Goal: Task Accomplishment & Management: Manage account settings

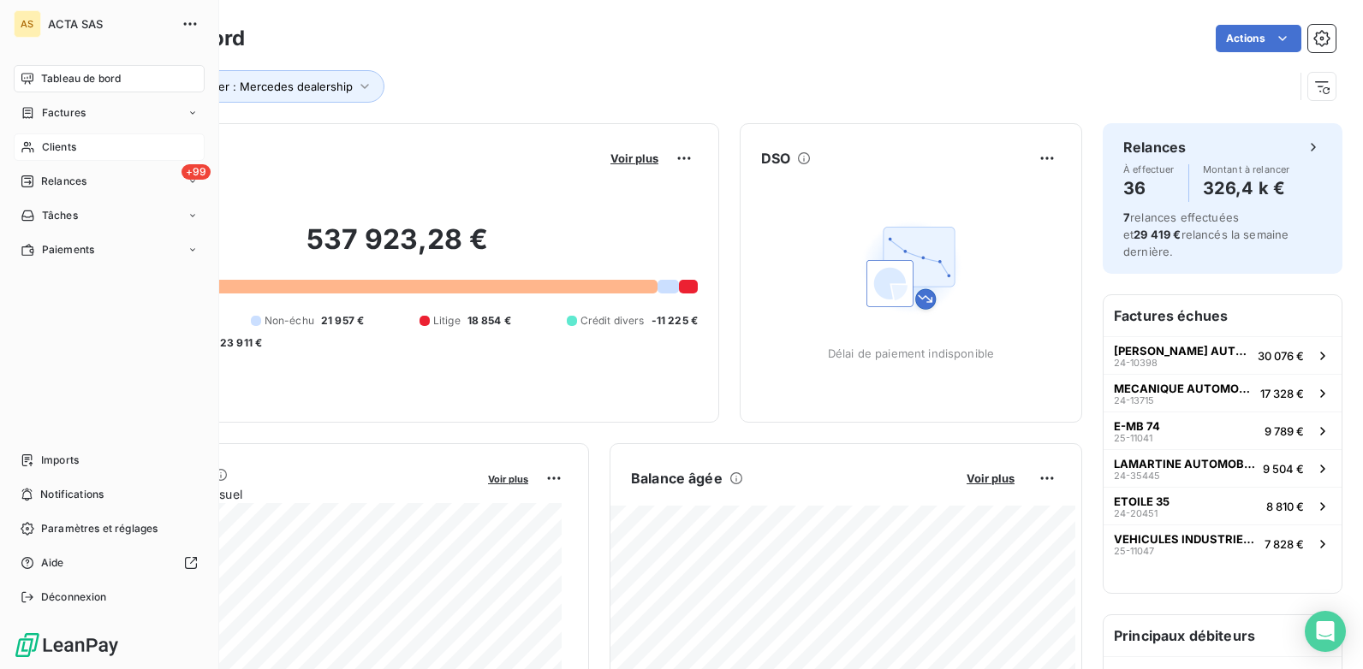
click at [39, 149] on div "Clients" at bounding box center [109, 147] width 191 height 27
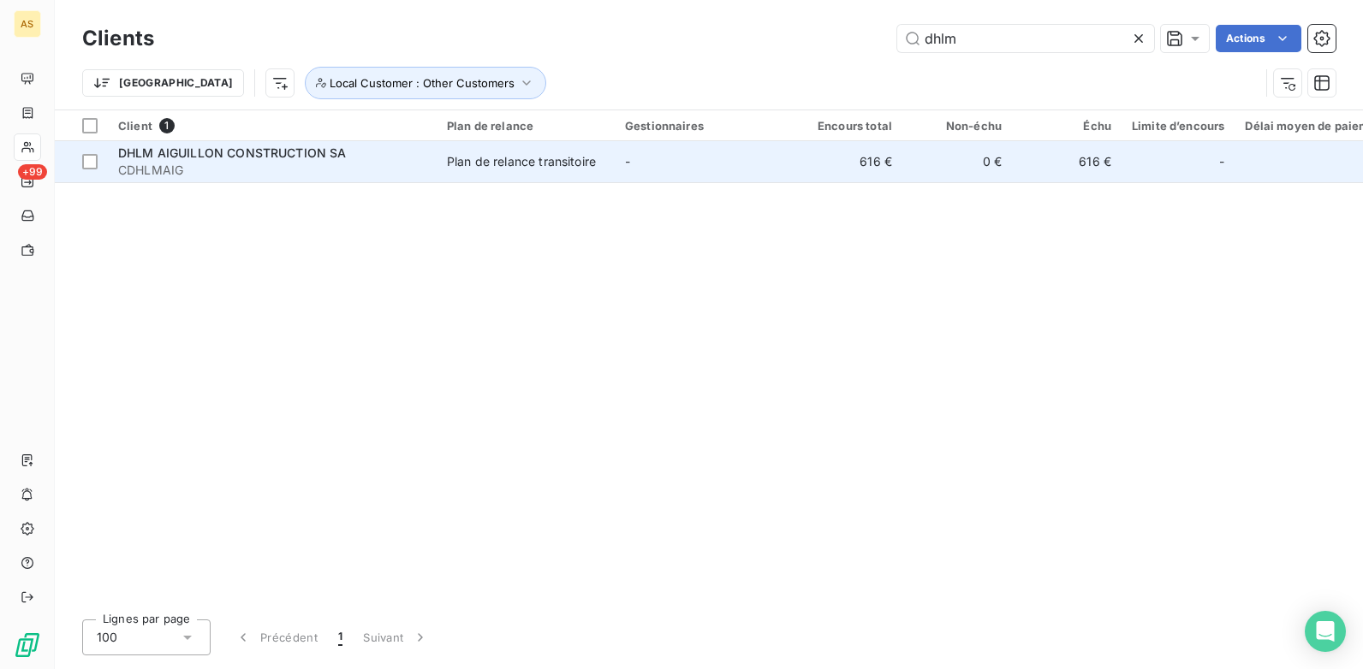
type input "dhlm"
click at [772, 157] on td "-" at bounding box center [704, 161] width 178 height 41
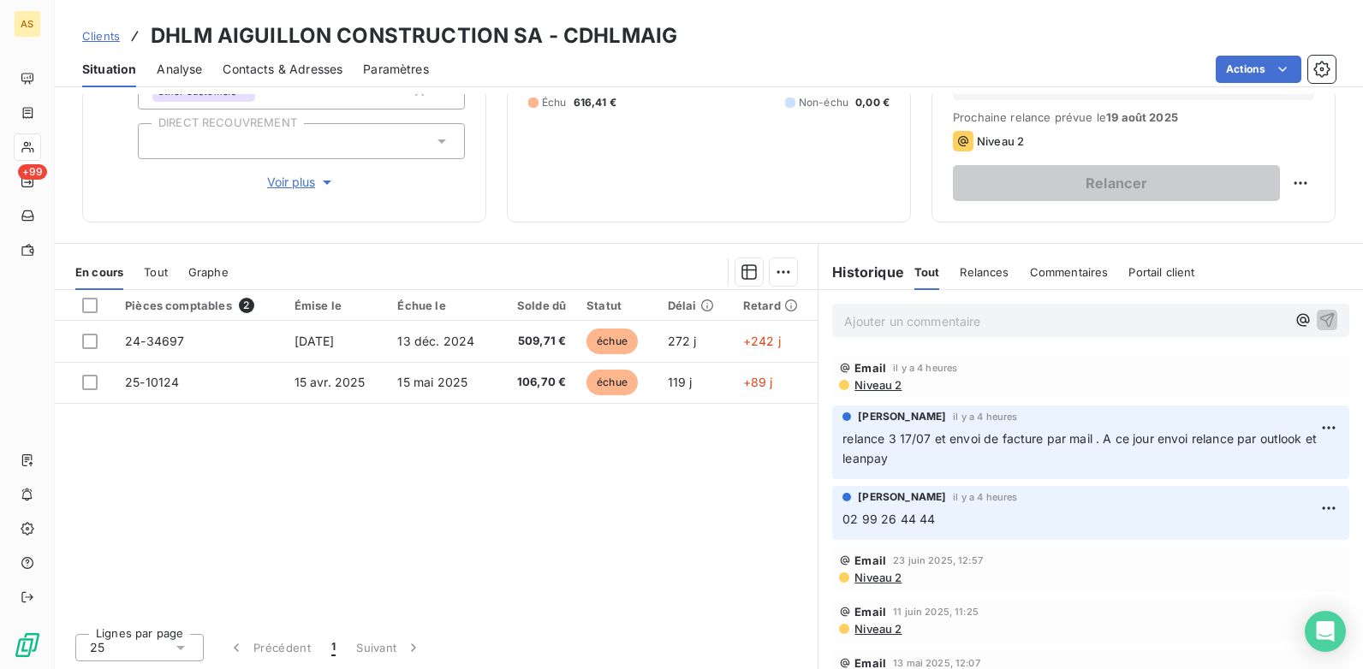
scroll to position [235, 0]
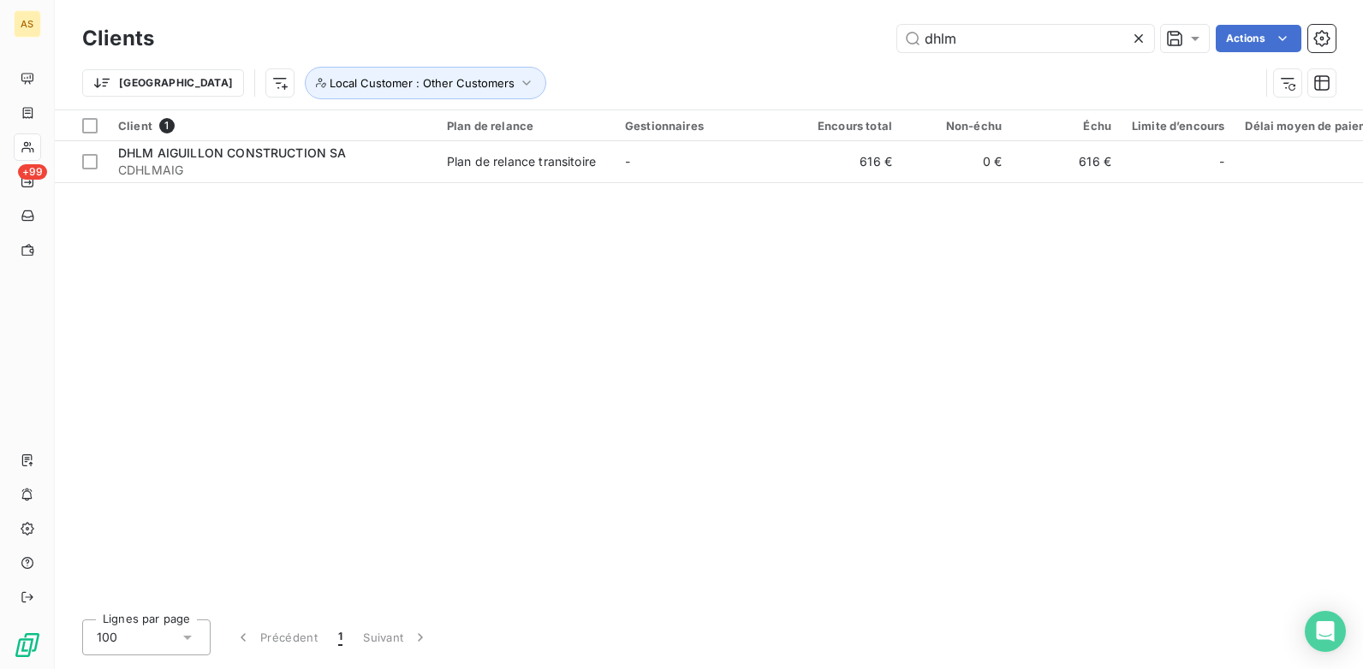
drag, startPoint x: 981, startPoint y: 14, endPoint x: 825, endPoint y: 47, distance: 159.3
click at [847, 41] on div "Clients dhlm Actions [GEOGRAPHIC_DATA] Local Customer : Other Customers" at bounding box center [709, 55] width 1308 height 110
drag, startPoint x: 947, startPoint y: 49, endPoint x: 957, endPoint y: 46, distance: 10.6
click at [953, 47] on input "dhlm" at bounding box center [1025, 38] width 257 height 27
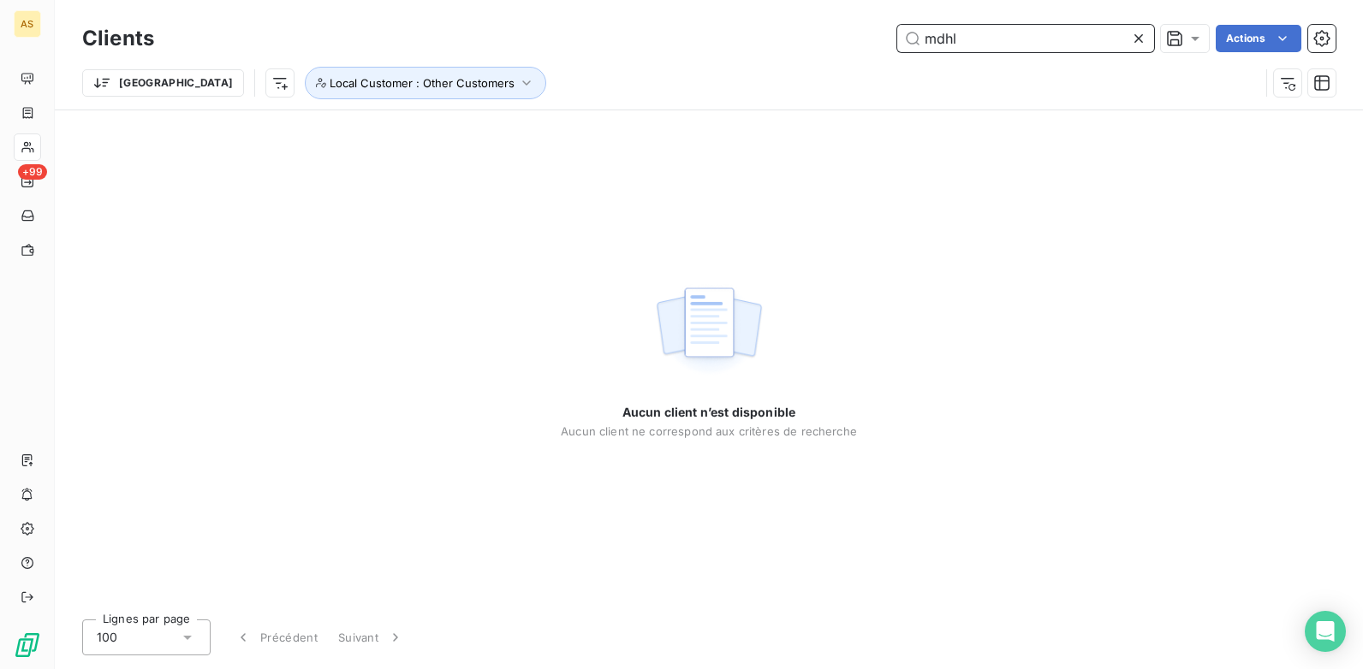
click at [976, 42] on input "mdhl" at bounding box center [1025, 38] width 257 height 27
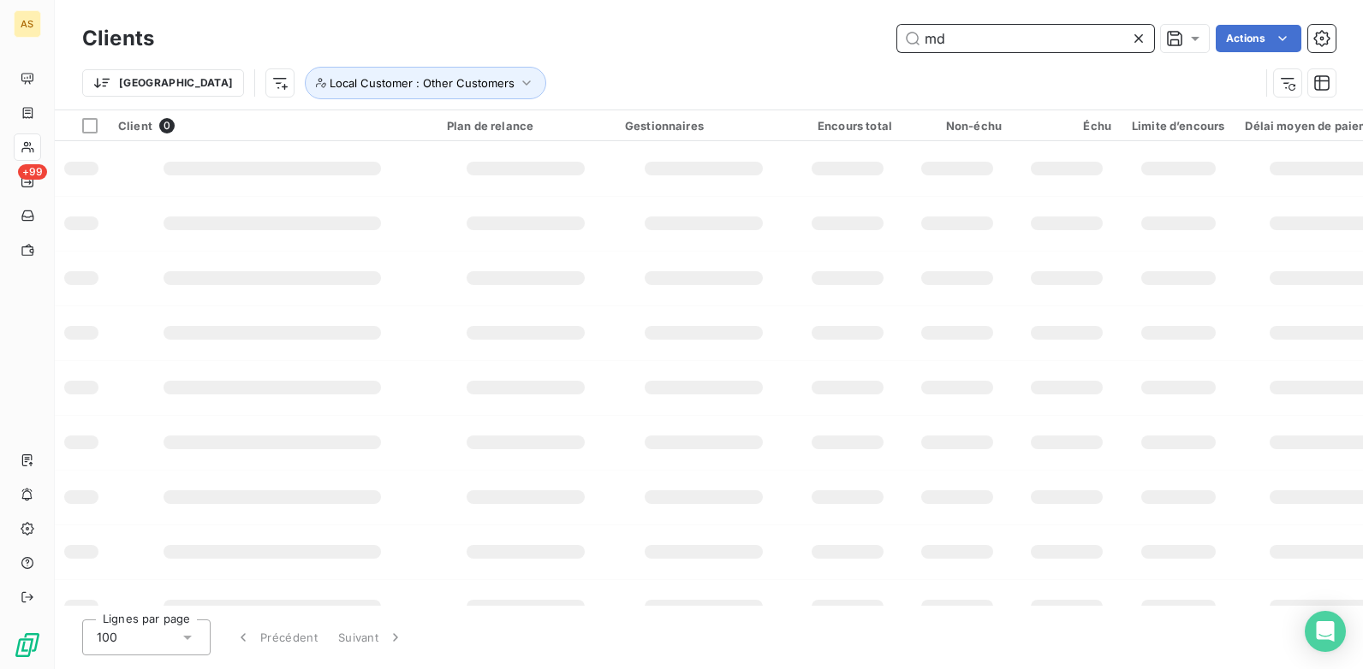
type input "m"
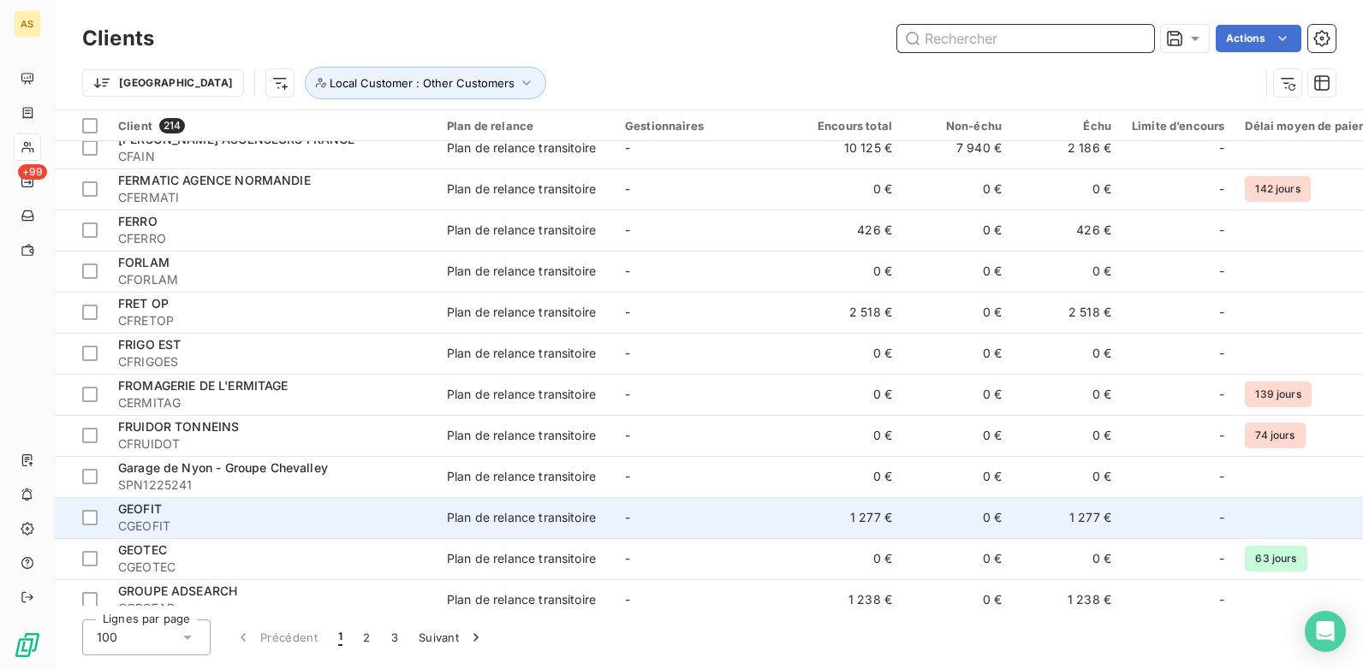
scroll to position [3652, 0]
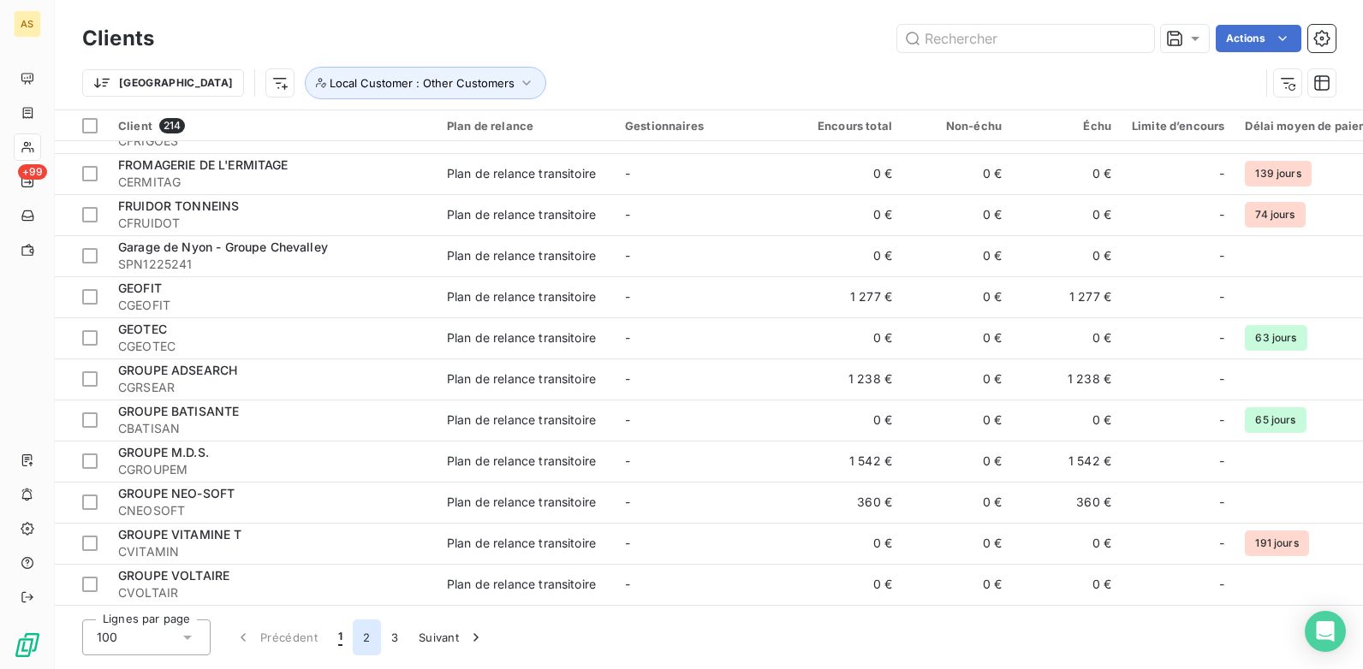
click at [367, 645] on button "2" at bounding box center [366, 638] width 27 height 36
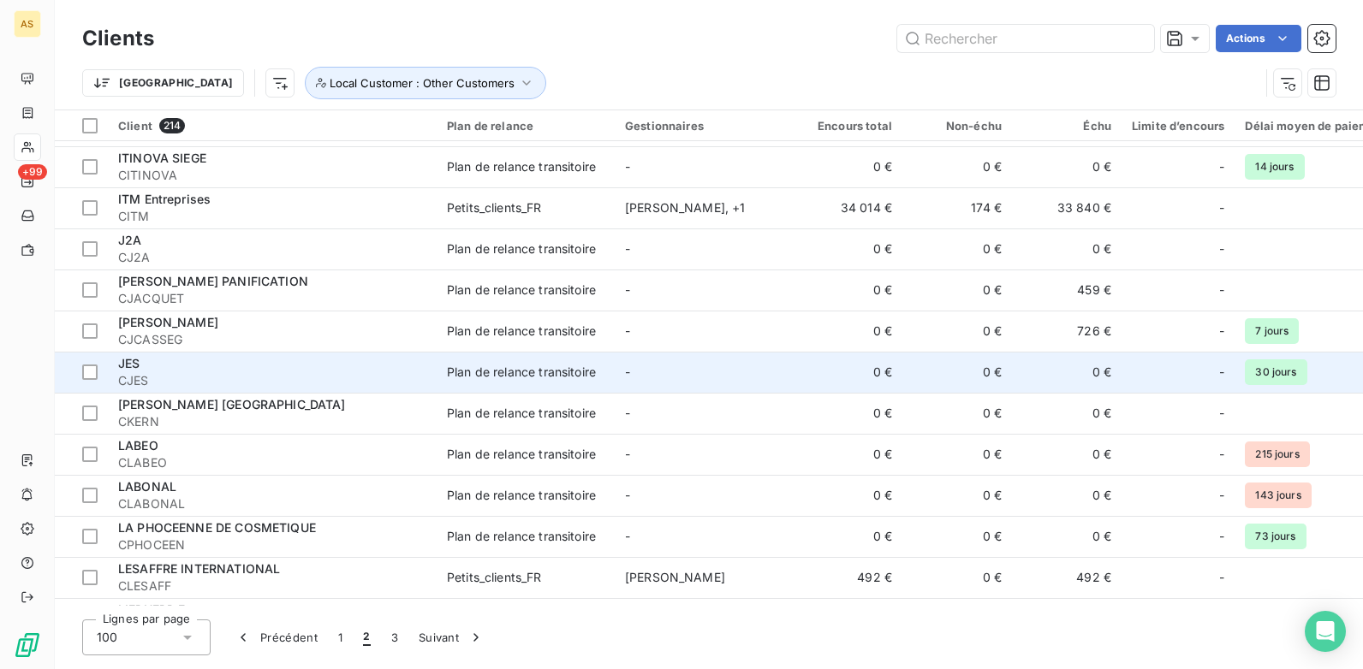
scroll to position [0, 0]
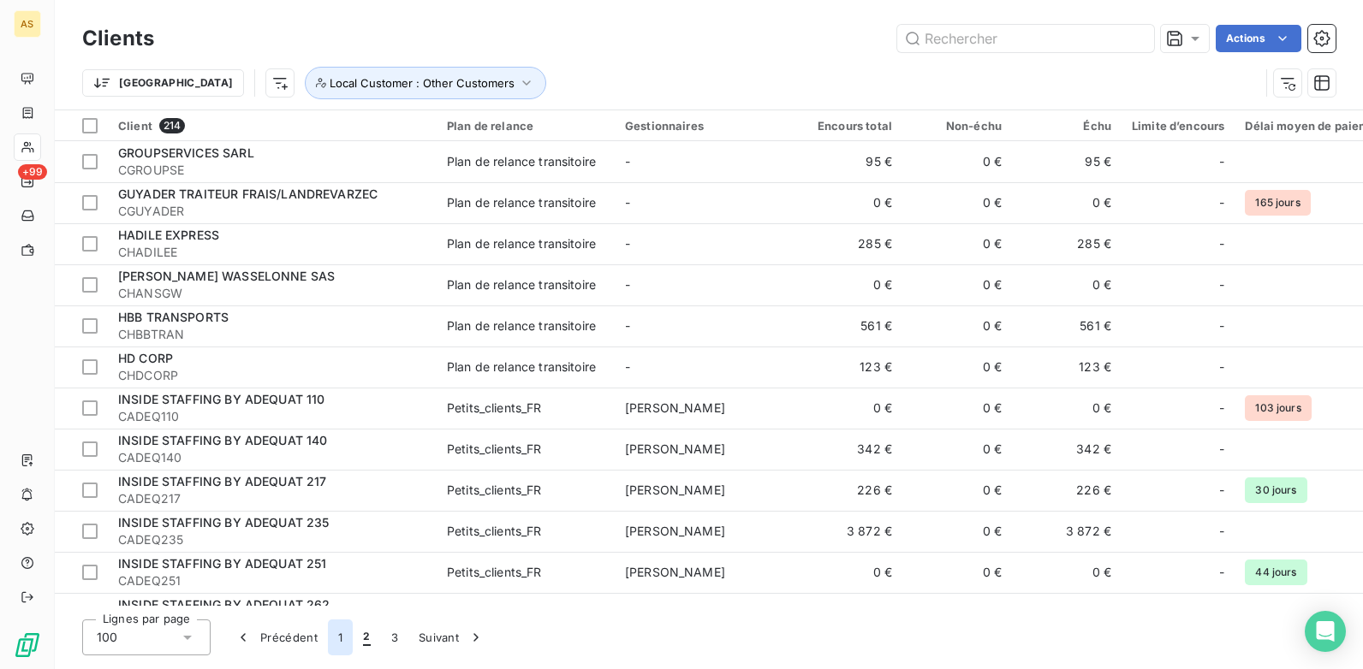
click at [336, 638] on button "1" at bounding box center [340, 638] width 25 height 36
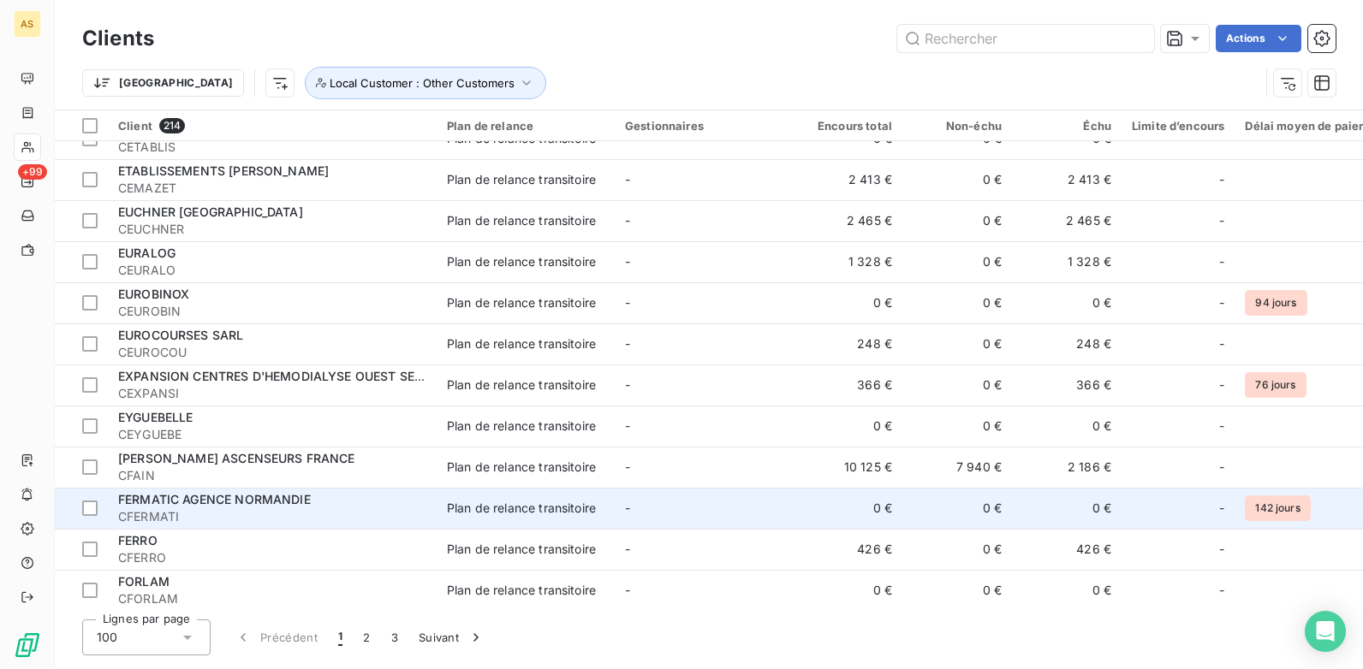
scroll to position [2996, 0]
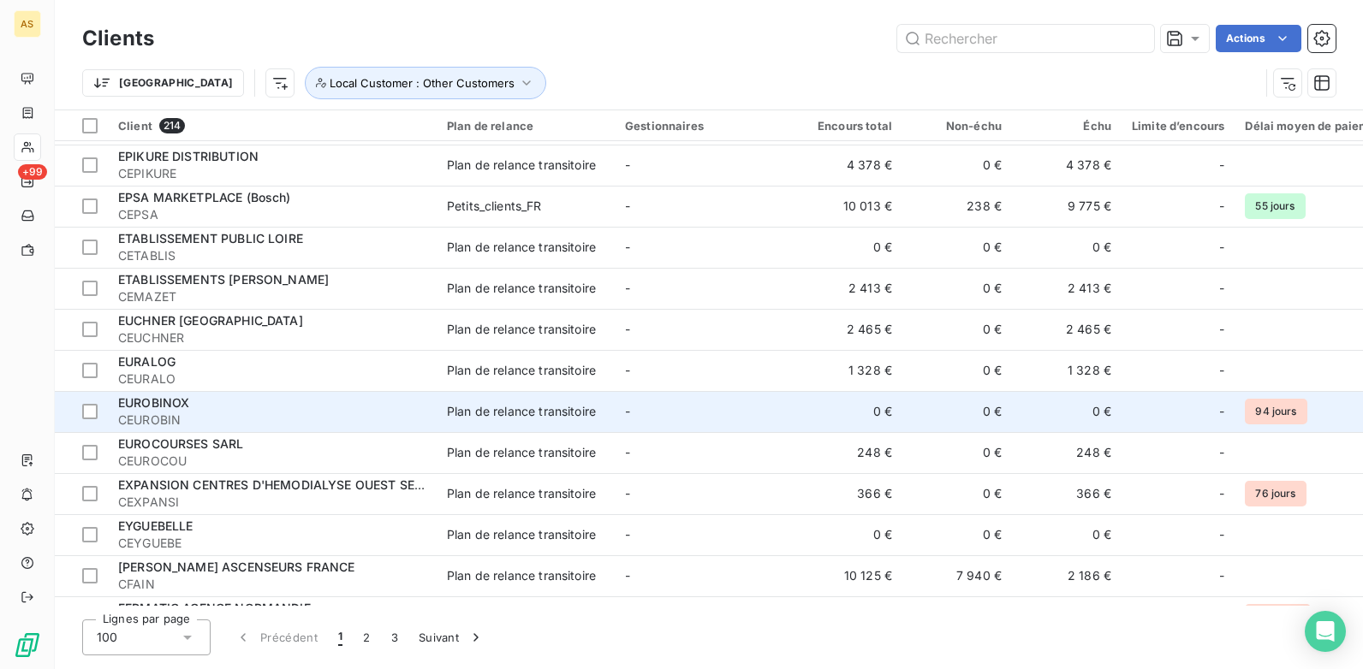
click at [251, 425] on span "CEUROBIN" at bounding box center [272, 420] width 308 height 17
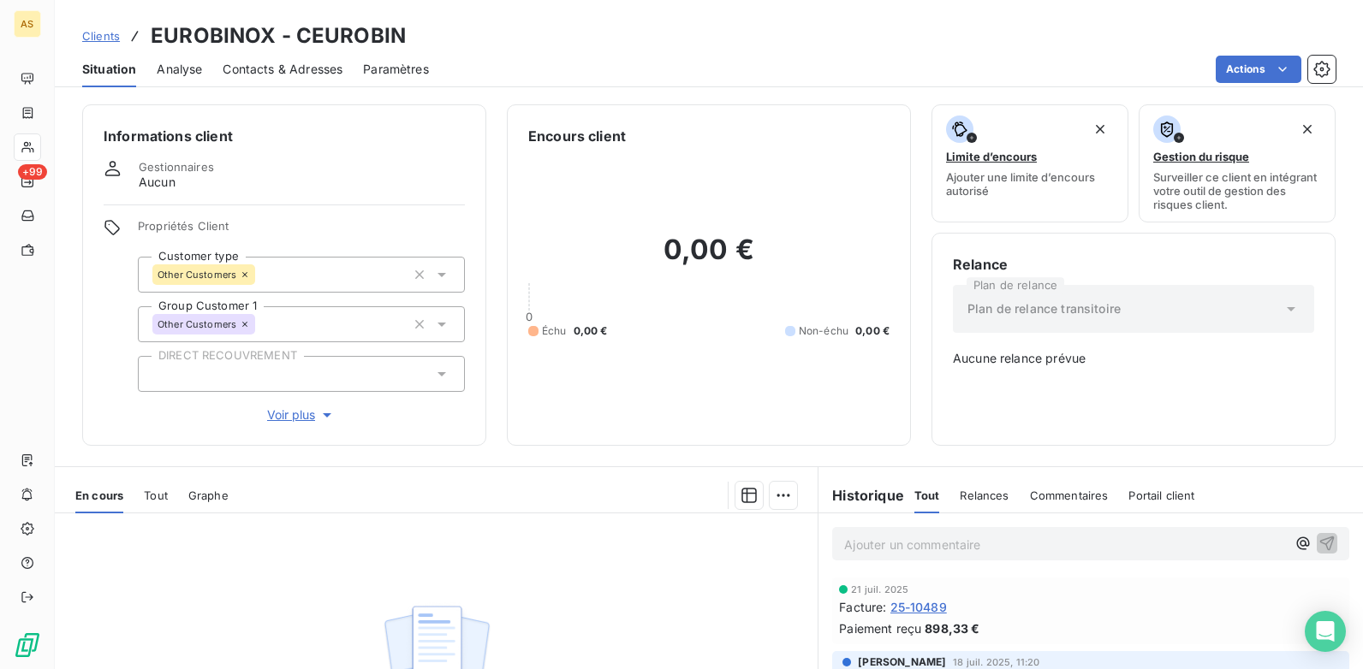
click at [118, 29] on span "Clients" at bounding box center [101, 36] width 38 height 14
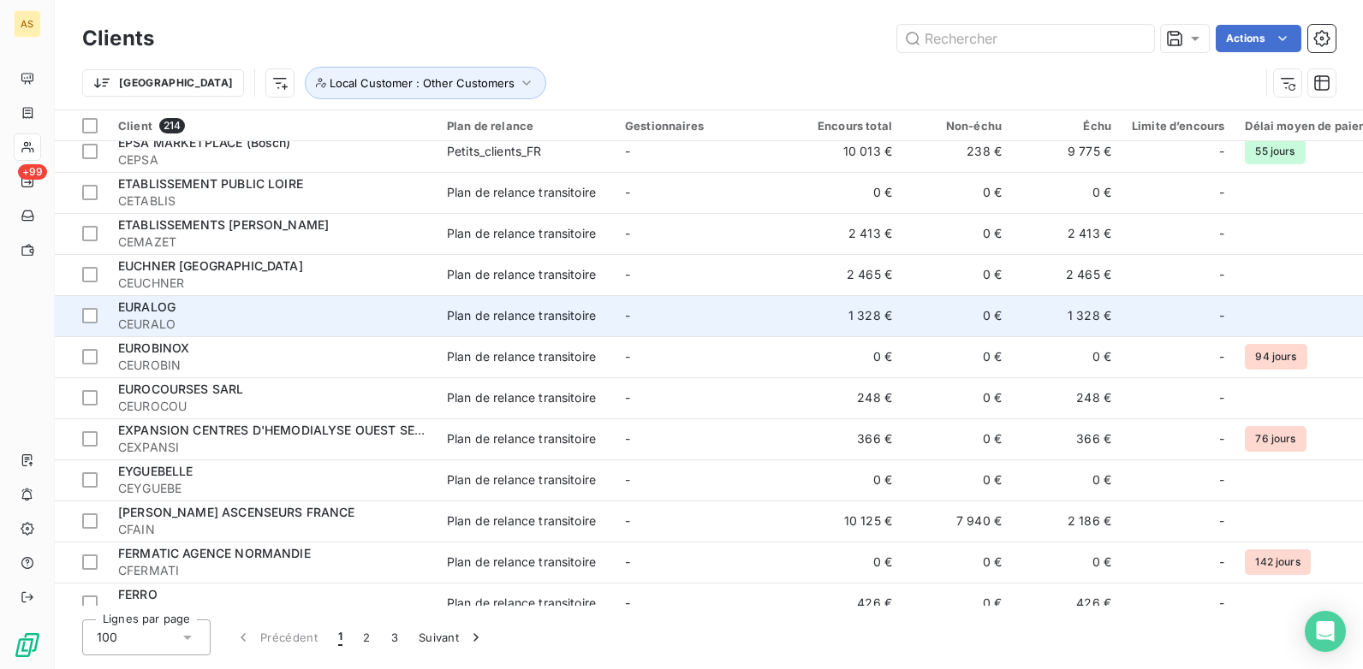
scroll to position [3081, 0]
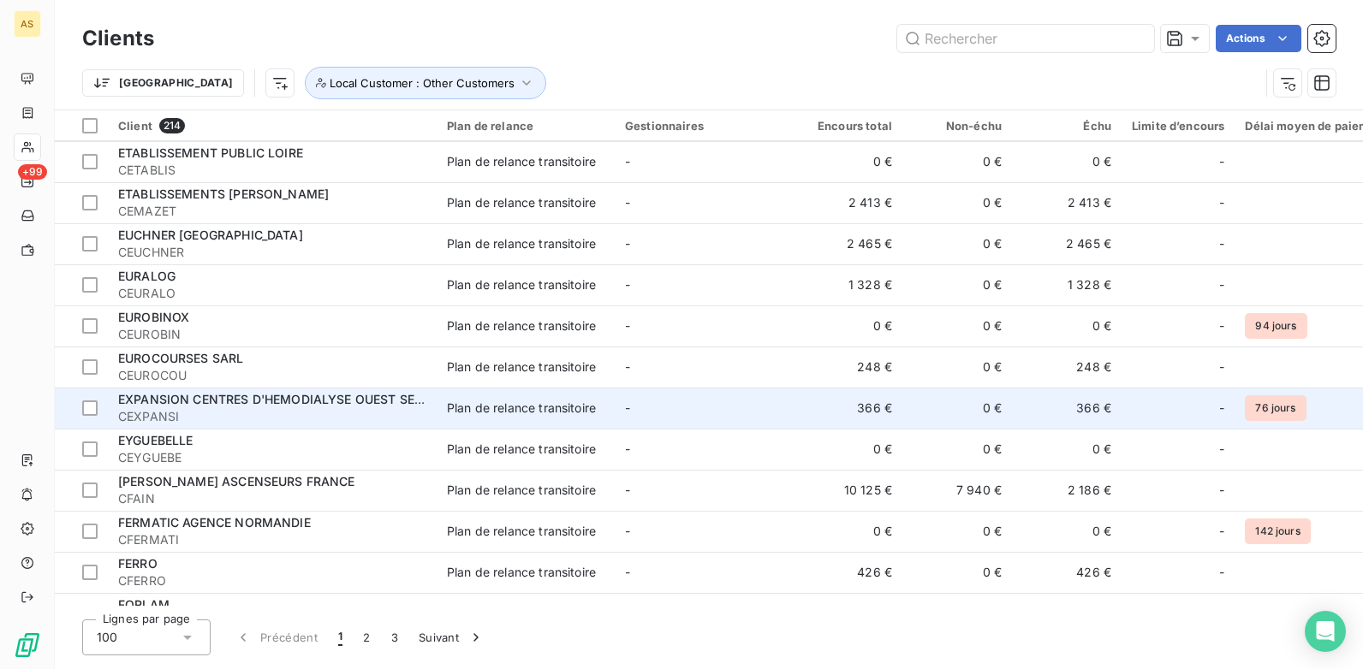
click at [263, 399] on span "EXPANSION CENTRES D'HEMODIALYSE OUEST SERVICE TECHNIQUES" at bounding box center [324, 399] width 413 height 15
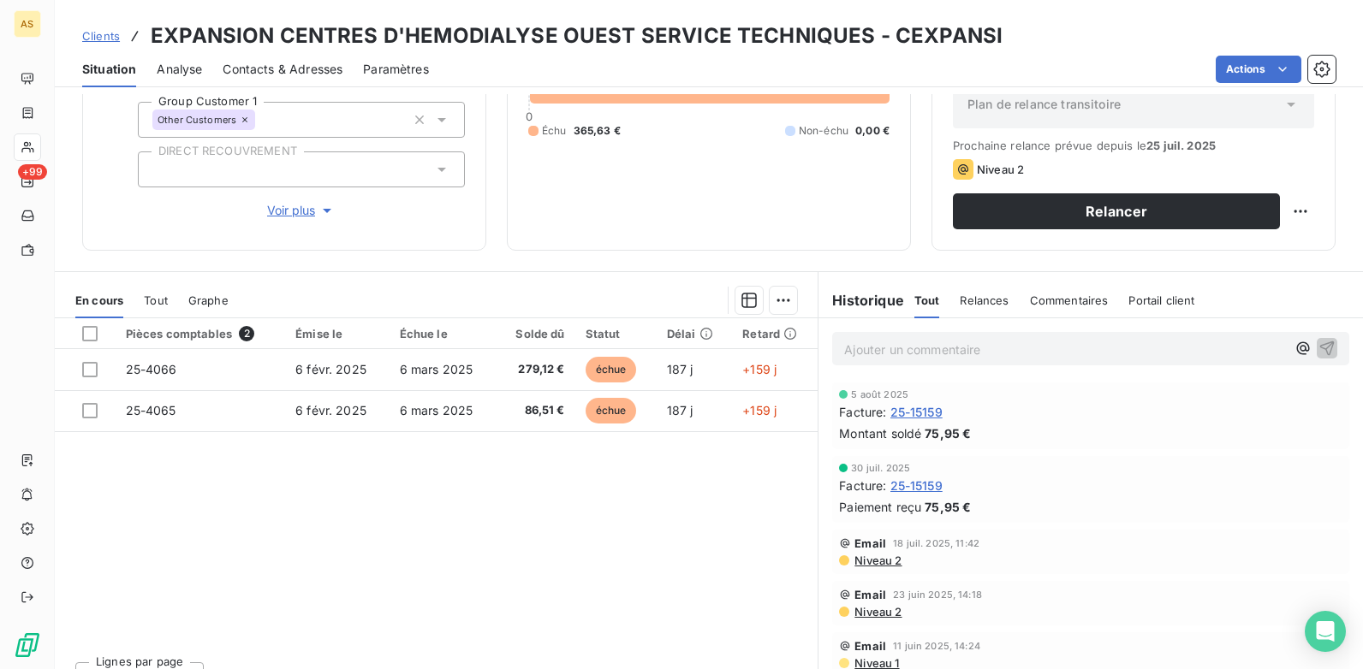
scroll to position [235, 0]
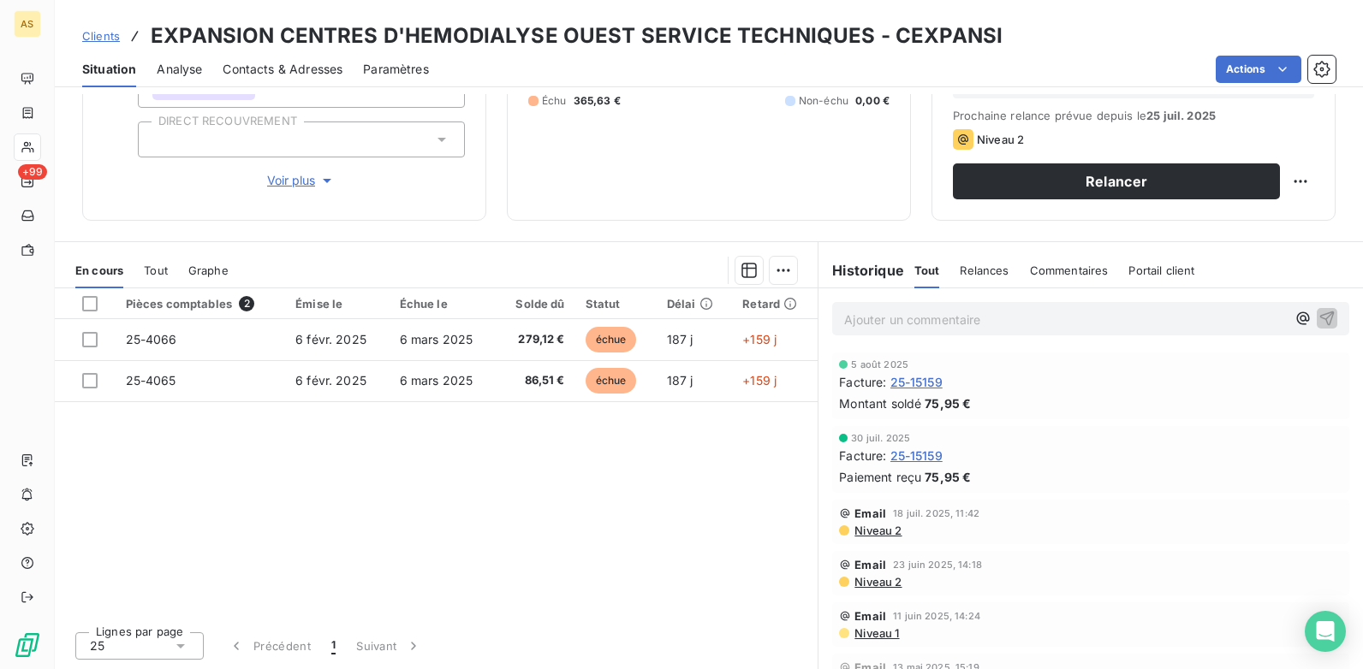
click at [246, 74] on span "Contacts & Adresses" at bounding box center [283, 69] width 120 height 17
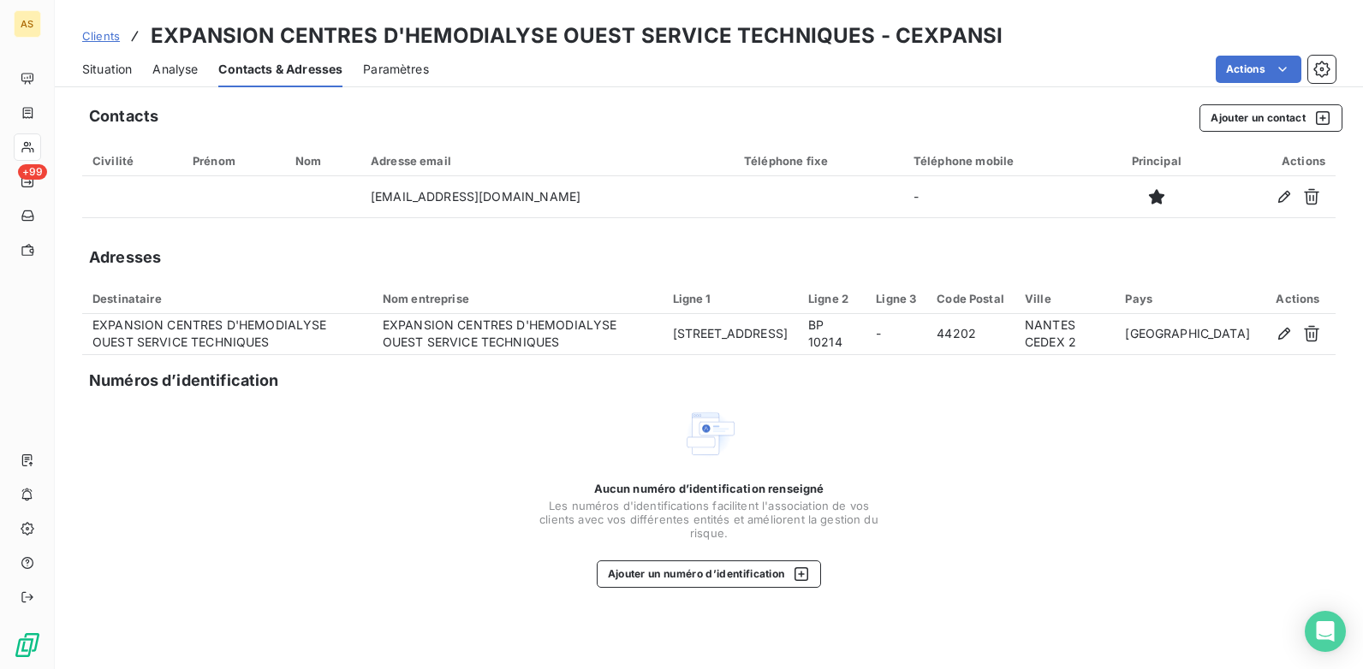
click at [126, 73] on span "Situation" at bounding box center [107, 69] width 50 height 17
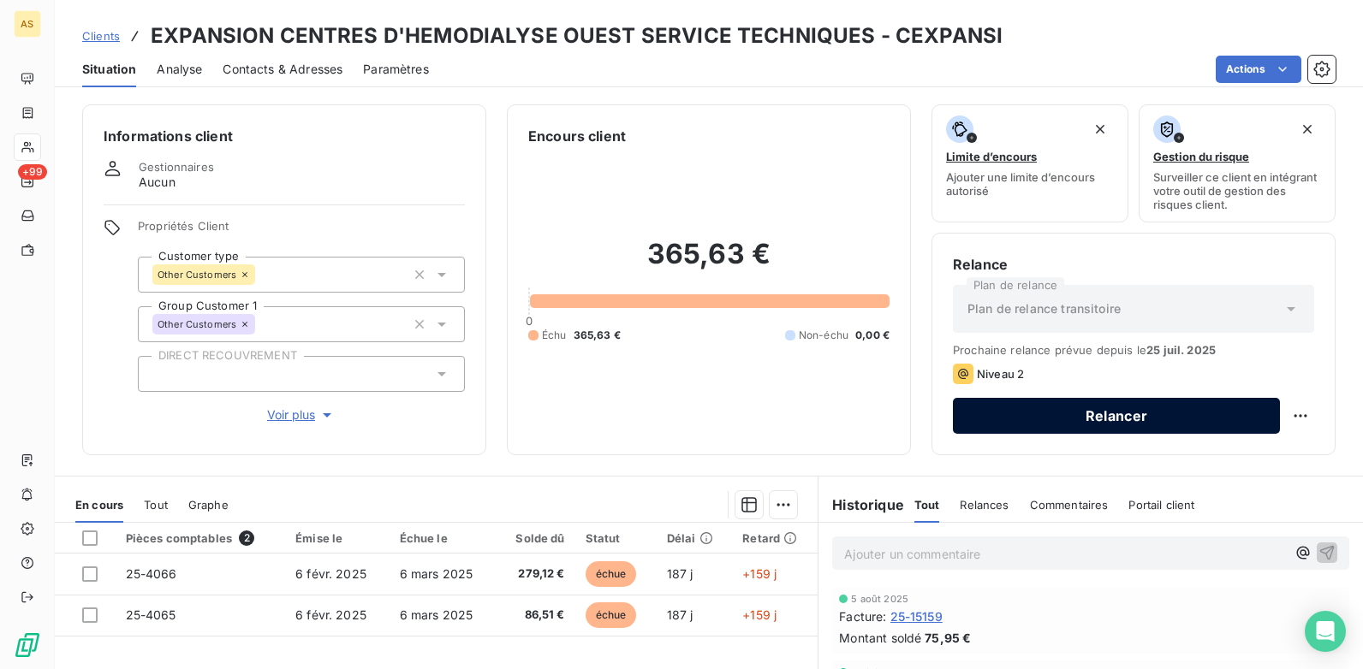
click at [1094, 406] on button "Relancer" at bounding box center [1116, 416] width 327 height 36
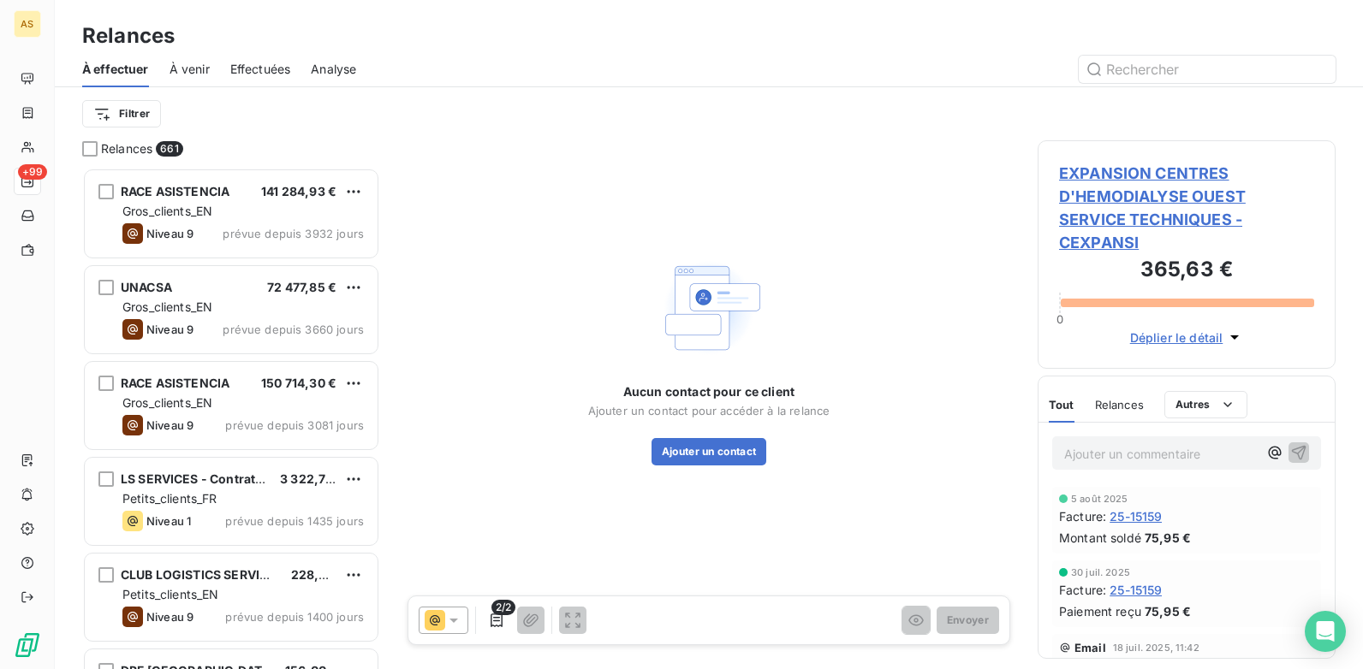
scroll to position [489, 285]
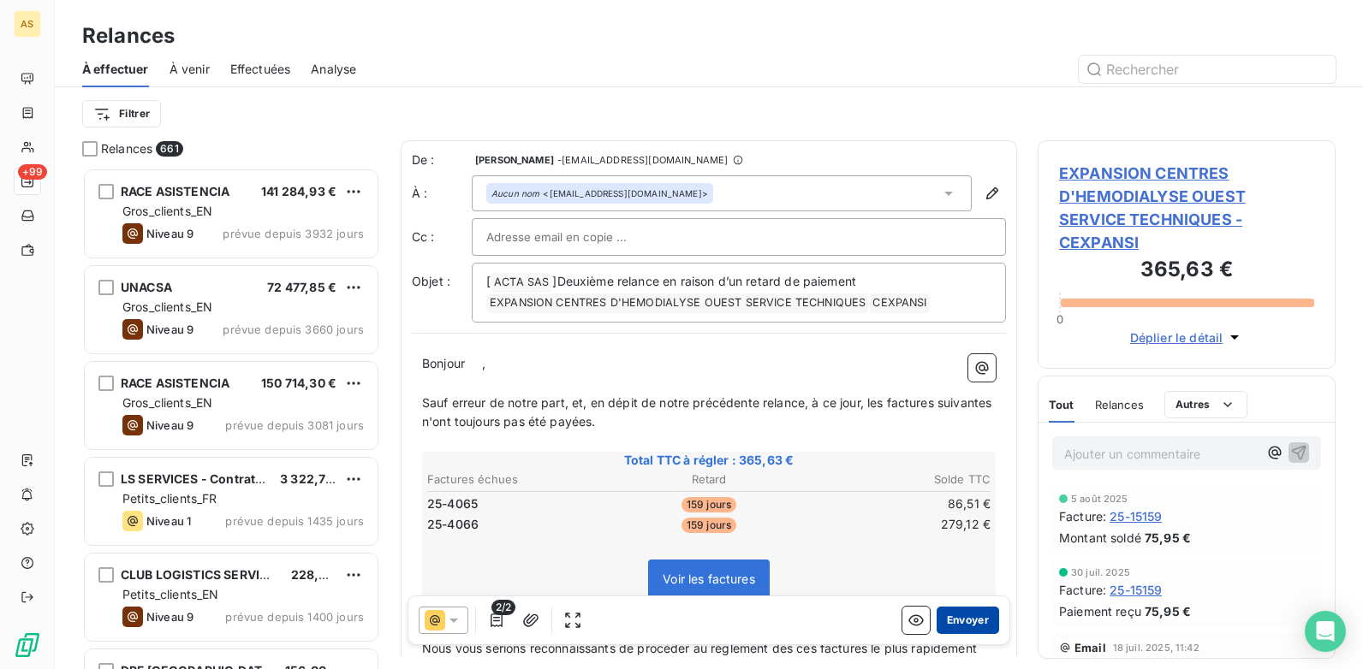
click at [955, 614] on button "Envoyer" at bounding box center [967, 620] width 62 height 27
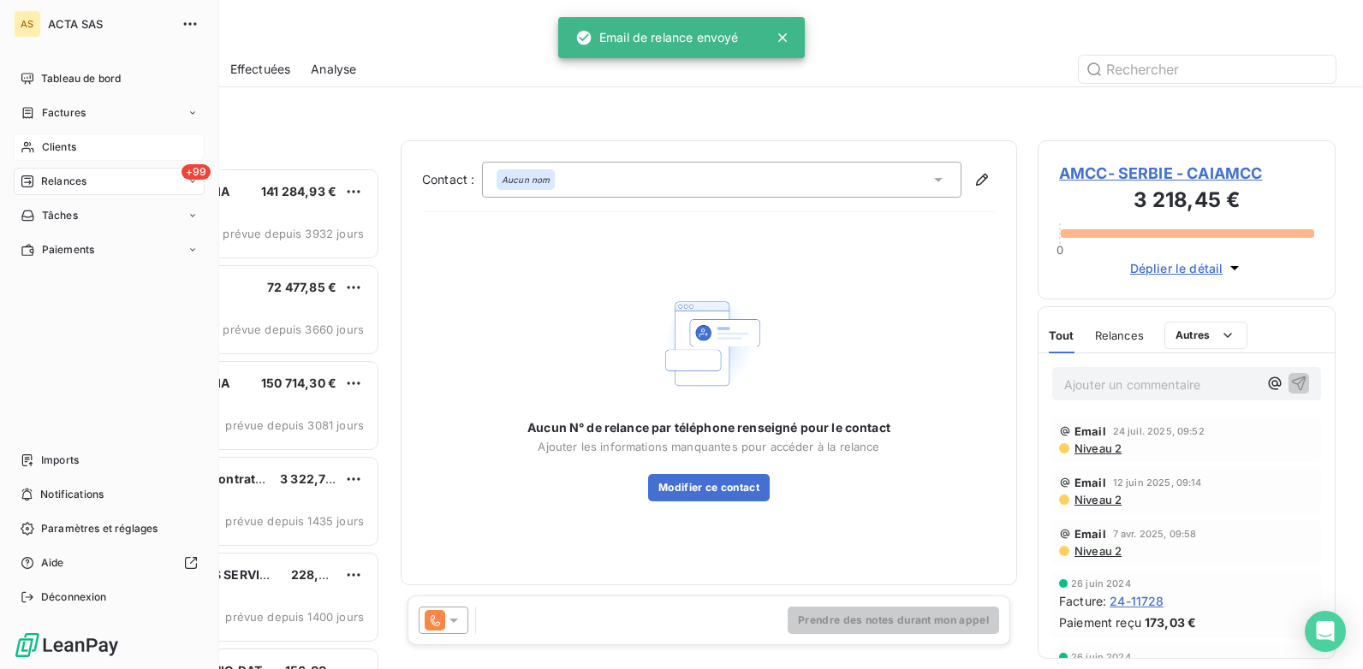
click at [39, 144] on div "Clients" at bounding box center [109, 147] width 191 height 27
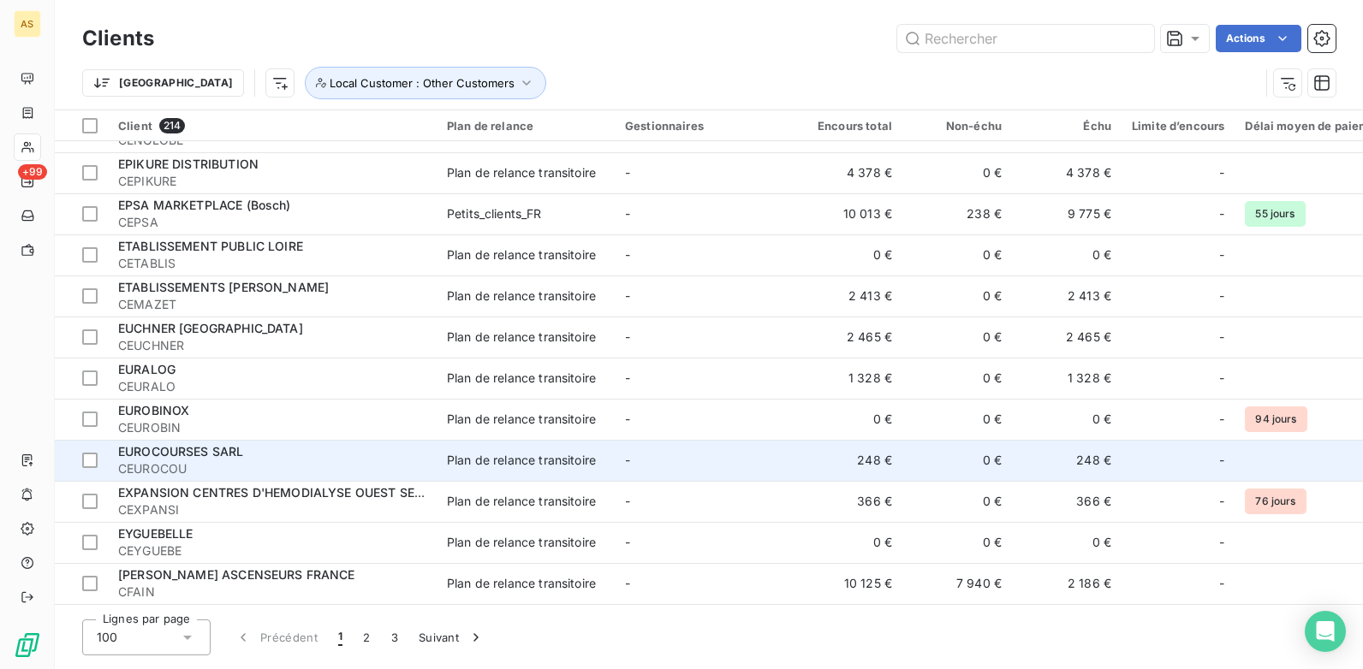
scroll to position [2996, 0]
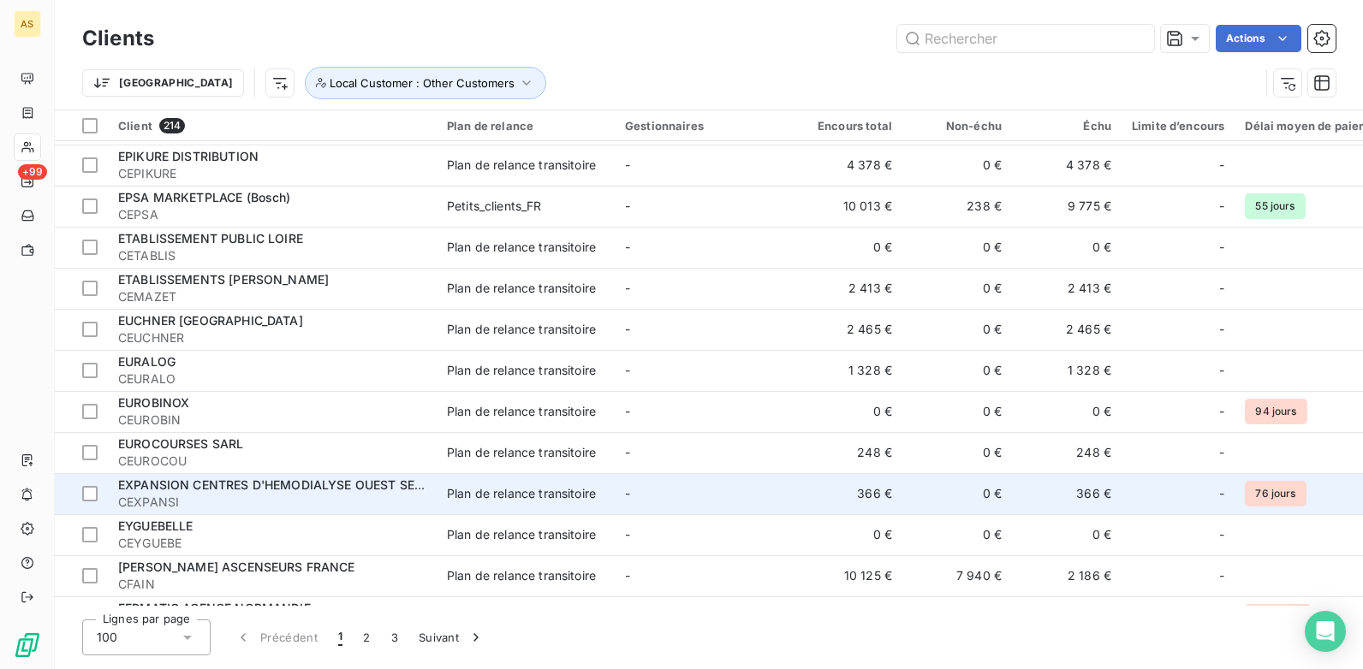
click at [330, 486] on span "EXPANSION CENTRES D'HEMODIALYSE OUEST SERVICE TECHNIQUES" at bounding box center [324, 485] width 413 height 15
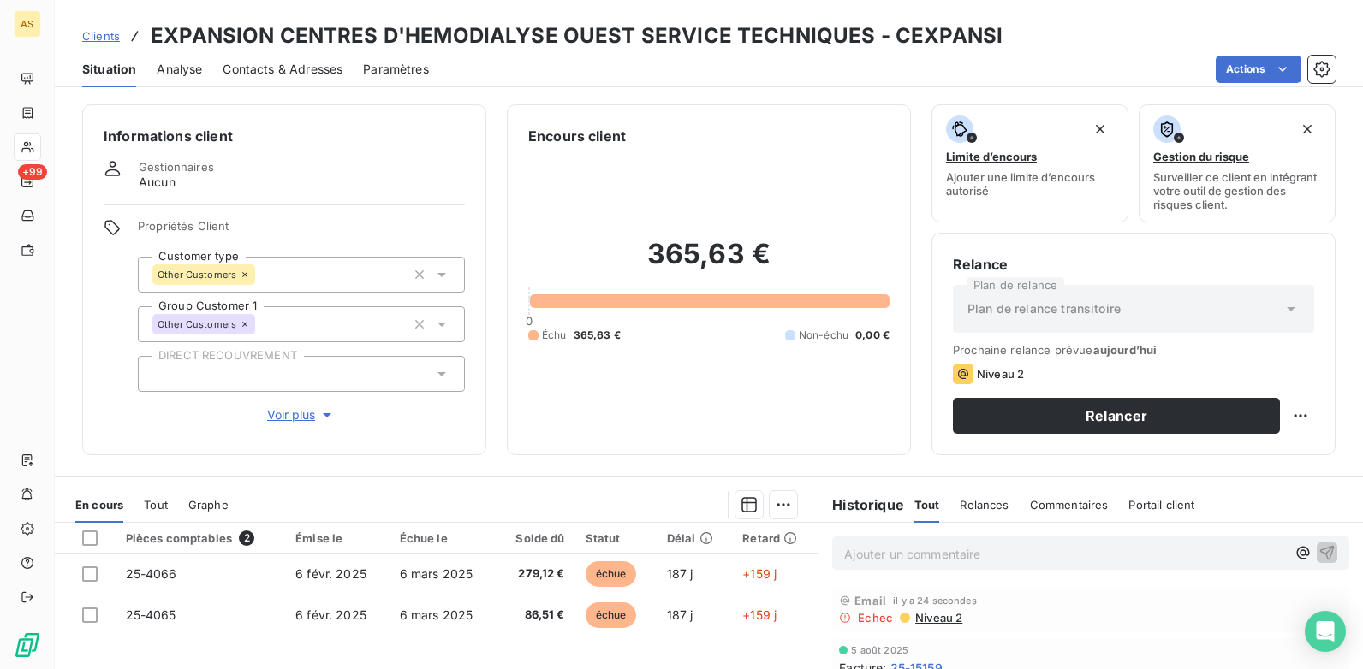
click at [282, 66] on span "Contacts & Adresses" at bounding box center [283, 69] width 120 height 17
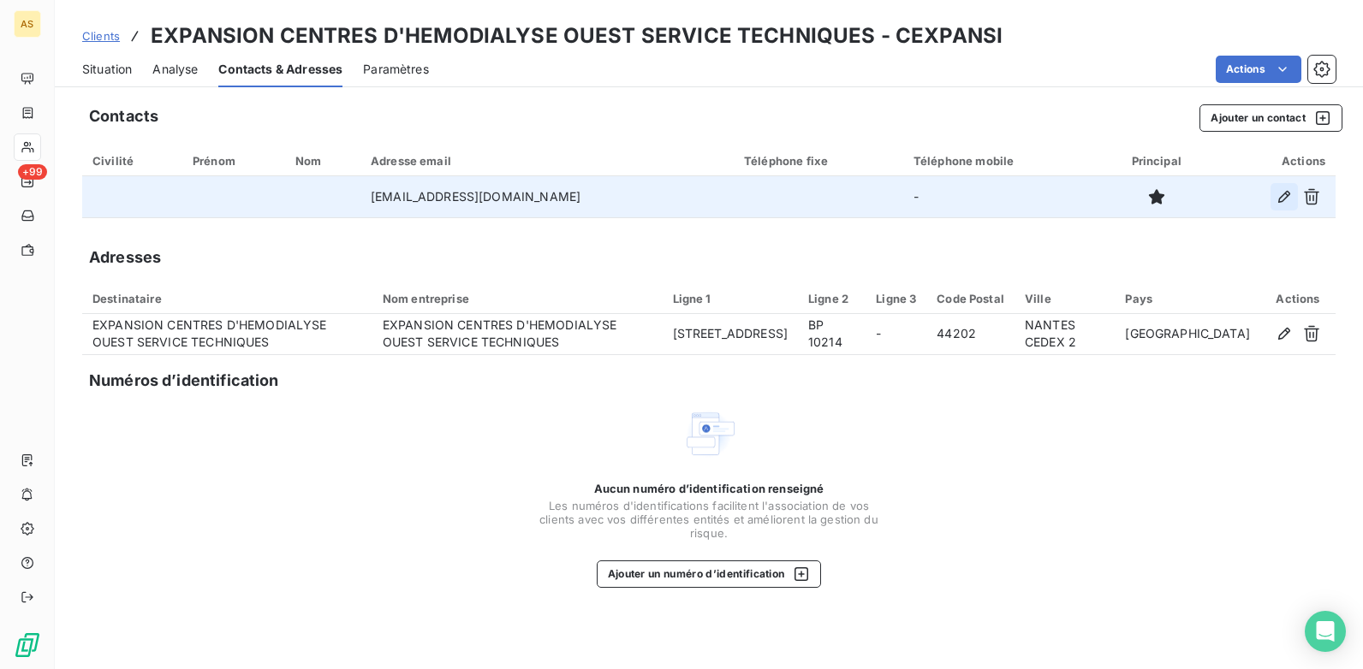
click at [1294, 199] on button "button" at bounding box center [1283, 196] width 27 height 27
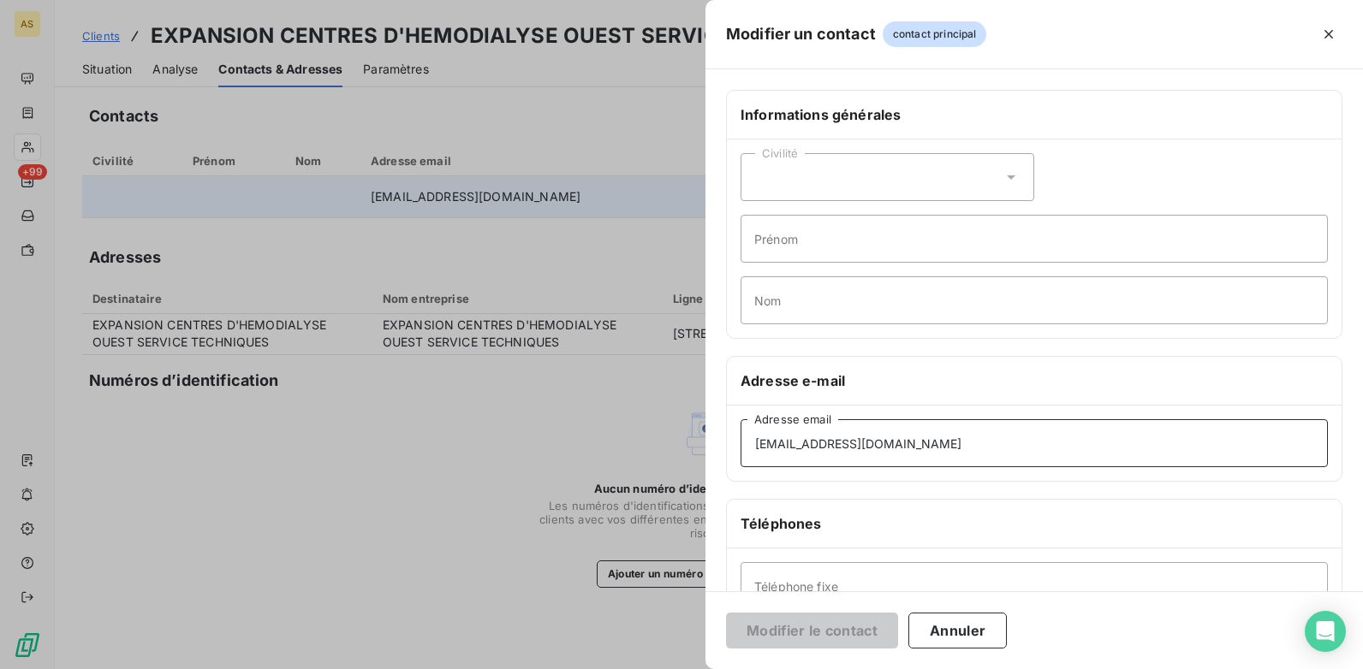
click at [753, 440] on input "[EMAIL_ADDRESS][DOMAIN_NAME]" at bounding box center [1033, 443] width 587 height 48
click at [377, 425] on div at bounding box center [681, 334] width 1363 height 669
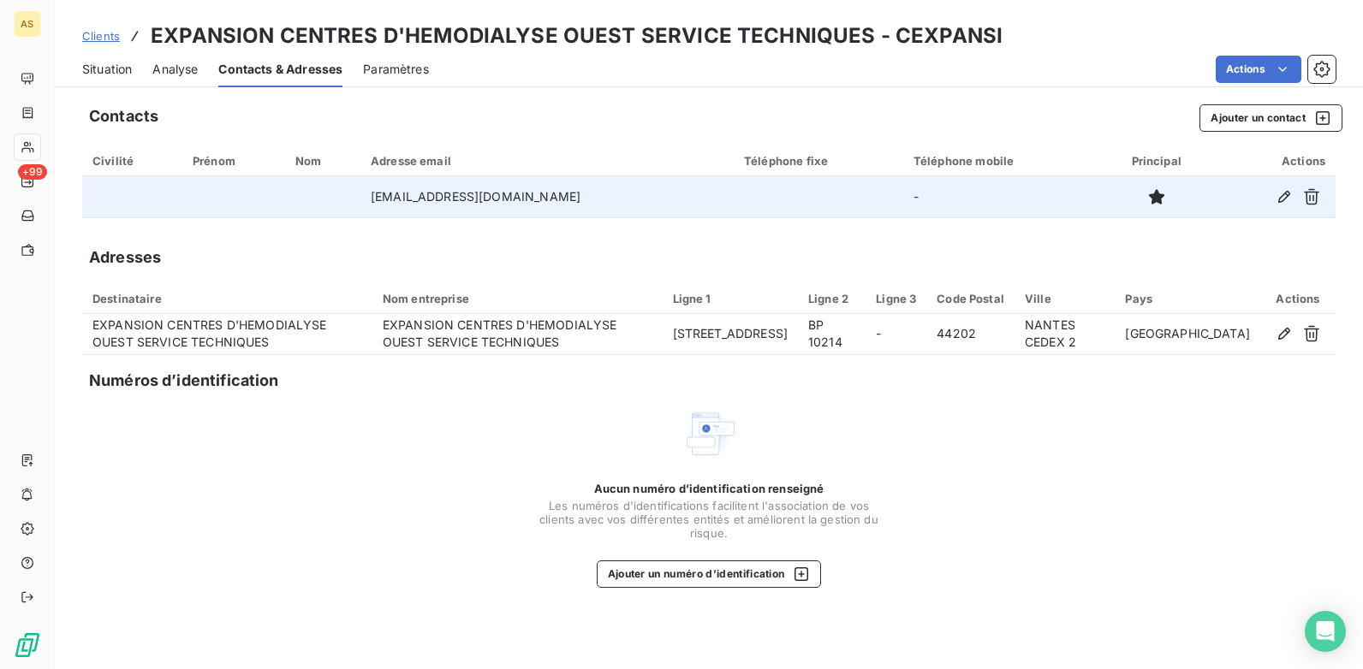
click at [92, 34] on span "Clients" at bounding box center [101, 36] width 38 height 14
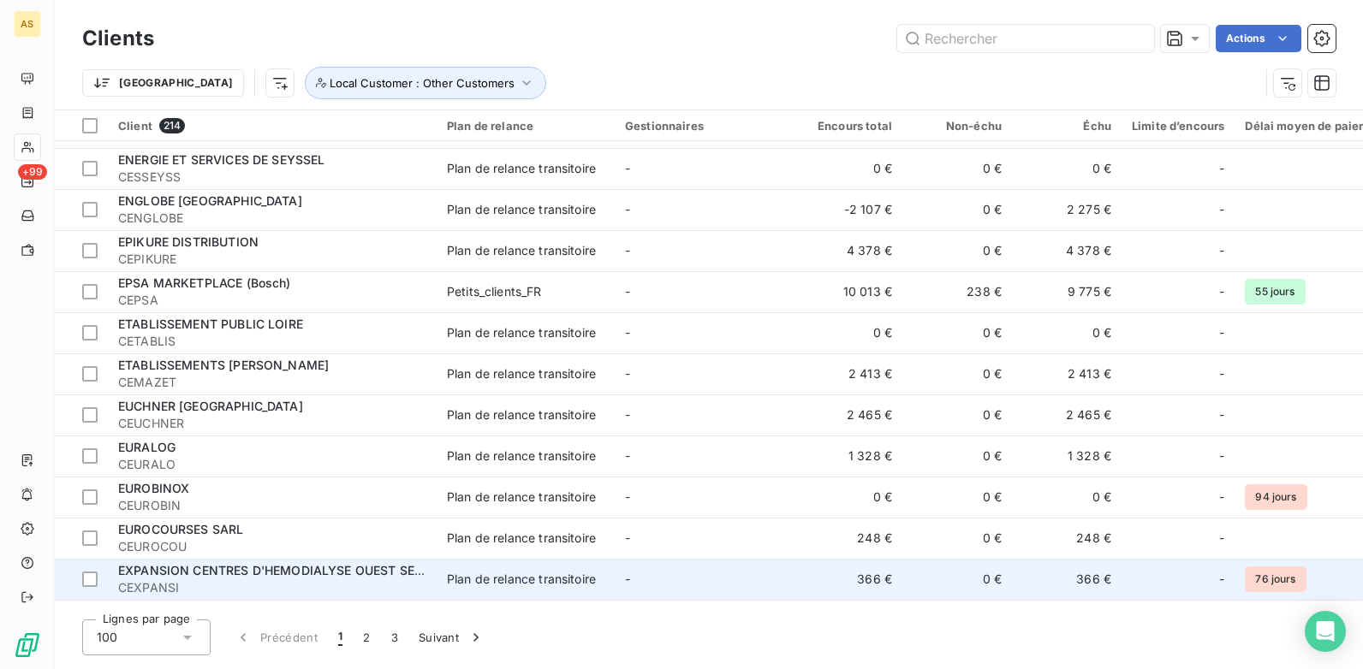
scroll to position [2996, 0]
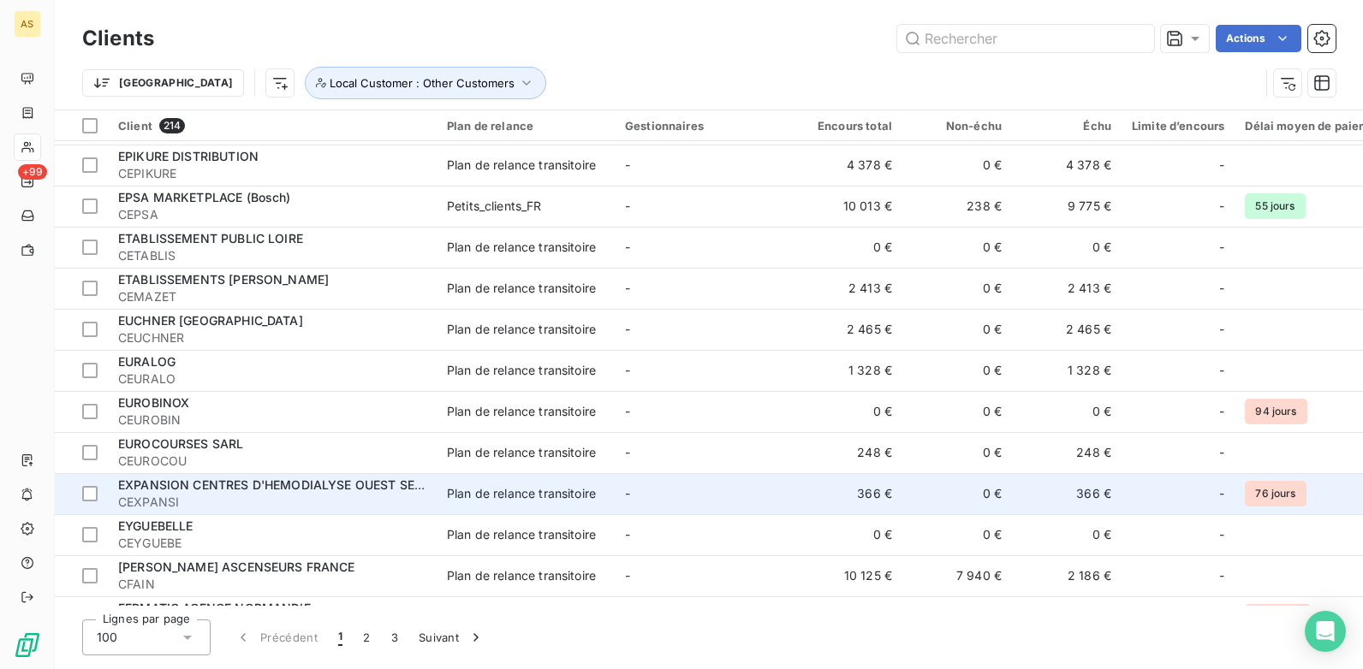
click at [292, 502] on span "CEXPANSI" at bounding box center [272, 502] width 308 height 17
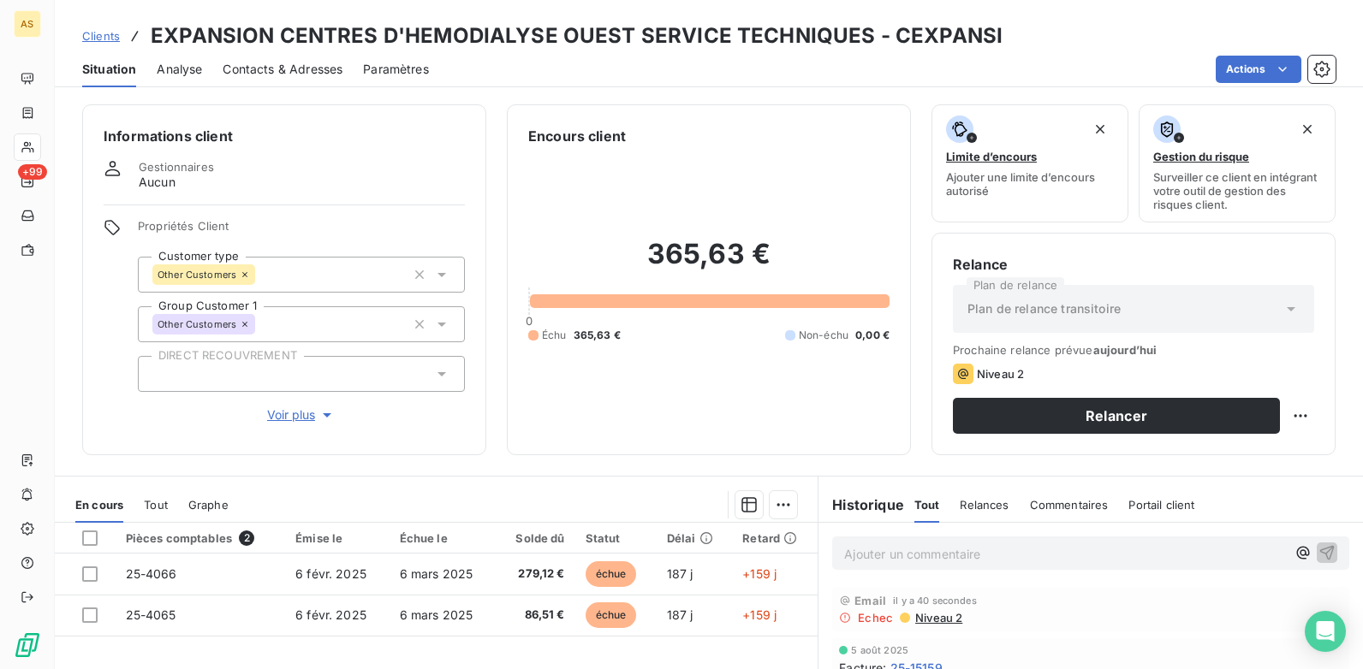
click at [281, 64] on span "Contacts & Adresses" at bounding box center [283, 69] width 120 height 17
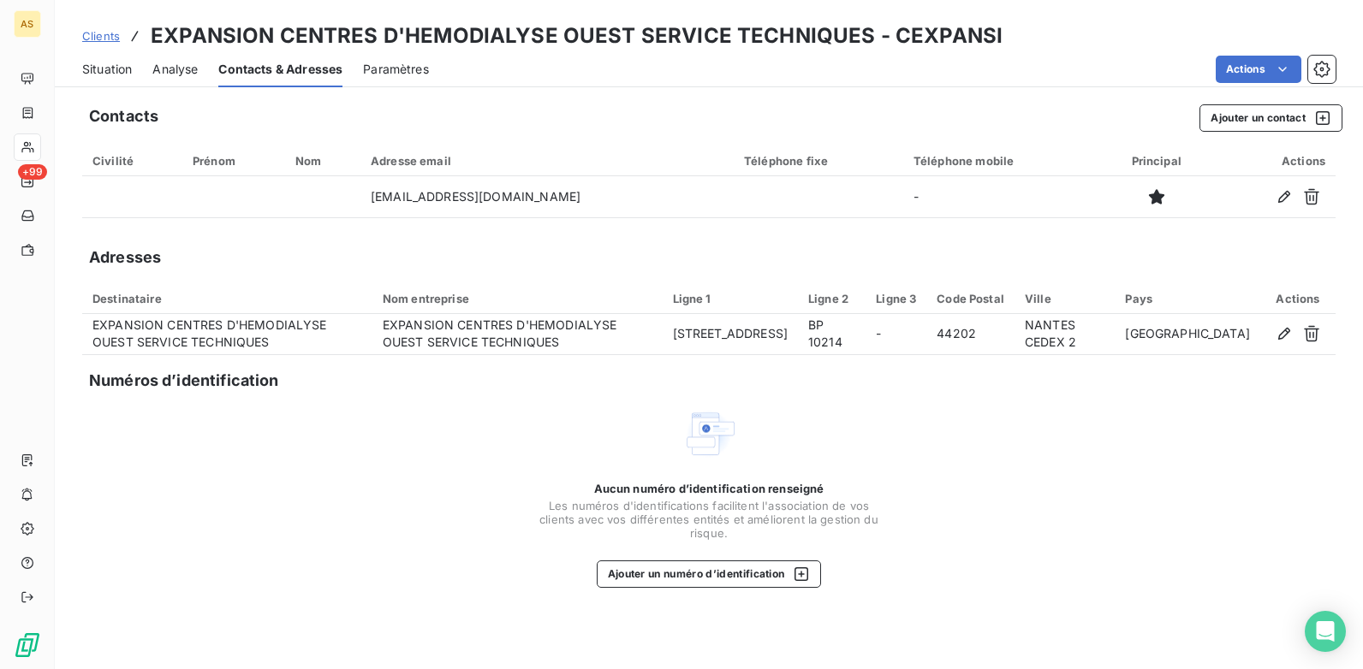
click at [100, 61] on span "Situation" at bounding box center [107, 69] width 50 height 17
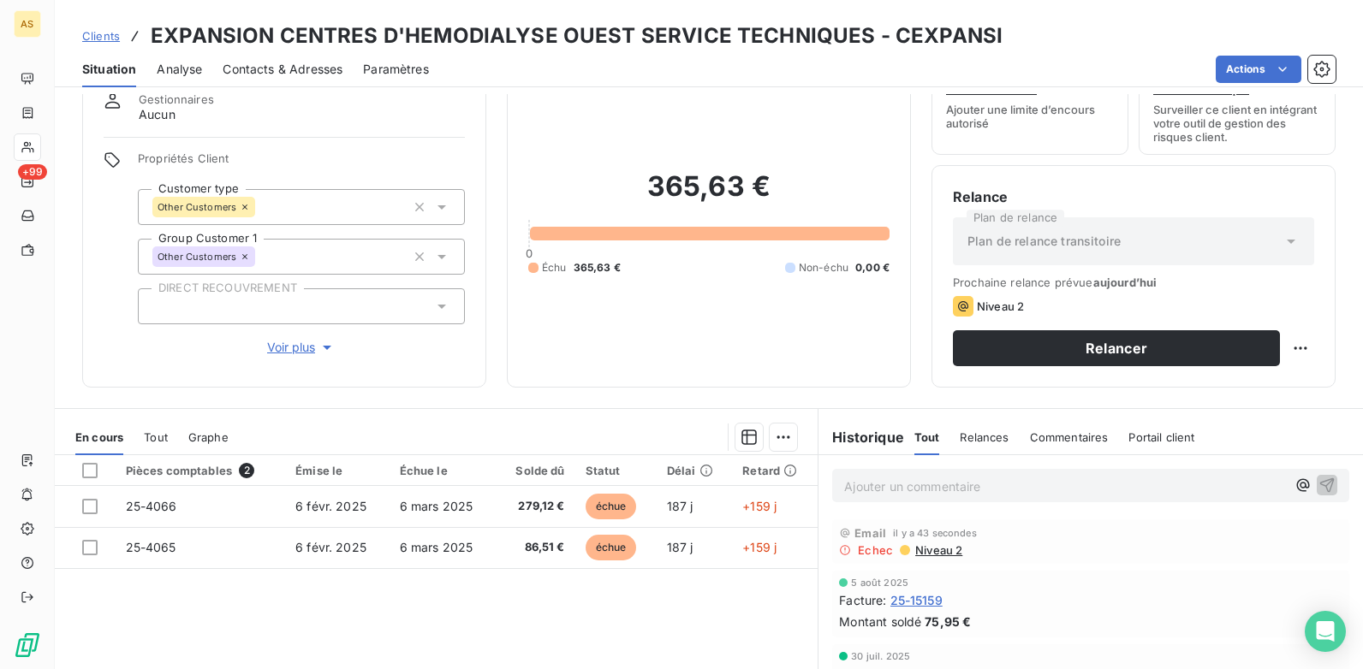
scroll to position [235, 0]
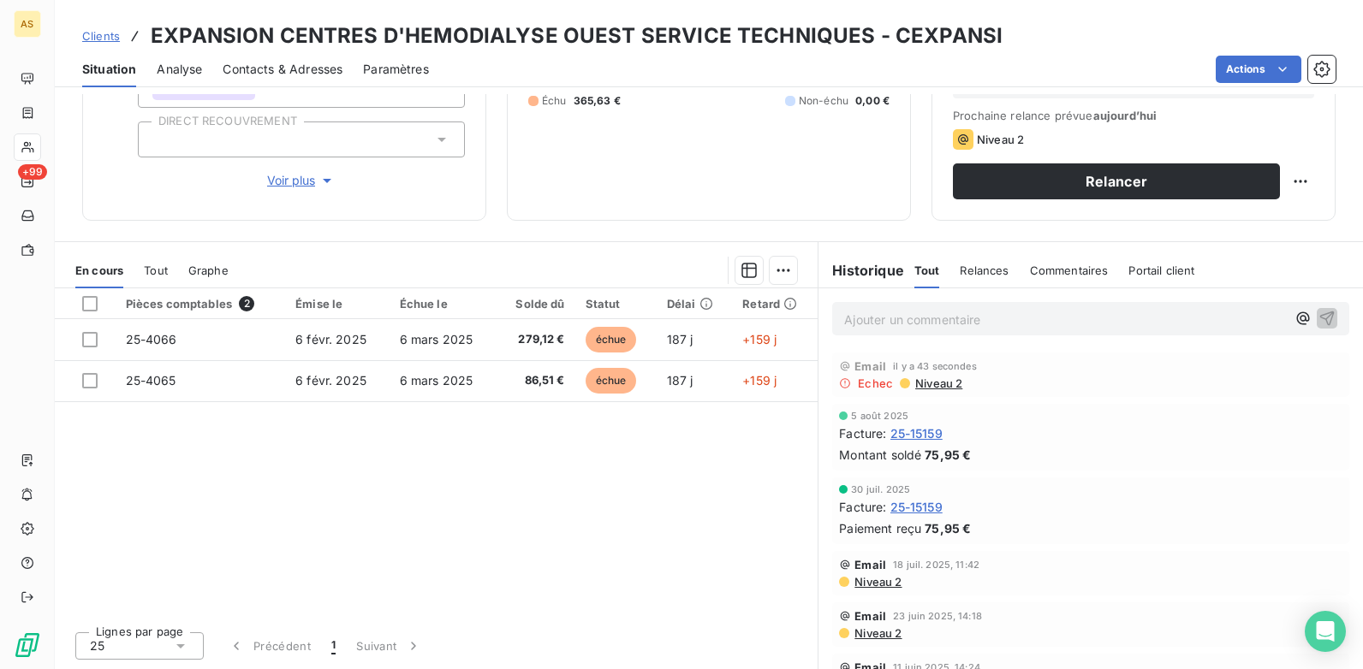
click at [867, 583] on span "Niveau 2" at bounding box center [877, 582] width 49 height 14
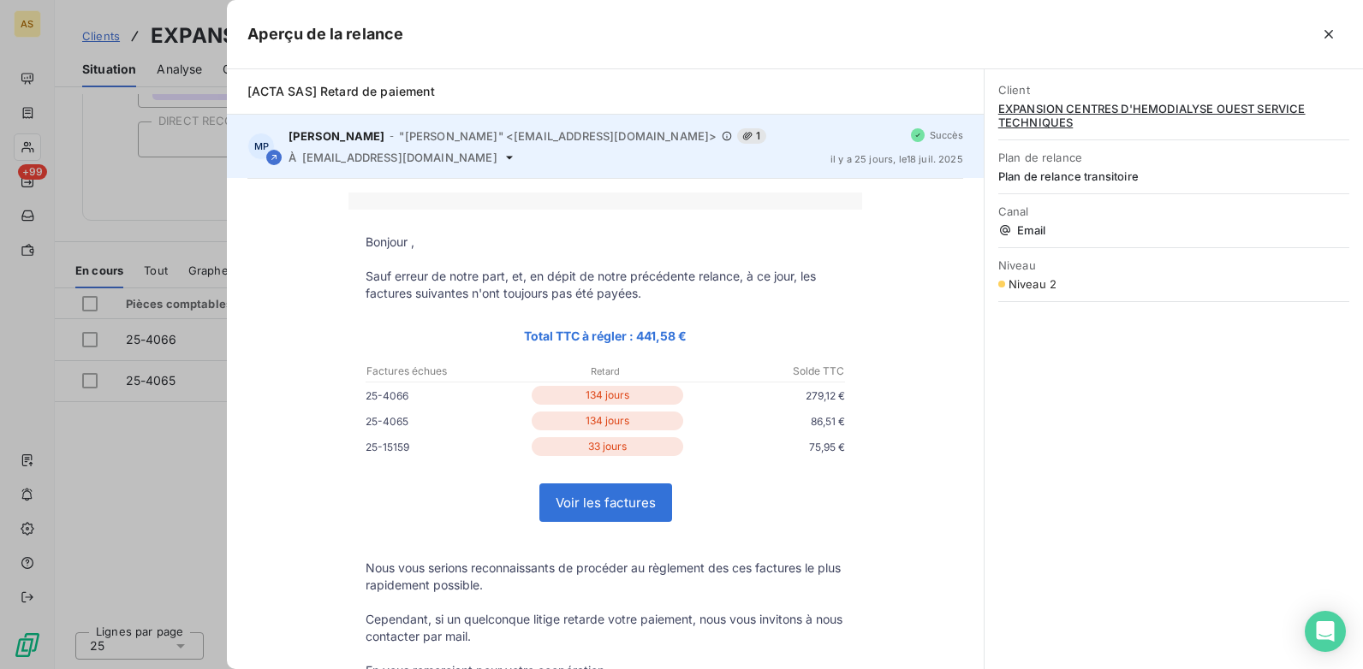
click at [502, 161] on icon at bounding box center [509, 158] width 14 height 14
click at [449, 160] on div "À [EMAIL_ADDRESS][DOMAIN_NAME]" at bounding box center [552, 158] width 528 height 14
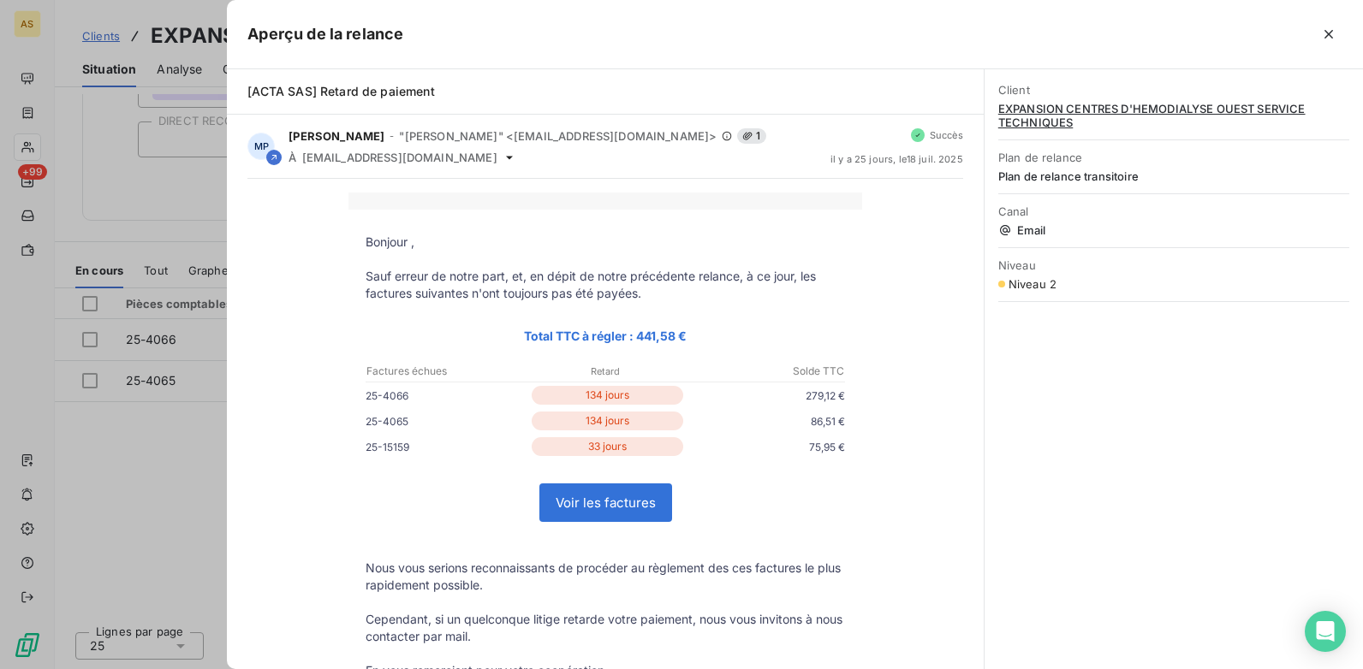
click at [176, 468] on div at bounding box center [681, 334] width 1363 height 669
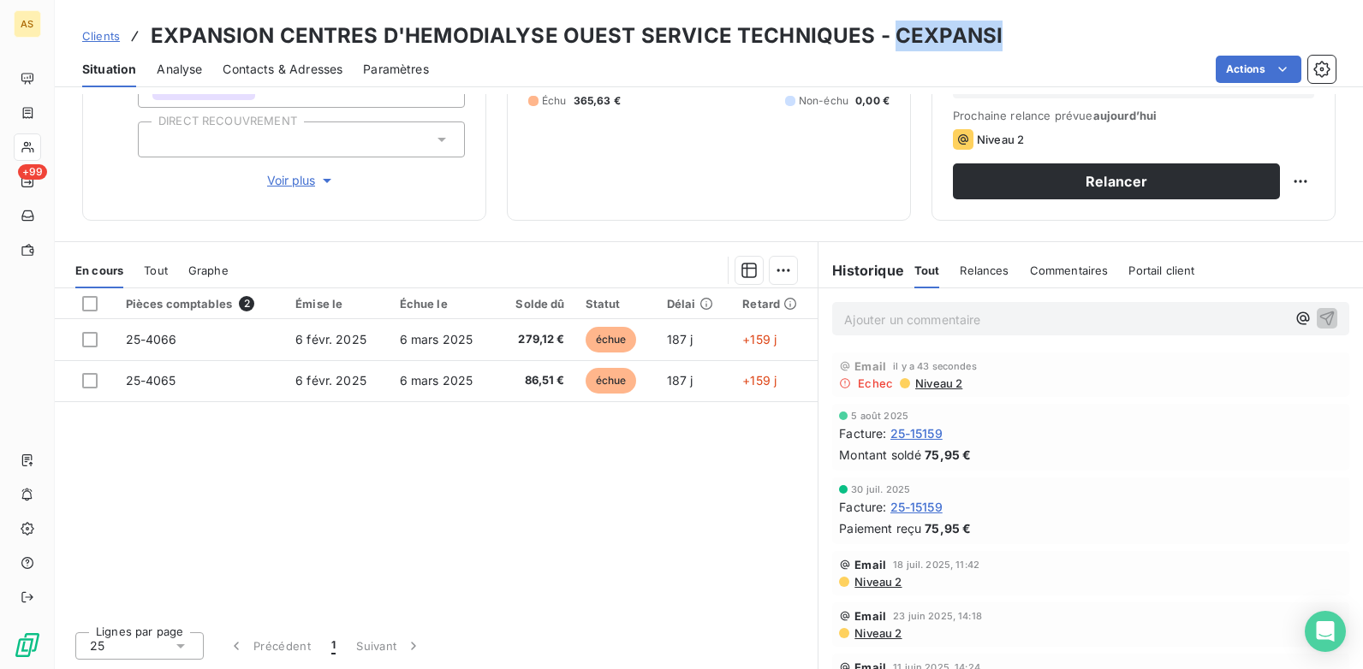
drag, startPoint x: 998, startPoint y: 28, endPoint x: 883, endPoint y: 44, distance: 115.7
click at [883, 44] on div "Clients EXPANSION CENTRES D'HEMODIALYSE OUEST SERVICE TECHNIQUES - CEXPANSI" at bounding box center [709, 36] width 1308 height 31
copy h3 "CEXPANSI"
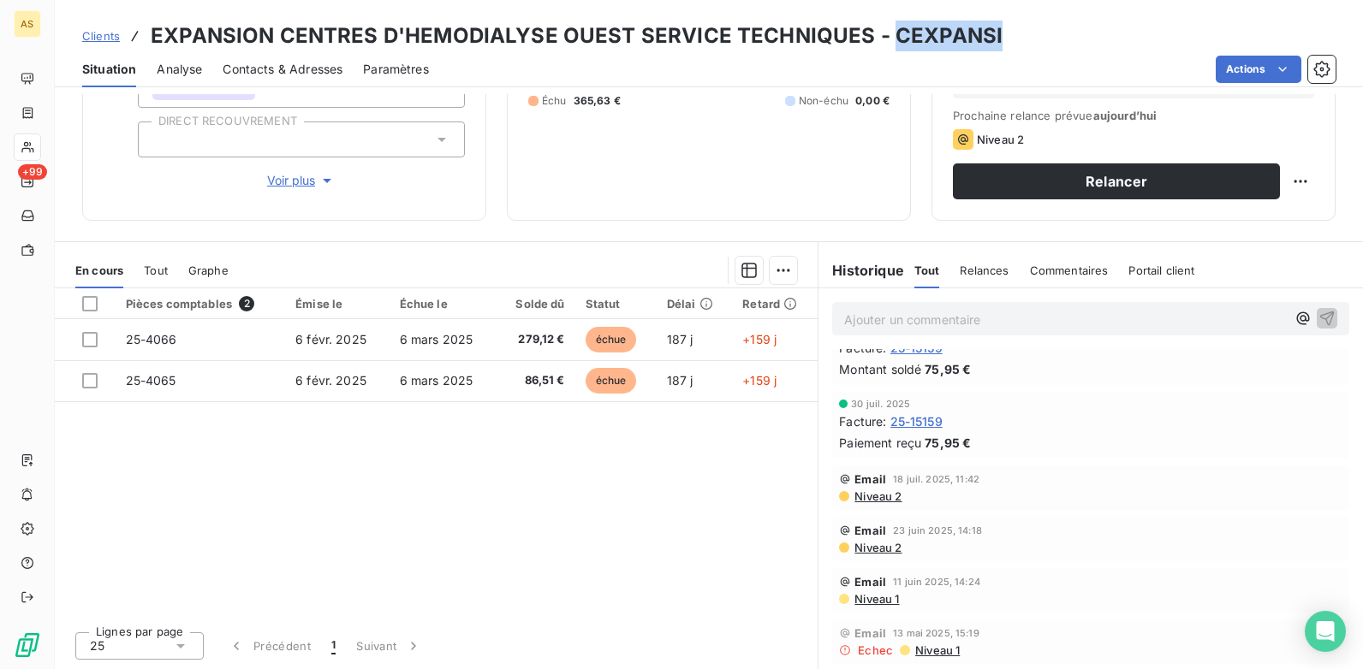
click at [312, 70] on span "Contacts & Adresses" at bounding box center [283, 69] width 120 height 17
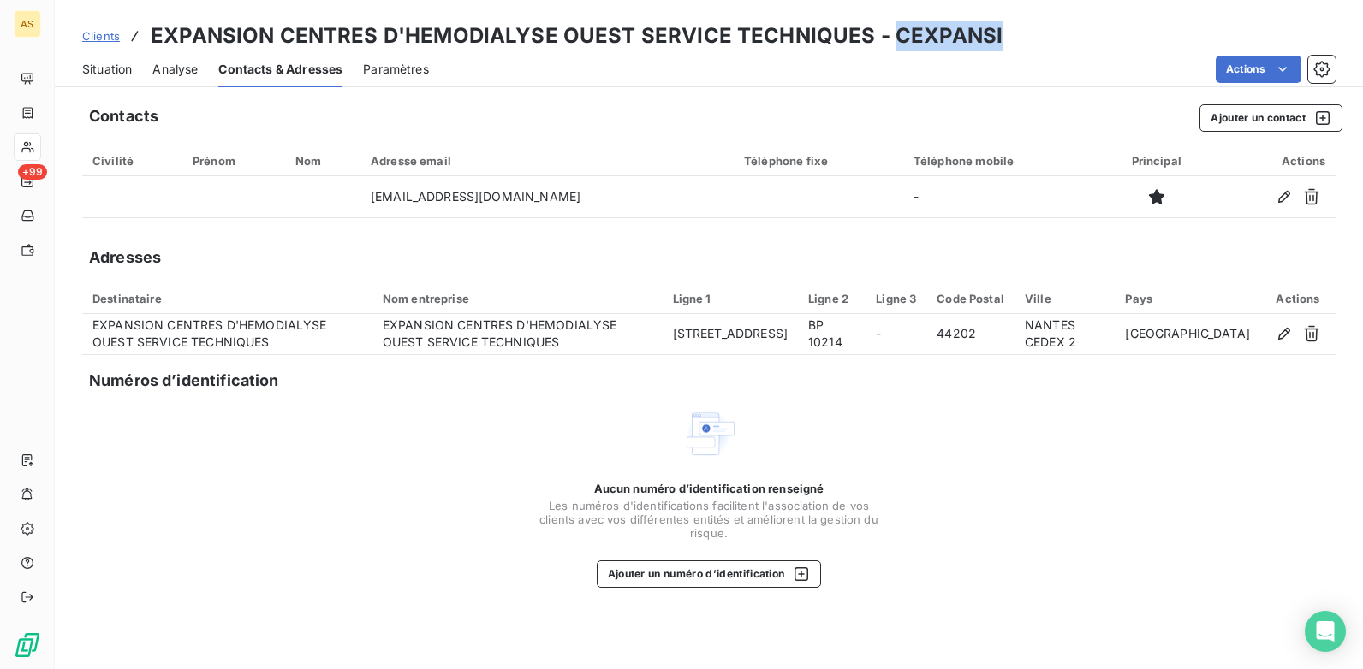
click at [114, 73] on span "Situation" at bounding box center [107, 69] width 50 height 17
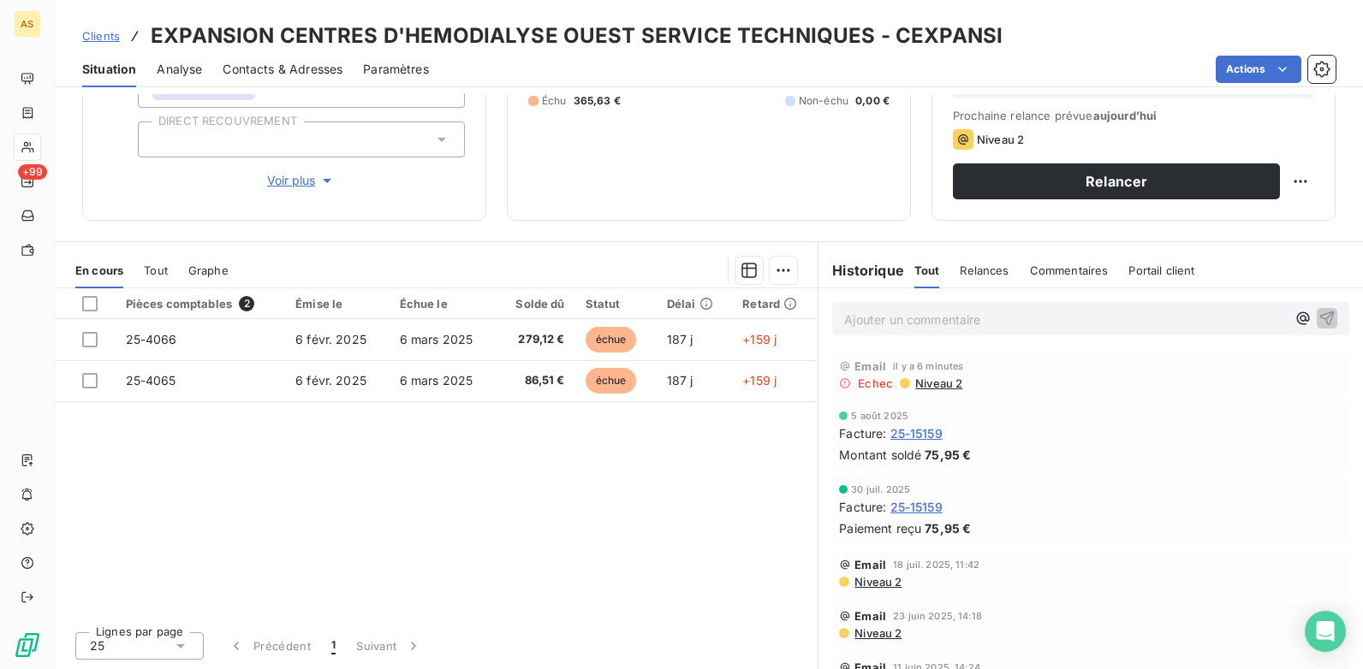
click at [880, 579] on span "Niveau 2" at bounding box center [877, 582] width 49 height 14
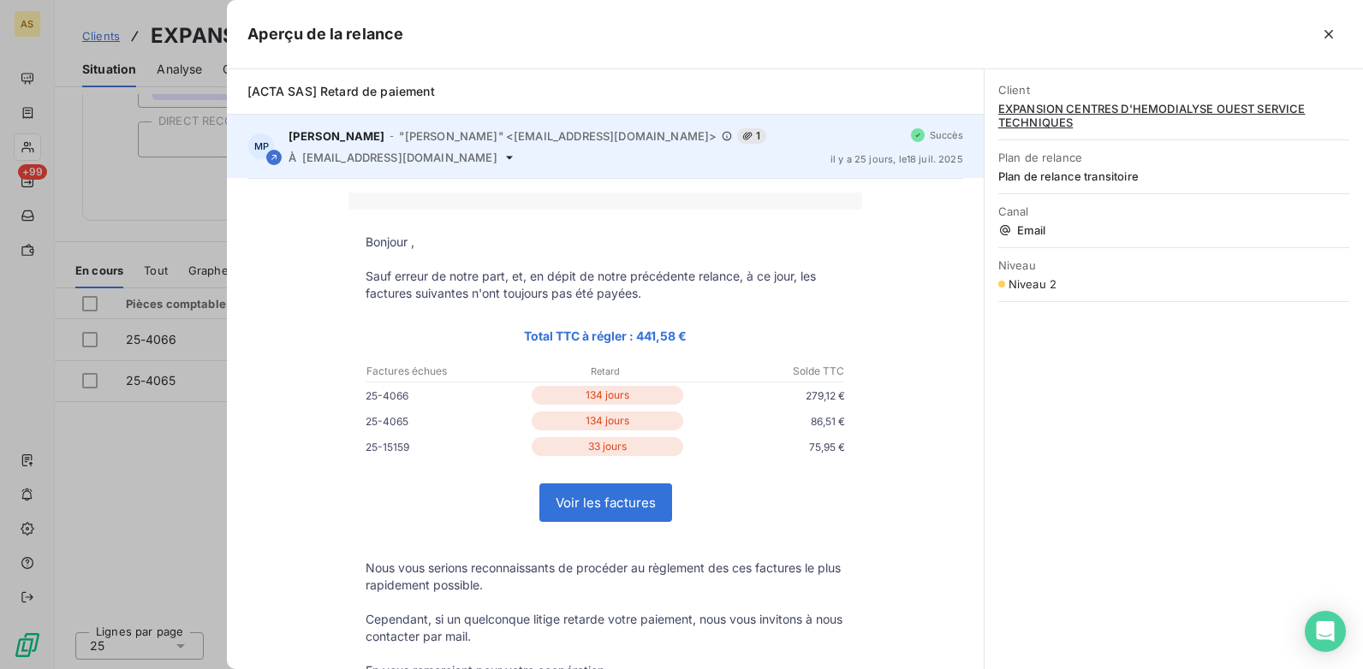
click at [450, 152] on div "À [EMAIL_ADDRESS][DOMAIN_NAME]" at bounding box center [552, 158] width 528 height 14
click at [502, 159] on icon at bounding box center [509, 158] width 14 height 14
click at [424, 163] on span "[EMAIL_ADDRESS][DOMAIN_NAME]" at bounding box center [399, 158] width 195 height 14
click at [502, 157] on icon at bounding box center [509, 158] width 14 height 14
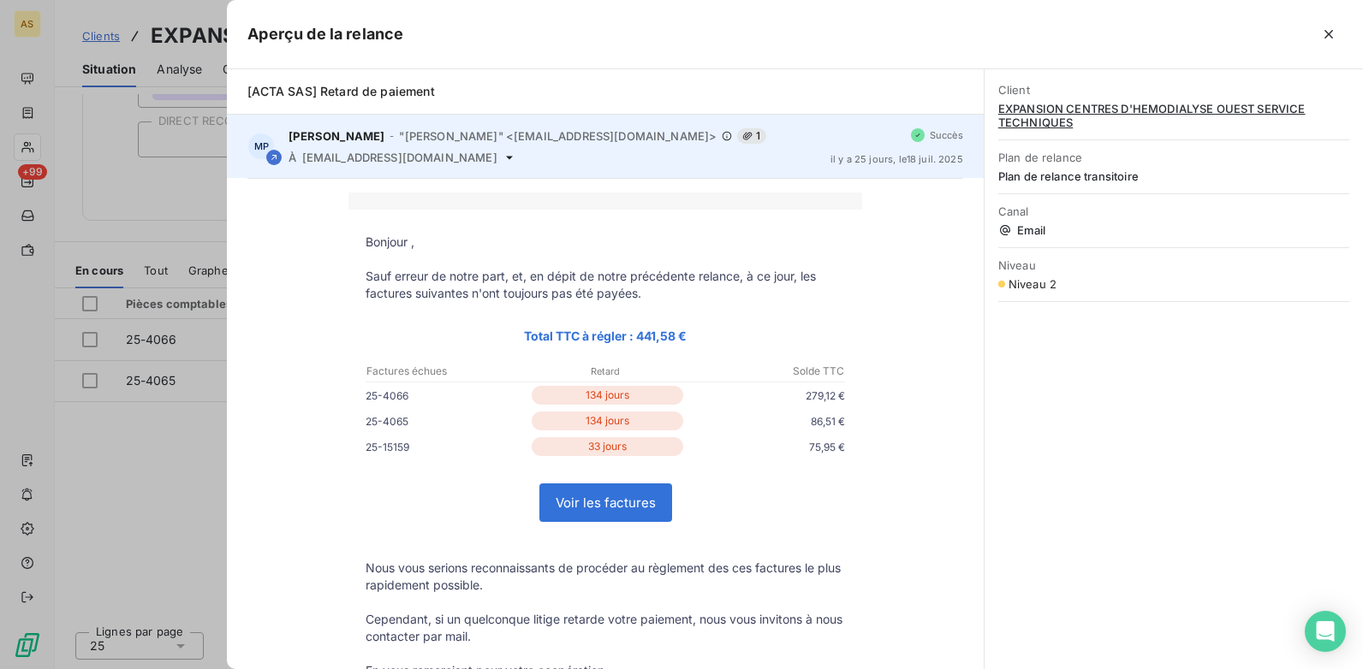
click at [506, 157] on icon at bounding box center [509, 157] width 7 height 3
click at [376, 160] on span "[EMAIL_ADDRESS][DOMAIN_NAME]" at bounding box center [399, 158] width 195 height 14
drag, startPoint x: 452, startPoint y: 151, endPoint x: 303, endPoint y: 165, distance: 149.6
click at [303, 165] on div "[PERSON_NAME] - "[PERSON_NAME]" <[EMAIL_ADDRESS][DOMAIN_NAME]> 1 À [EMAIL_ADDRE…" at bounding box center [605, 146] width 756 height 63
copy div "[EMAIL_ADDRESS][DOMAIN_NAME]"
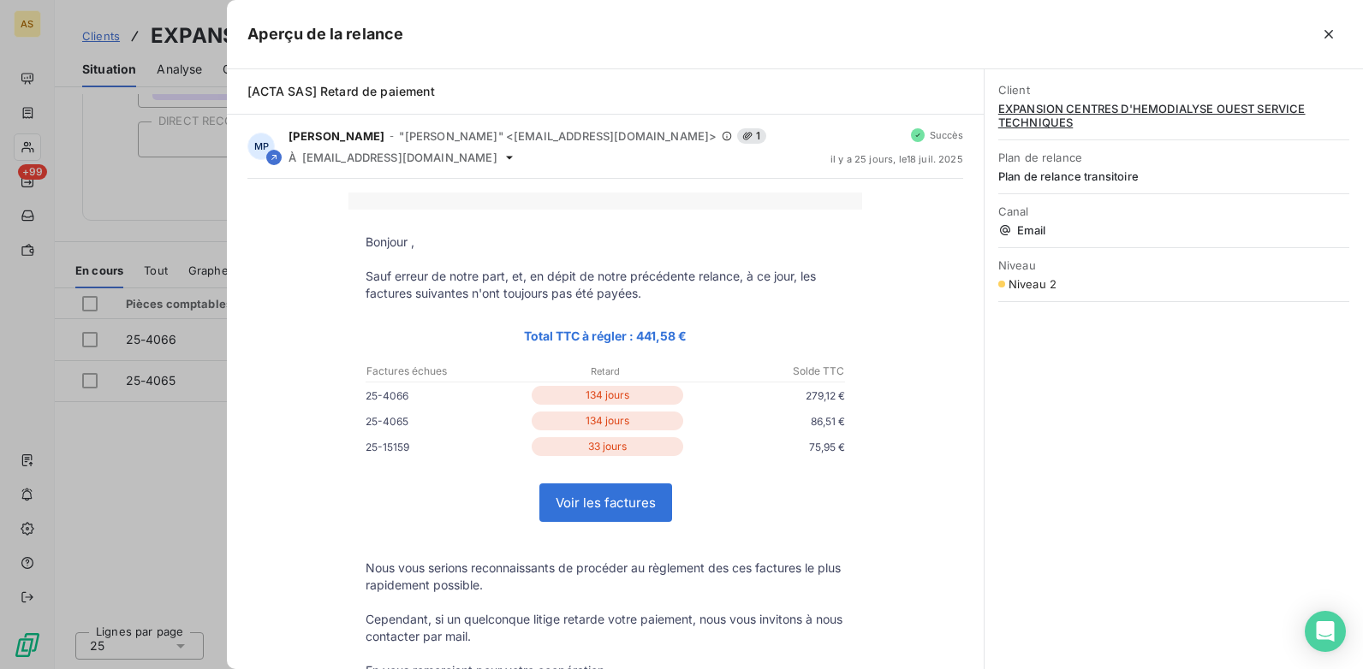
click at [181, 211] on div at bounding box center [681, 334] width 1363 height 669
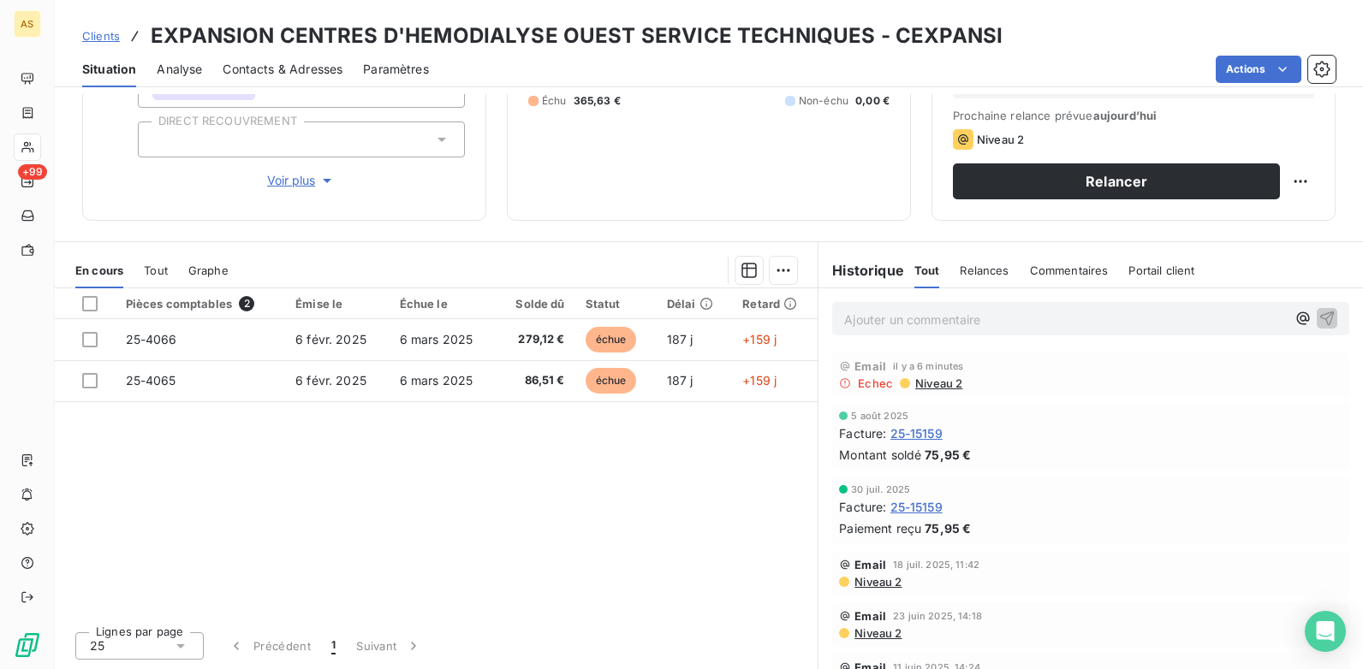
click at [275, 72] on span "Contacts & Adresses" at bounding box center [283, 69] width 120 height 17
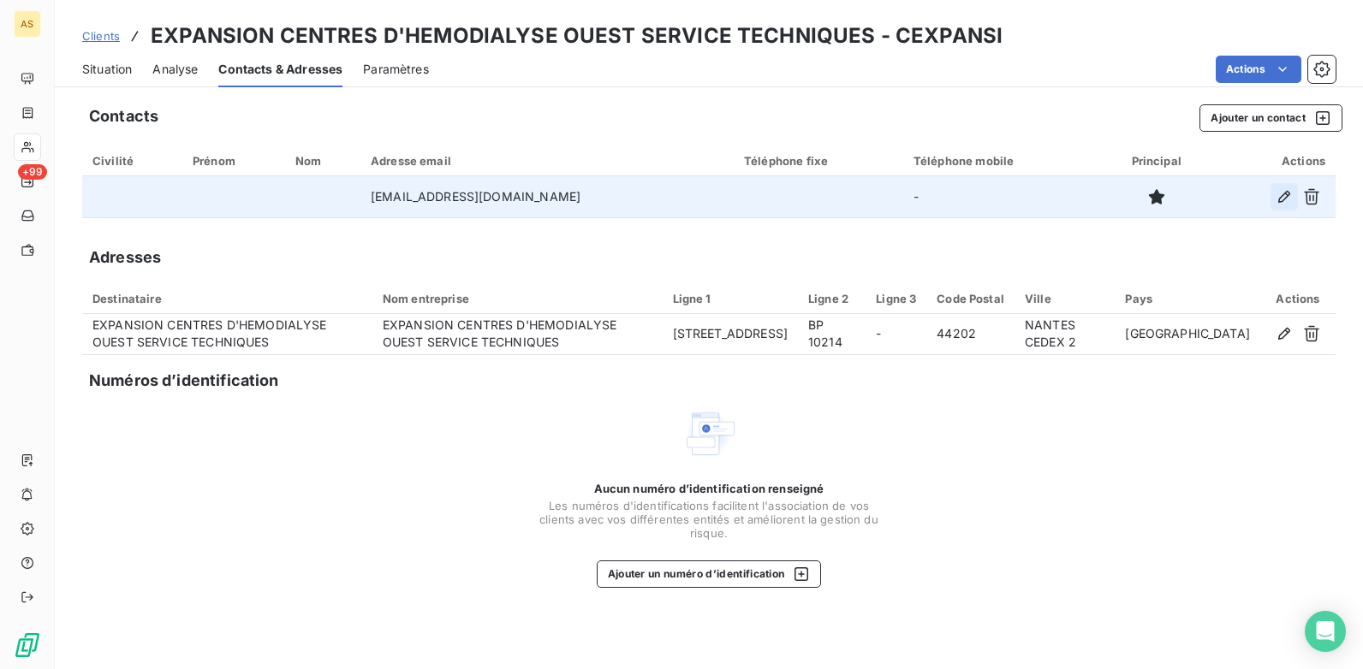
click at [1281, 199] on icon "button" at bounding box center [1283, 196] width 17 height 17
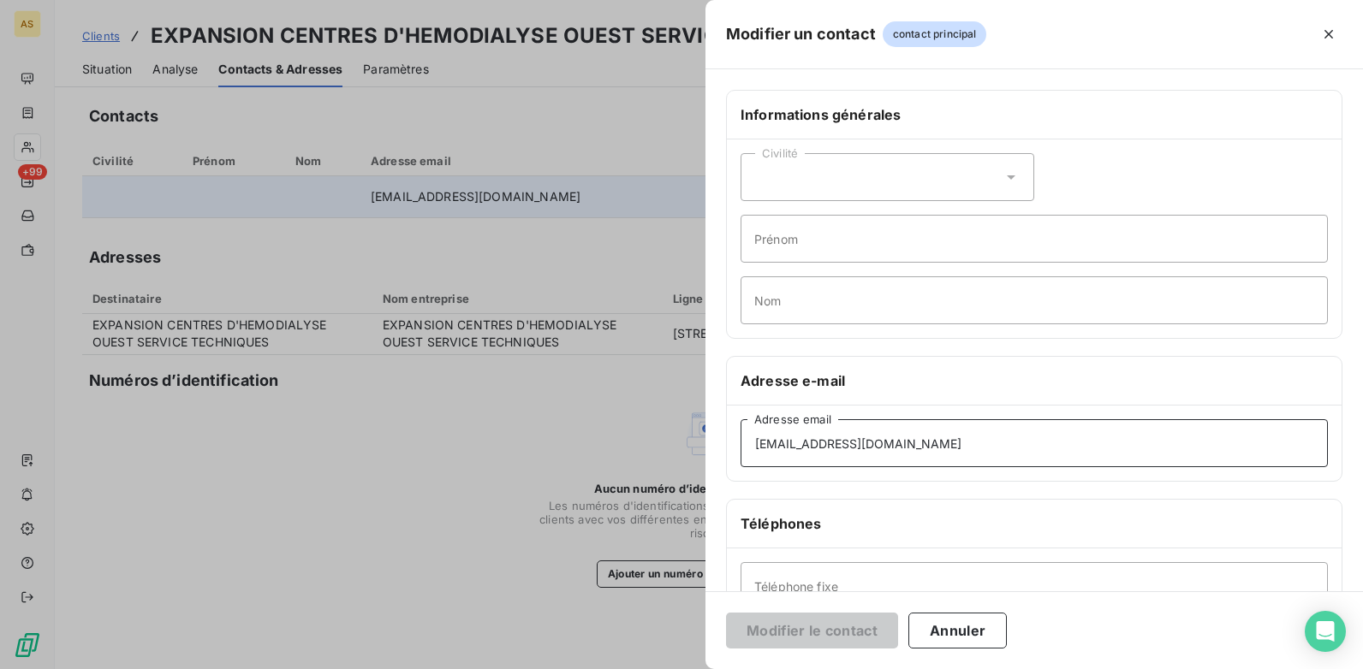
drag, startPoint x: 949, startPoint y: 437, endPoint x: 579, endPoint y: 472, distance: 371.5
click at [579, 669] on div "Modifier un contact contact principal Informations générales Civilité Prénom No…" at bounding box center [681, 669] width 1363 height 0
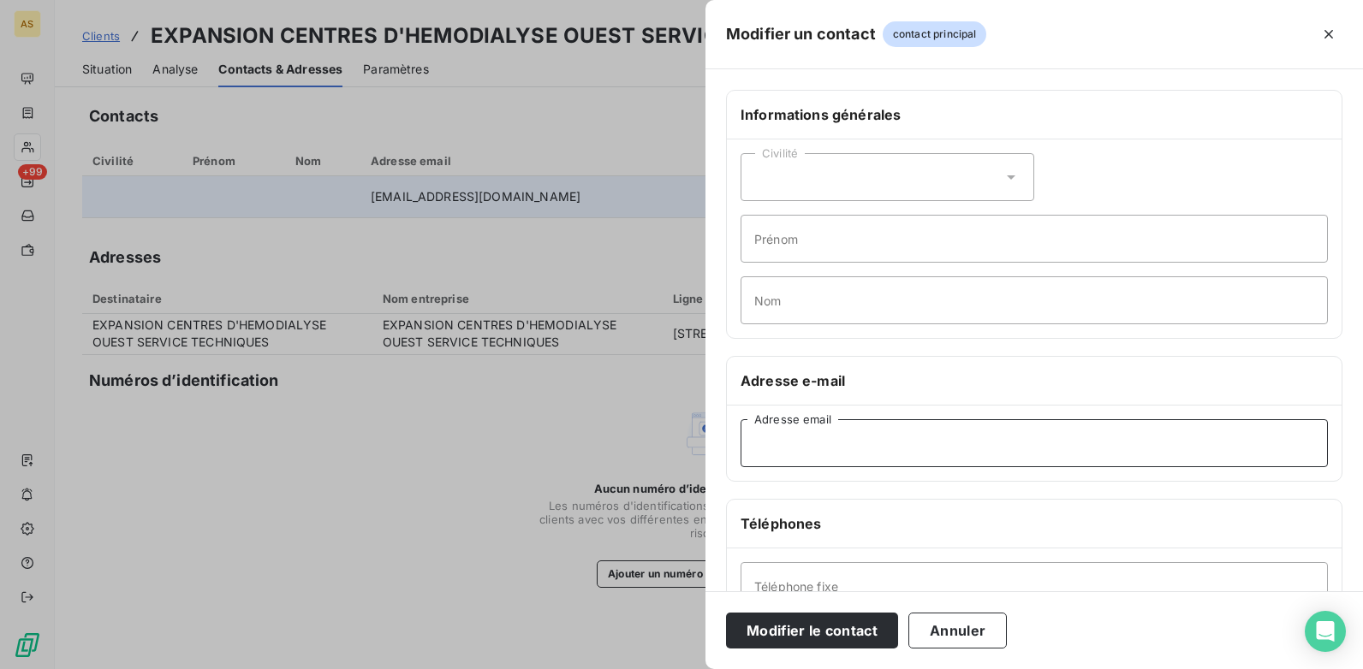
paste input "[EMAIL_ADDRESS][DOMAIN_NAME]"
type input "[EMAIL_ADDRESS][DOMAIN_NAME]"
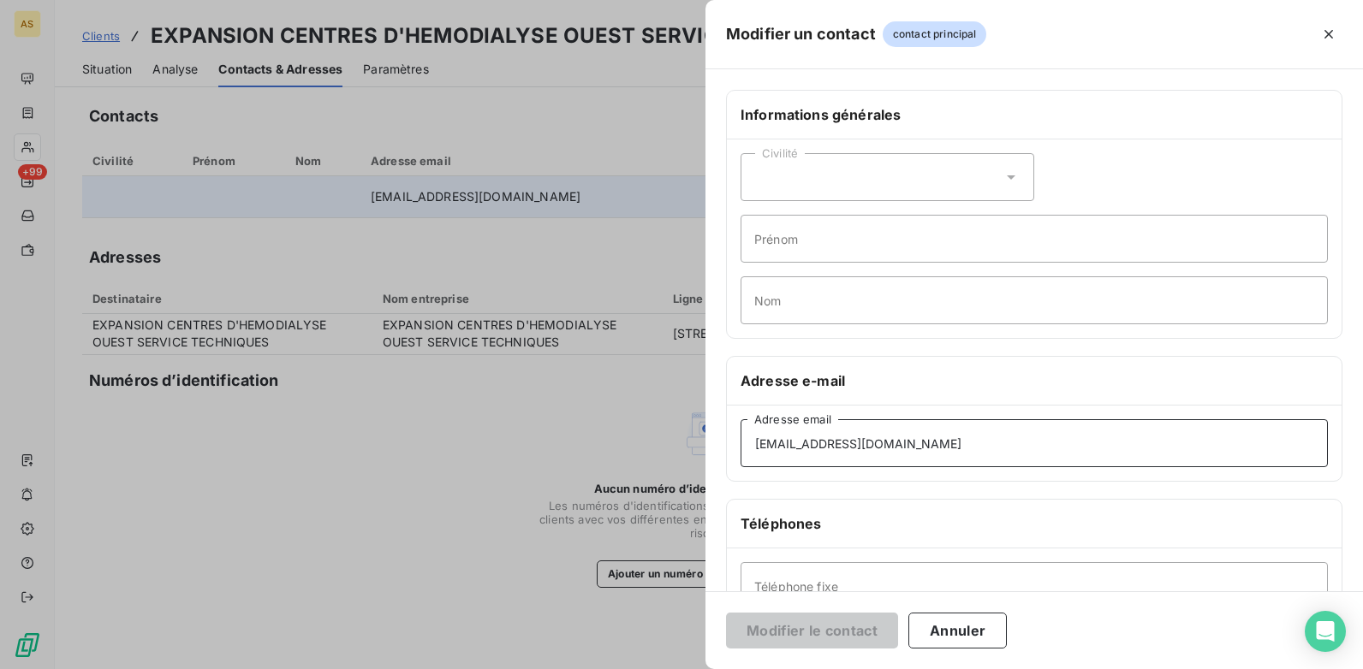
click at [749, 442] on input "[EMAIL_ADDRESS][DOMAIN_NAME]" at bounding box center [1033, 443] width 587 height 48
click at [754, 448] on input "[EMAIL_ADDRESS][DOMAIN_NAME]" at bounding box center [1033, 443] width 587 height 48
click at [960, 646] on button "Annuler" at bounding box center [957, 631] width 98 height 36
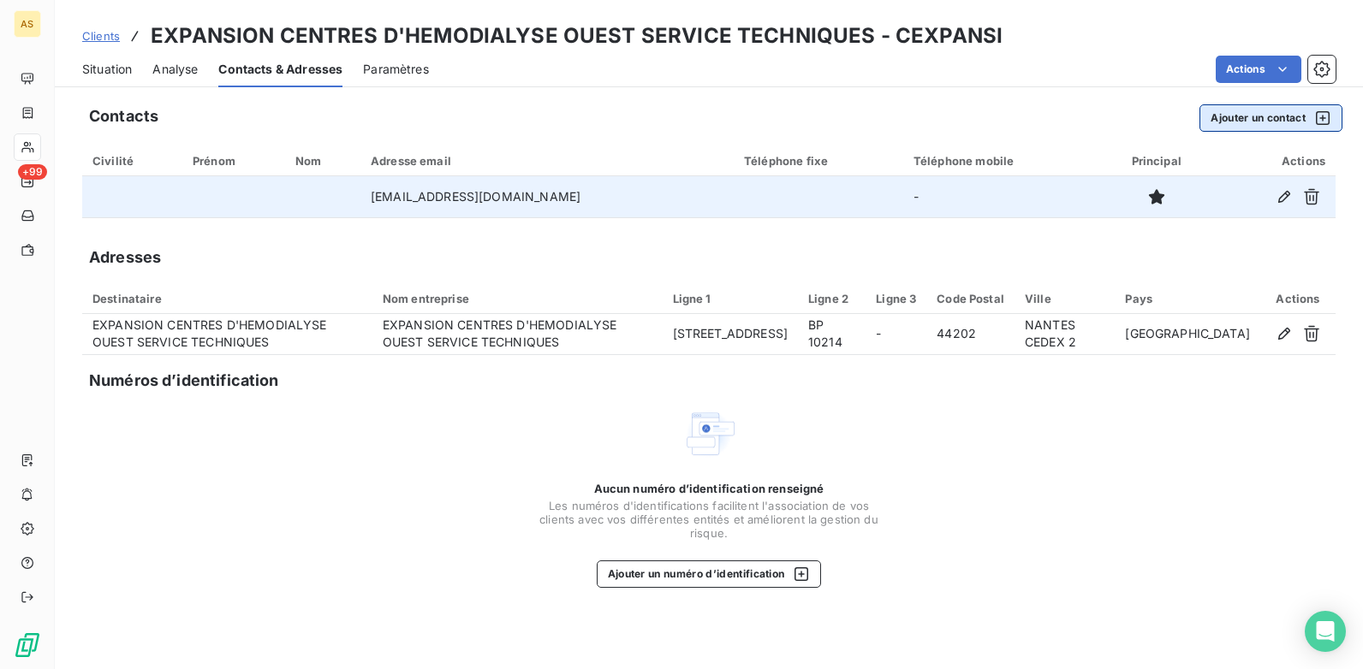
click at [1321, 116] on icon "button" at bounding box center [1322, 118] width 17 height 17
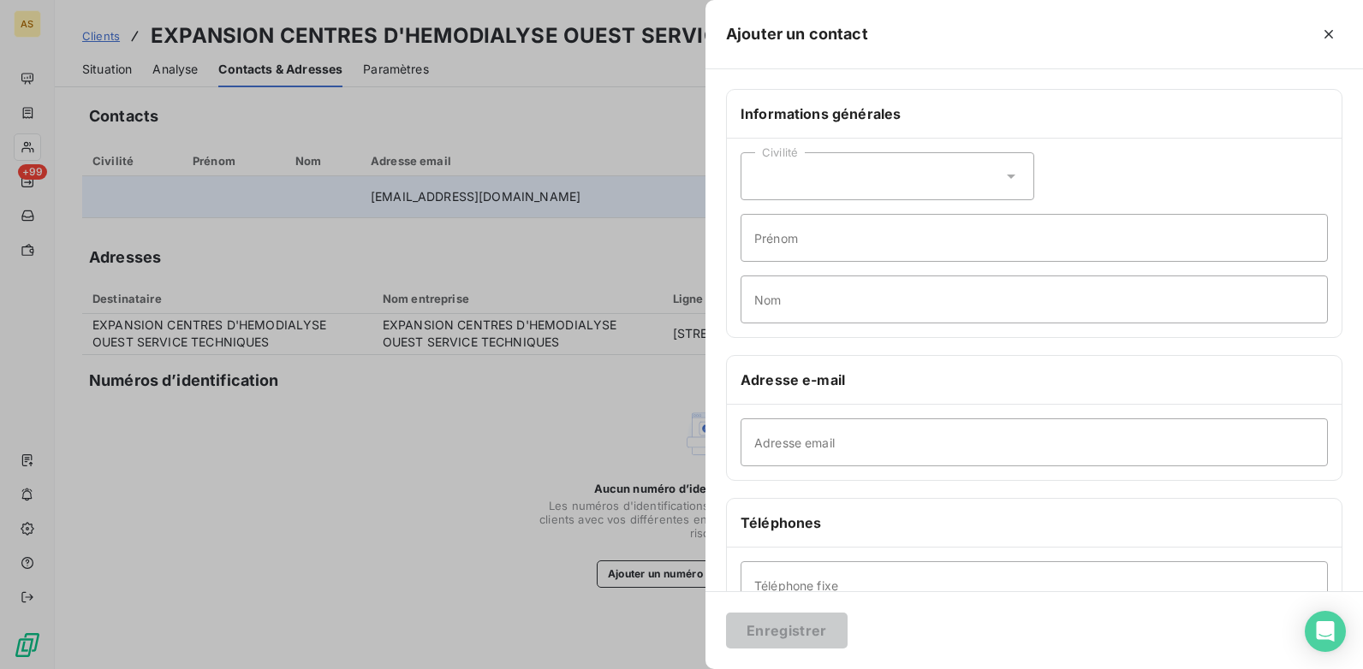
scroll to position [0, 0]
click at [748, 439] on input "Adresse email" at bounding box center [1033, 443] width 587 height 48
paste input "[EMAIL_ADDRESS][DOMAIN_NAME]"
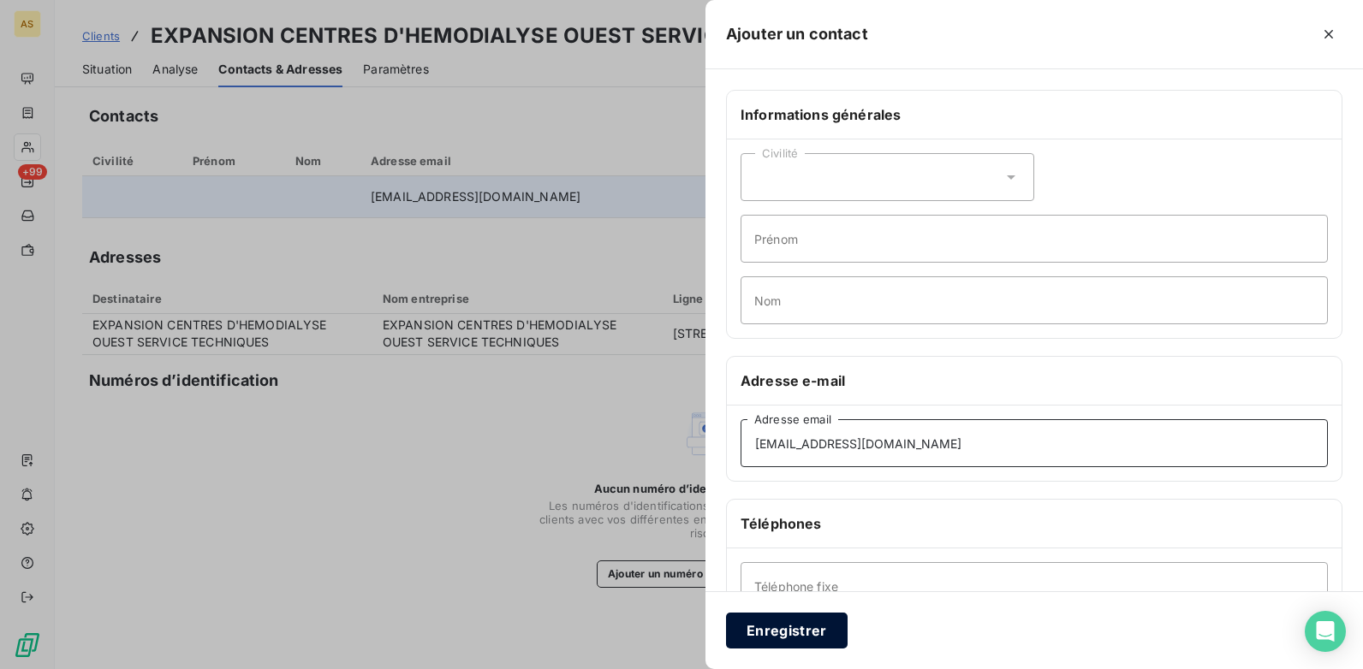
type input "[EMAIL_ADDRESS][DOMAIN_NAME]"
click at [823, 645] on button "Enregistrer" at bounding box center [787, 631] width 122 height 36
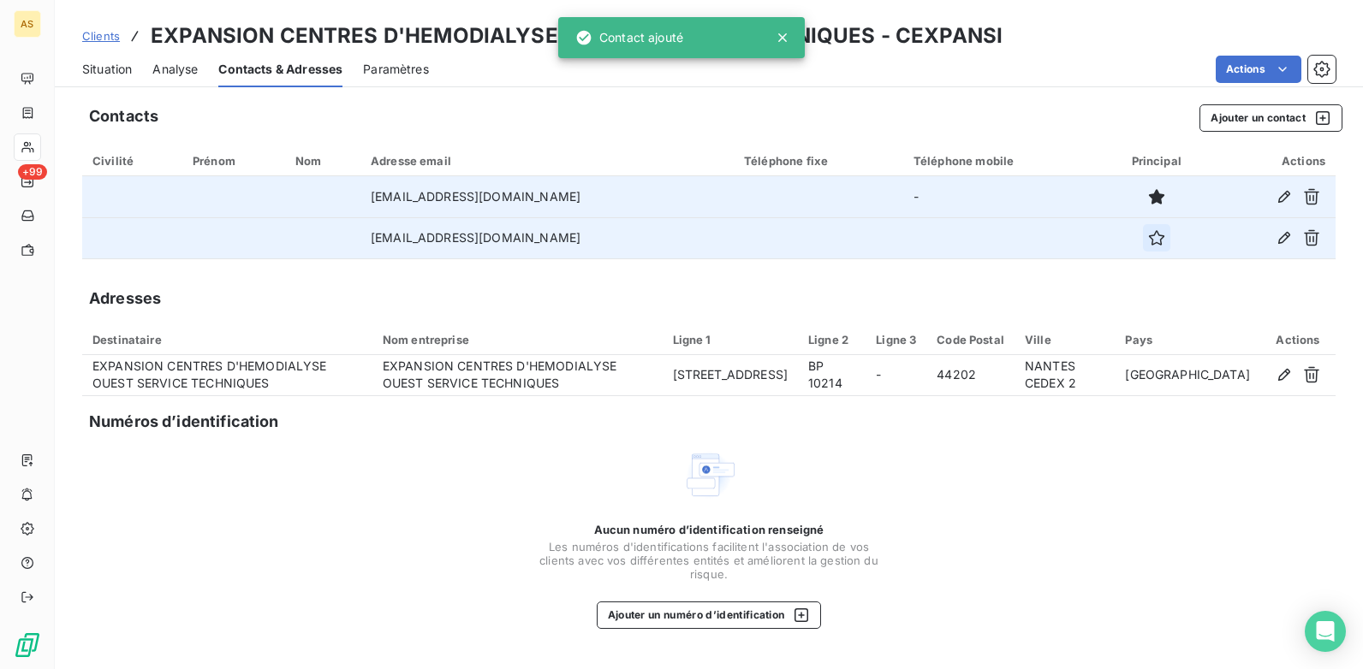
click at [1149, 240] on icon "button" at bounding box center [1156, 237] width 15 height 15
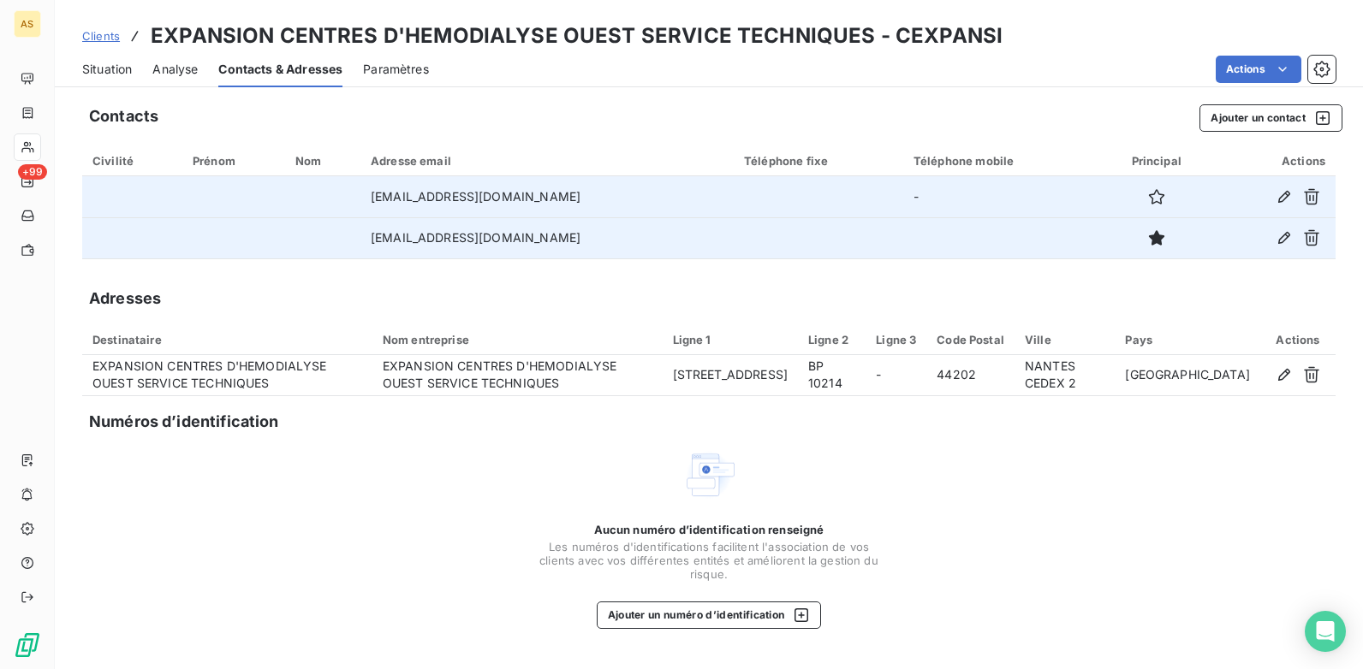
click at [104, 74] on span "Situation" at bounding box center [107, 69] width 50 height 17
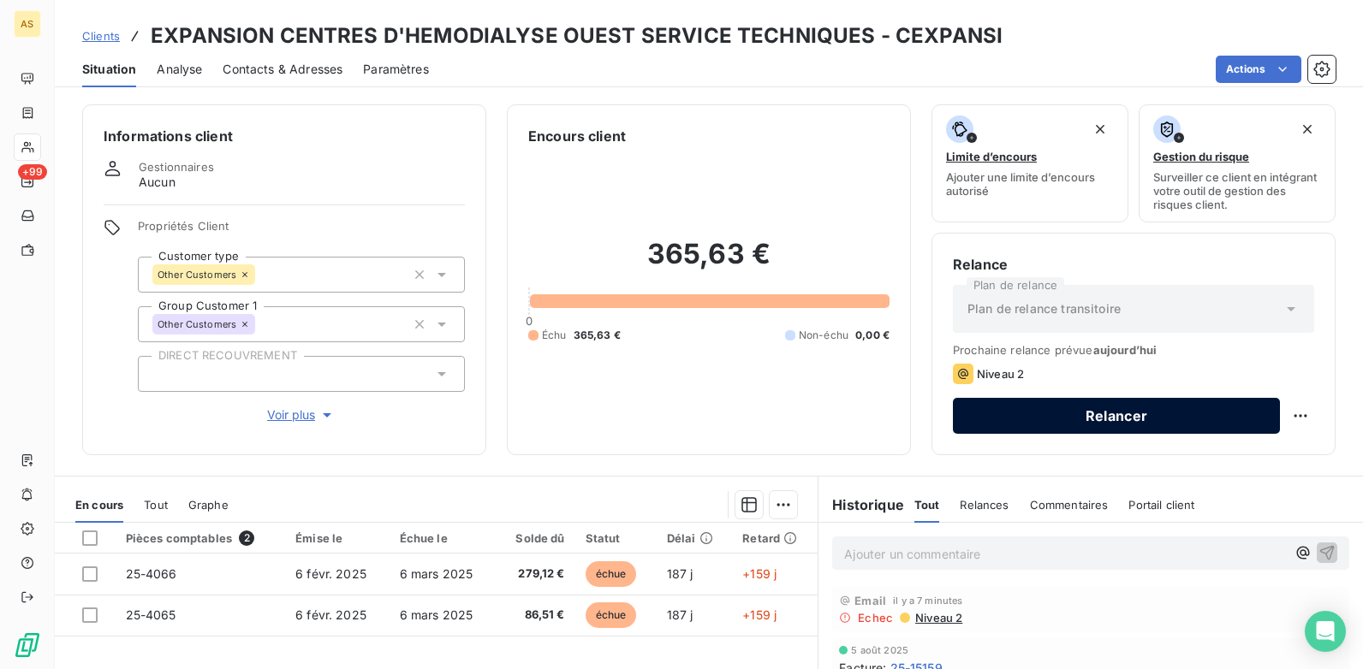
click at [1122, 413] on button "Relancer" at bounding box center [1116, 416] width 327 height 36
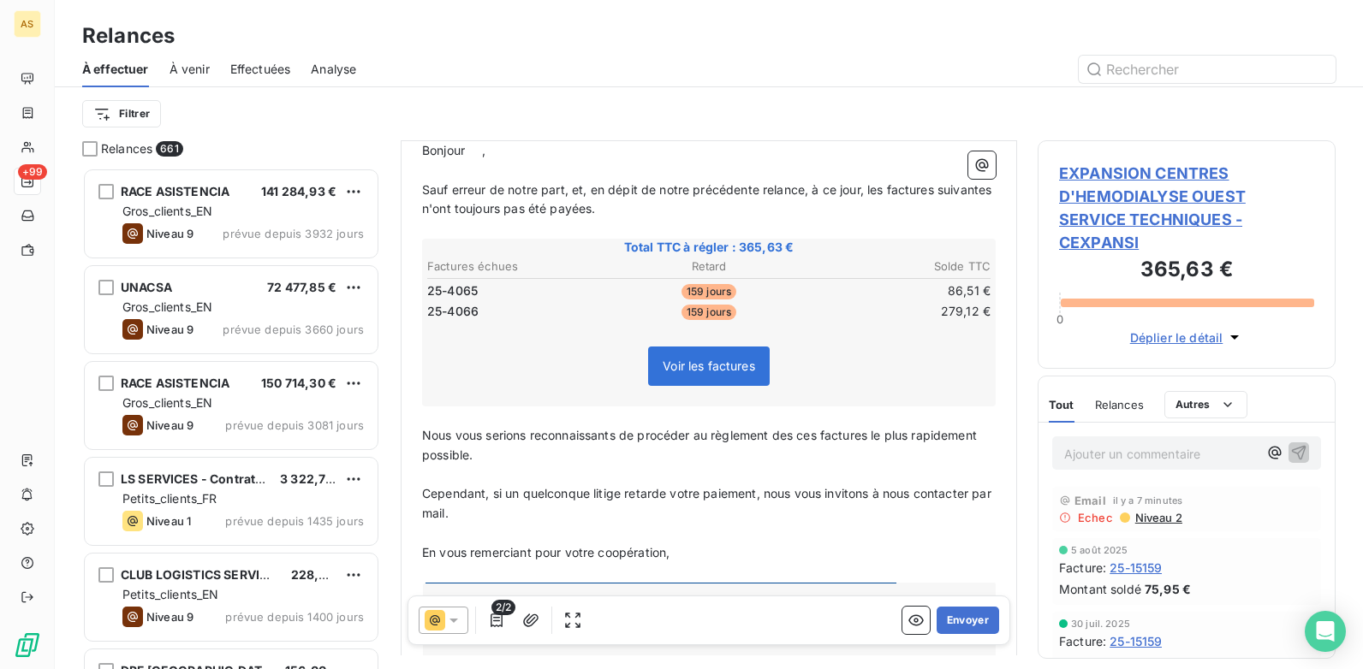
scroll to position [343, 0]
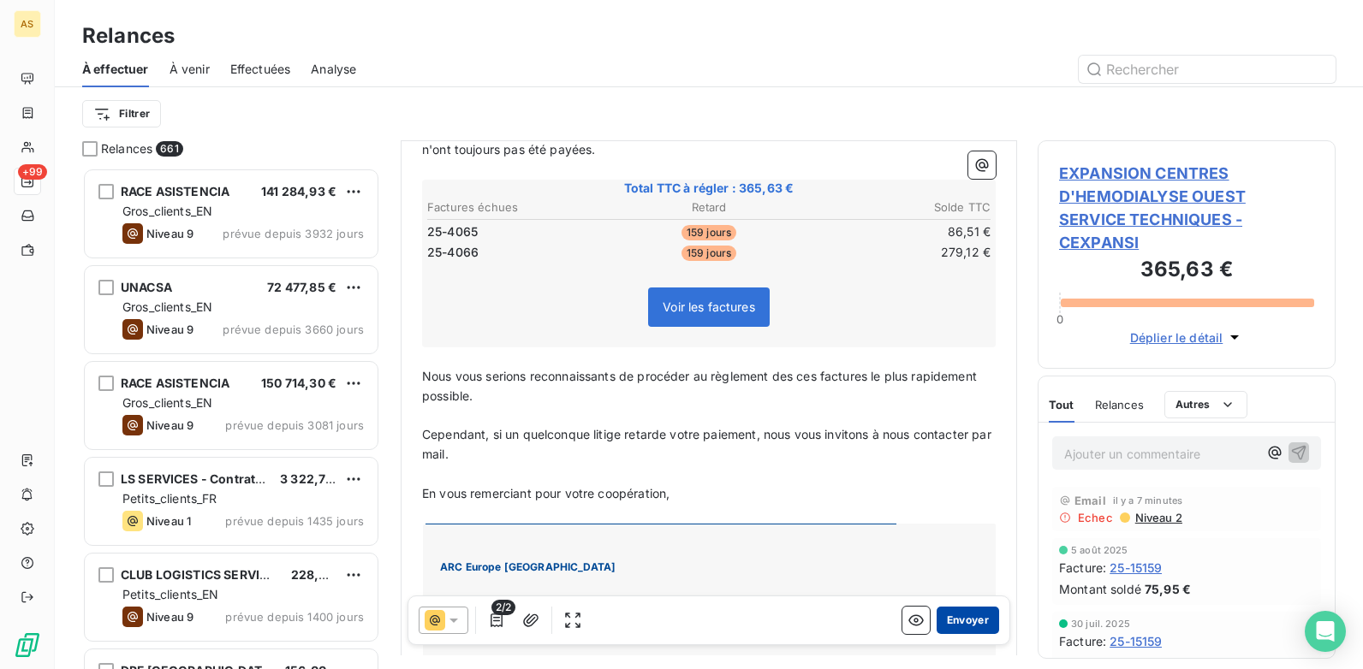
click at [961, 627] on button "Envoyer" at bounding box center [967, 620] width 62 height 27
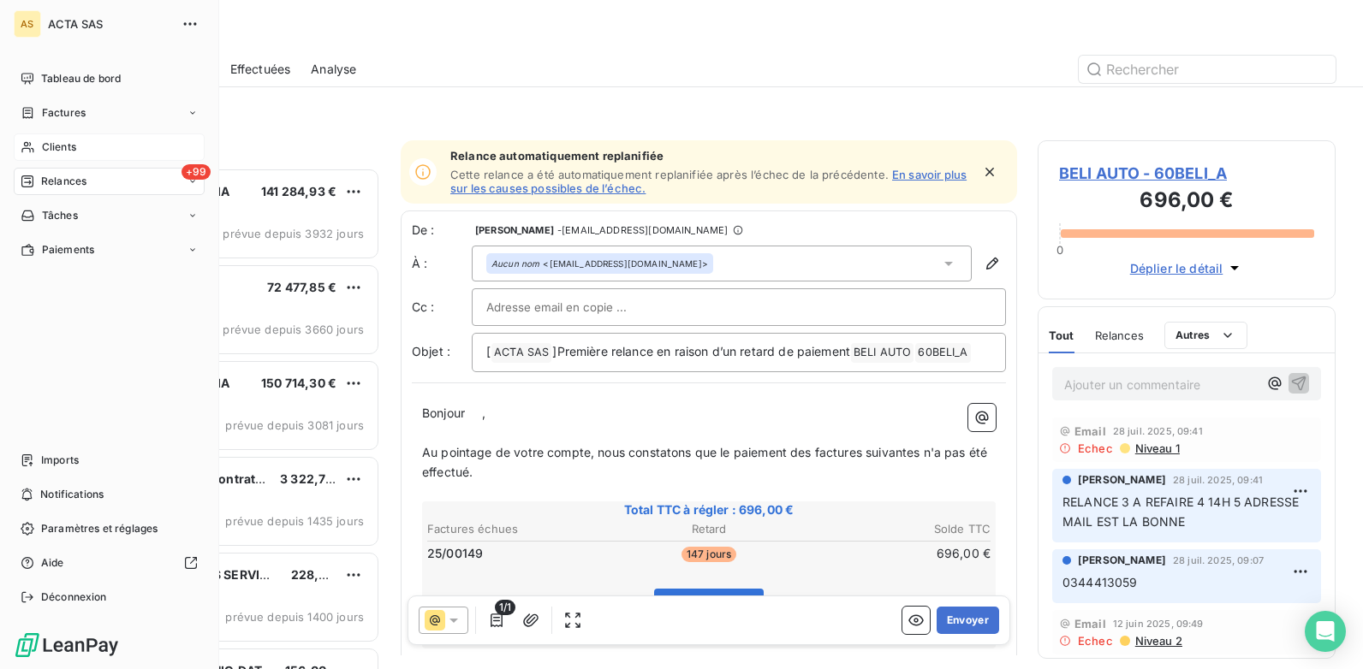
click at [59, 149] on span "Clients" at bounding box center [59, 147] width 34 height 15
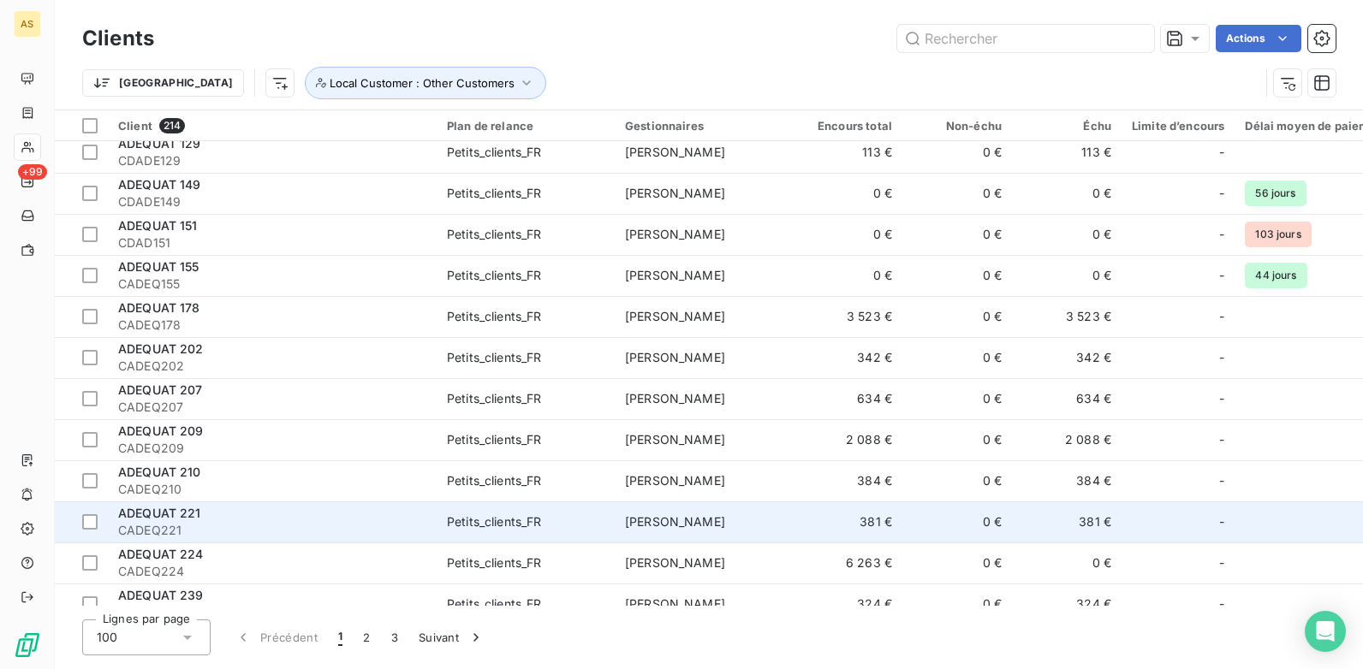
scroll to position [685, 0]
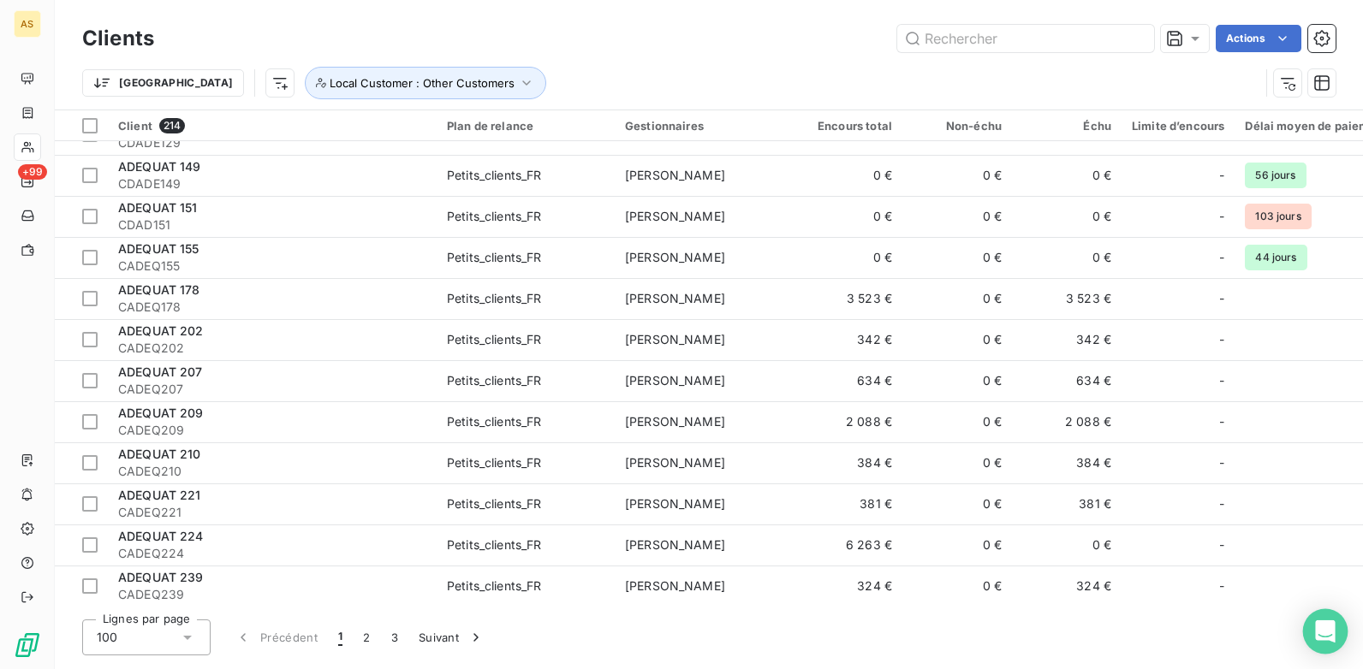
click at [1334, 621] on div "Open Intercom Messenger" at bounding box center [1325, 631] width 45 height 45
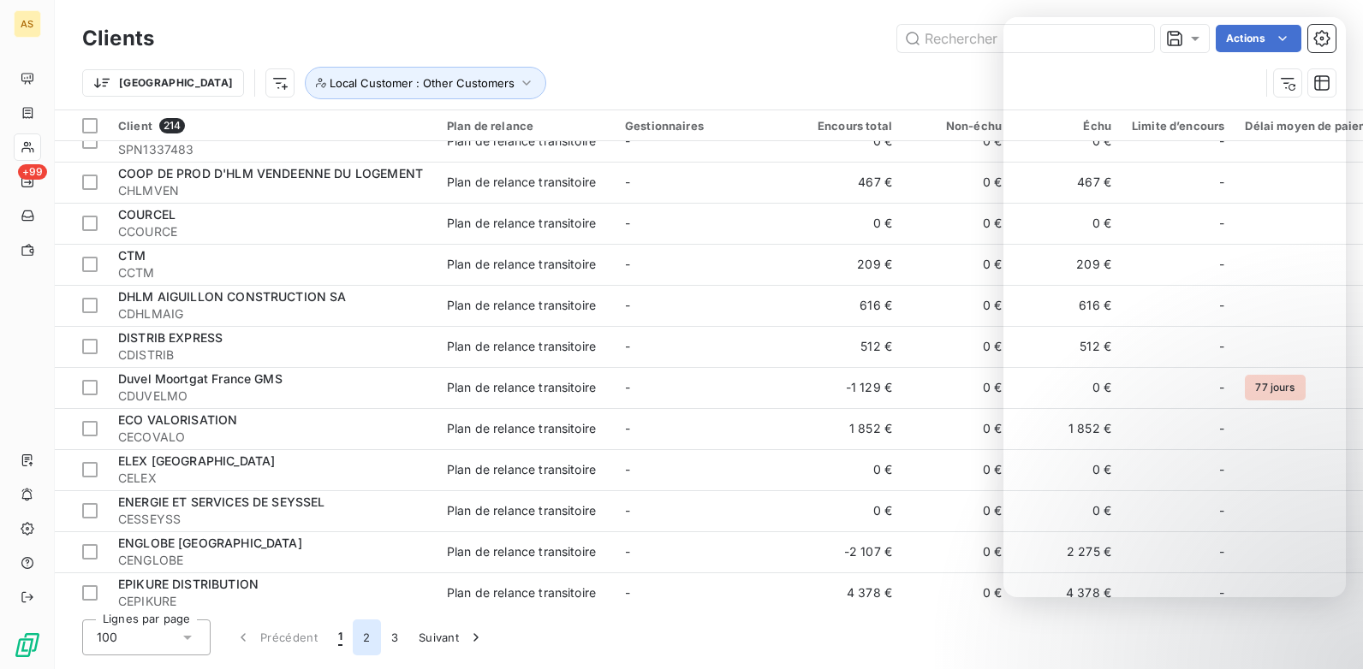
click at [370, 645] on button "2" at bounding box center [366, 638] width 27 height 36
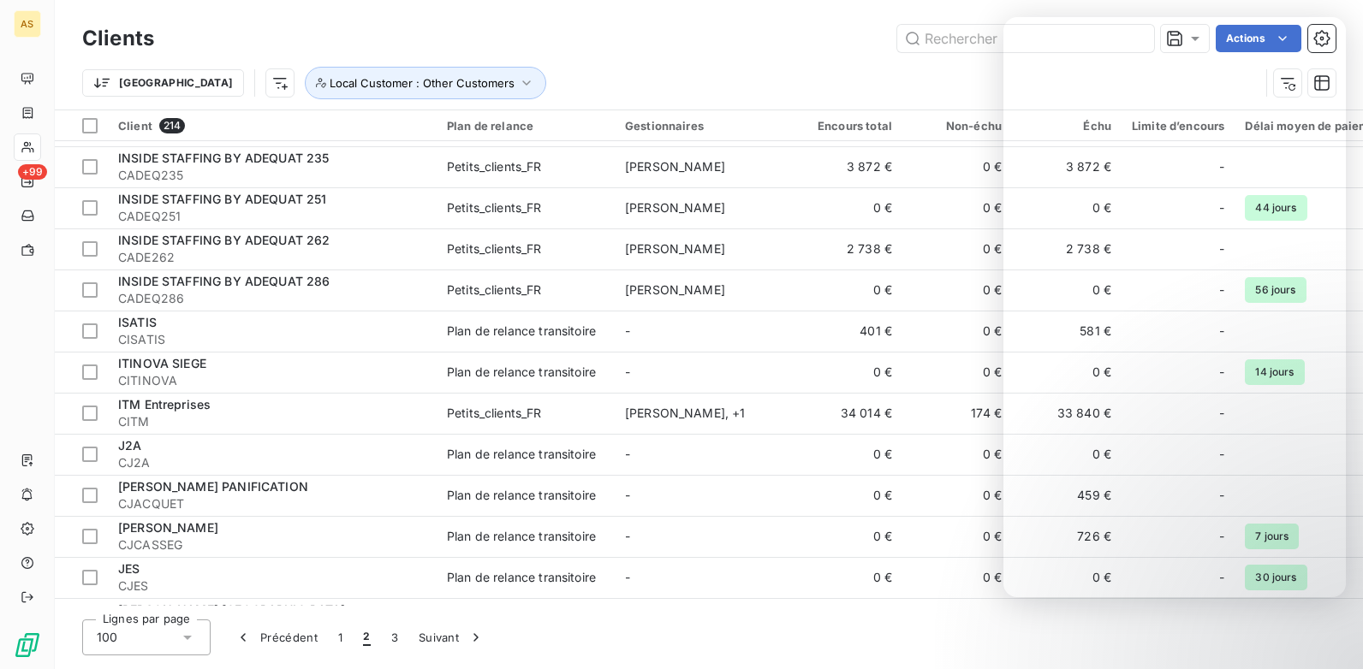
scroll to position [2568, 0]
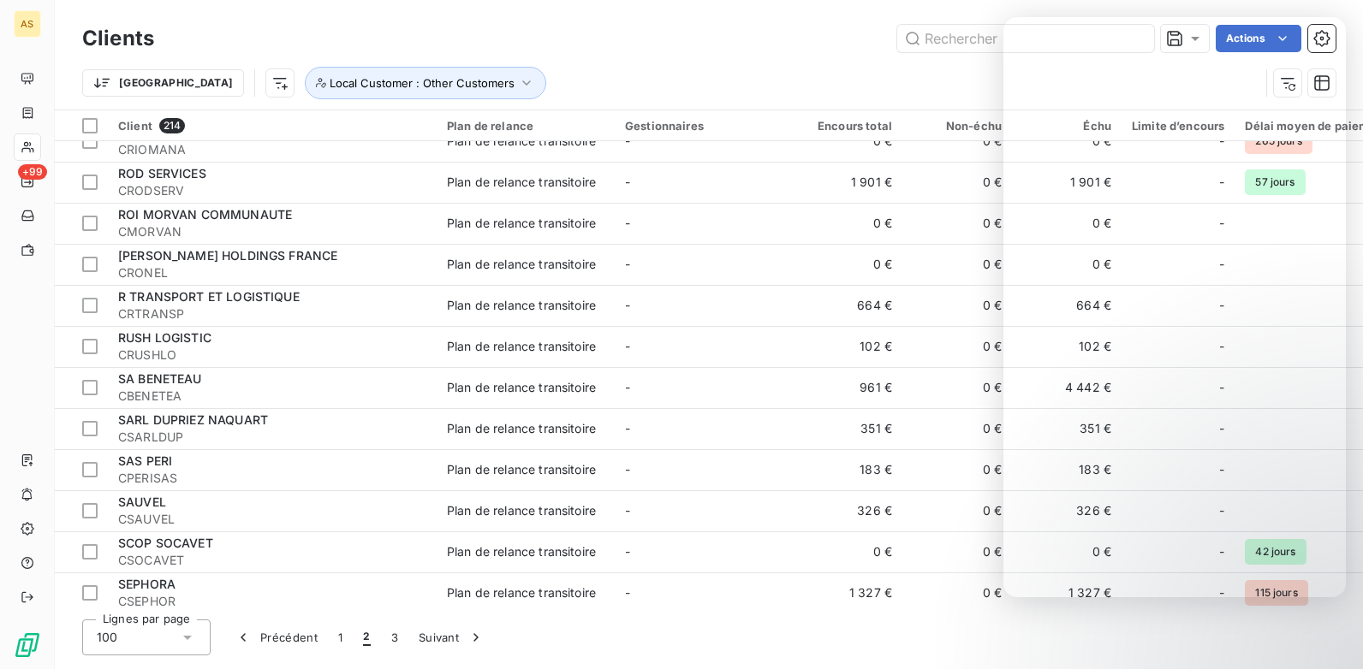
click at [705, 59] on div "Trier Local Customer : Other Customers" at bounding box center [708, 82] width 1253 height 53
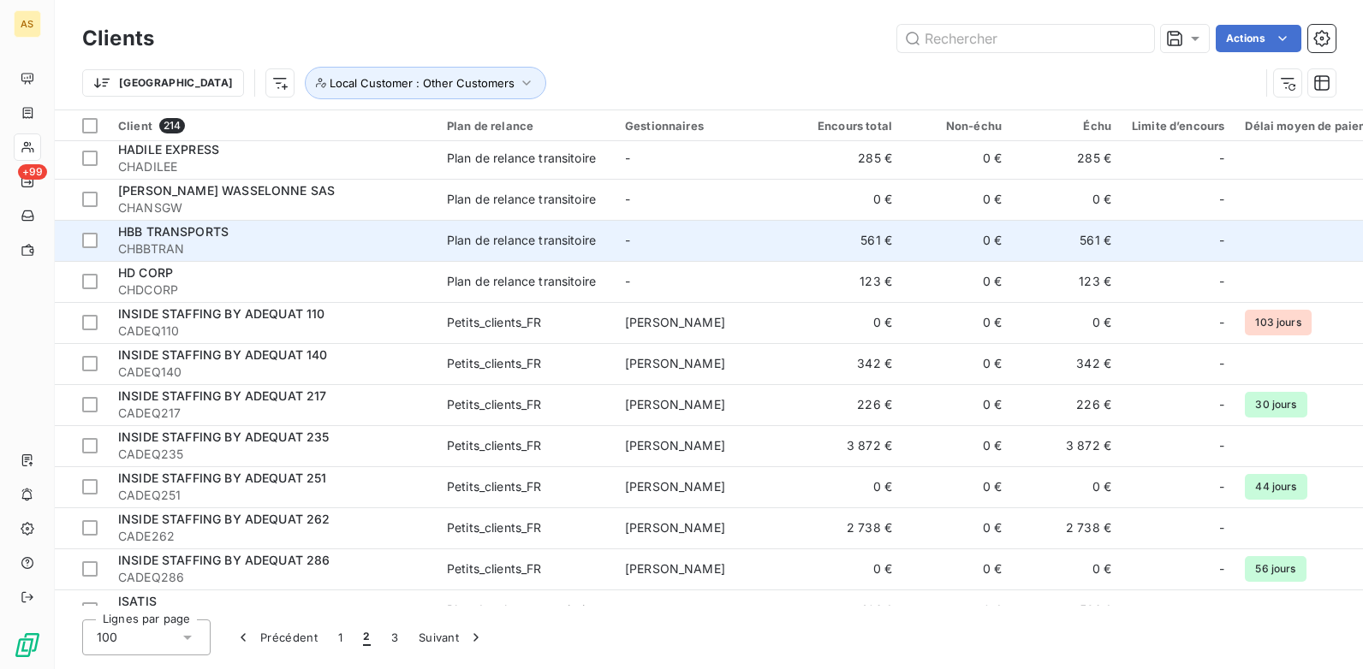
scroll to position [0, 0]
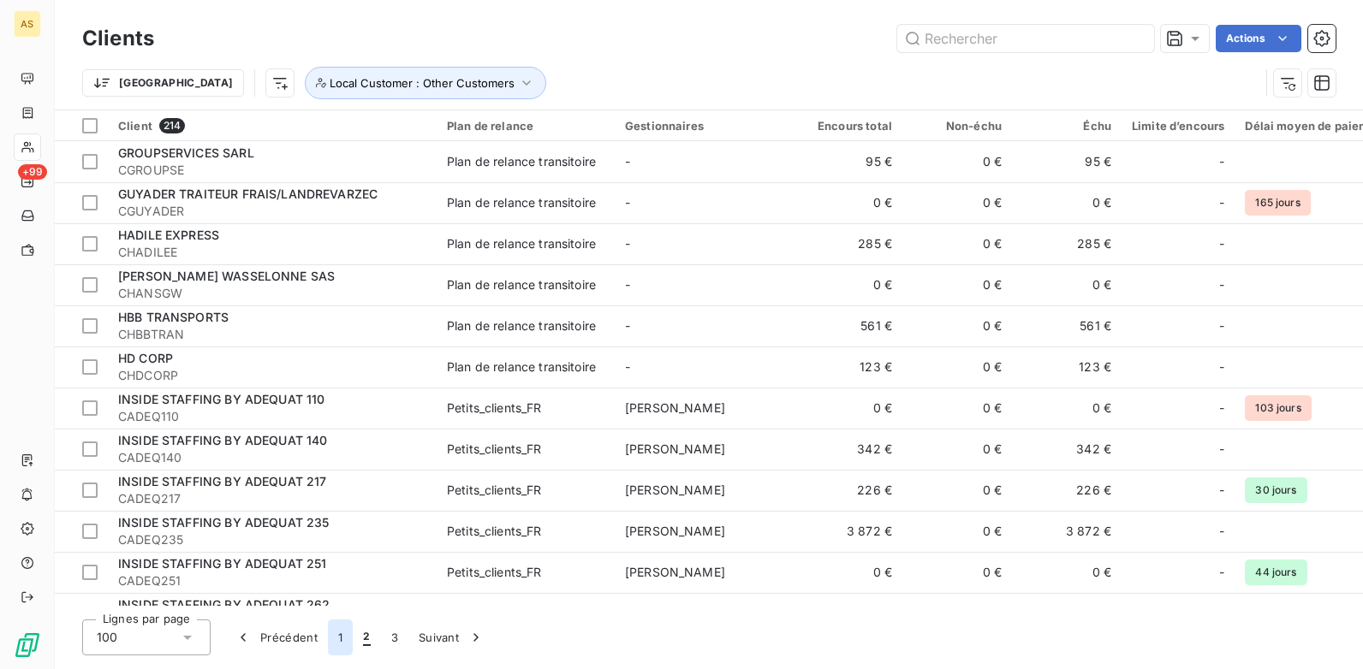
click at [347, 633] on button "1" at bounding box center [340, 638] width 25 height 36
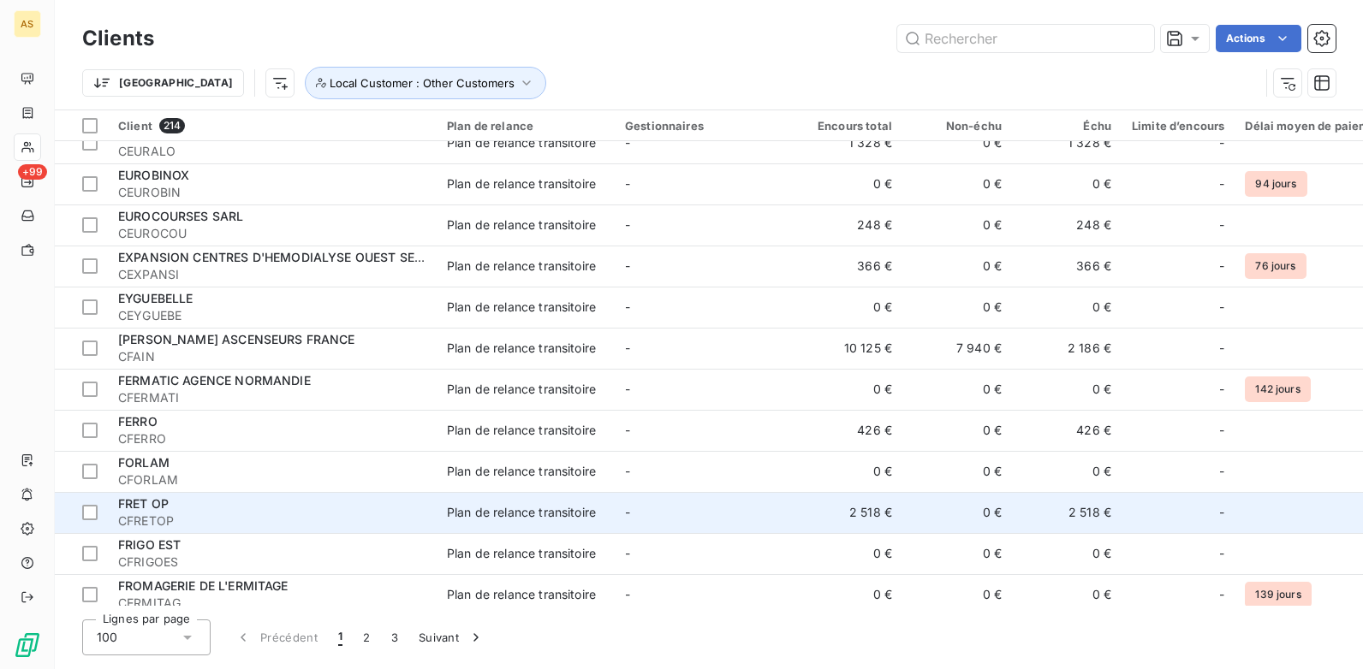
scroll to position [3138, 0]
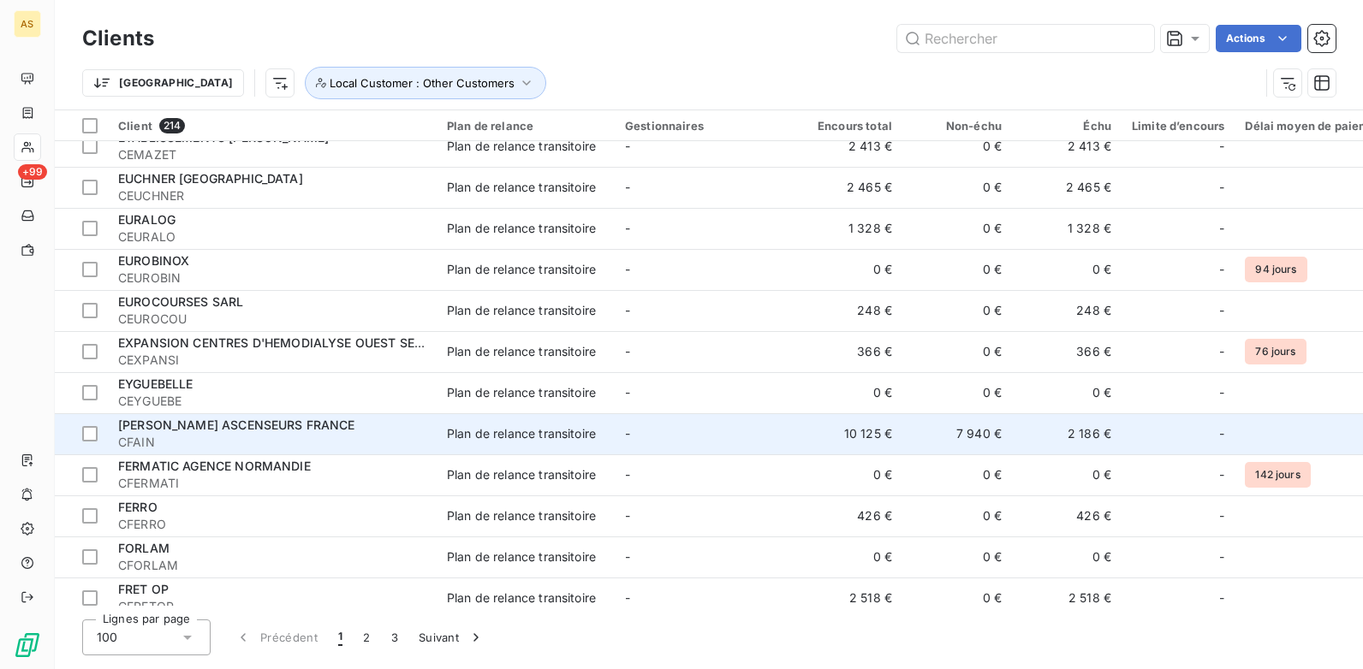
click at [333, 437] on span "CFAIN" at bounding box center [272, 442] width 308 height 17
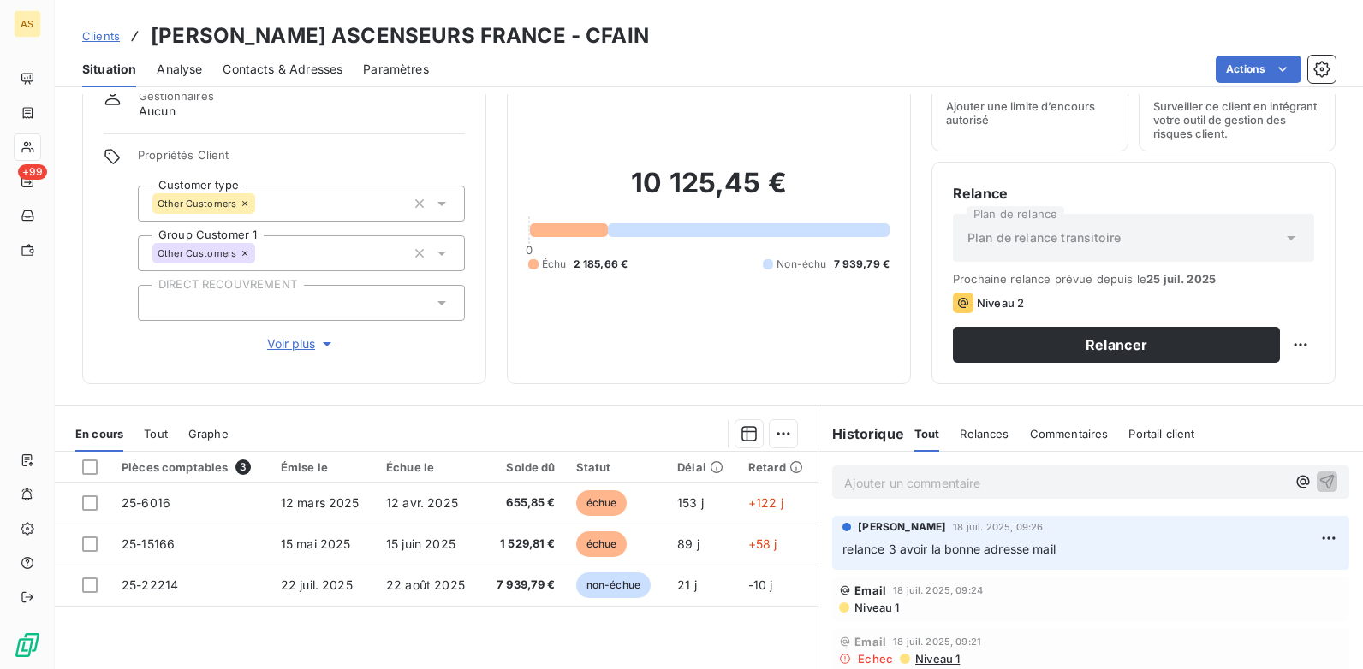
scroll to position [63, 0]
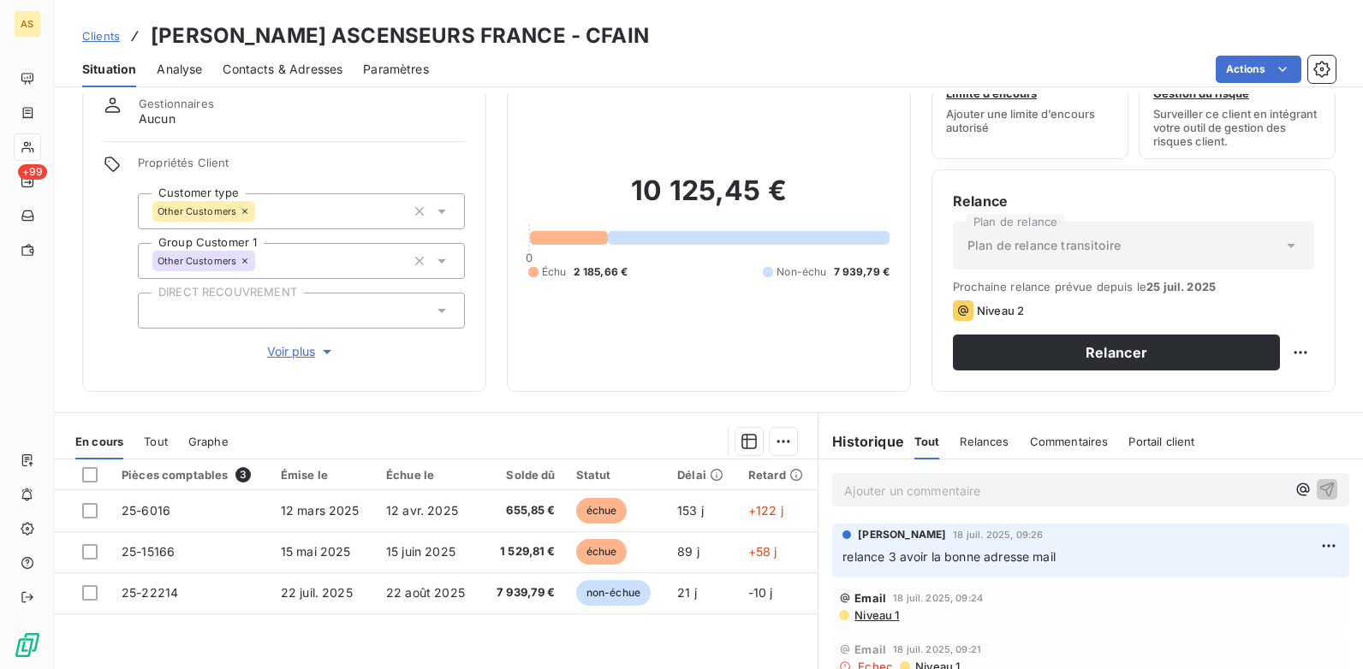
click at [285, 74] on span "Contacts & Adresses" at bounding box center [283, 69] width 120 height 17
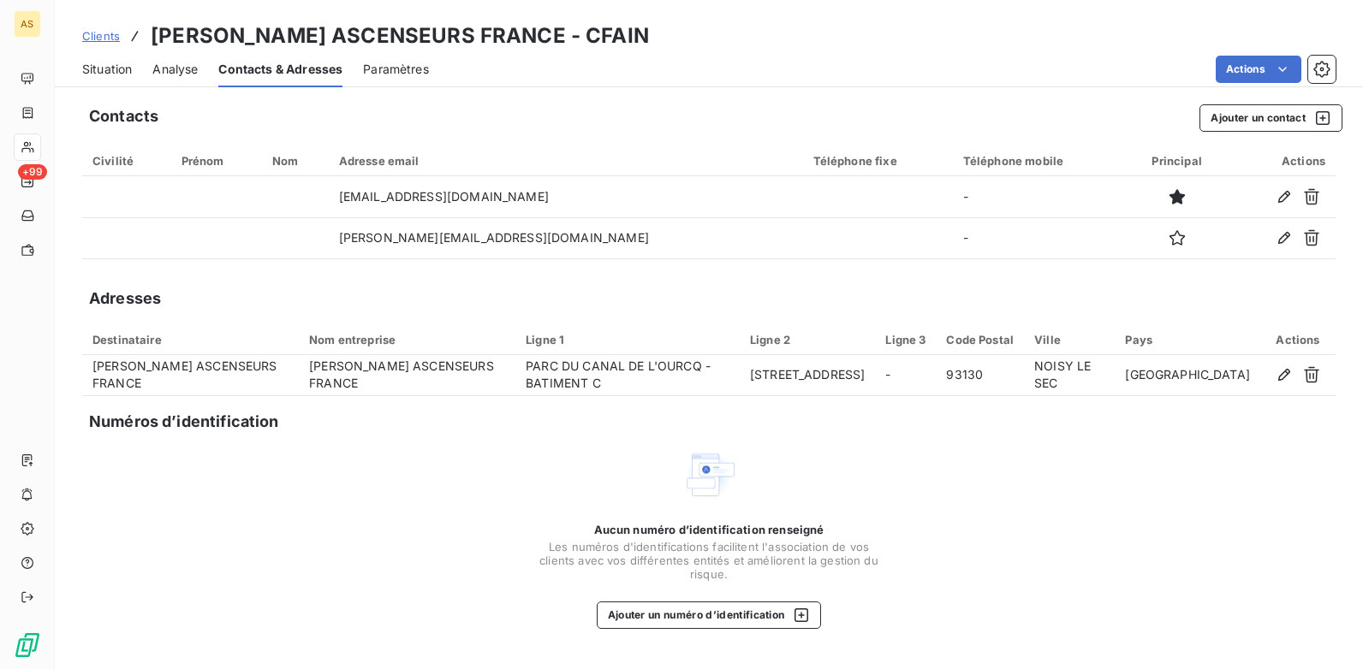
click at [83, 61] on span "Situation" at bounding box center [107, 69] width 50 height 17
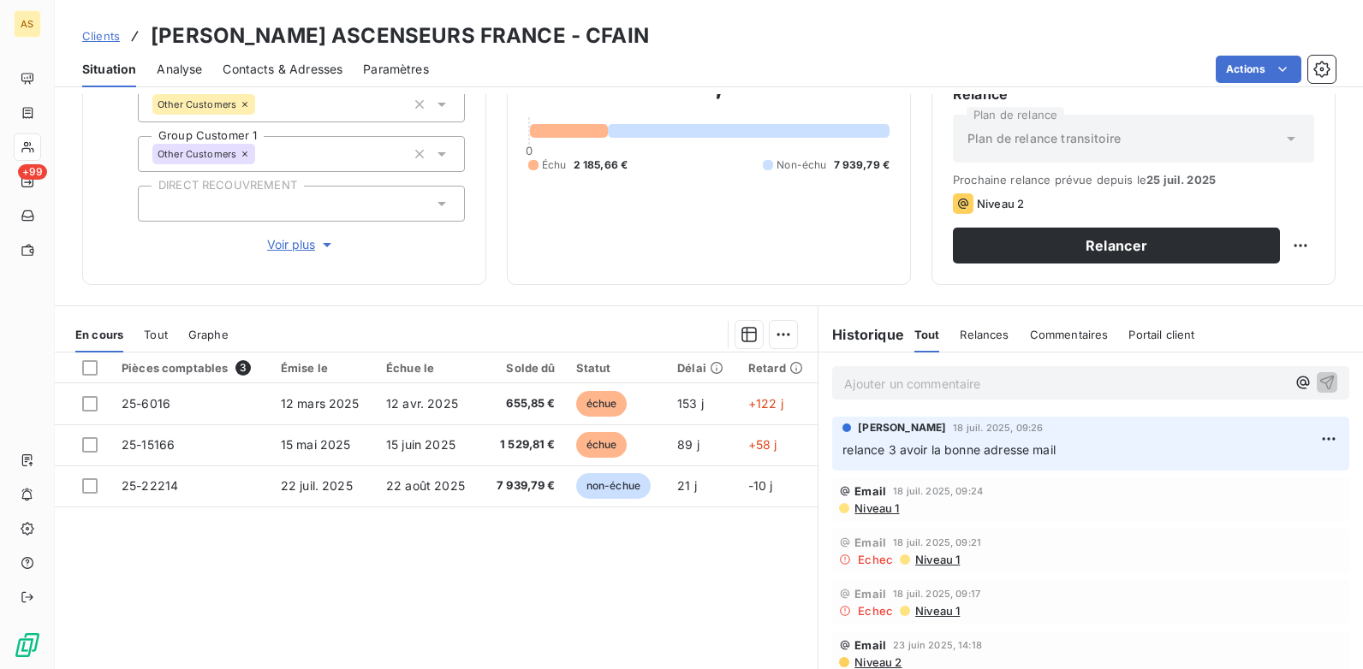
scroll to position [171, 0]
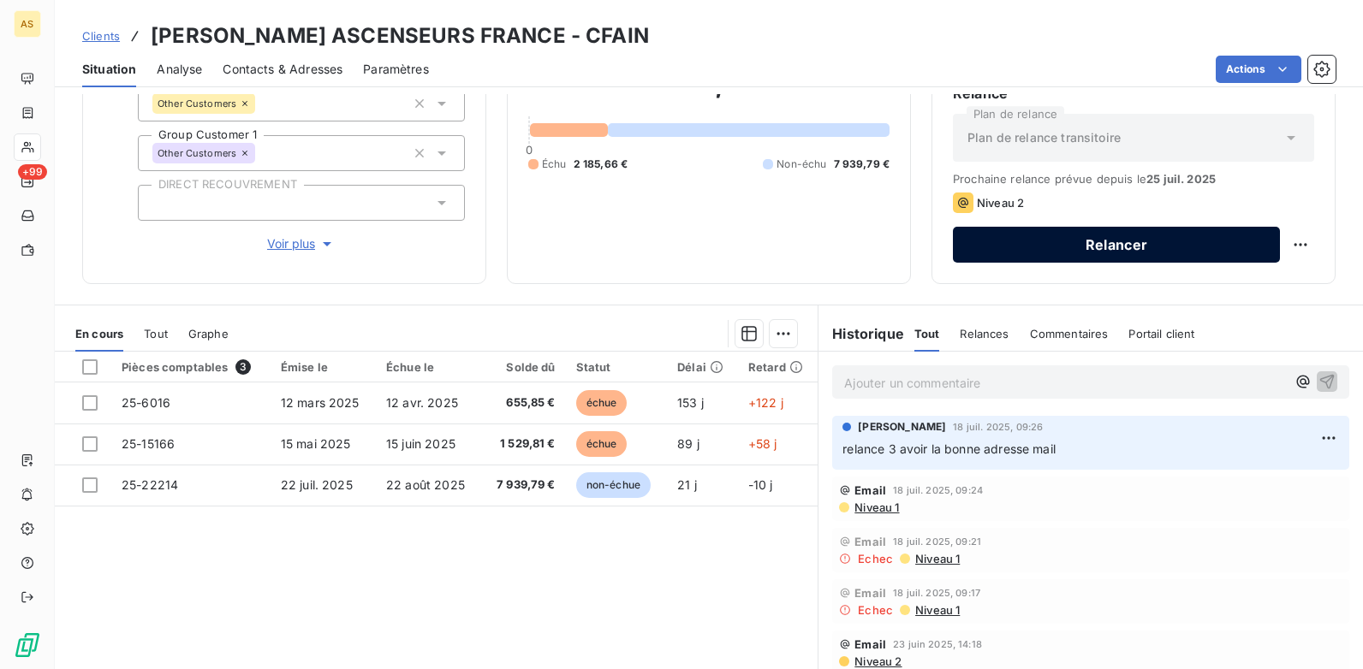
click at [995, 257] on button "Relancer" at bounding box center [1116, 245] width 327 height 36
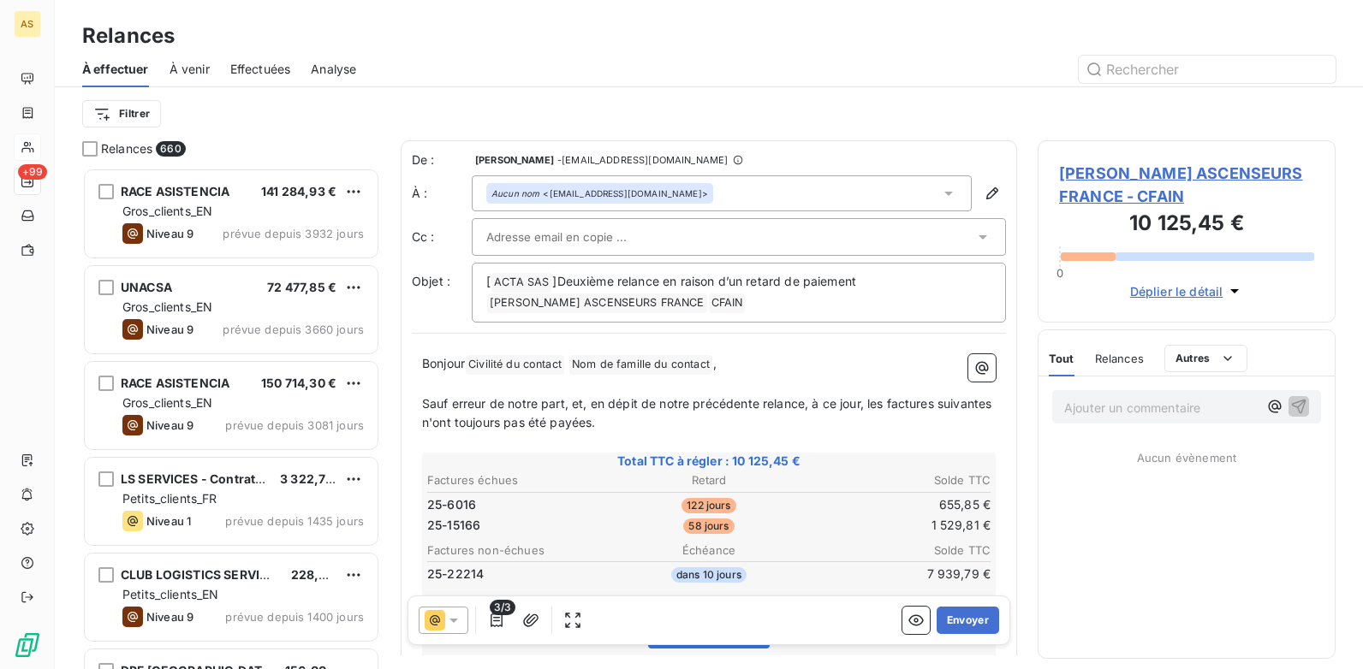
scroll to position [489, 285]
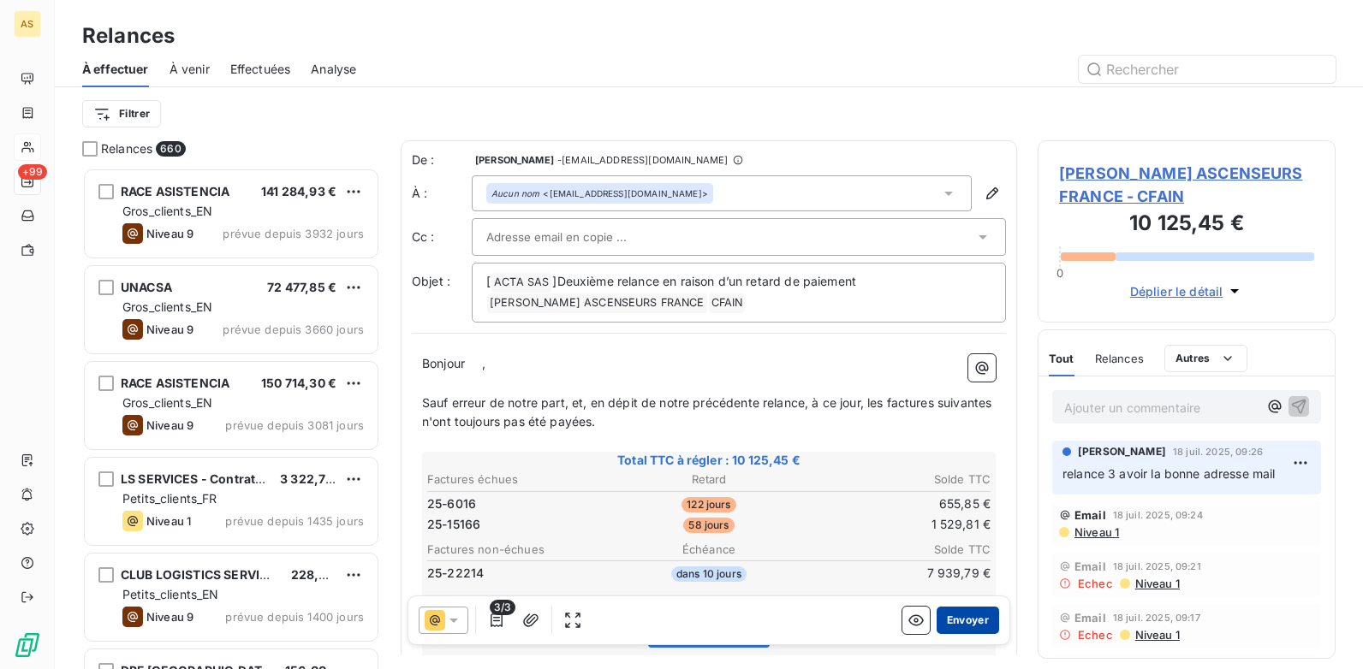
click at [967, 621] on button "Envoyer" at bounding box center [967, 620] width 62 height 27
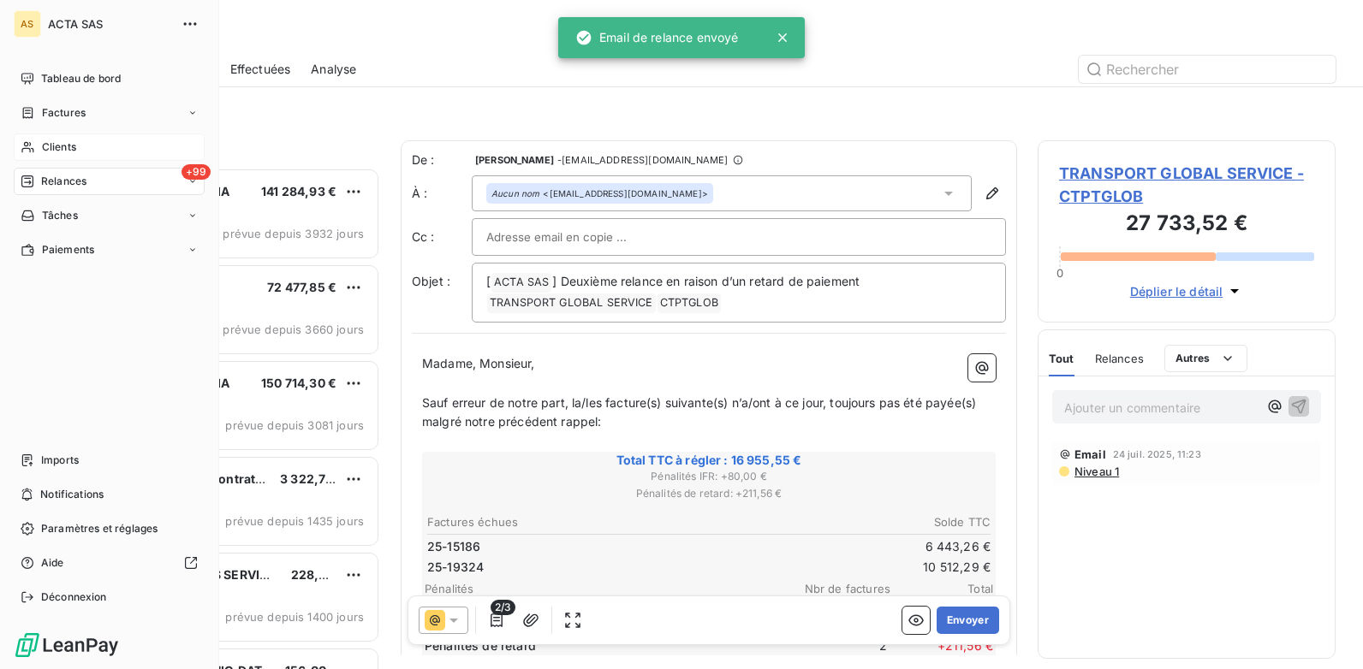
click at [45, 147] on span "Clients" at bounding box center [59, 147] width 34 height 15
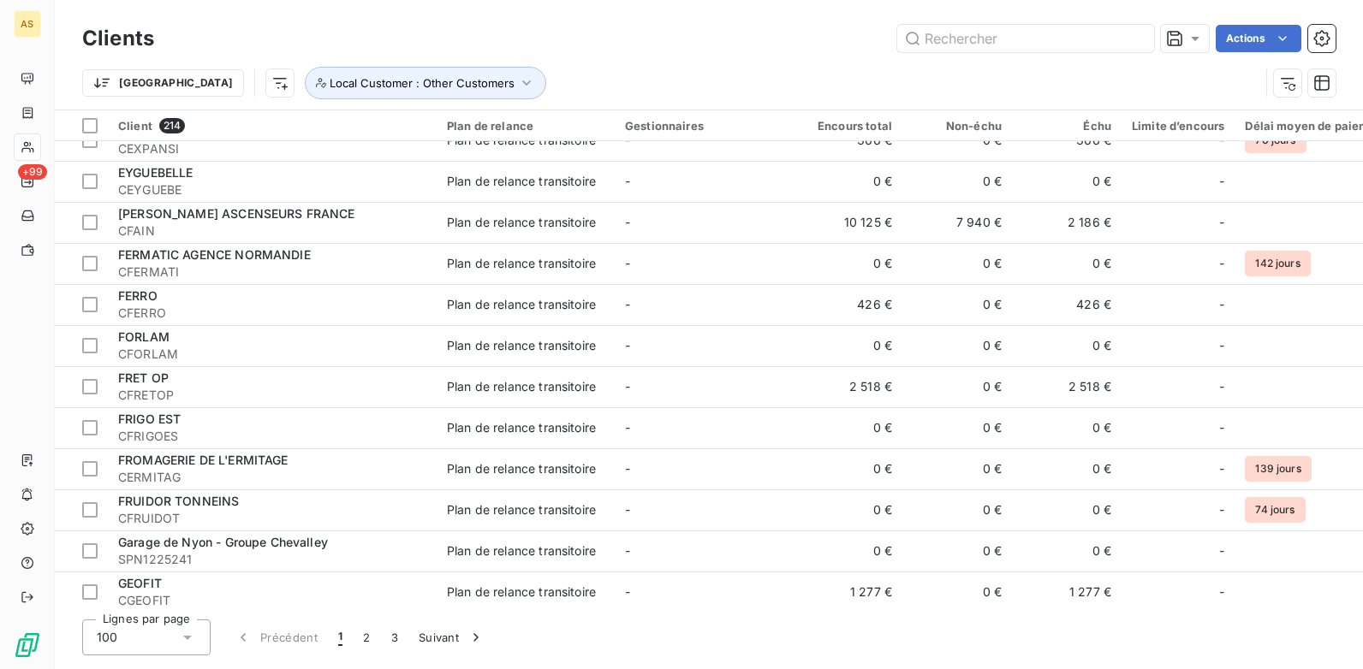
scroll to position [3309, 0]
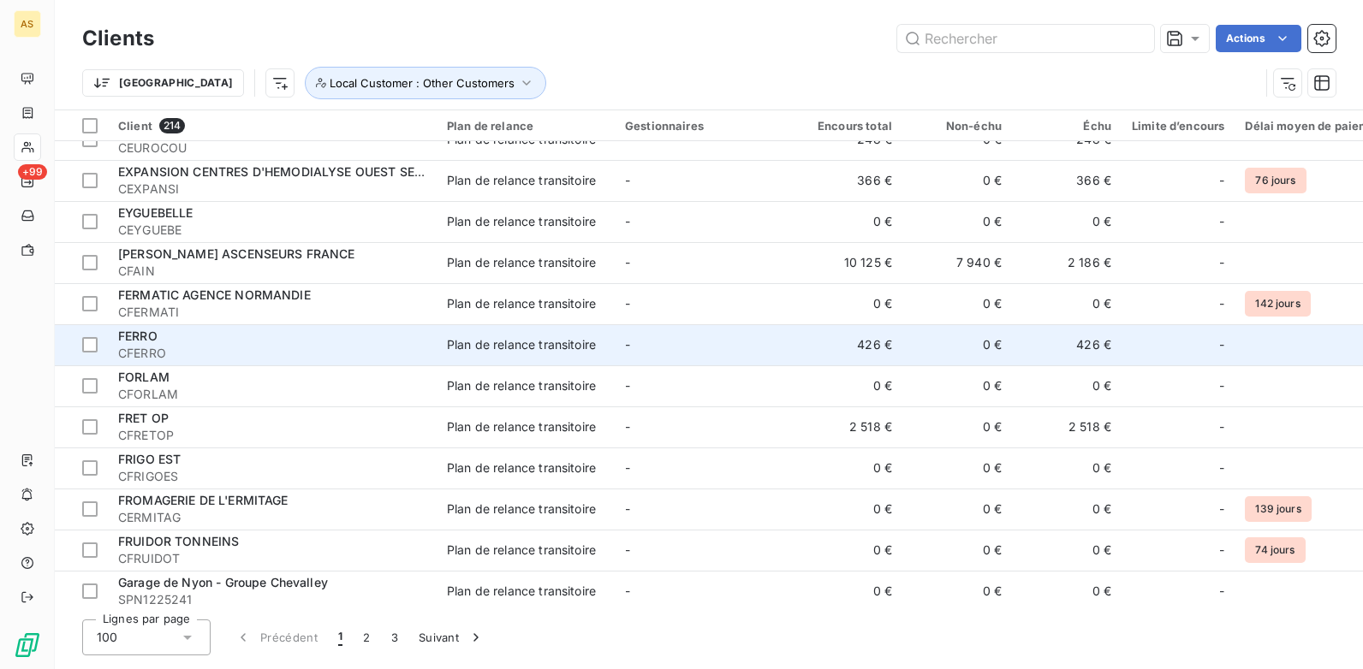
click at [423, 352] on span "CFERRO" at bounding box center [272, 353] width 308 height 17
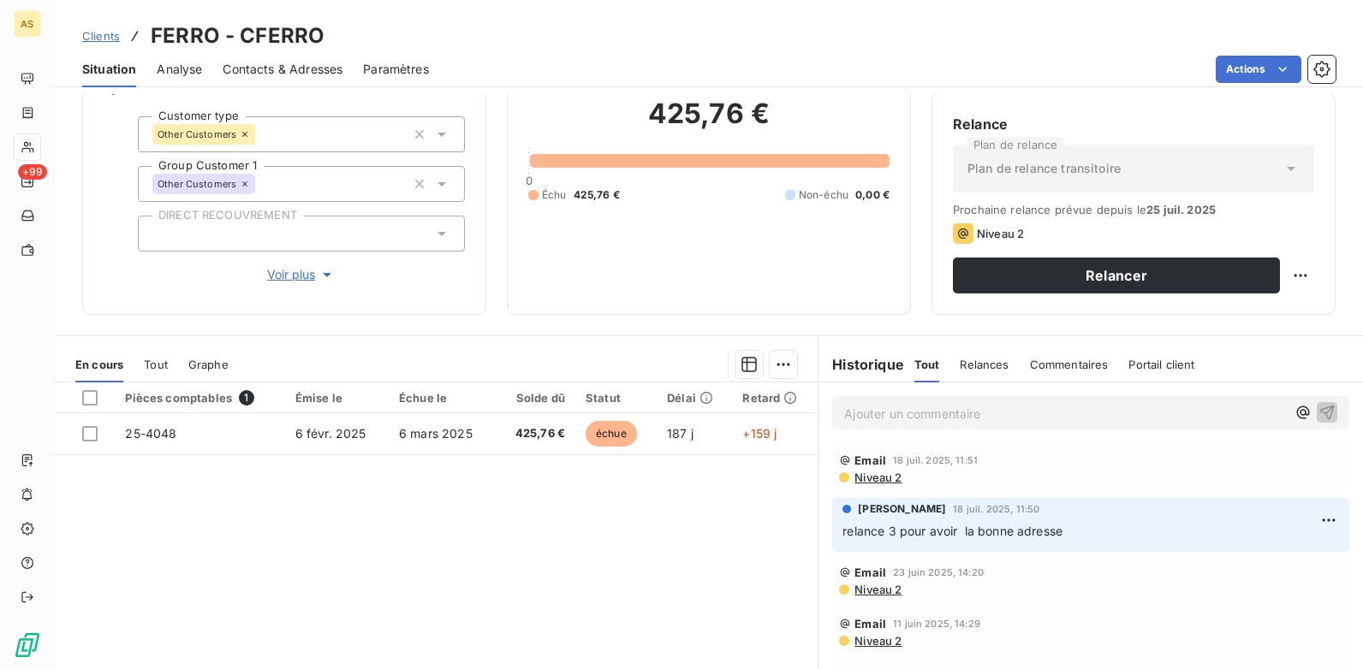
scroll to position [171, 0]
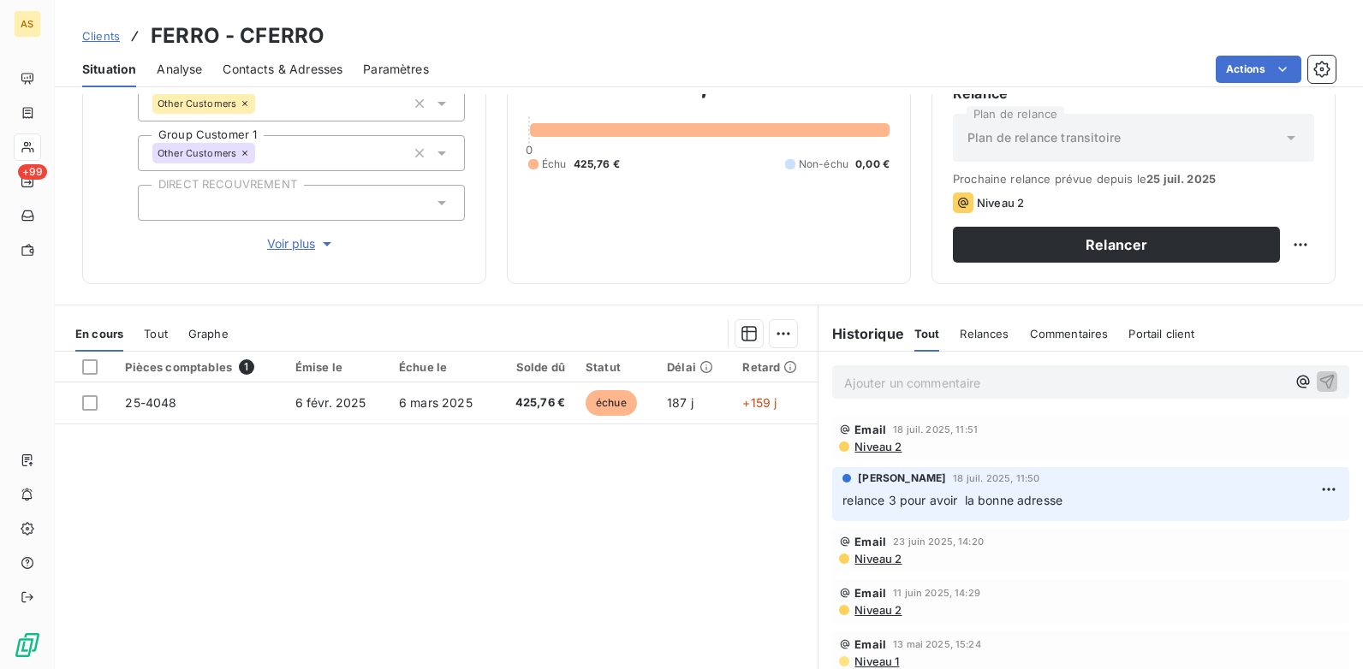
click at [244, 71] on span "Contacts & Adresses" at bounding box center [283, 69] width 120 height 17
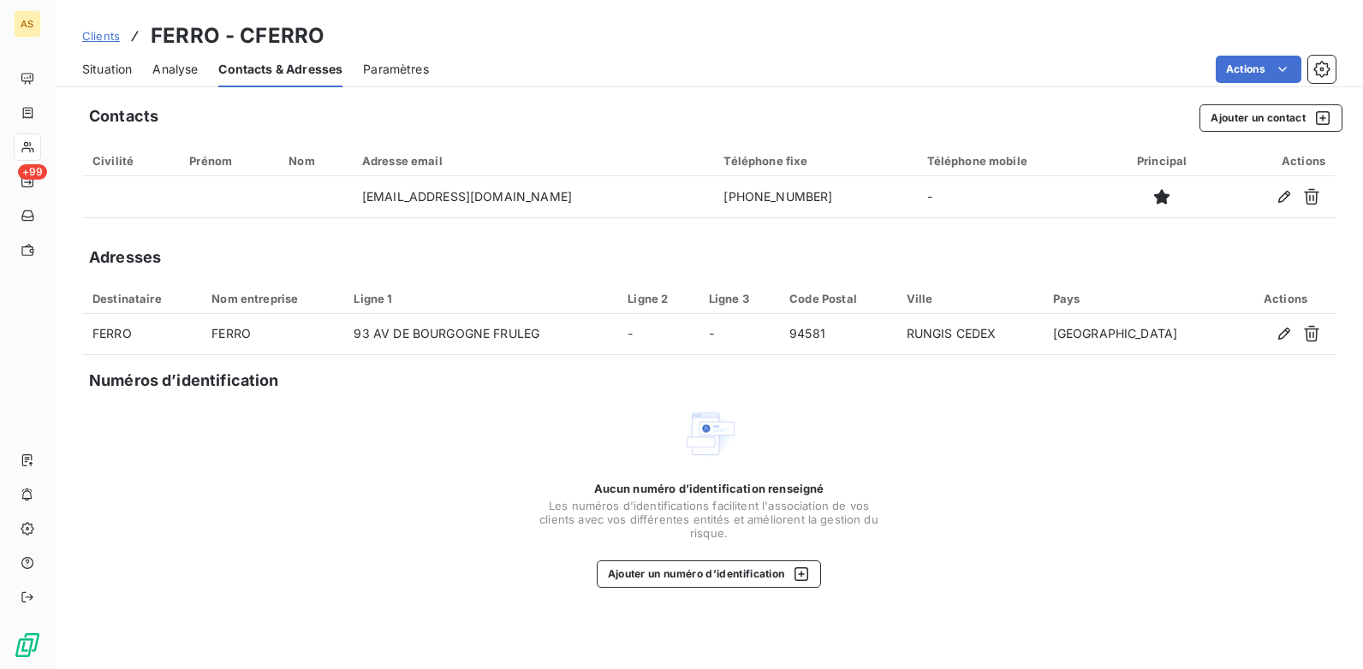
click at [116, 61] on span "Situation" at bounding box center [107, 69] width 50 height 17
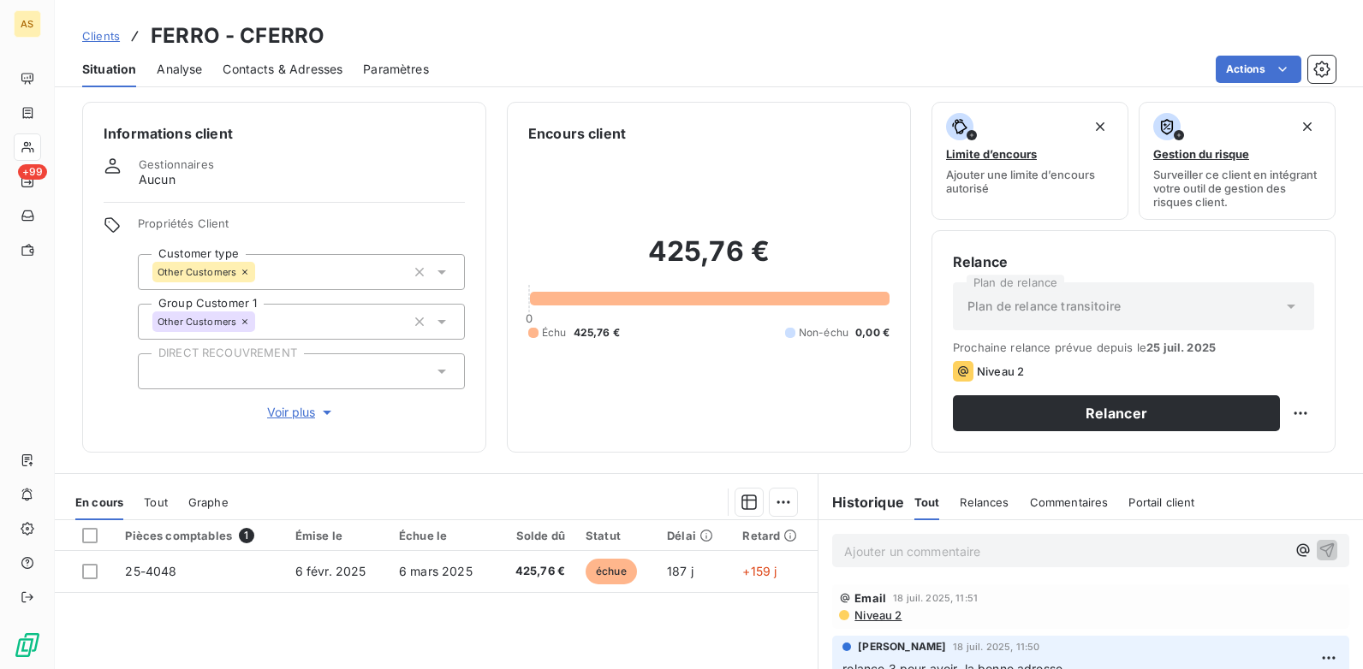
scroll to position [0, 0]
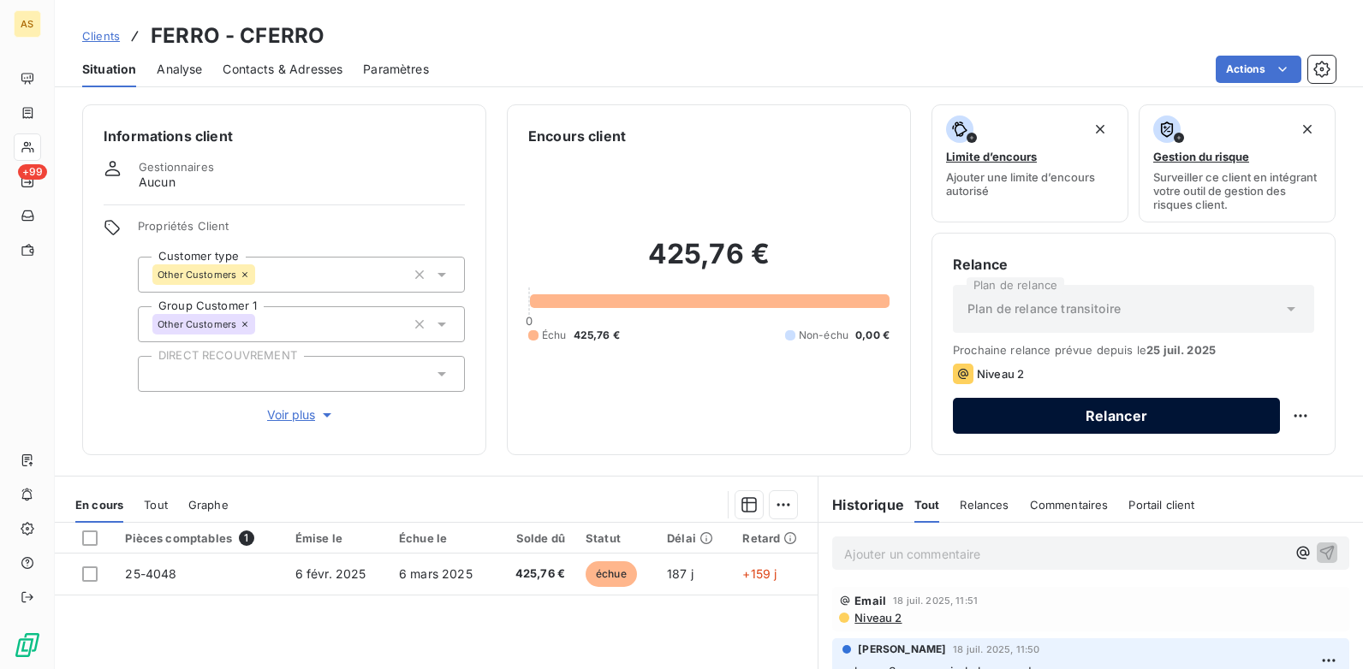
click at [1019, 418] on button "Relancer" at bounding box center [1116, 416] width 327 height 36
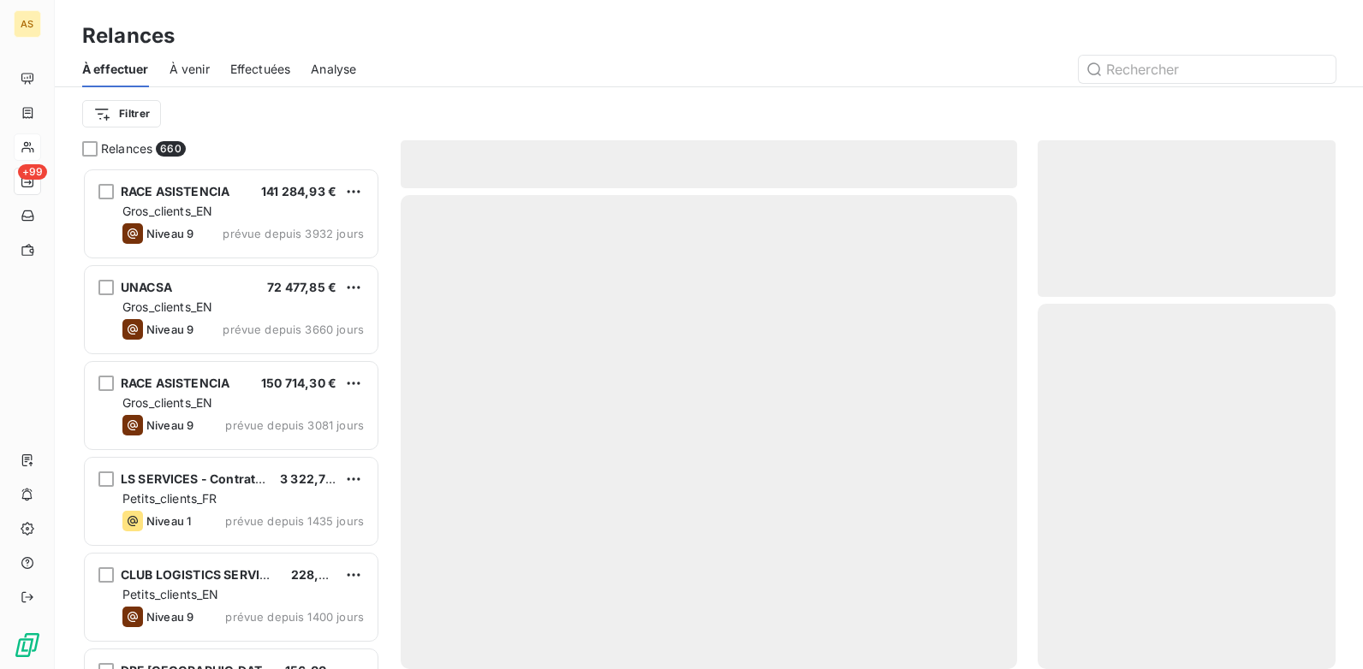
scroll to position [489, 285]
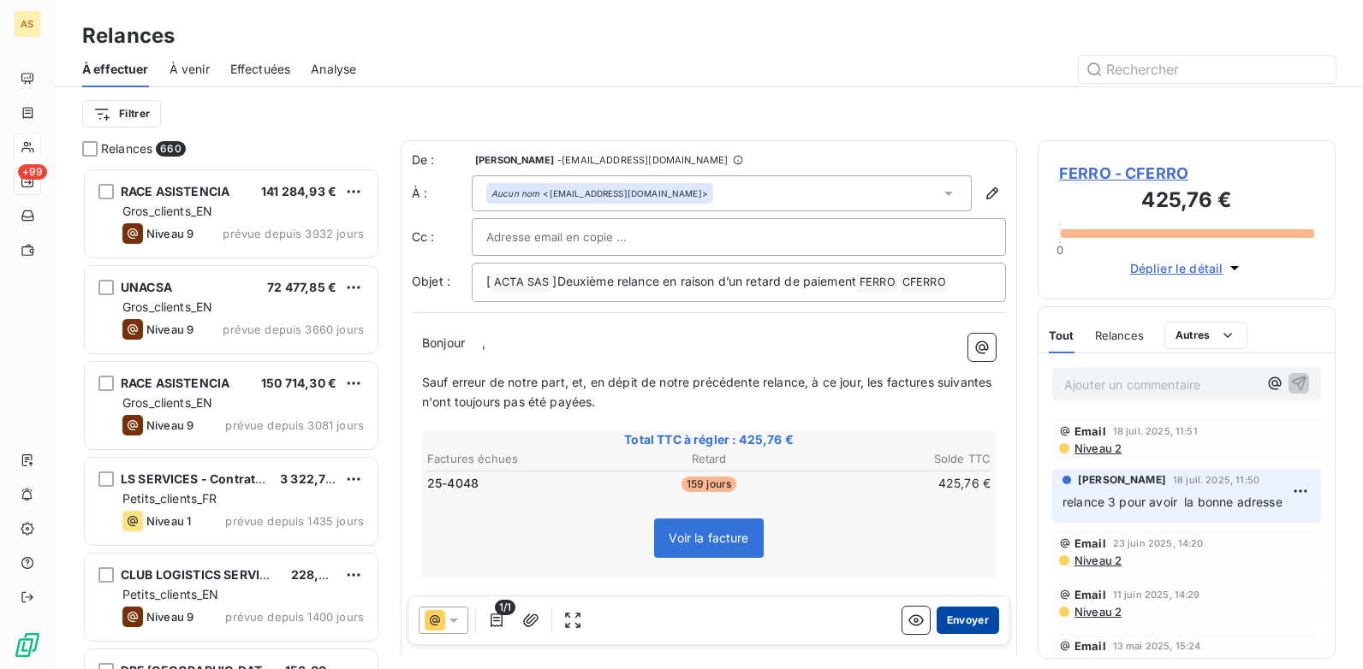
click at [982, 614] on button "Envoyer" at bounding box center [967, 620] width 62 height 27
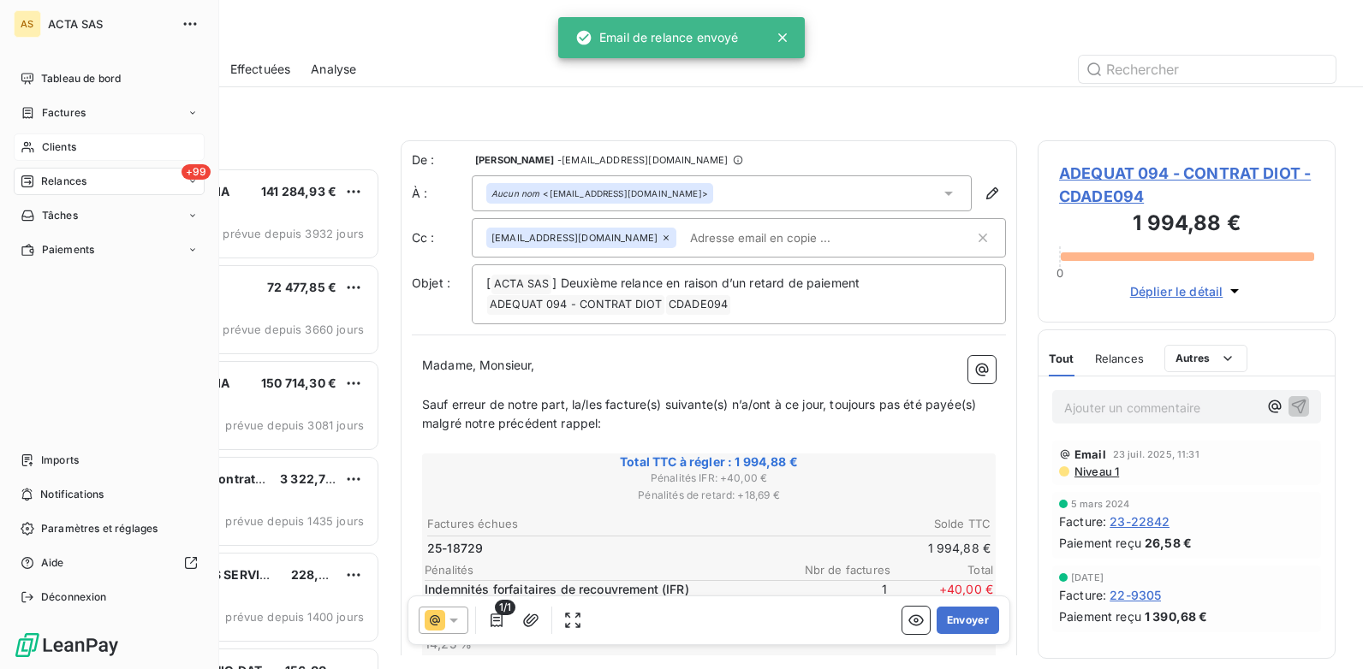
click at [43, 141] on span "Clients" at bounding box center [59, 147] width 34 height 15
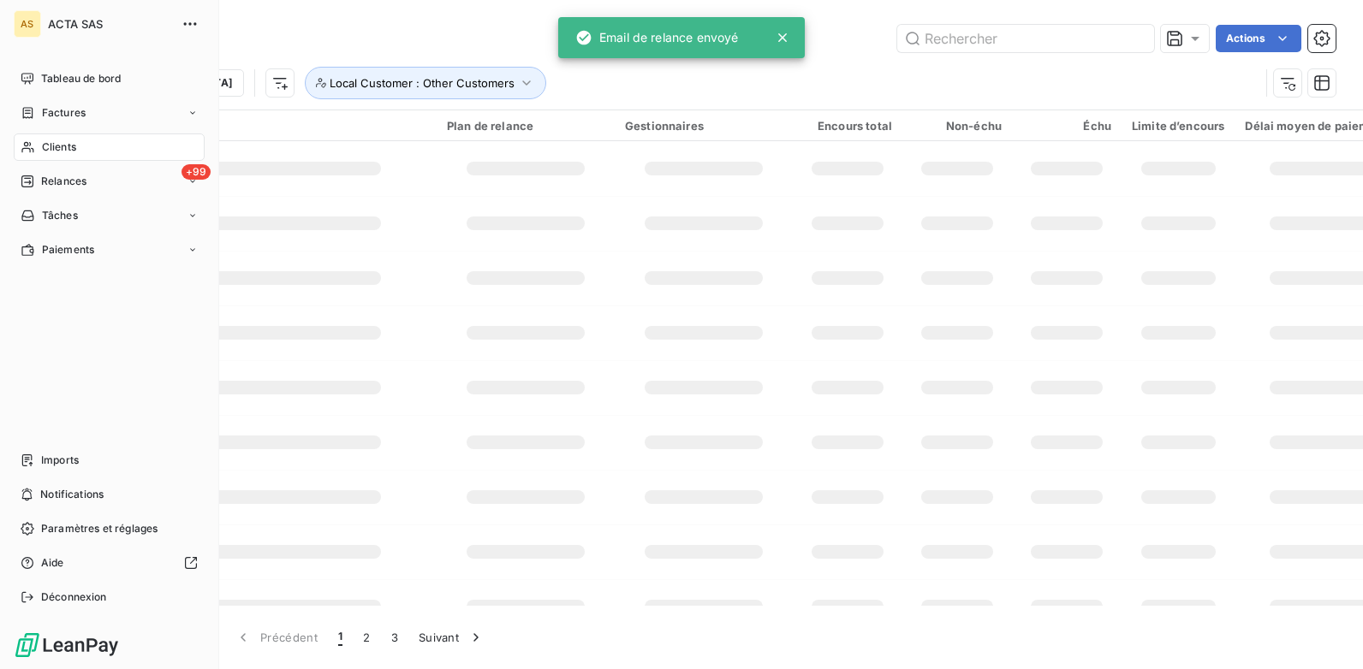
click at [122, 151] on div "Clients" at bounding box center [109, 147] width 191 height 27
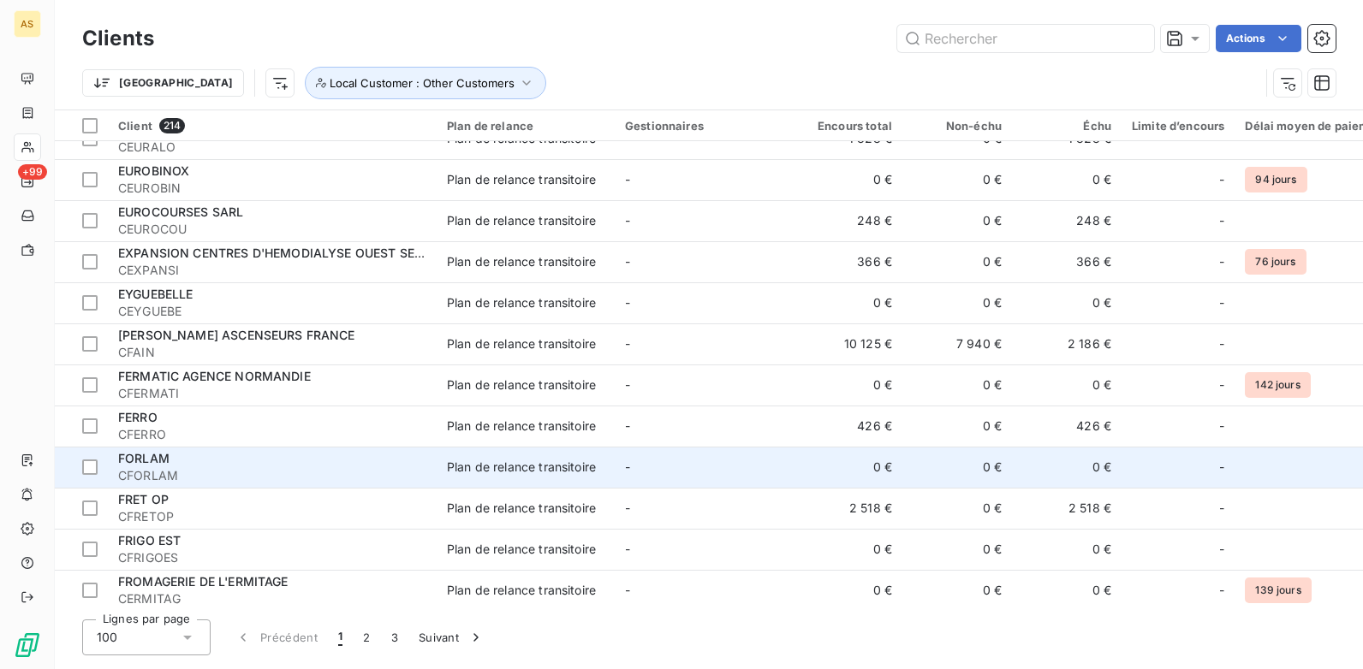
scroll to position [3224, 0]
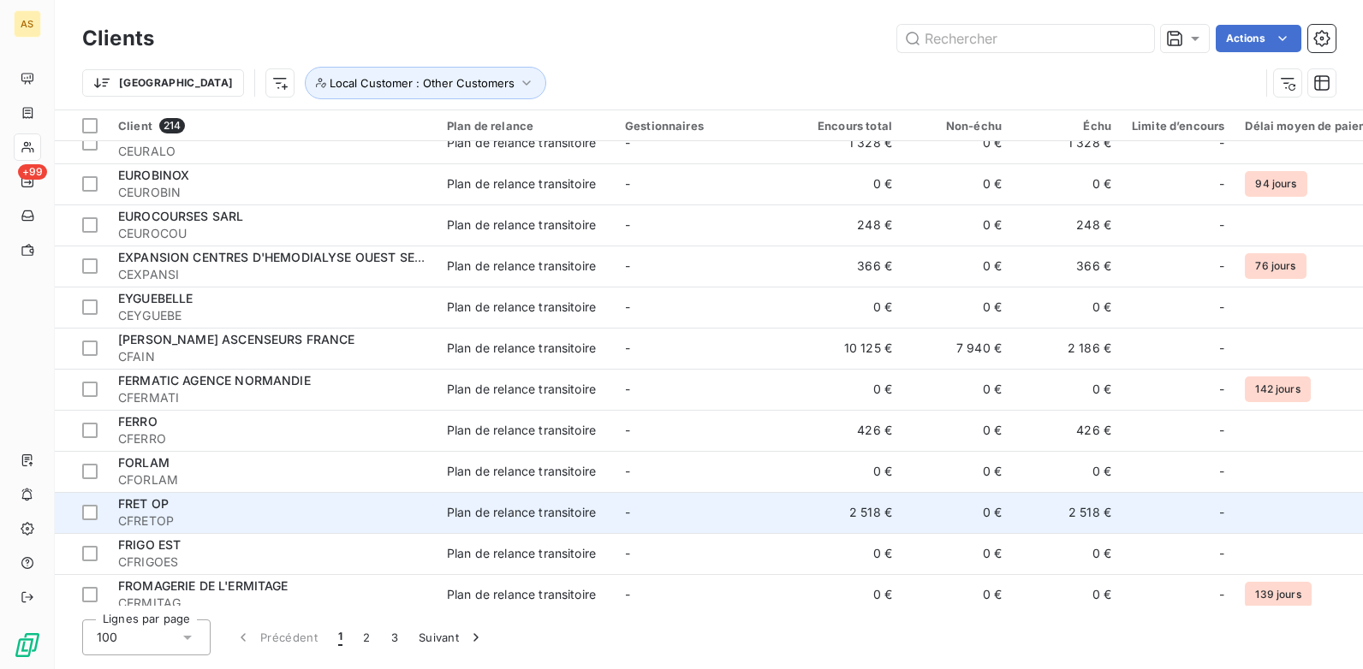
click at [328, 509] on div "FRET OP" at bounding box center [272, 504] width 308 height 17
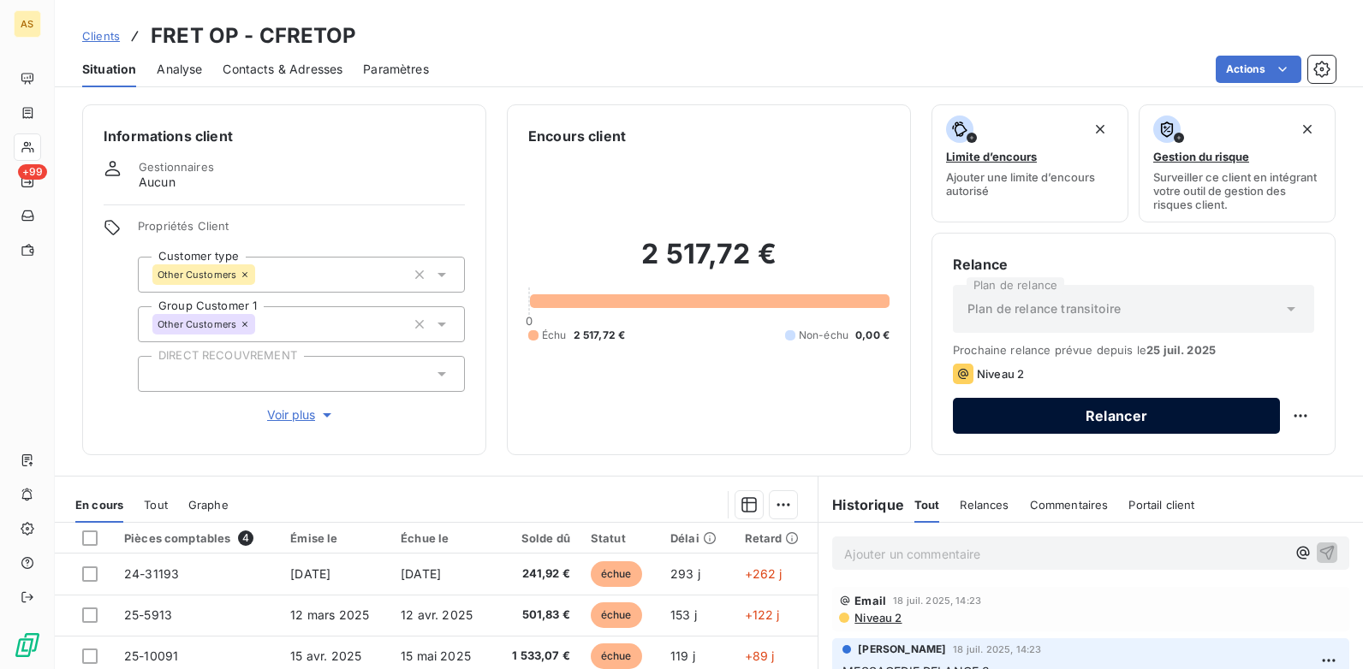
click at [1001, 414] on button "Relancer" at bounding box center [1116, 416] width 327 height 36
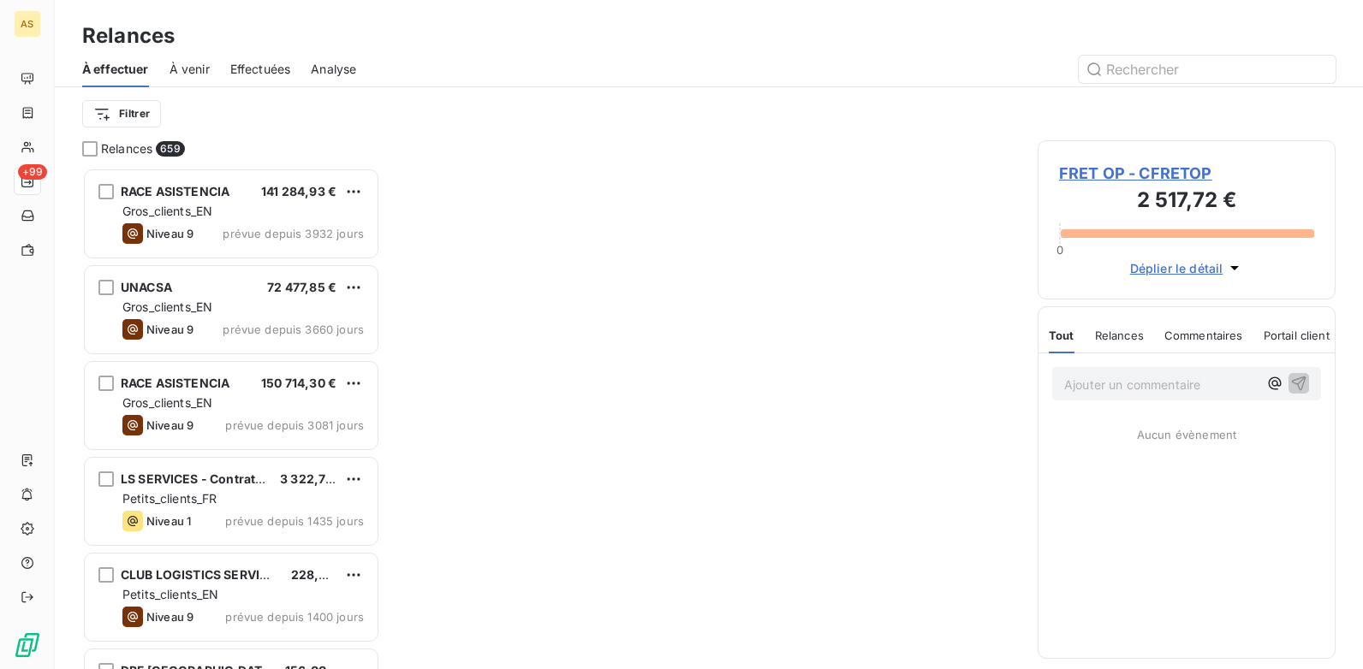
scroll to position [489, 285]
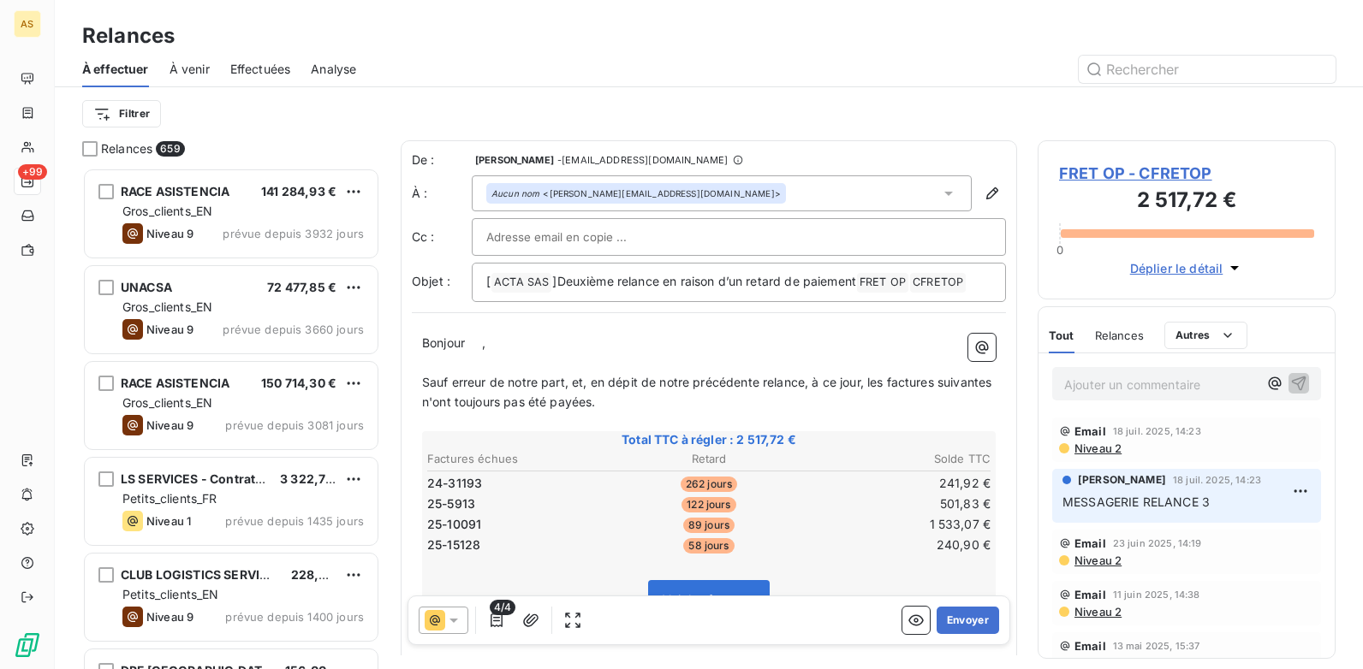
click at [1086, 172] on span "FRET OP - CFRETOP" at bounding box center [1186, 173] width 255 height 23
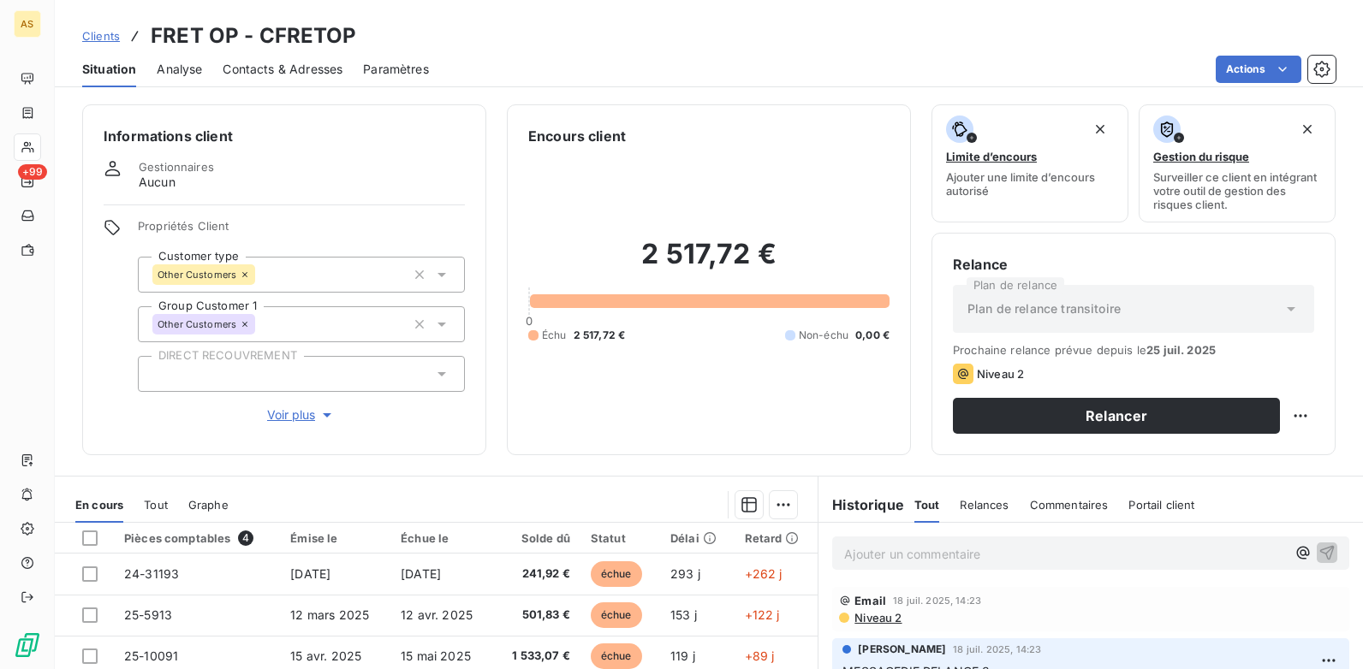
scroll to position [235, 0]
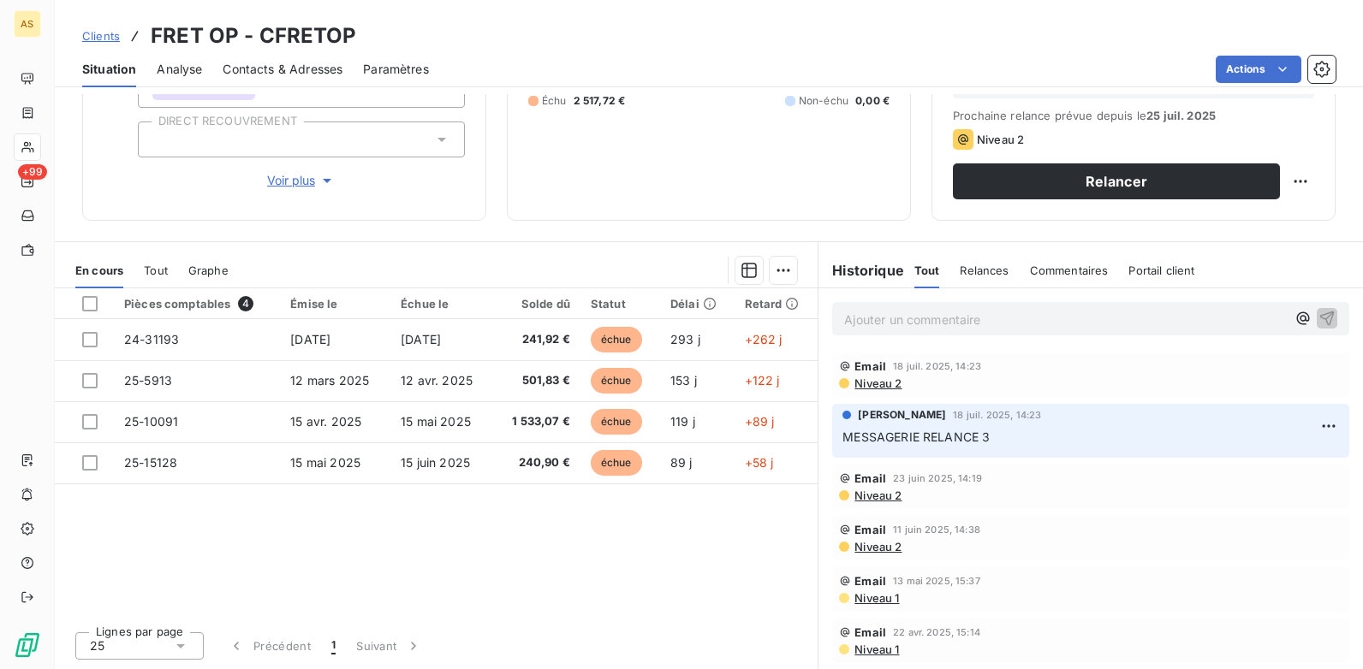
click at [290, 65] on span "Contacts & Adresses" at bounding box center [283, 69] width 120 height 17
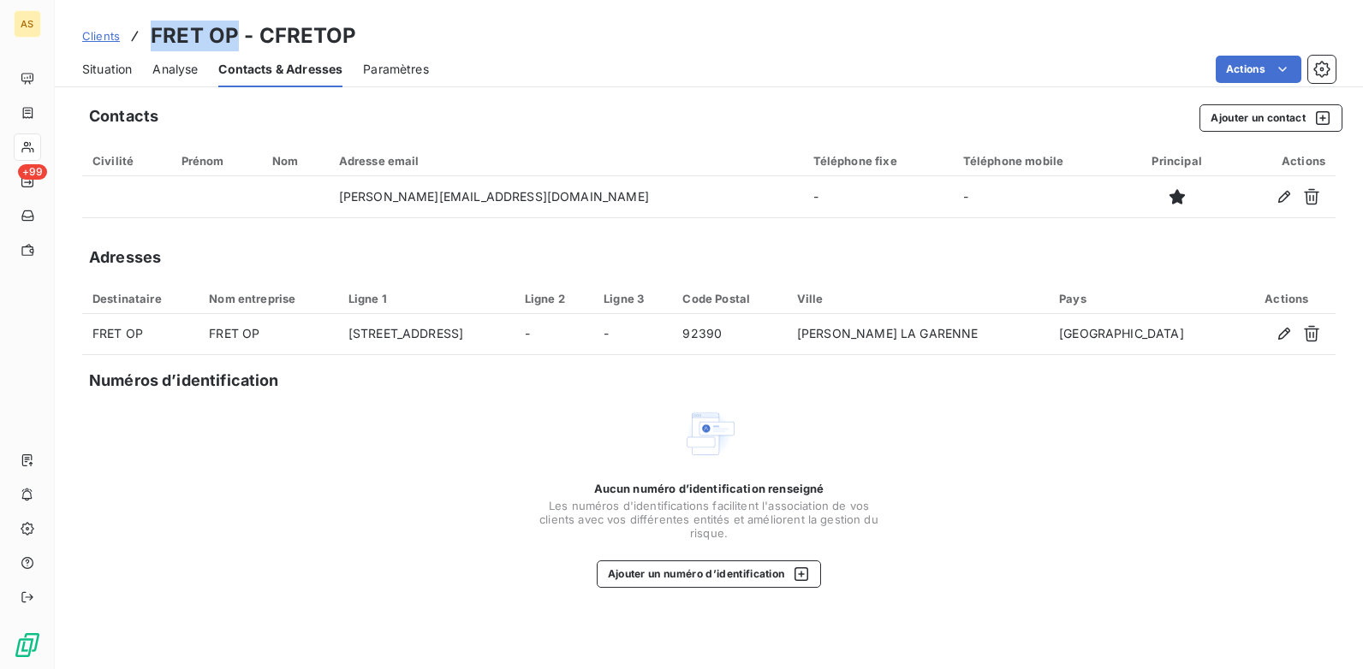
drag, startPoint x: 237, startPoint y: 33, endPoint x: 147, endPoint y: 37, distance: 90.0
click at [147, 37] on div "Clients FRET OP - CFRETOP" at bounding box center [219, 36] width 275 height 31
copy h3 "FRET OP"
click at [102, 69] on span "Situation" at bounding box center [107, 69] width 50 height 17
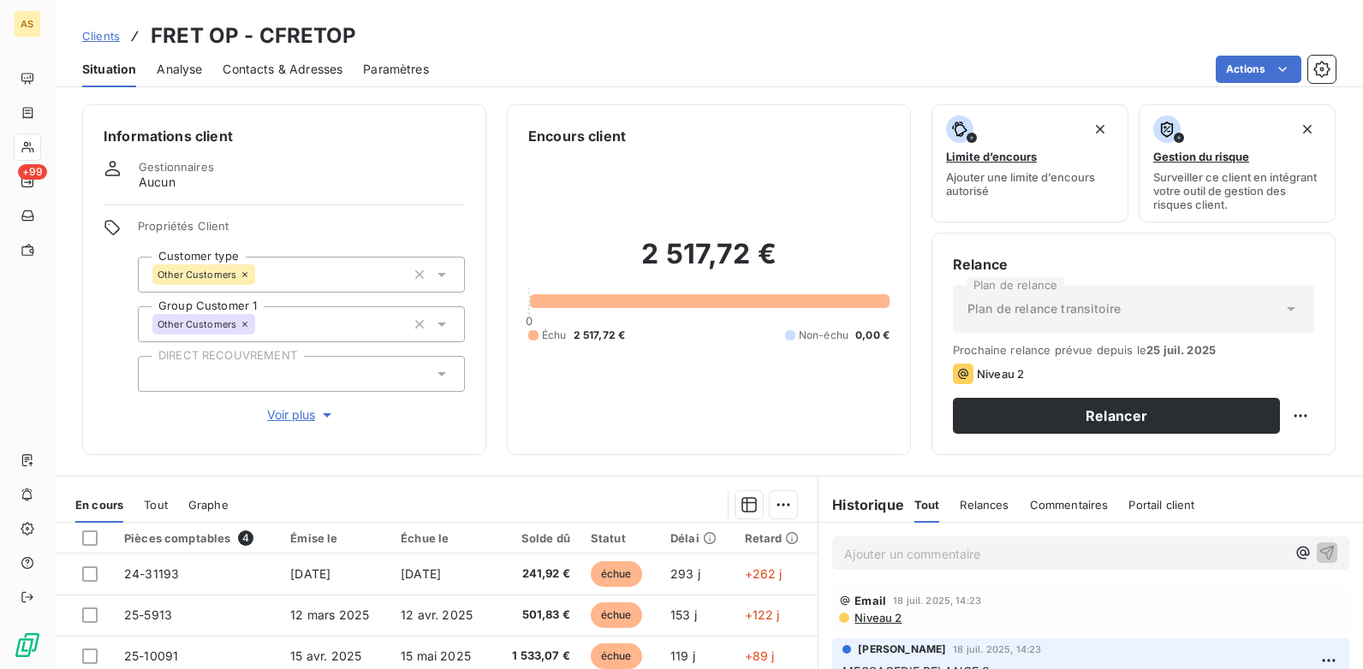
click at [866, 547] on p "Ajouter un commentaire ﻿" at bounding box center [1065, 554] width 442 height 21
click at [1318, 544] on icon "button" at bounding box center [1326, 552] width 17 height 17
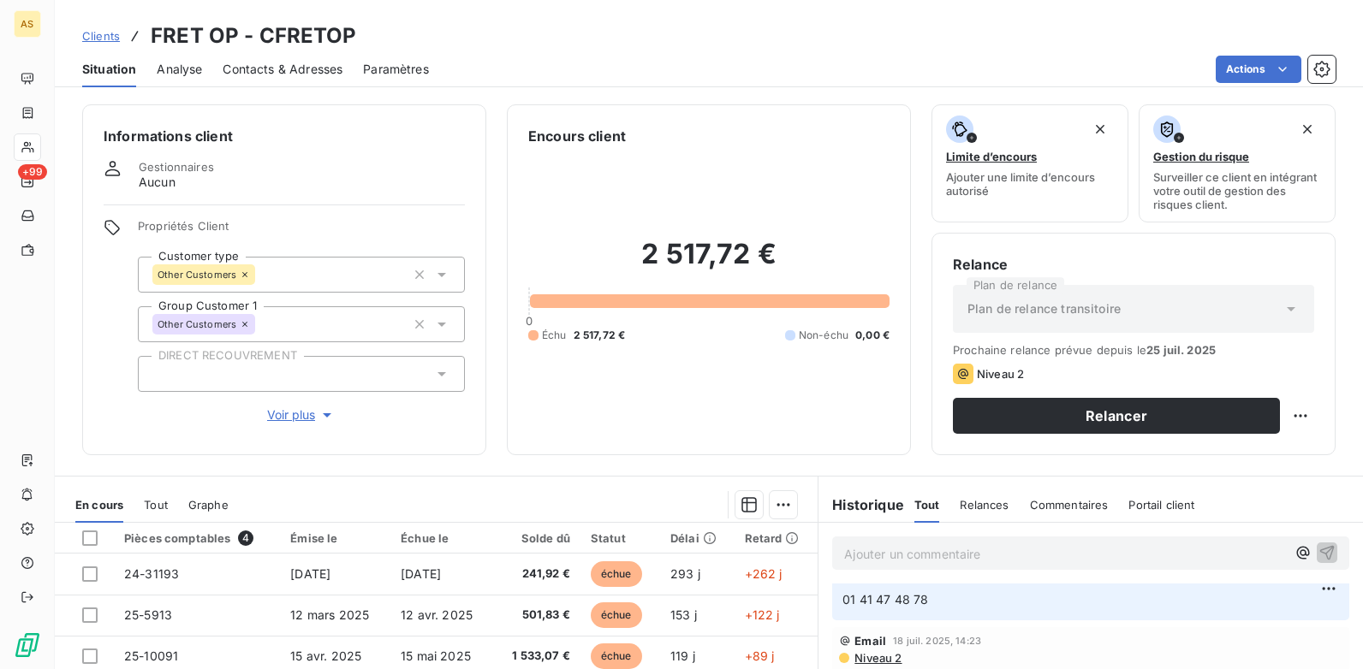
scroll to position [0, 0]
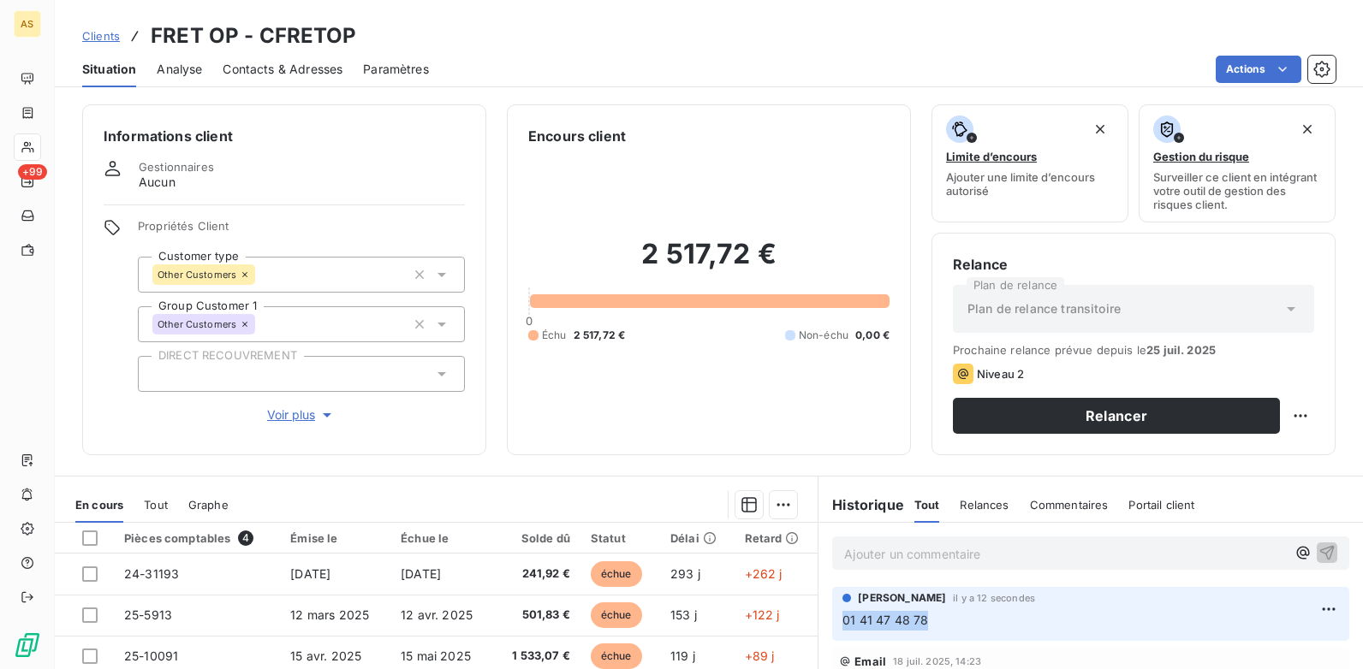
drag, startPoint x: 930, startPoint y: 624, endPoint x: 835, endPoint y: 621, distance: 95.0
click at [842, 621] on p "01 41 47 48 78" at bounding box center [1090, 621] width 496 height 20
click at [256, 59] on div "Contacts & Adresses" at bounding box center [283, 69] width 120 height 36
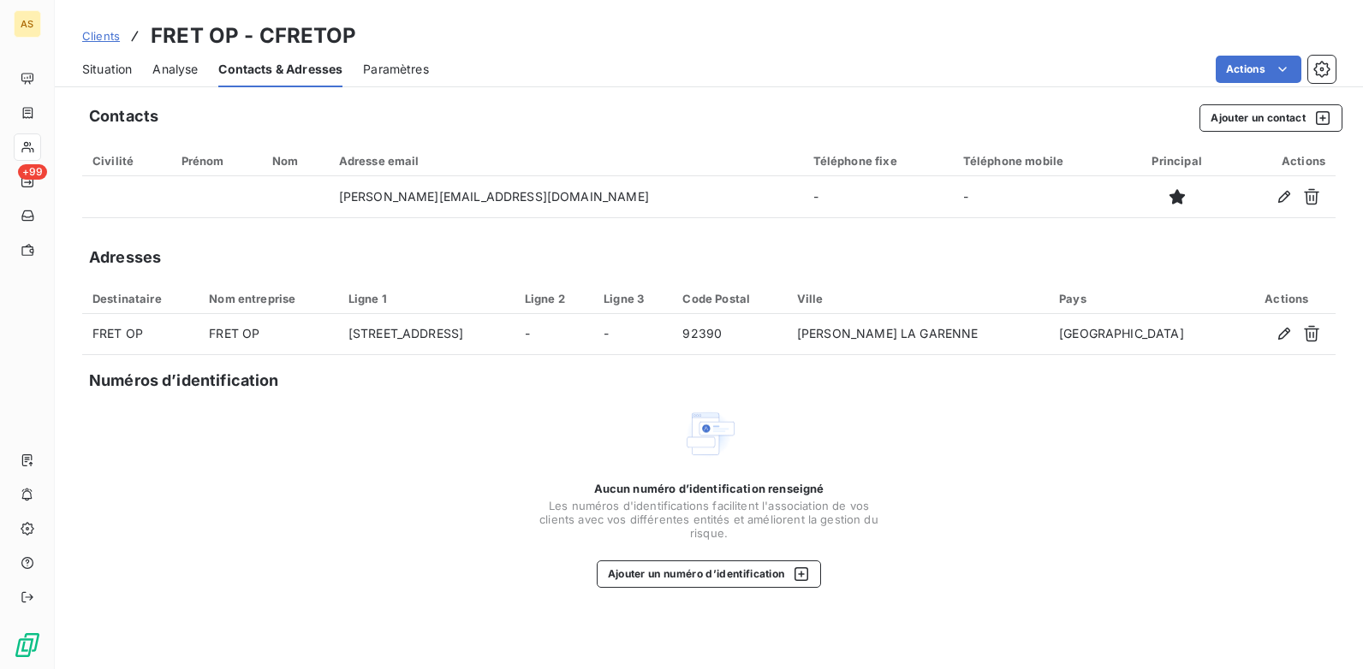
click at [87, 61] on span "Situation" at bounding box center [107, 69] width 50 height 17
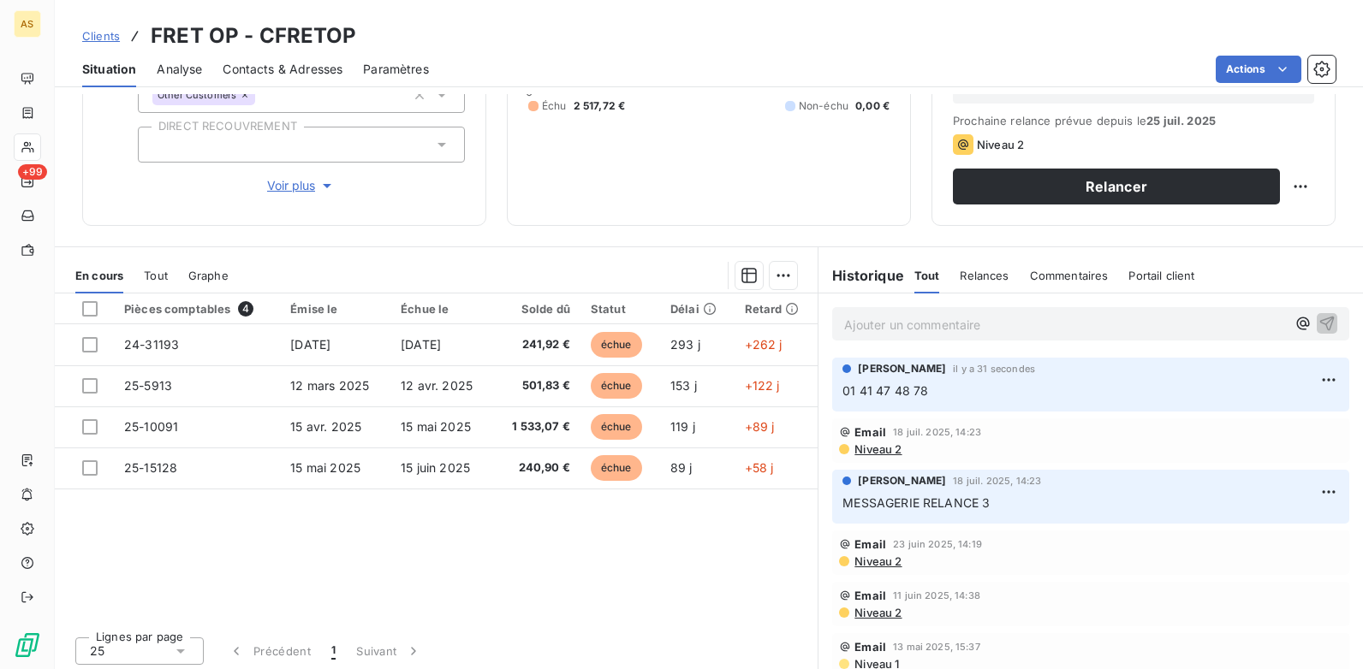
scroll to position [235, 0]
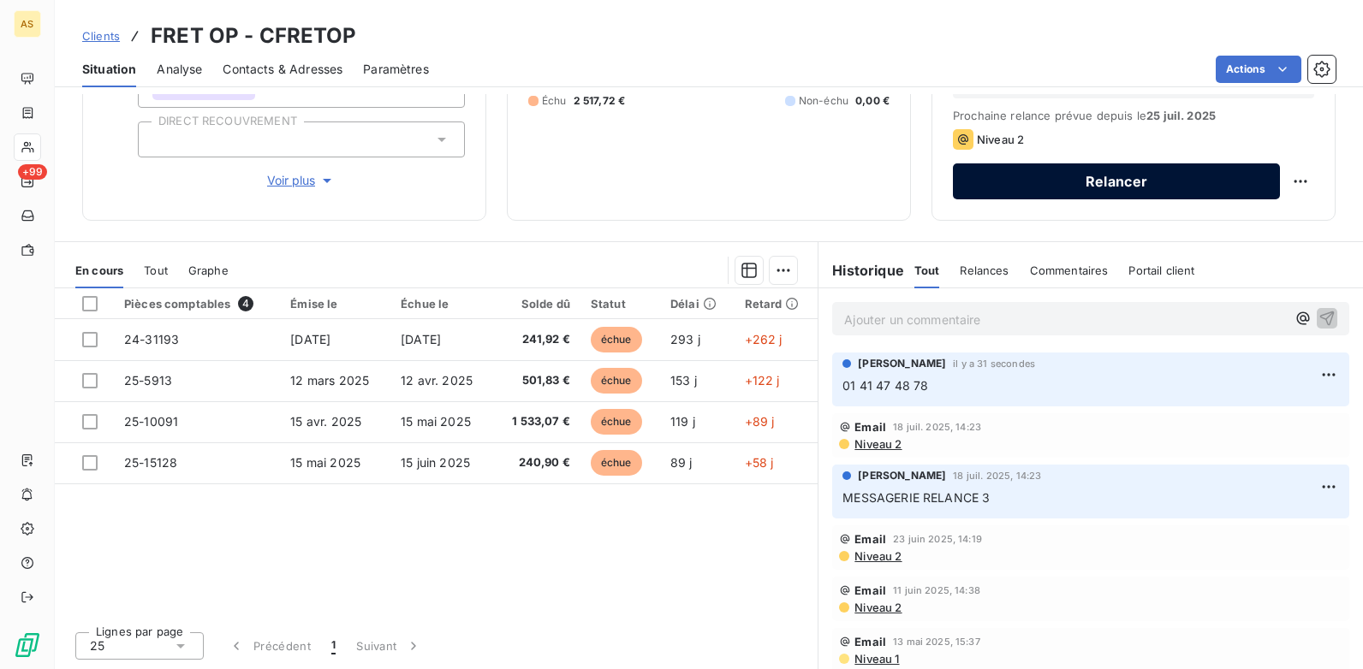
click at [1104, 172] on button "Relancer" at bounding box center [1116, 181] width 327 height 36
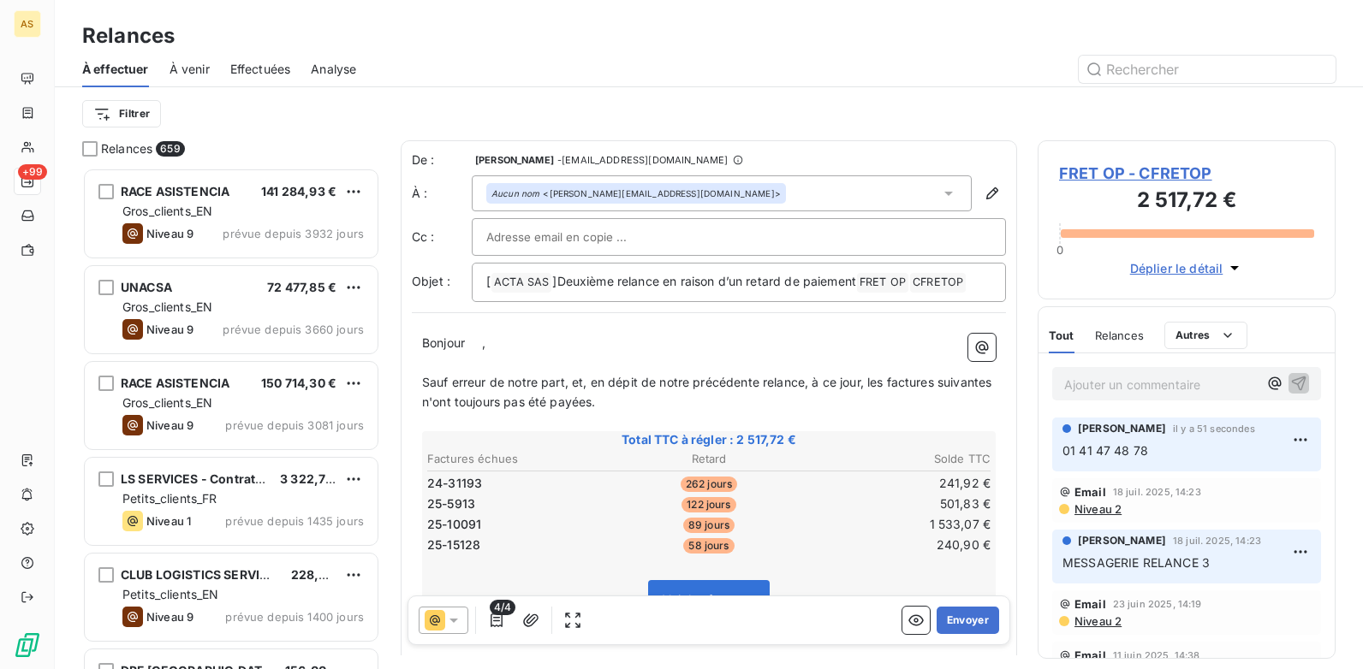
scroll to position [489, 285]
drag, startPoint x: 1227, startPoint y: 163, endPoint x: 1047, endPoint y: 171, distance: 180.8
click at [1047, 171] on div "FRET OP - CFRETOP 2 517,72 € 0 Déplier le détail" at bounding box center [1186, 219] width 298 height 159
copy span "FRET OP - CFRETOP"
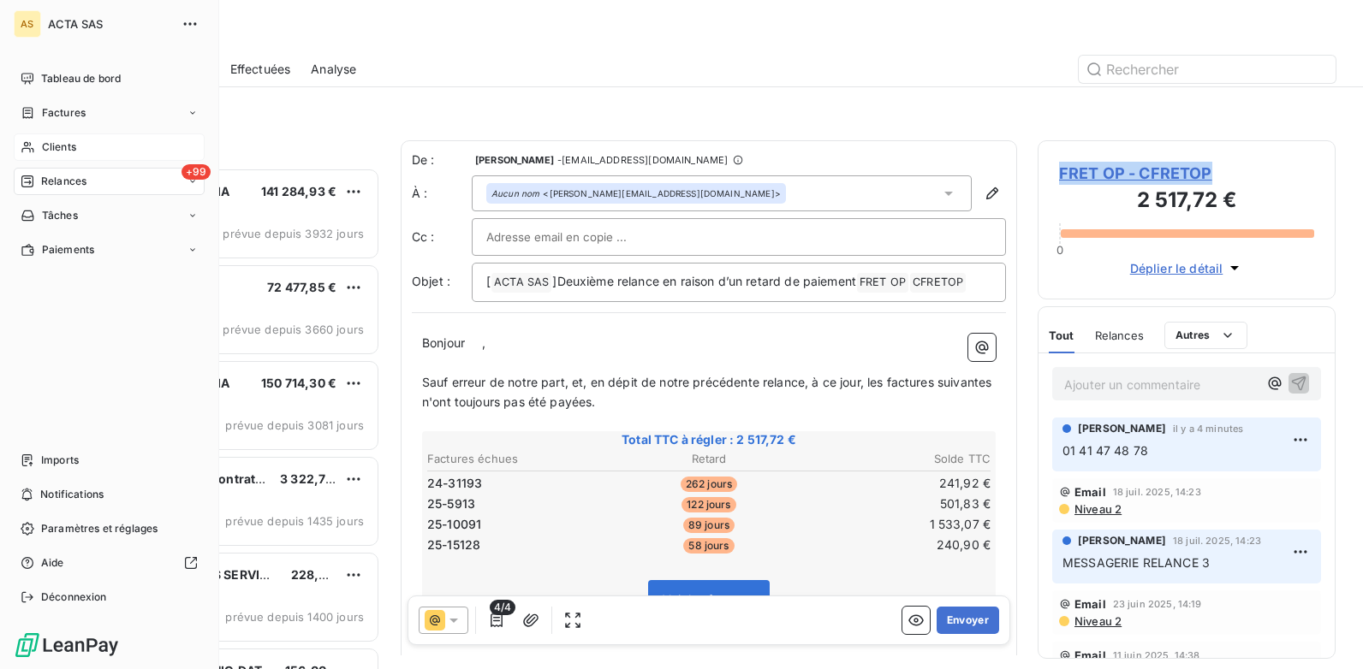
click at [66, 146] on span "Clients" at bounding box center [59, 147] width 34 height 15
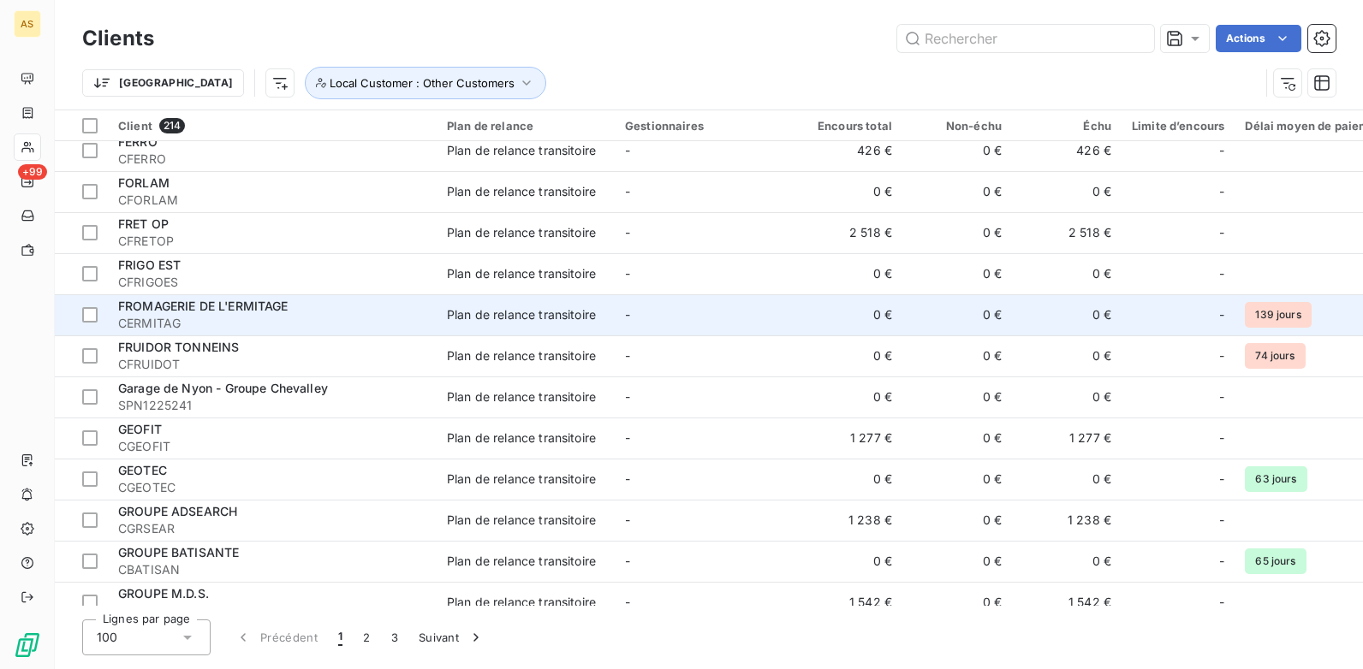
scroll to position [3509, 0]
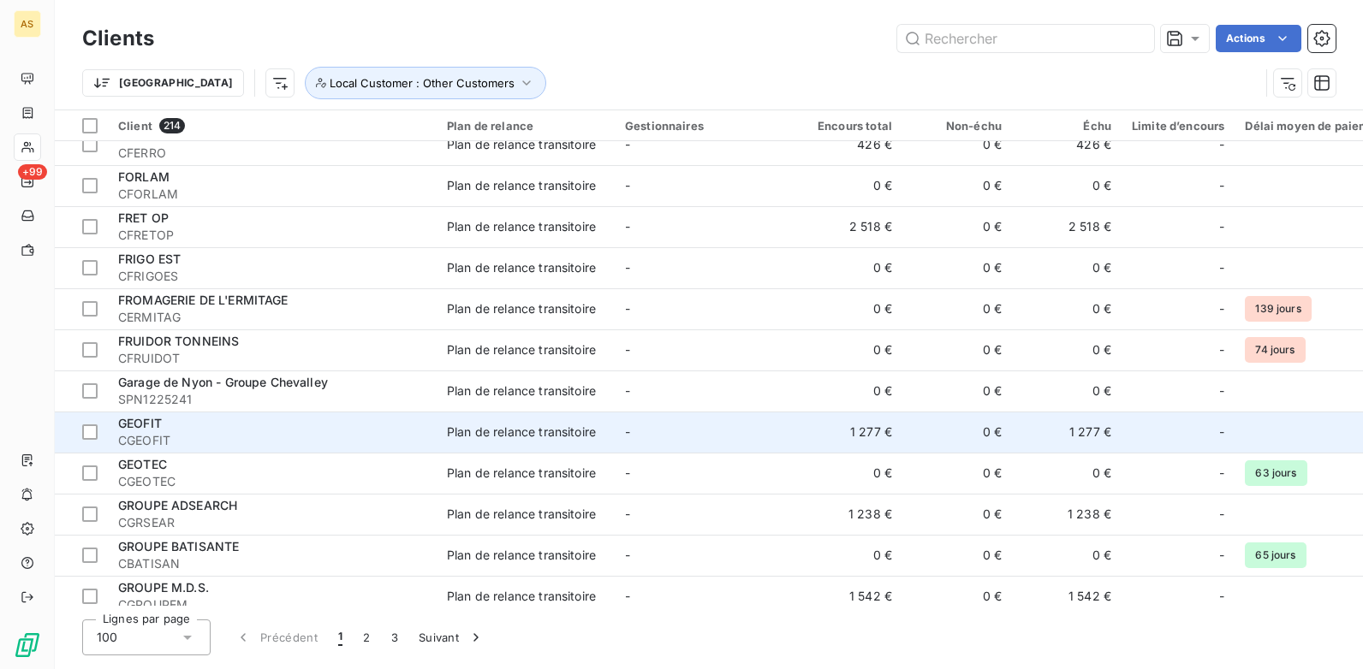
click at [427, 431] on td "GEOFIT CGEOFIT" at bounding box center [272, 432] width 329 height 41
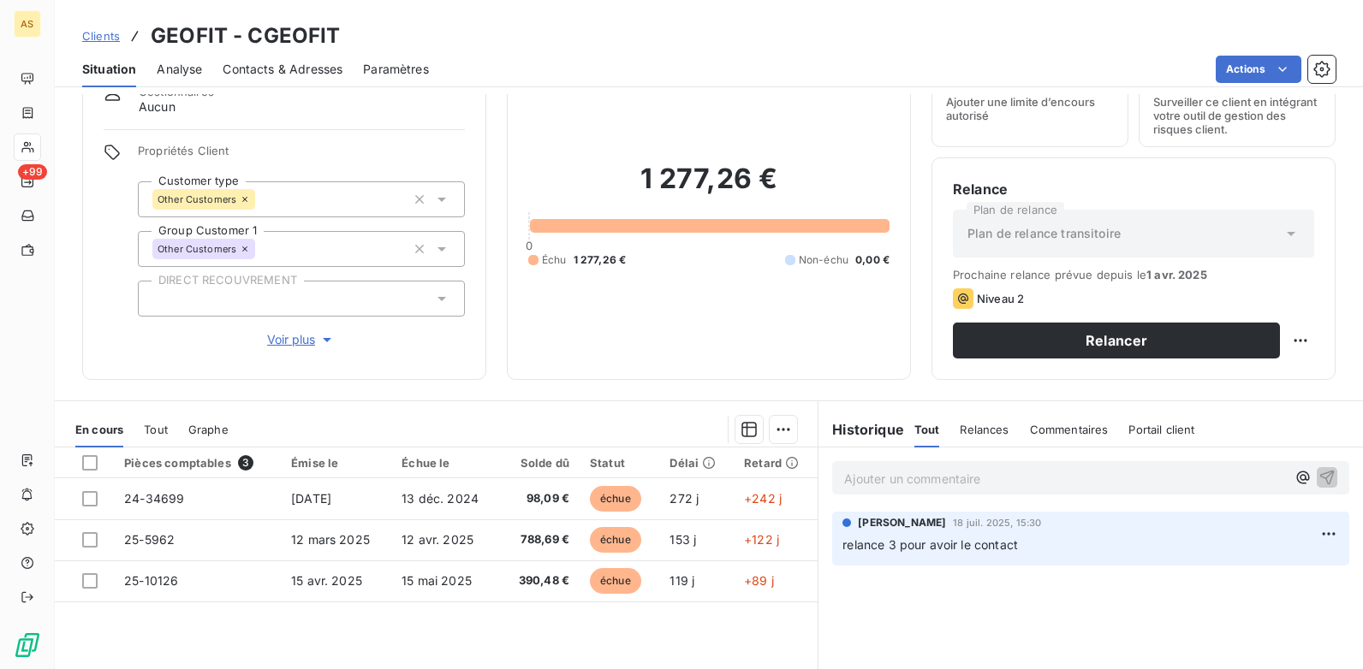
scroll to position [63, 0]
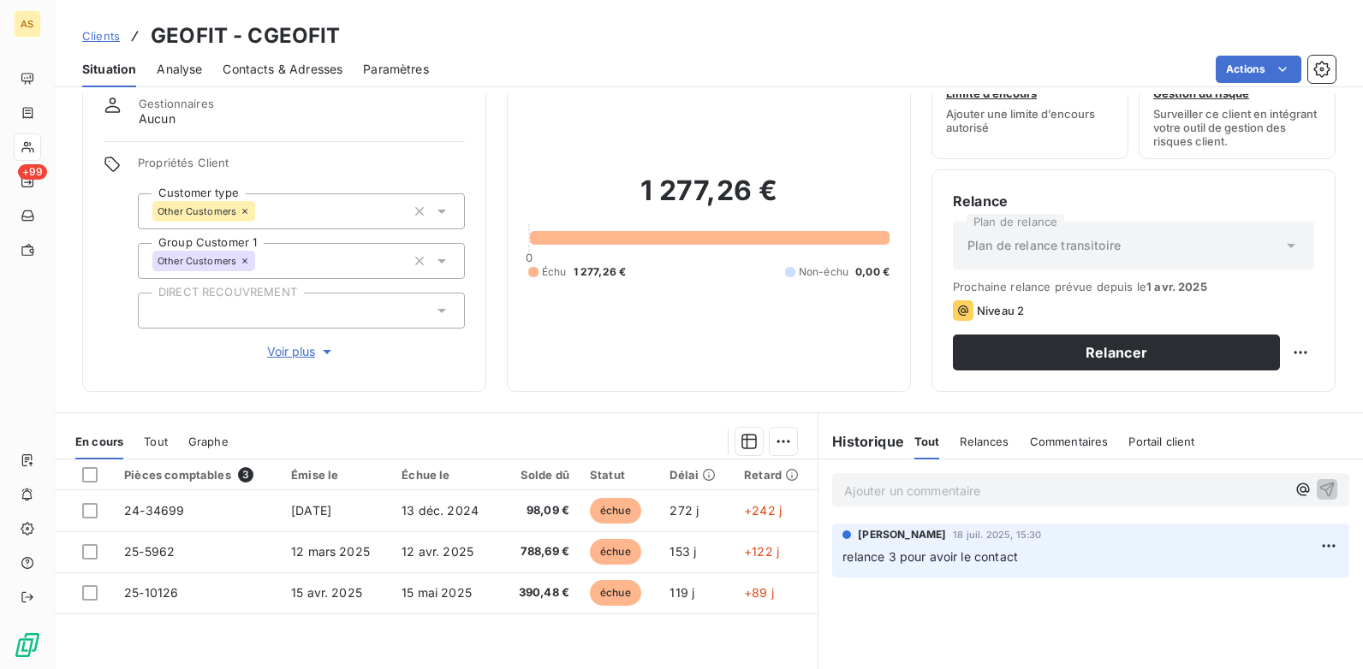
click at [305, 59] on div "Contacts & Adresses" at bounding box center [283, 69] width 120 height 36
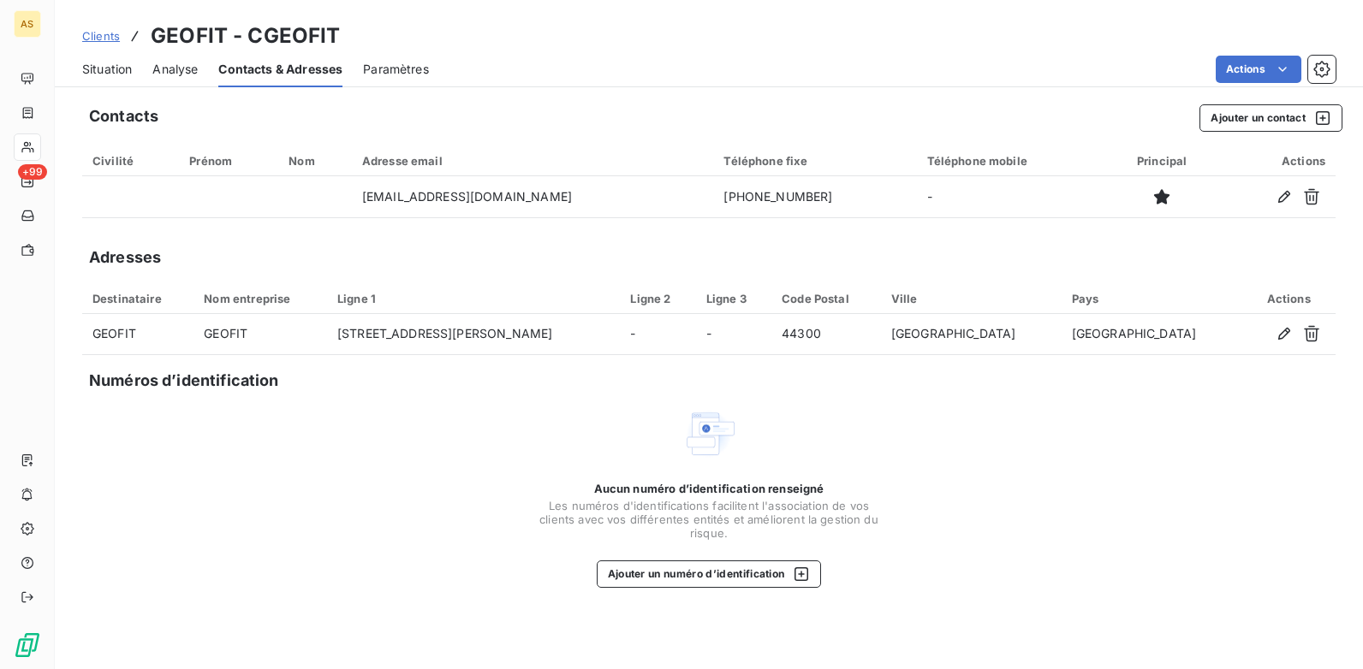
click at [104, 68] on span "Situation" at bounding box center [107, 69] width 50 height 17
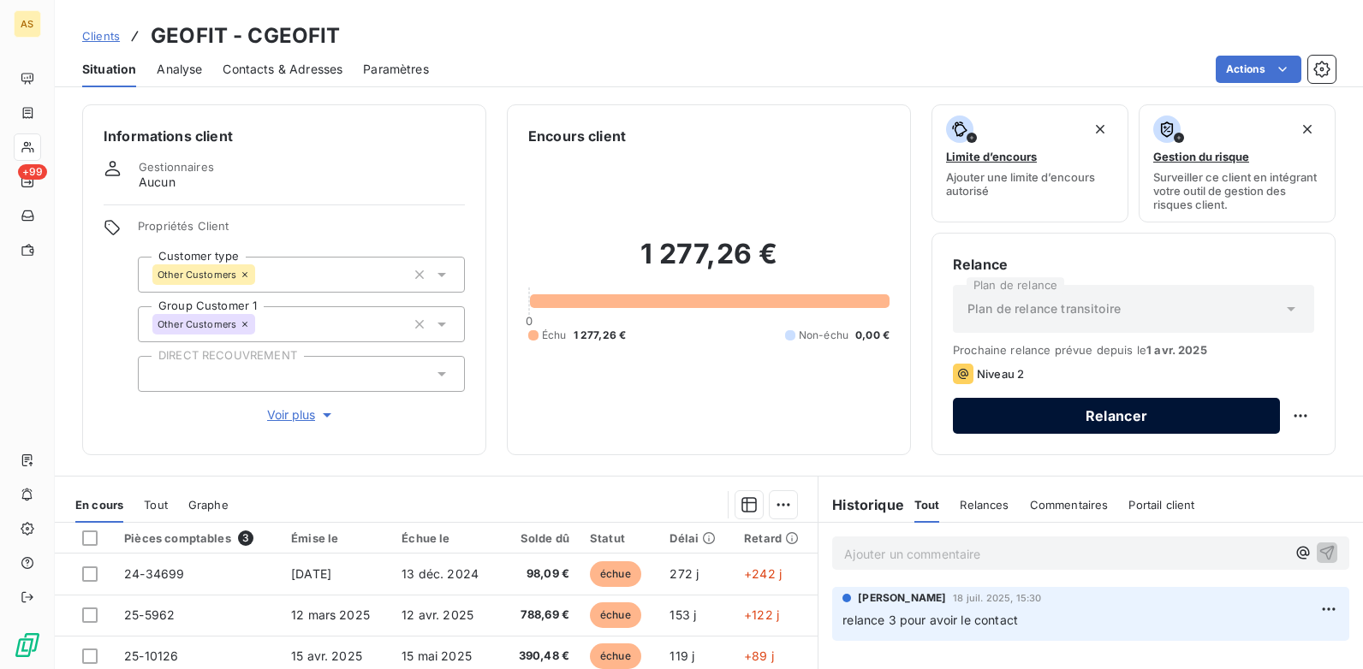
click at [1075, 419] on button "Relancer" at bounding box center [1116, 416] width 327 height 36
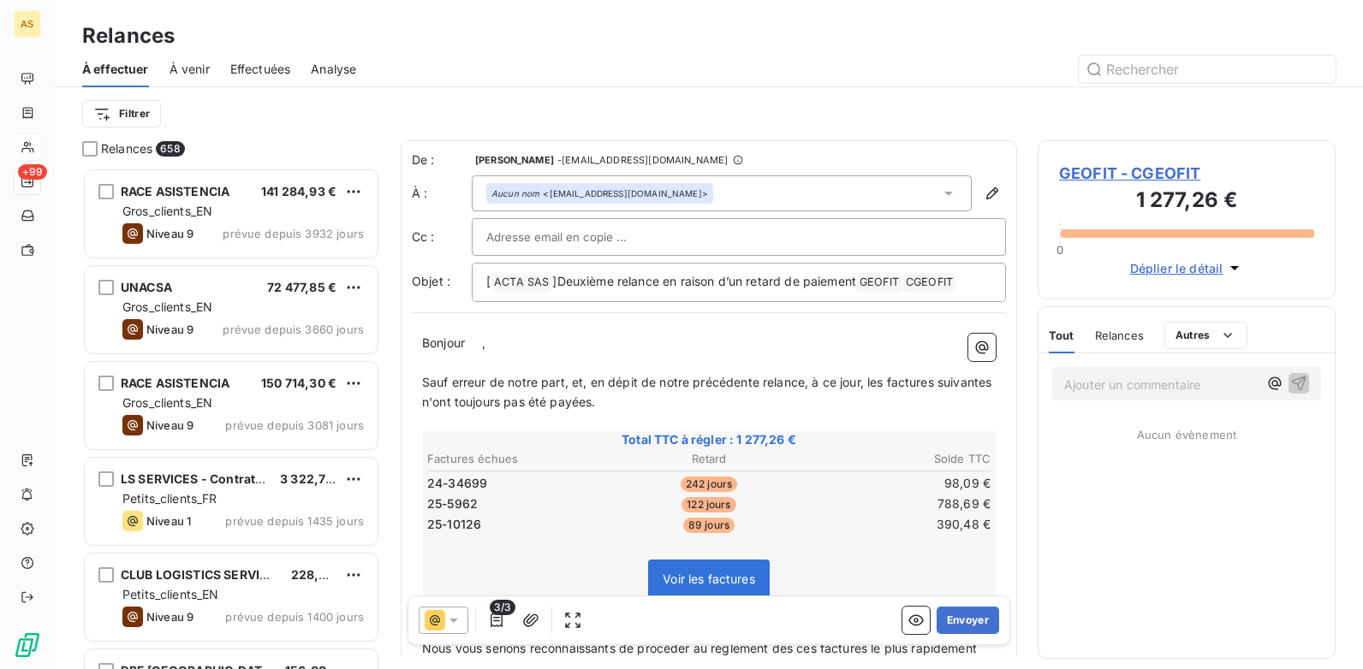
scroll to position [489, 285]
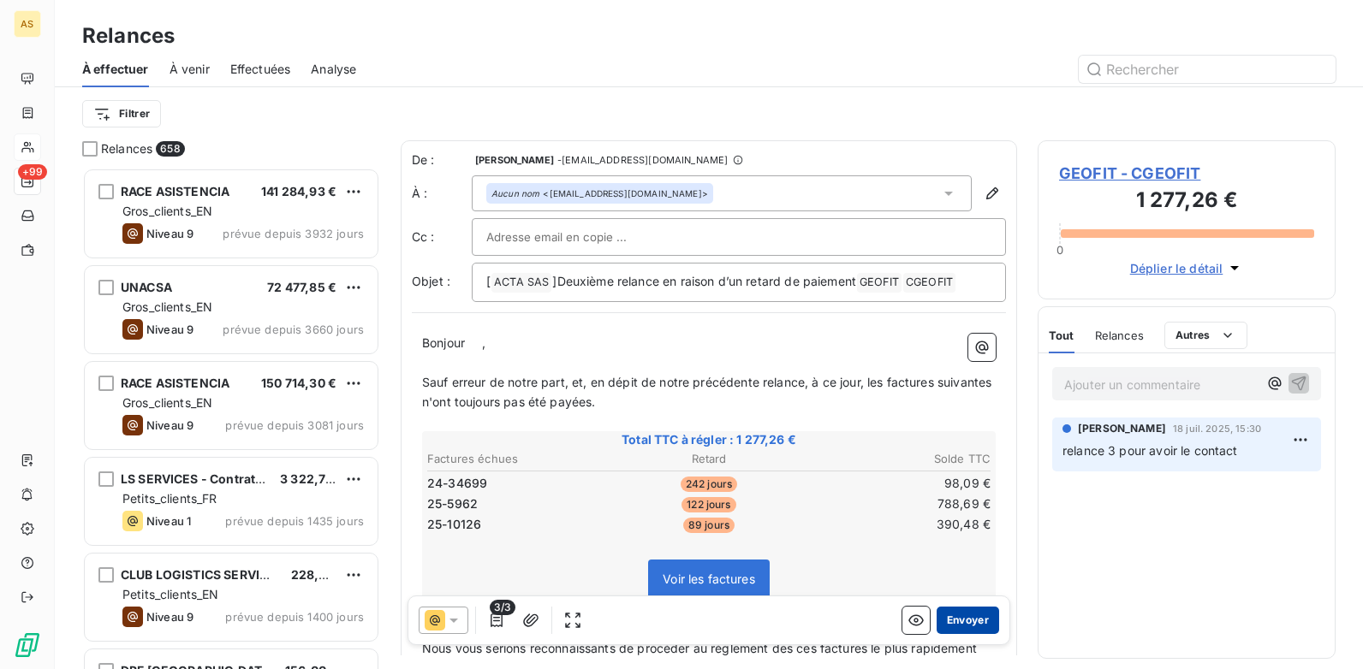
click at [953, 618] on button "Envoyer" at bounding box center [967, 620] width 62 height 27
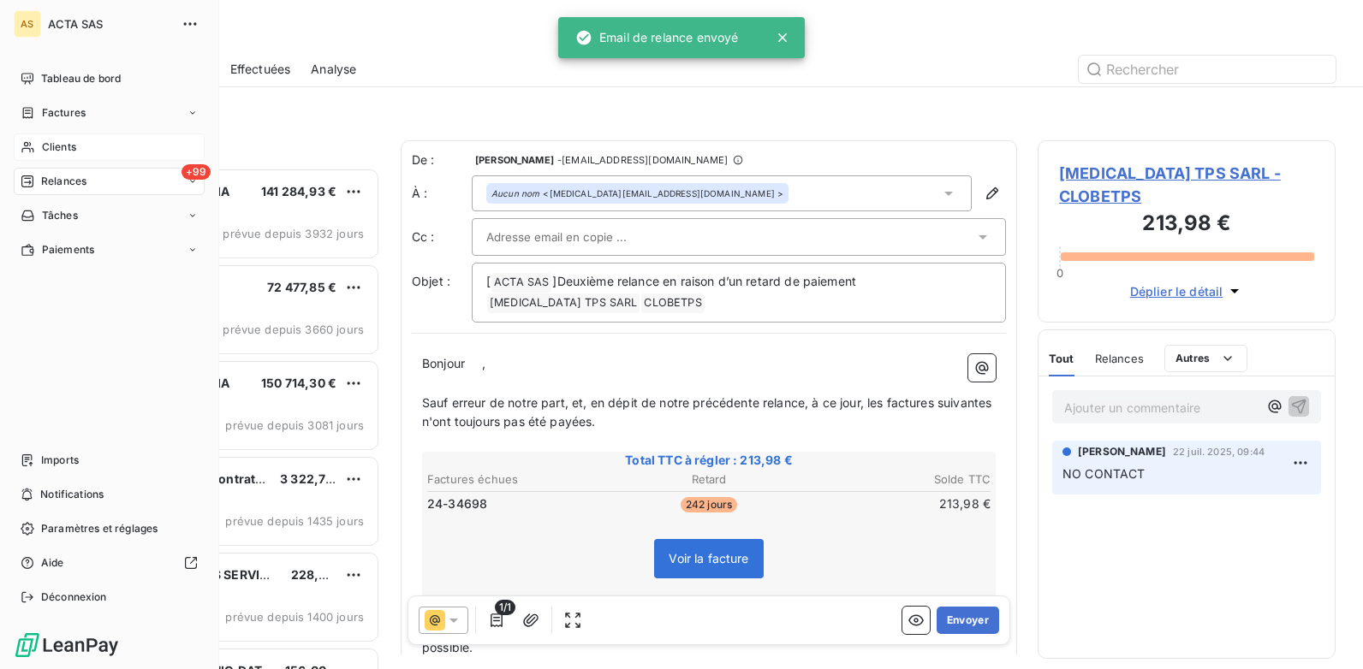
click at [84, 154] on div "Clients" at bounding box center [109, 147] width 191 height 27
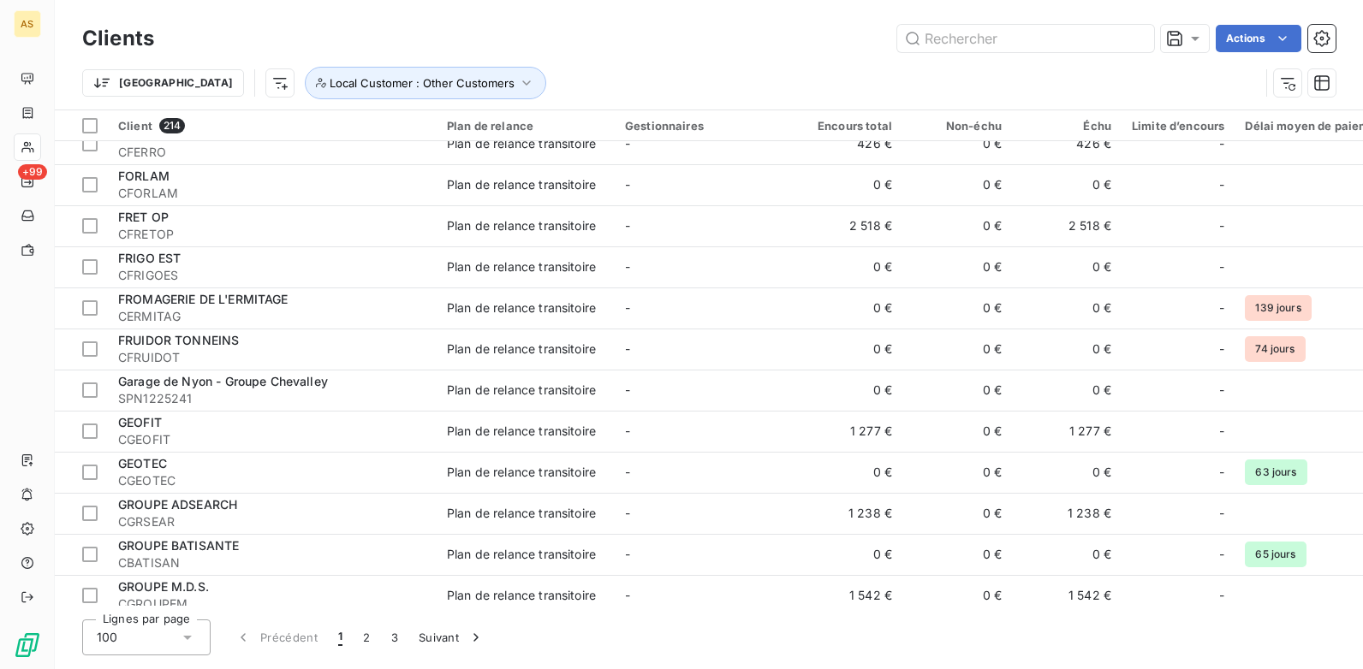
scroll to position [3595, 0]
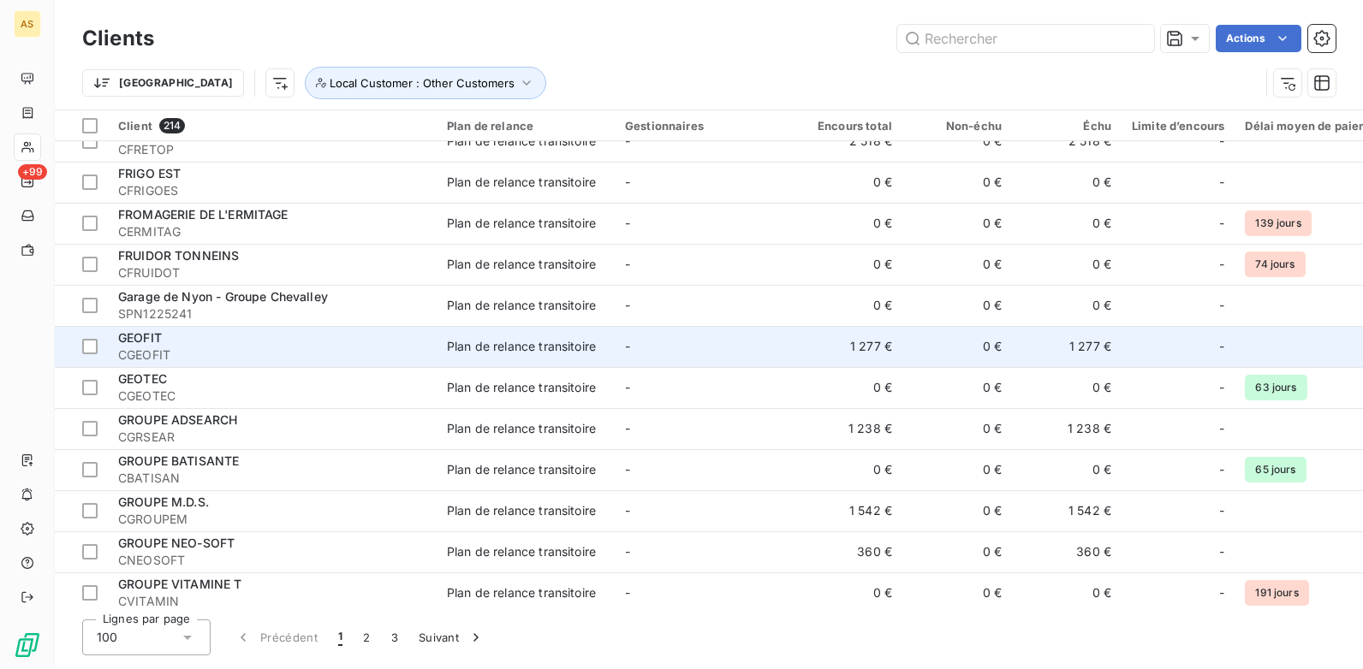
click at [253, 355] on span "CGEOFIT" at bounding box center [272, 355] width 308 height 17
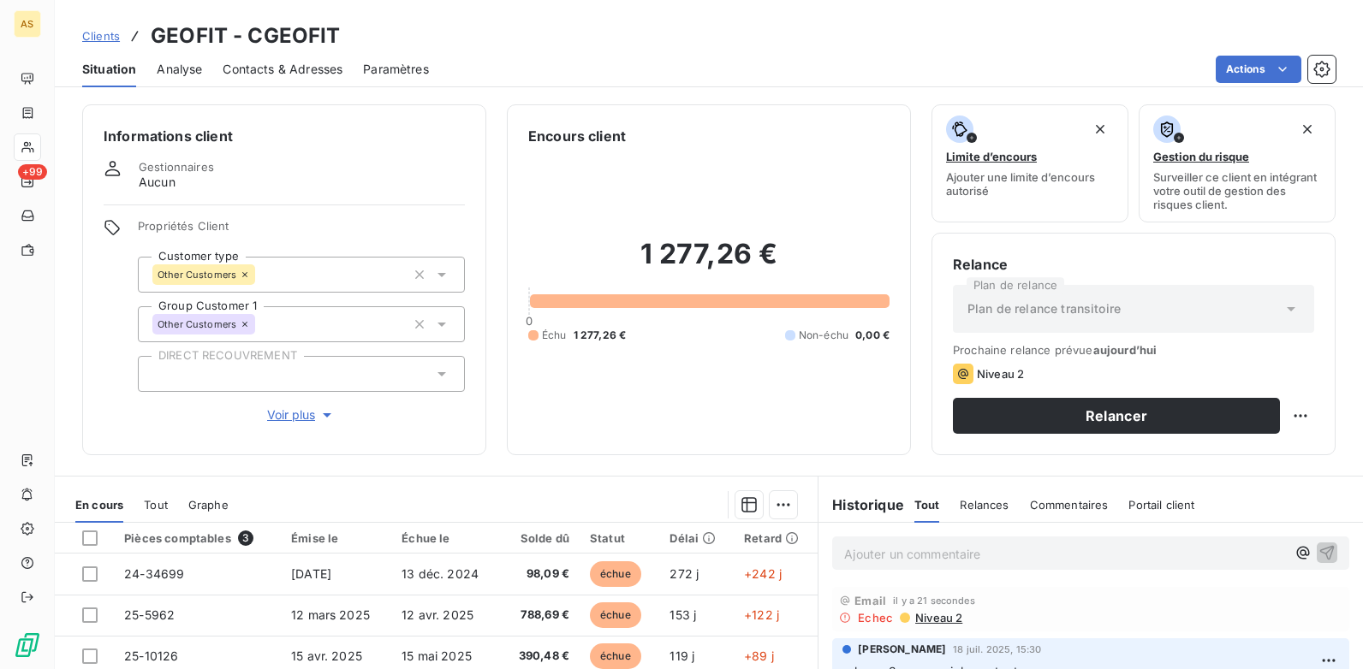
click at [301, 64] on span "Contacts & Adresses" at bounding box center [283, 69] width 120 height 17
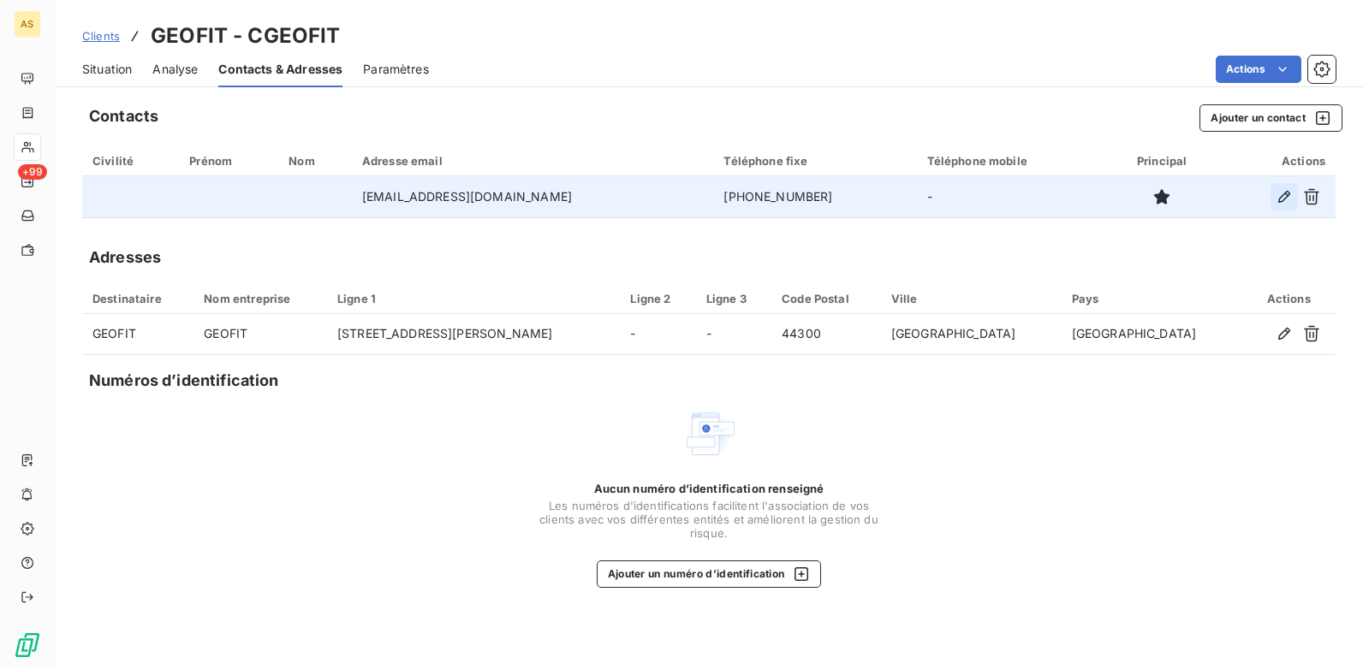
click at [1287, 201] on icon "button" at bounding box center [1283, 196] width 17 height 17
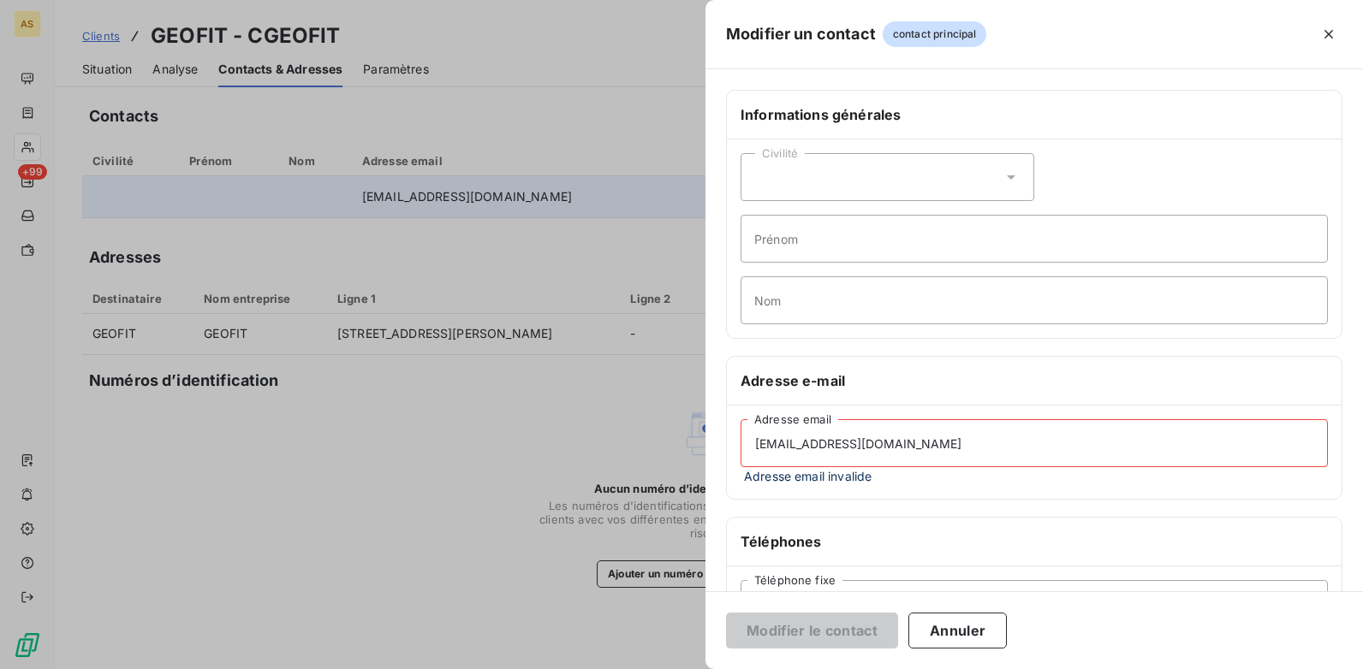
click at [759, 445] on input "[EMAIL_ADDRESS][DOMAIN_NAME]" at bounding box center [1033, 443] width 587 height 48
click at [755, 444] on input "[EMAIL_ADDRESS][DOMAIN_NAME]" at bounding box center [1033, 443] width 587 height 48
drag, startPoint x: 1051, startPoint y: 440, endPoint x: 730, endPoint y: 443, distance: 321.0
click at [730, 443] on div "[EMAIL_ADDRESS][DOMAIN_NAME] Adresse email Adresse email invalide" at bounding box center [1034, 452] width 615 height 93
click at [472, 514] on div at bounding box center [681, 334] width 1363 height 669
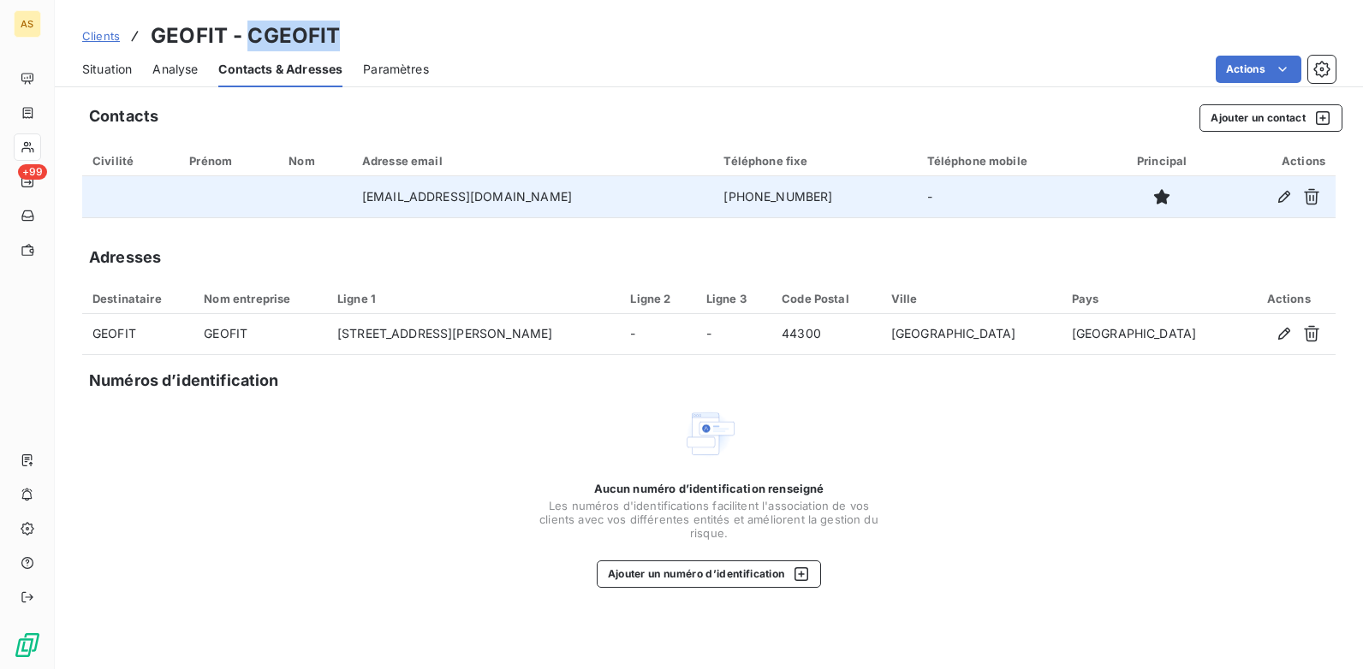
drag, startPoint x: 360, startPoint y: 39, endPoint x: 246, endPoint y: 35, distance: 113.9
click at [246, 35] on div "Clients GEOFIT - CGEOFIT" at bounding box center [709, 36] width 1308 height 31
copy h3 "CGEOFIT"
click at [1281, 193] on icon "button" at bounding box center [1283, 196] width 17 height 17
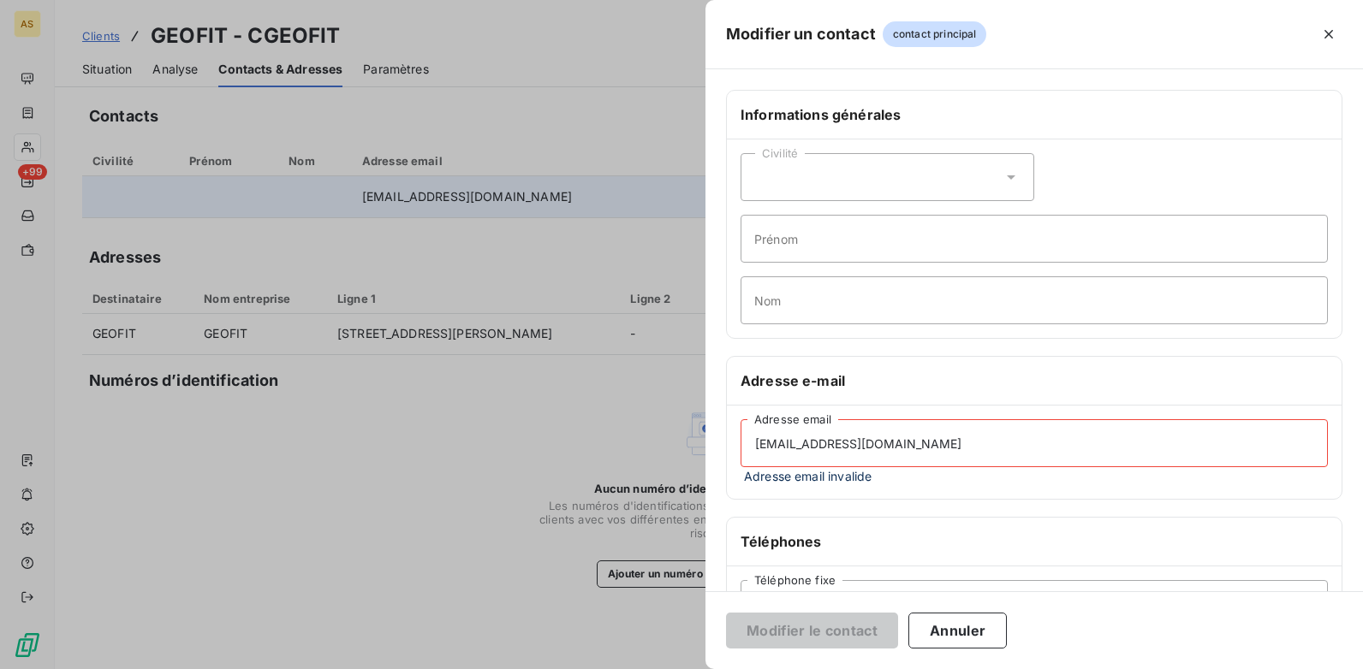
click at [761, 443] on input "[EMAIL_ADDRESS][DOMAIN_NAME]" at bounding box center [1033, 443] width 587 height 48
click at [753, 449] on input "[EMAIL_ADDRESS][DOMAIN_NAME]" at bounding box center [1033, 443] width 587 height 48
drag, startPoint x: 903, startPoint y: 445, endPoint x: 751, endPoint y: 442, distance: 152.4
click at [751, 442] on input "[EMAIL_ADDRESS][DOMAIN_NAME]" at bounding box center [1033, 443] width 587 height 48
click at [155, 274] on div at bounding box center [681, 334] width 1363 height 669
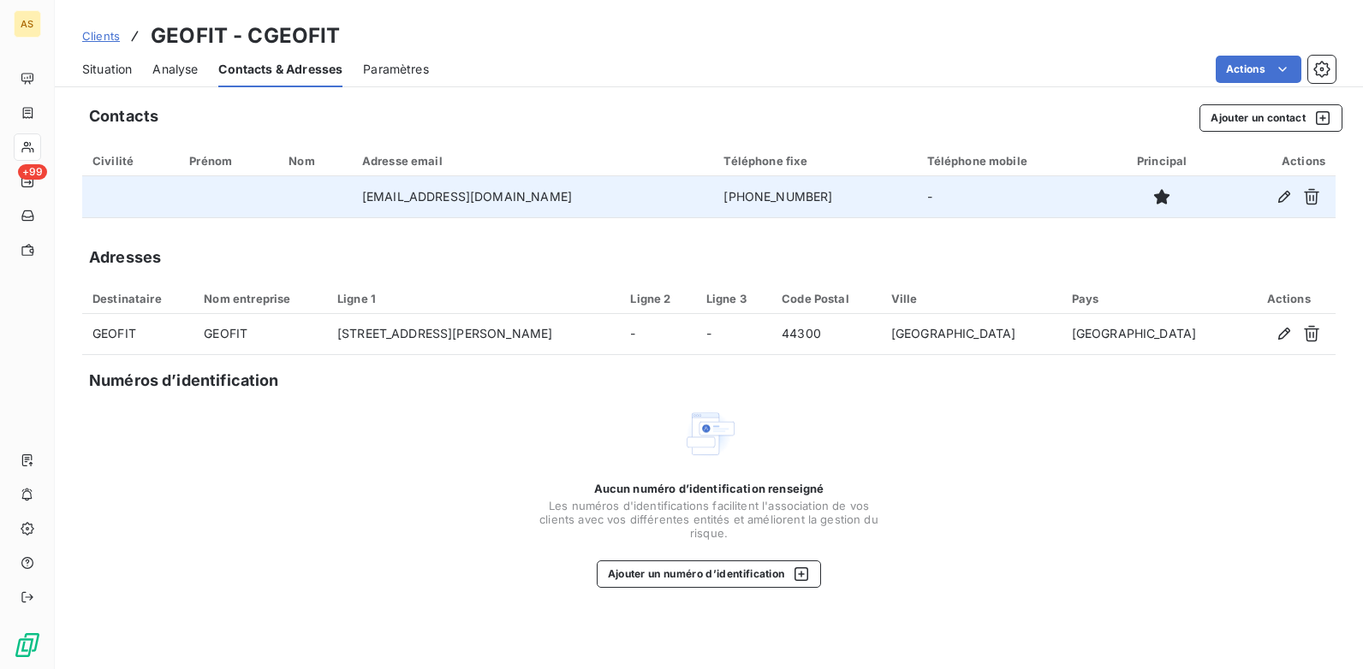
click at [84, 67] on span "Situation" at bounding box center [107, 69] width 50 height 17
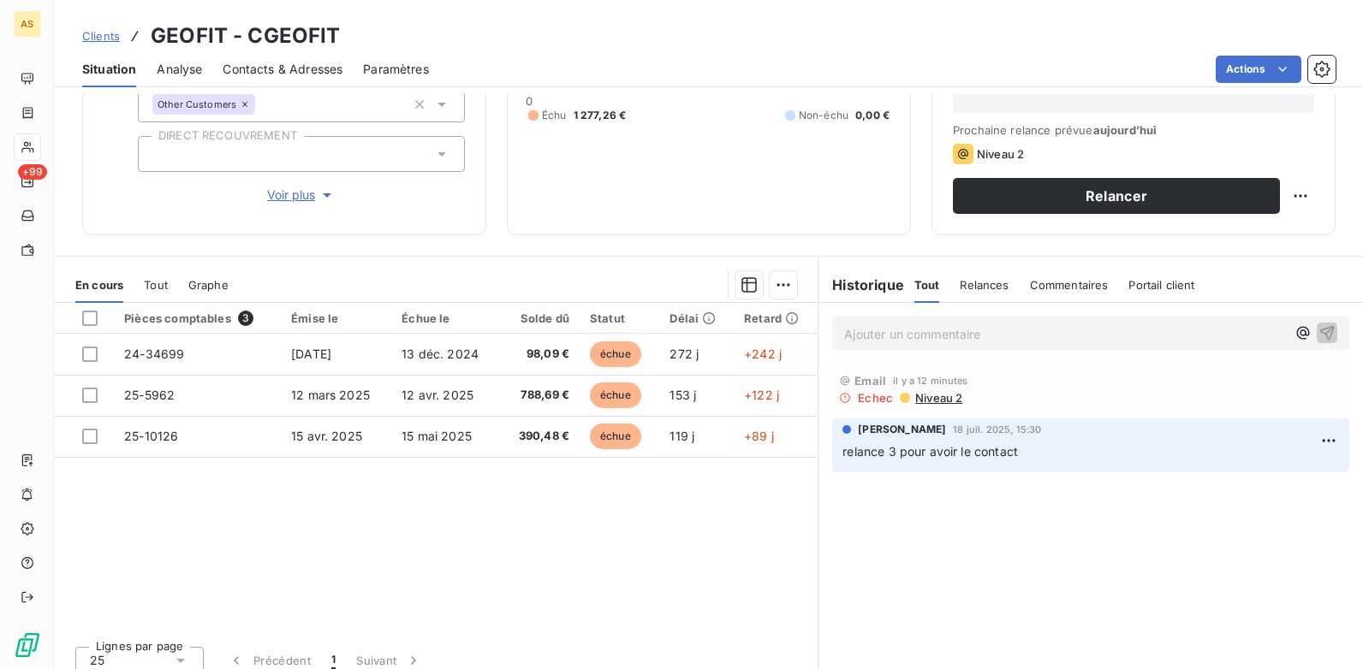
scroll to position [235, 0]
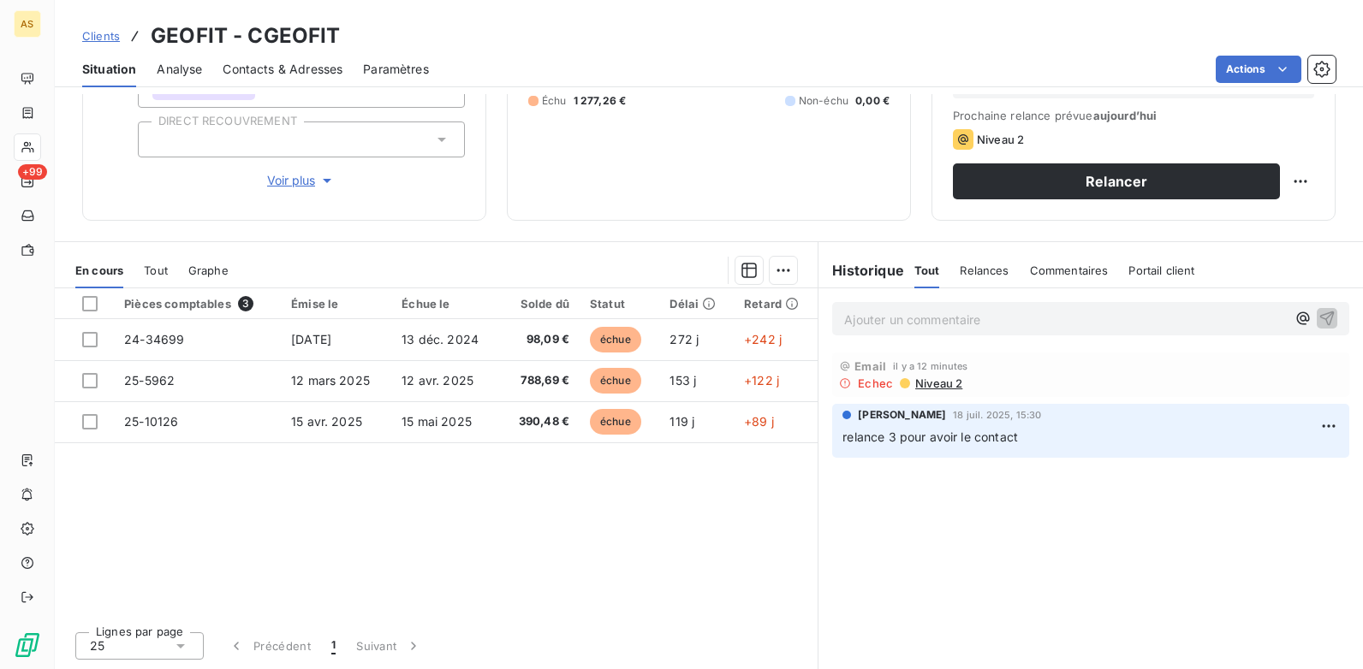
click at [292, 62] on span "Contacts & Adresses" at bounding box center [283, 69] width 120 height 17
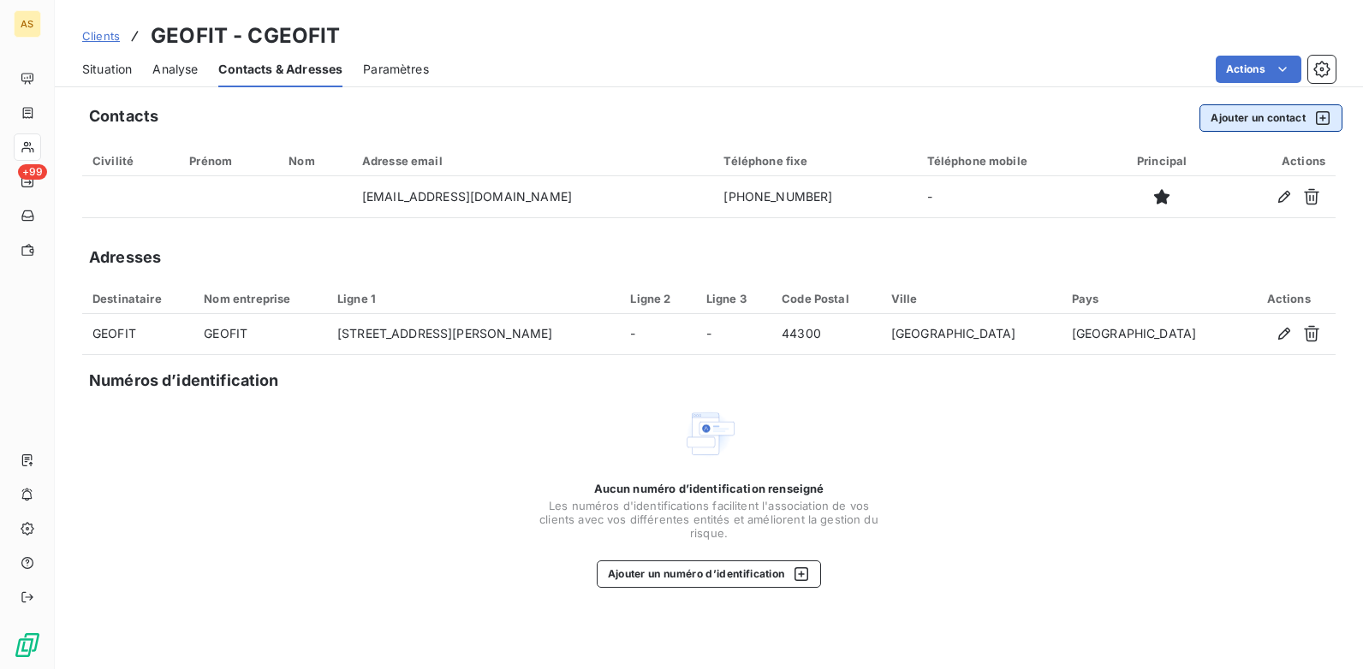
click at [1259, 123] on button "Ajouter un contact" at bounding box center [1270, 117] width 143 height 27
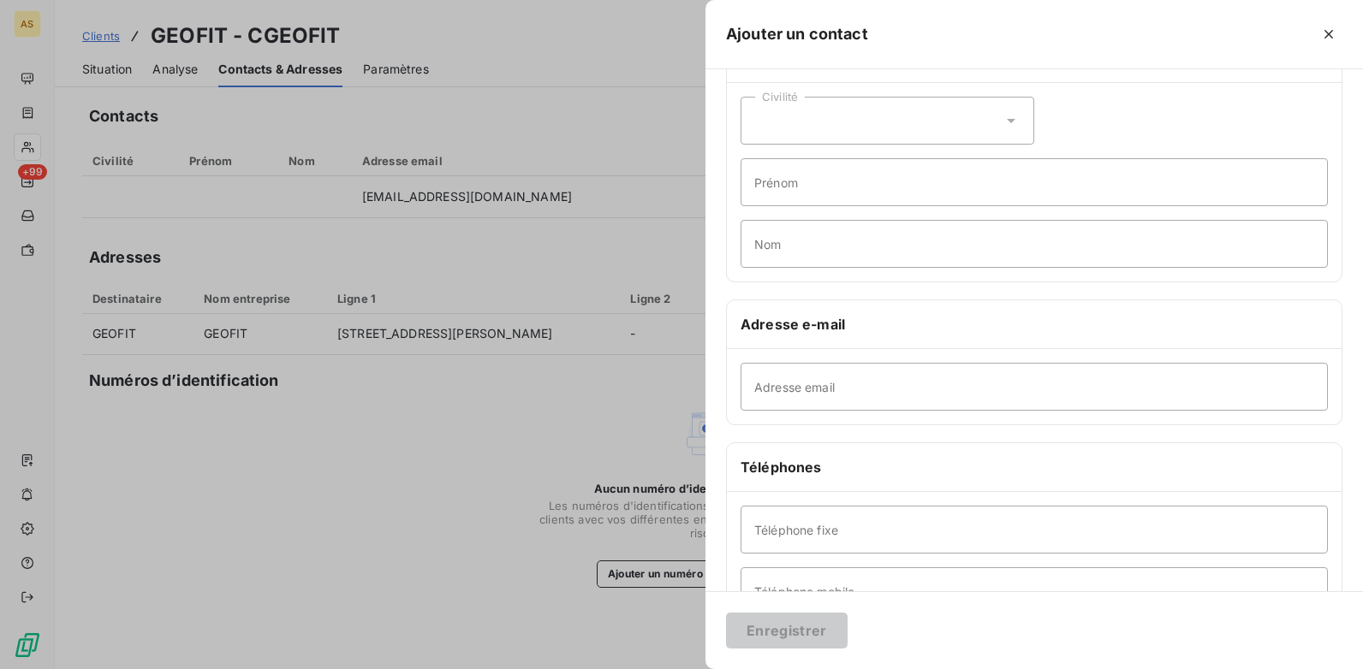
scroll to position [86, 0]
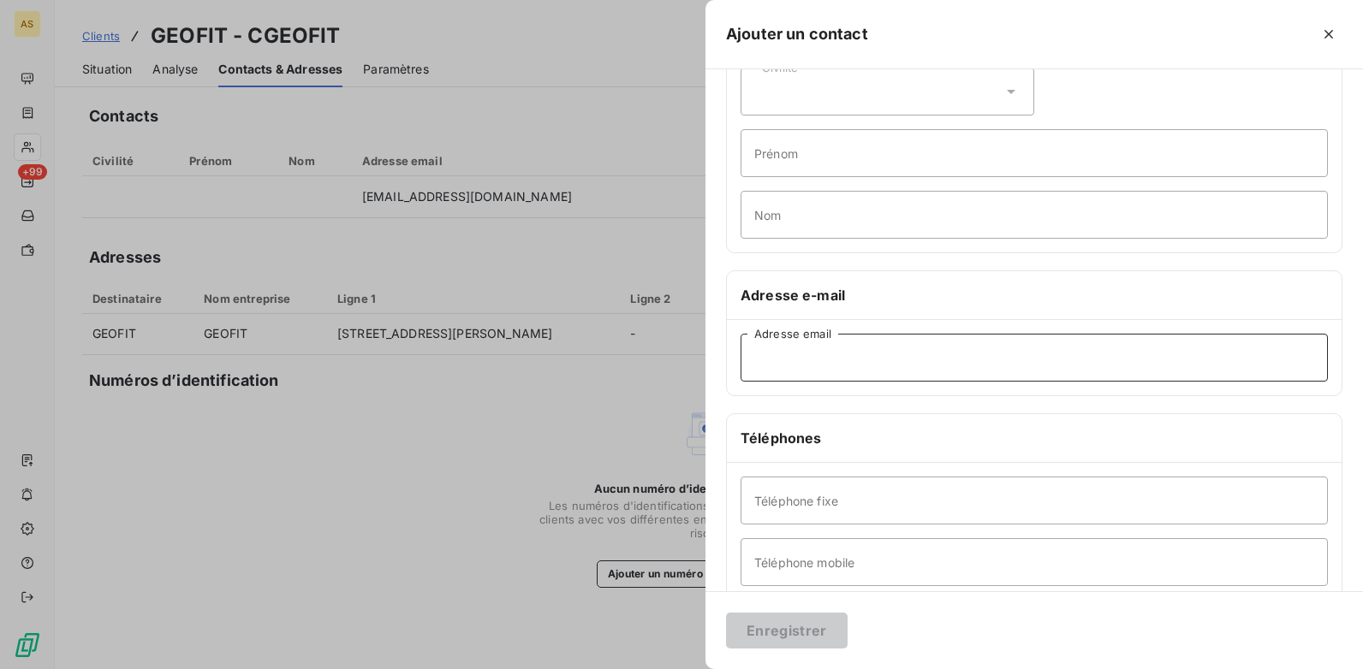
click at [849, 354] on input "Adresse email" at bounding box center [1033, 358] width 587 height 48
click at [775, 344] on input "Adresse email" at bounding box center [1033, 358] width 587 height 48
paste input "[EMAIL_ADDRESS][DOMAIN_NAME]"
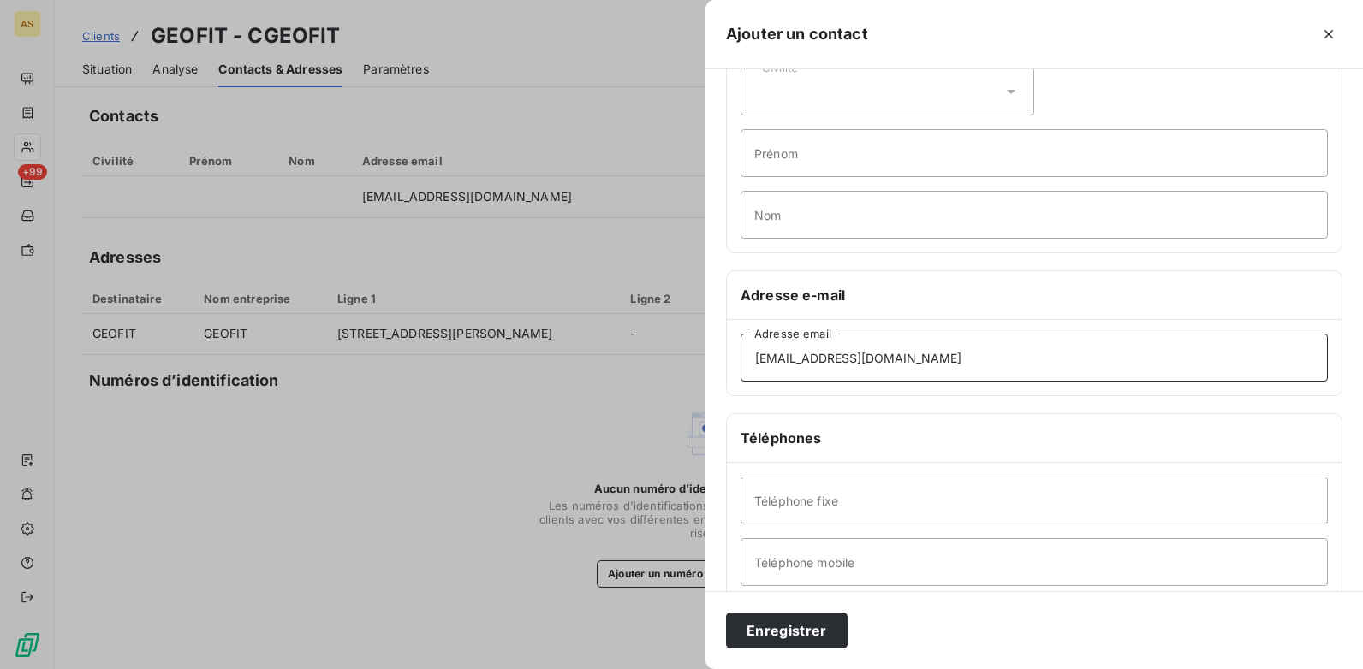
click at [756, 368] on input "[EMAIL_ADDRESS][DOMAIN_NAME]" at bounding box center [1033, 358] width 587 height 48
type input "[EMAIL_ADDRESS][DOMAIN_NAME]"
click at [778, 627] on button "Enregistrer" at bounding box center [787, 631] width 122 height 36
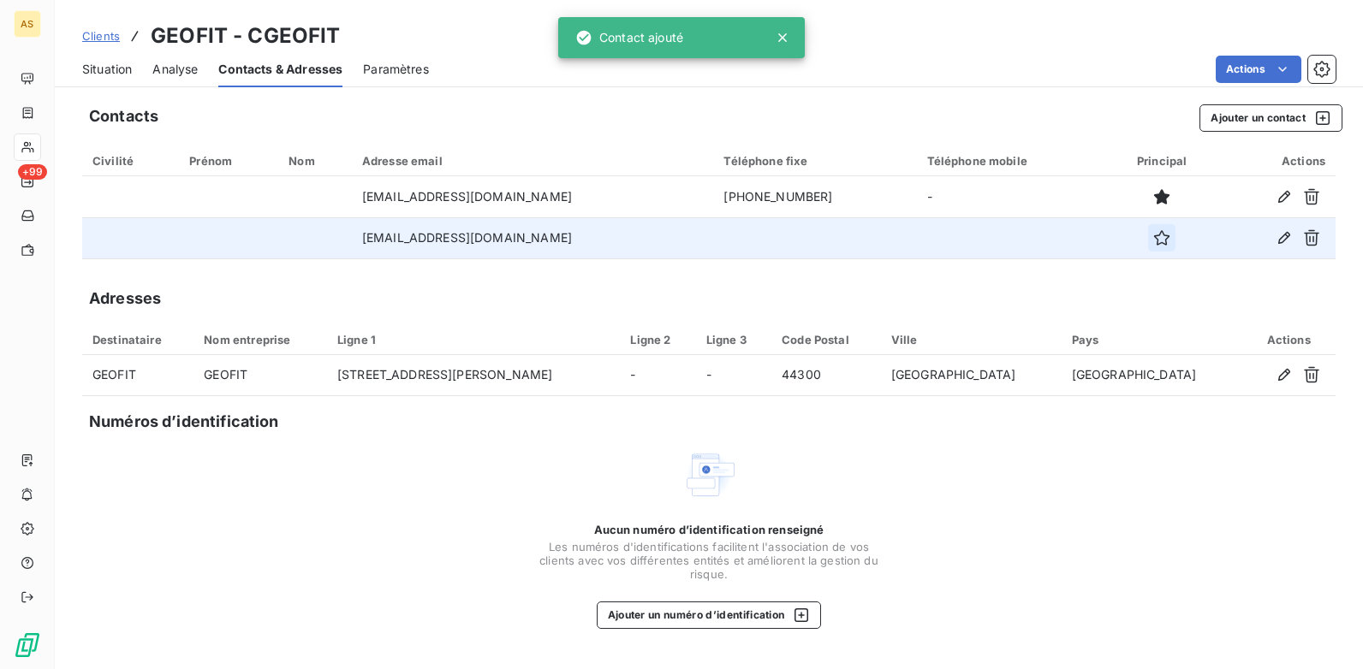
click at [1153, 240] on icon "button" at bounding box center [1161, 237] width 17 height 17
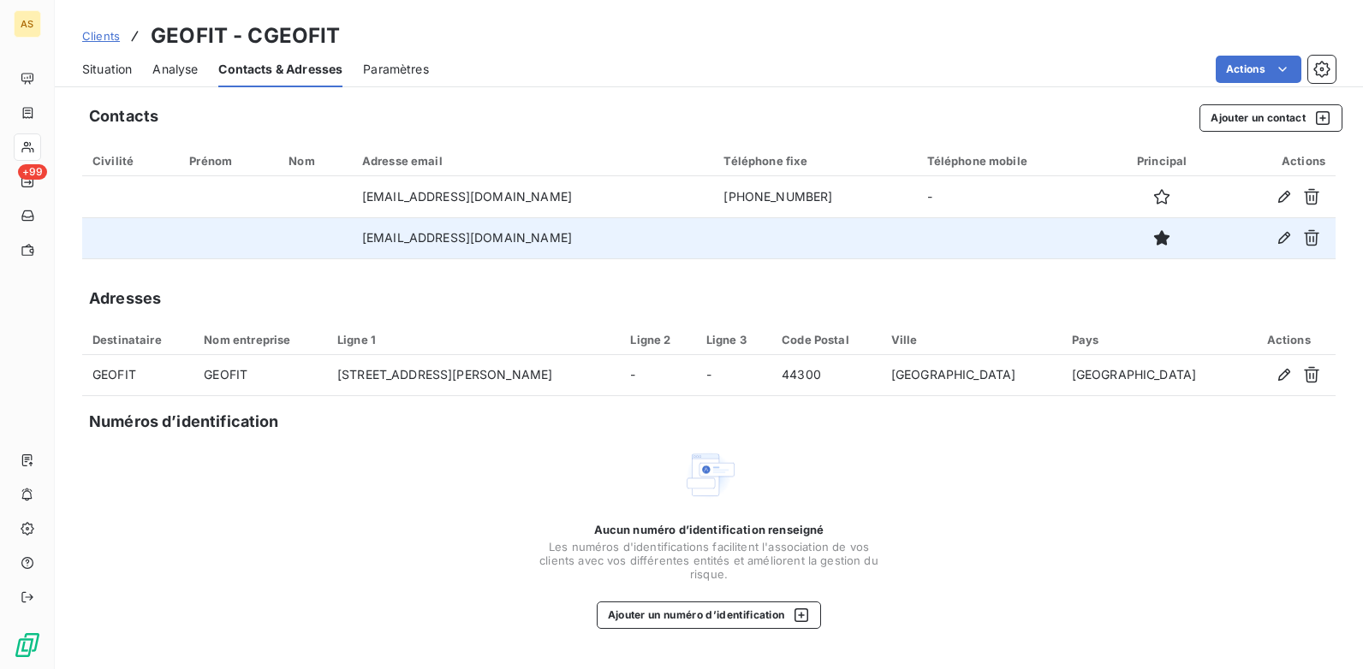
click at [98, 71] on span "Situation" at bounding box center [107, 69] width 50 height 17
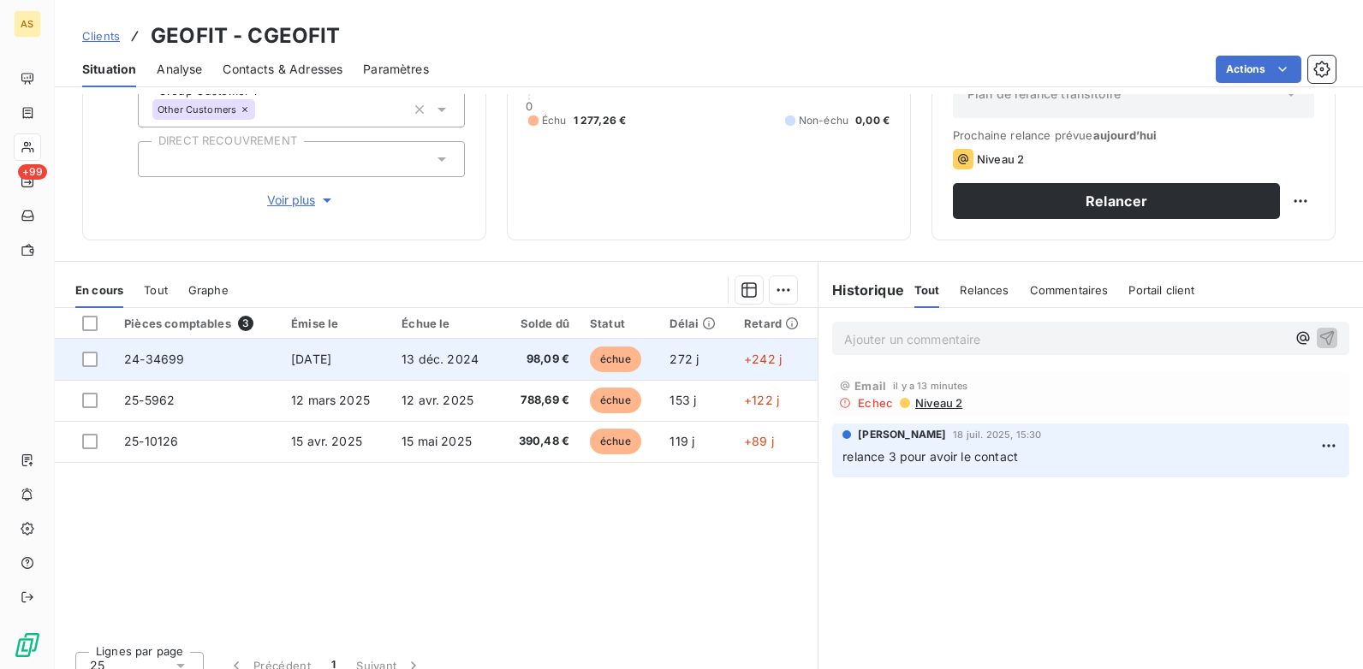
scroll to position [235, 0]
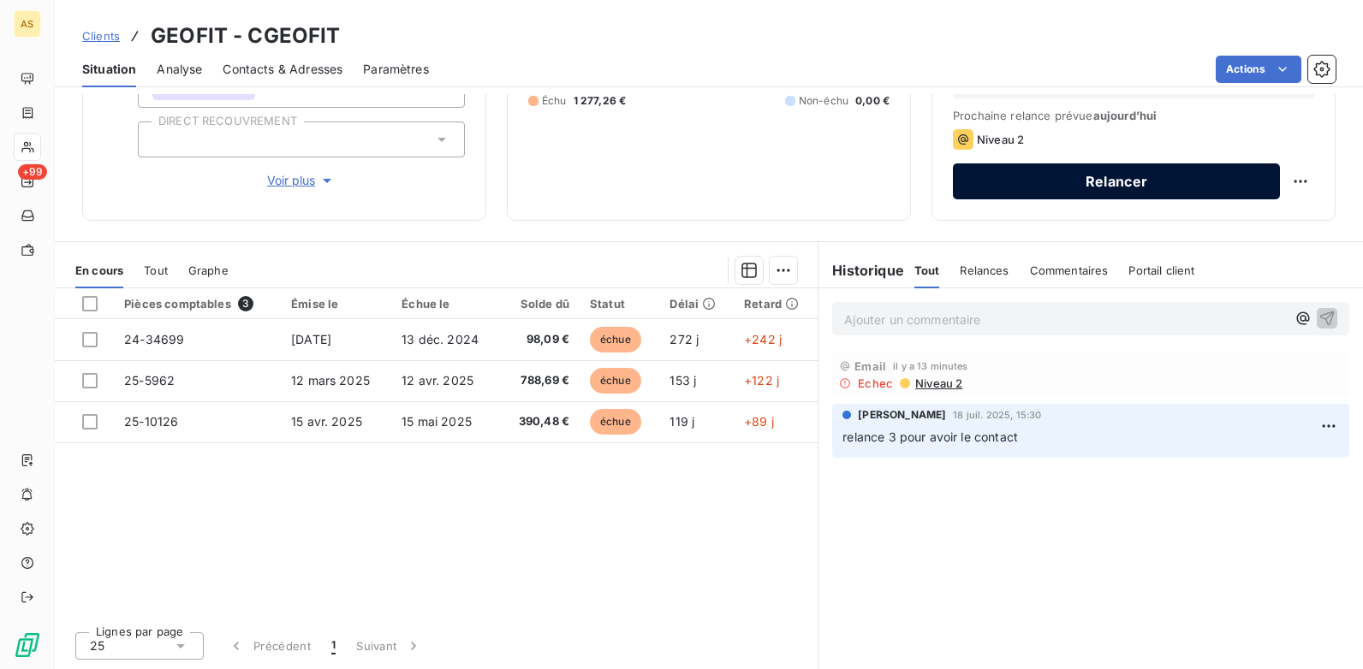
click at [1046, 188] on button "Relancer" at bounding box center [1116, 181] width 327 height 36
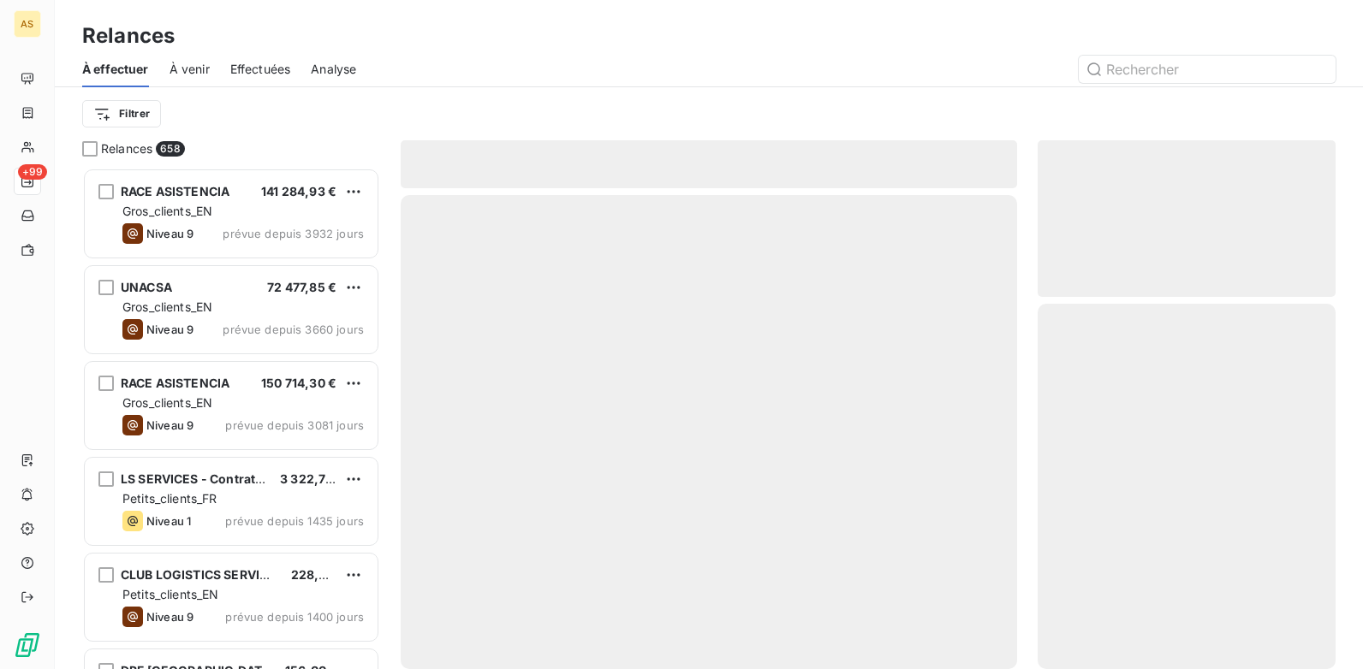
scroll to position [489, 285]
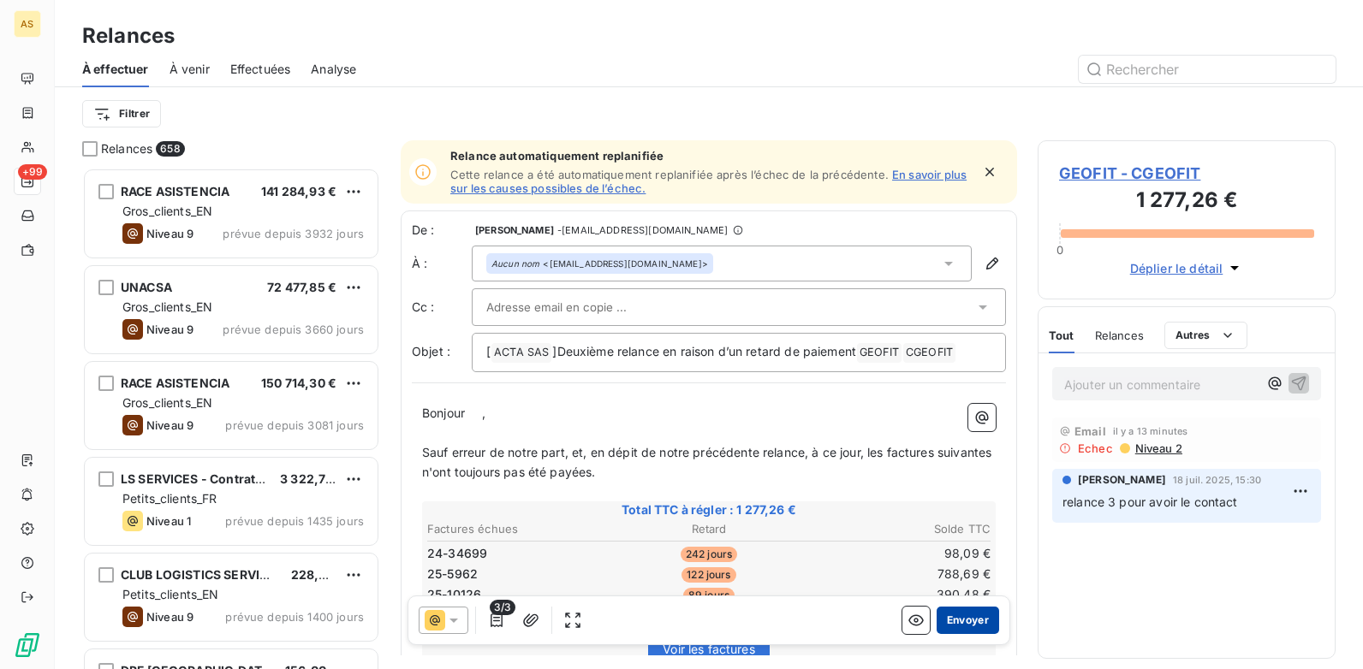
click at [963, 626] on button "Envoyer" at bounding box center [967, 620] width 62 height 27
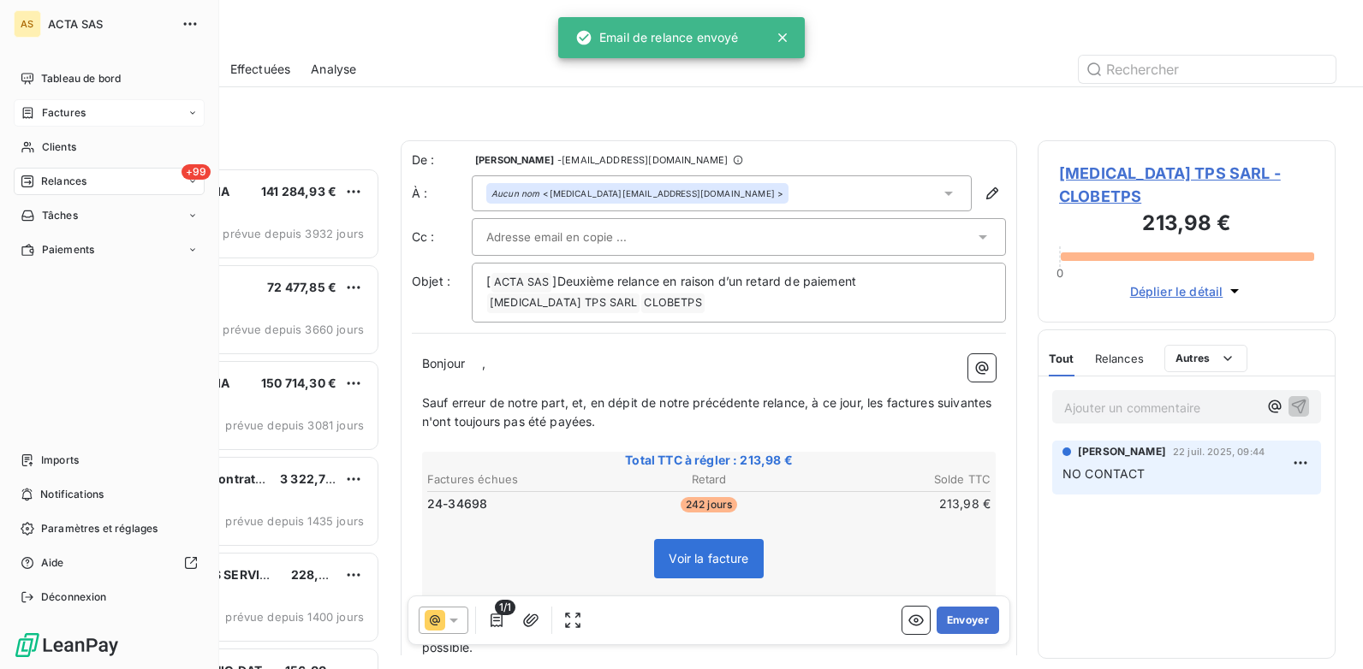
drag, startPoint x: 52, startPoint y: 143, endPoint x: 102, endPoint y: 125, distance: 52.8
click at [52, 143] on span "Clients" at bounding box center [59, 147] width 34 height 15
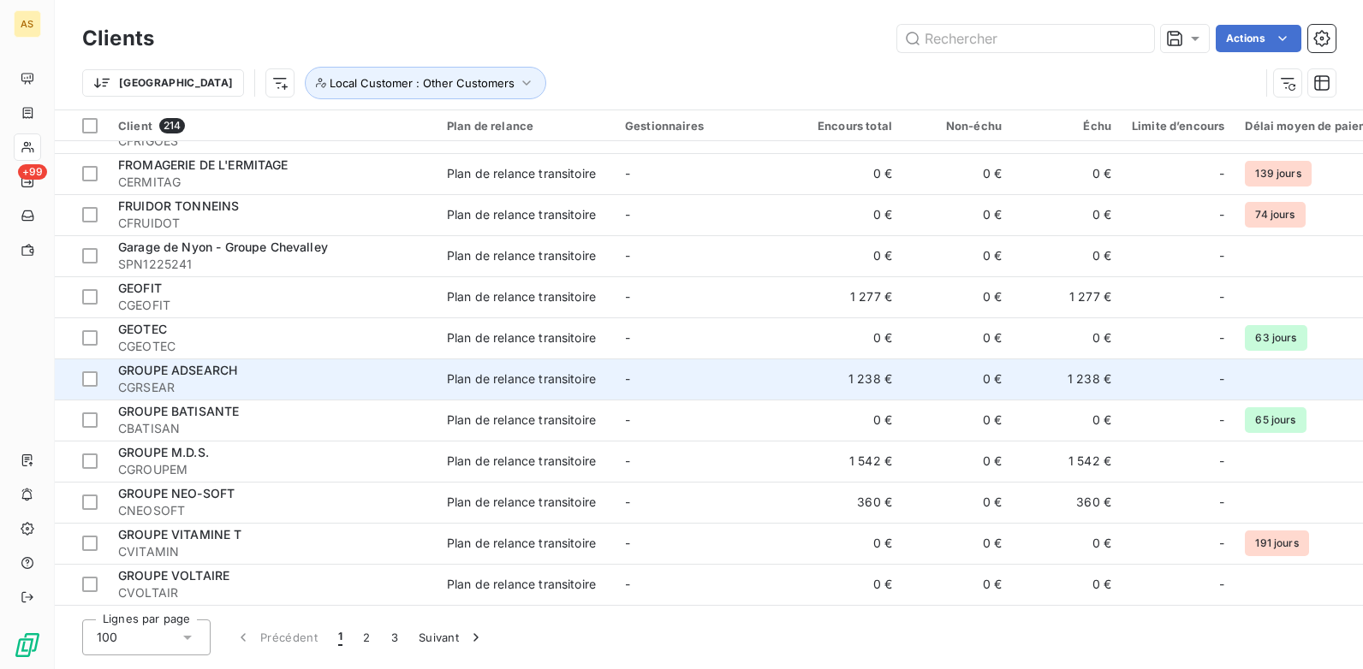
scroll to position [3652, 0]
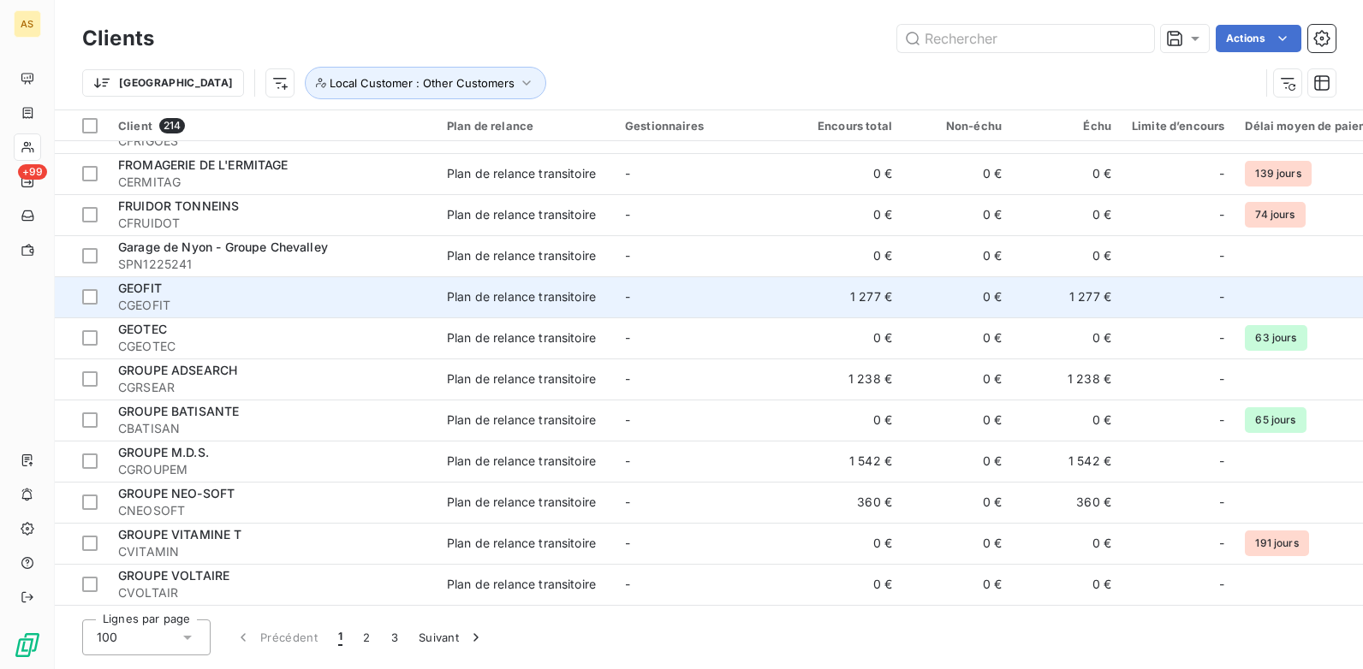
click at [1085, 287] on td "1 277 €" at bounding box center [1067, 296] width 110 height 41
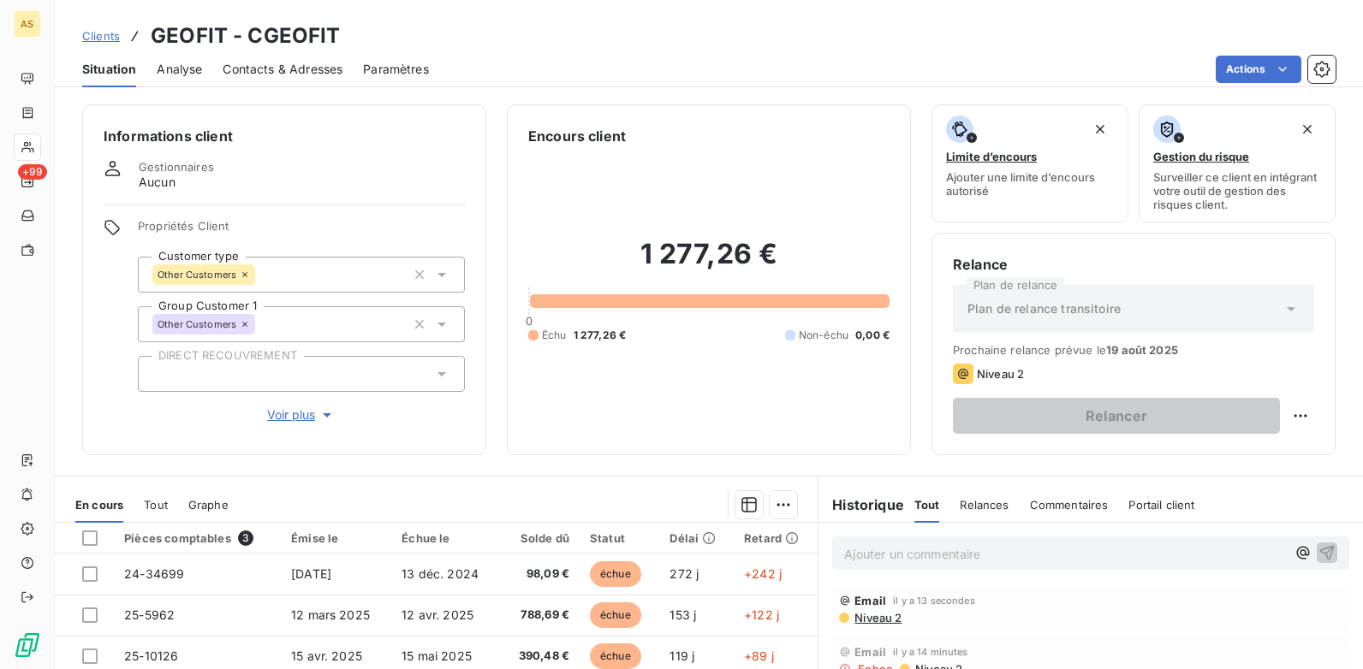
click at [267, 75] on span "Contacts & Adresses" at bounding box center [283, 69] width 120 height 17
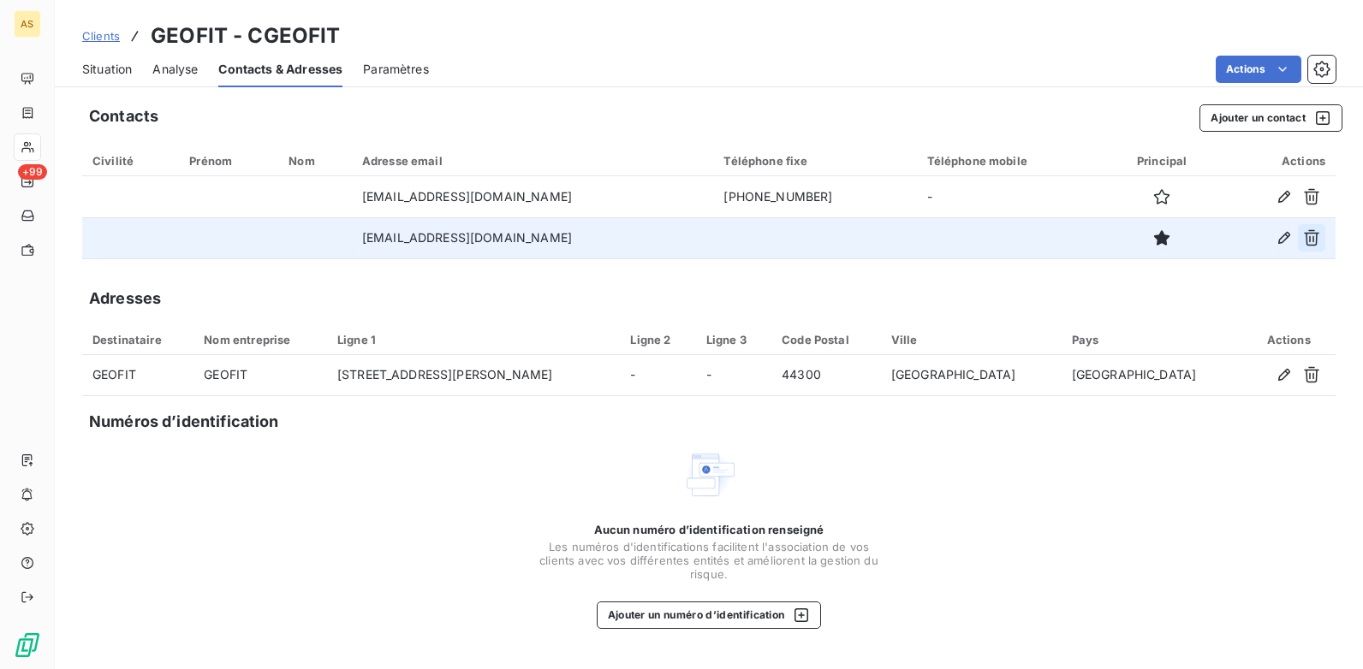
click at [1311, 244] on icon "button" at bounding box center [1311, 237] width 17 height 17
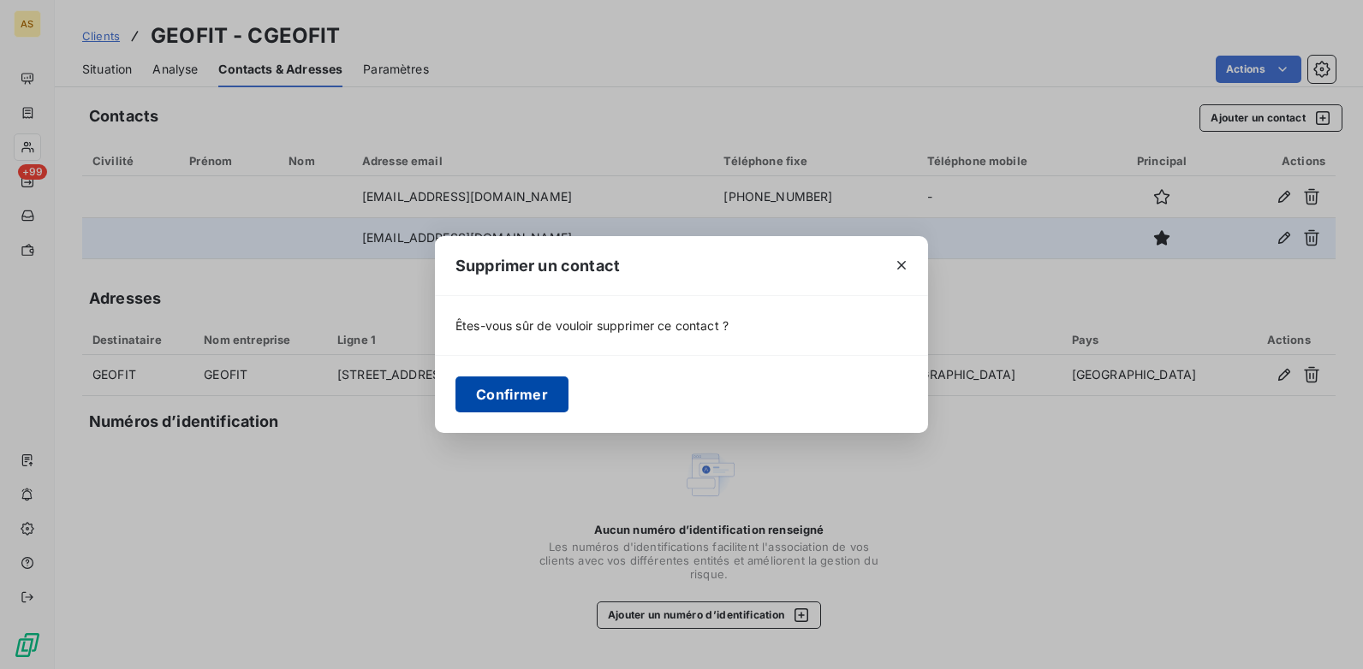
click at [523, 390] on button "Confirmer" at bounding box center [511, 395] width 113 height 36
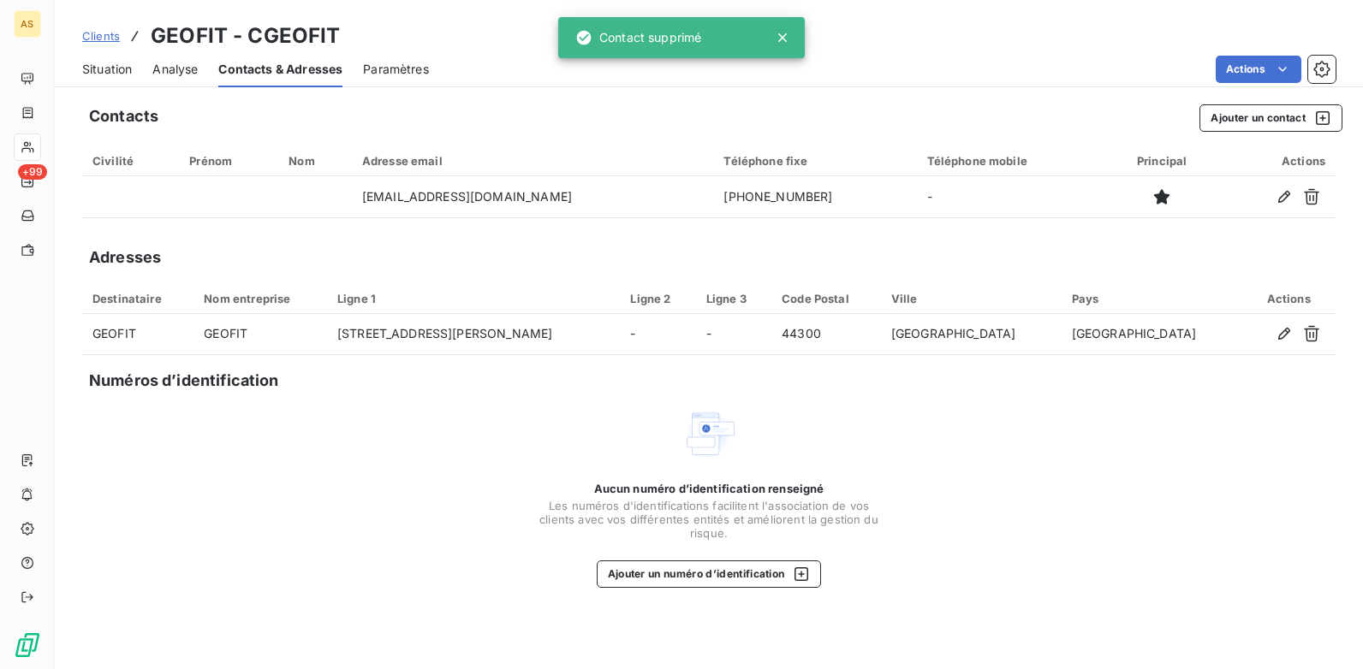
click at [92, 35] on span "Clients" at bounding box center [101, 36] width 38 height 14
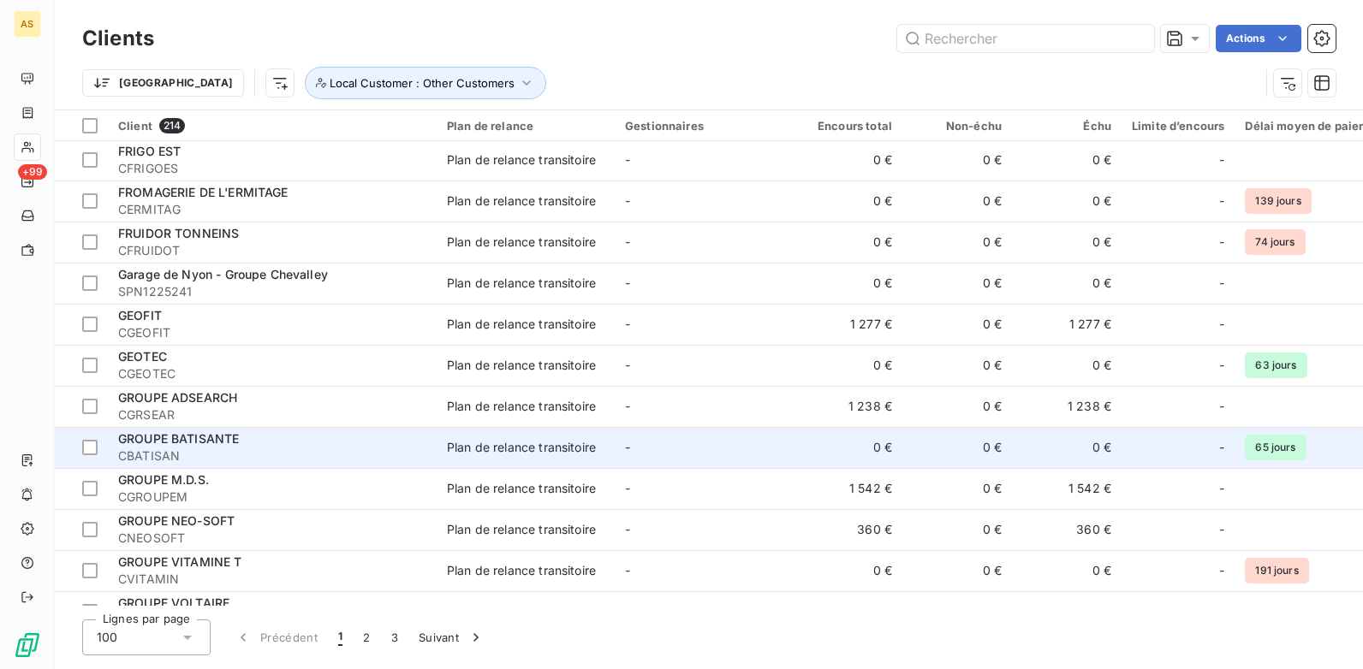
scroll to position [3652, 0]
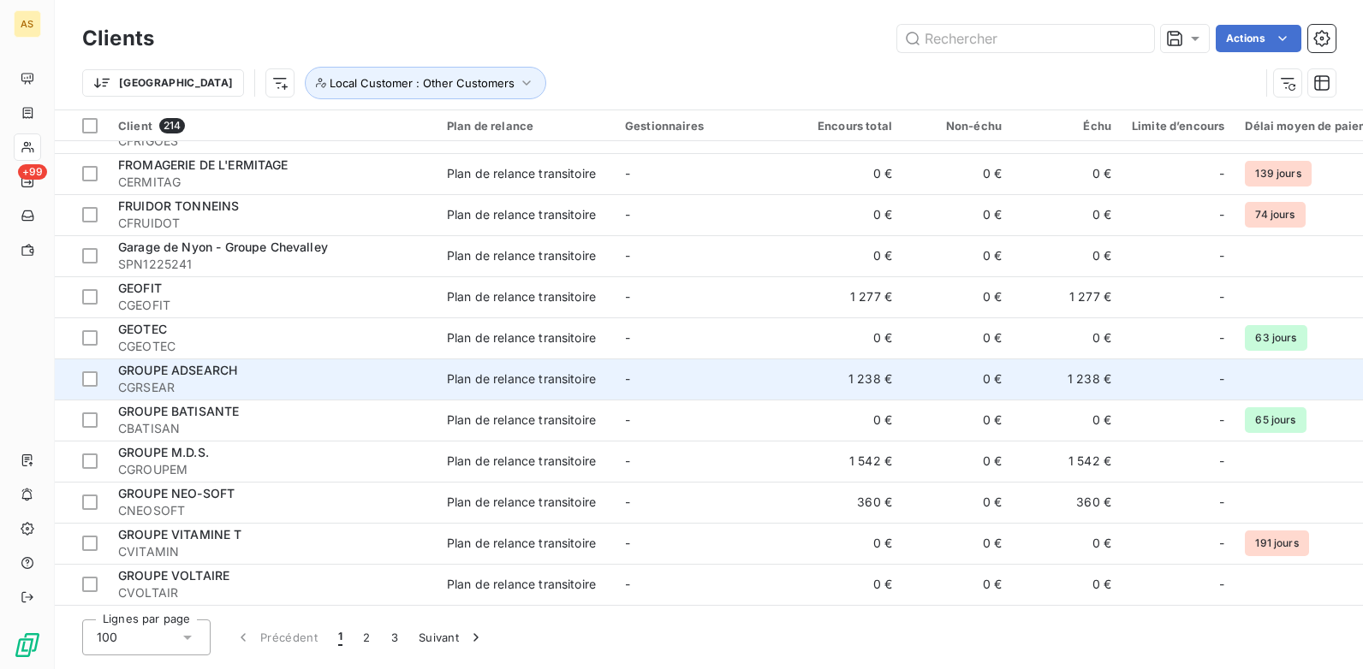
click at [305, 379] on span "CGRSEAR" at bounding box center [272, 387] width 308 height 17
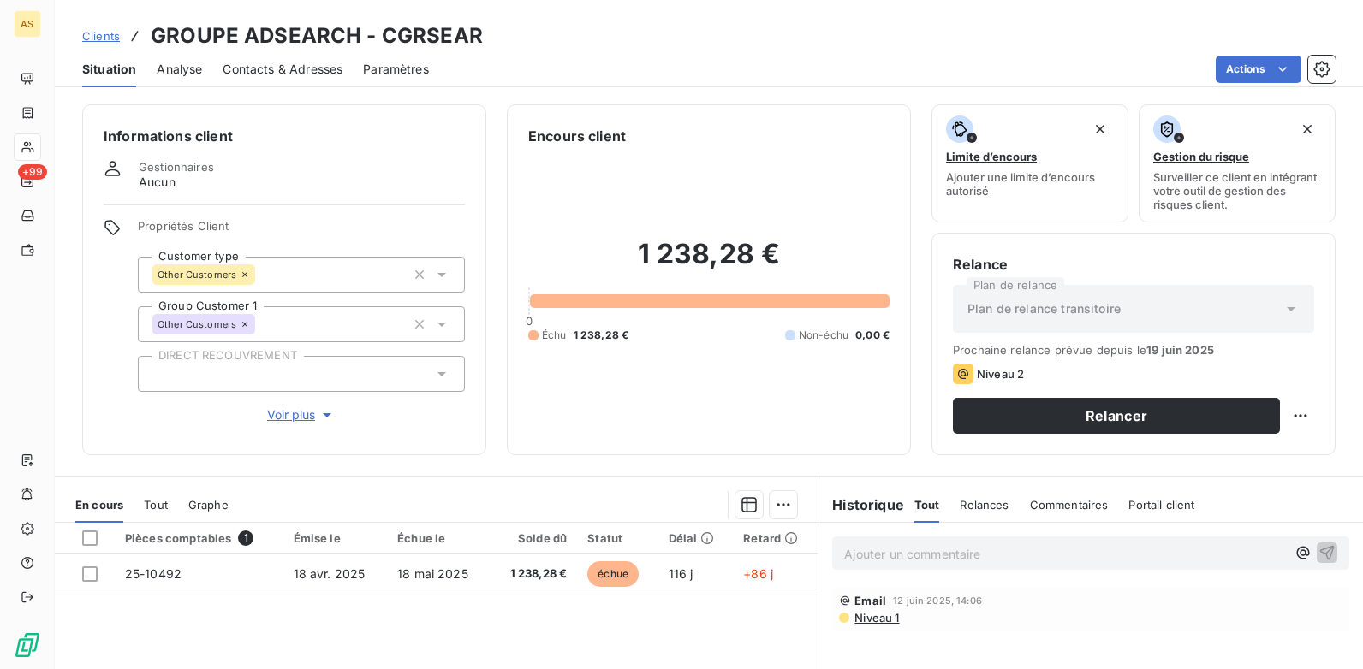
click at [270, 74] on span "Contacts & Adresses" at bounding box center [283, 69] width 120 height 17
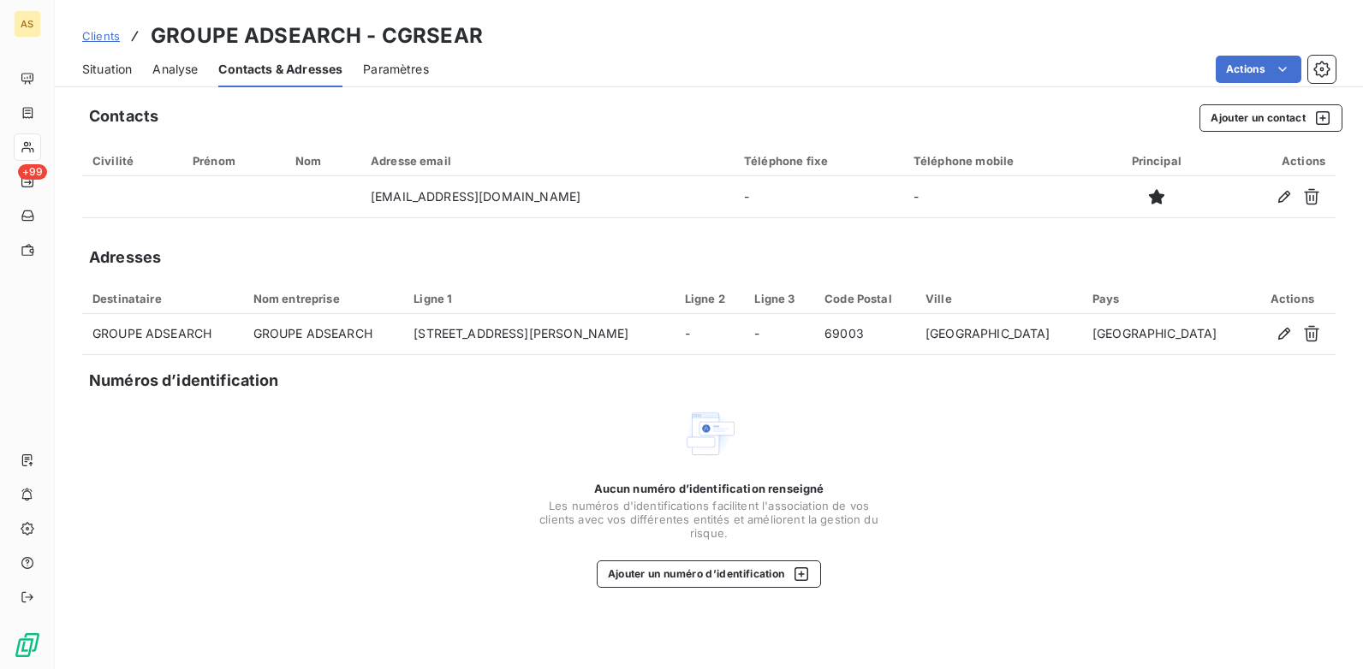
click at [87, 66] on span "Situation" at bounding box center [107, 69] width 50 height 17
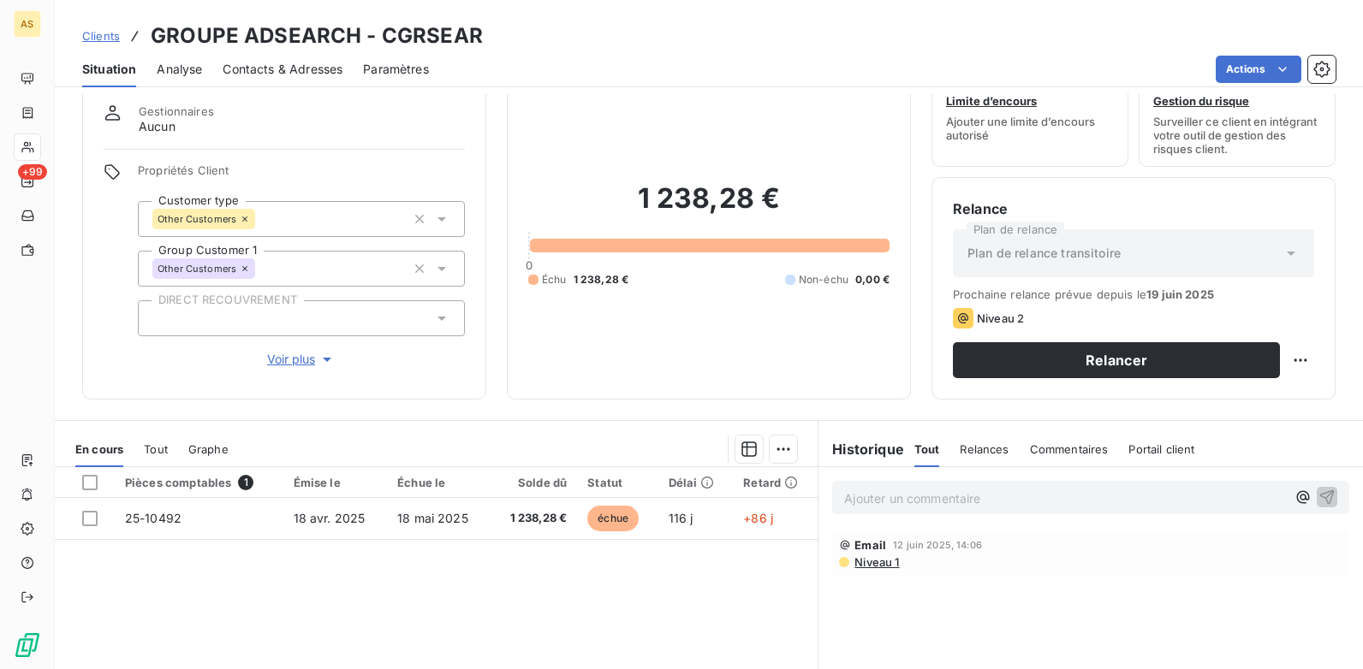
scroll to position [171, 0]
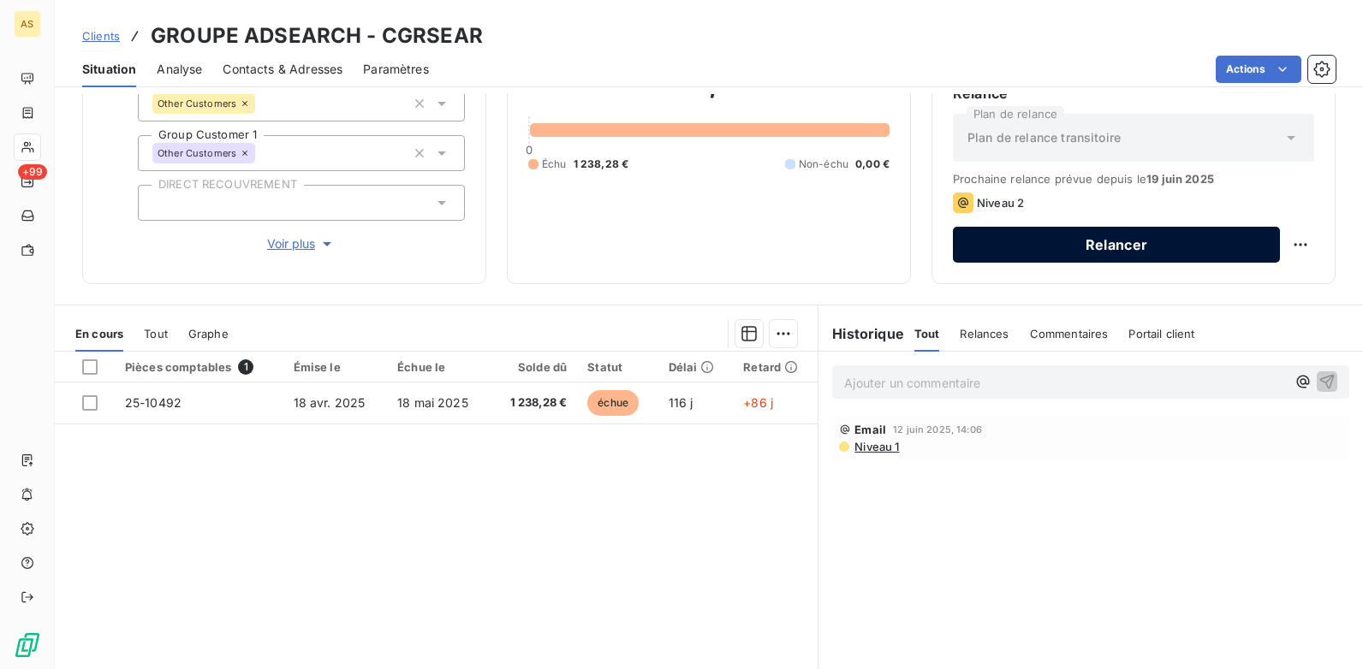
click at [1042, 253] on button "Relancer" at bounding box center [1116, 245] width 327 height 36
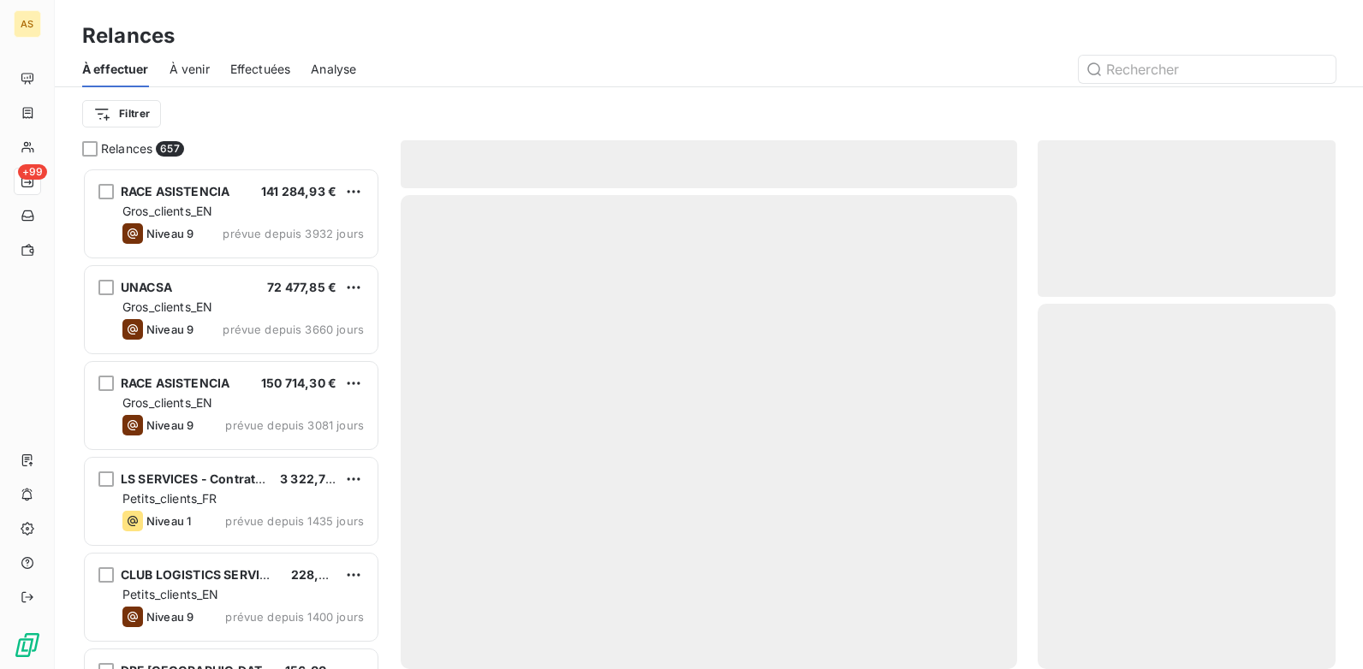
scroll to position [489, 285]
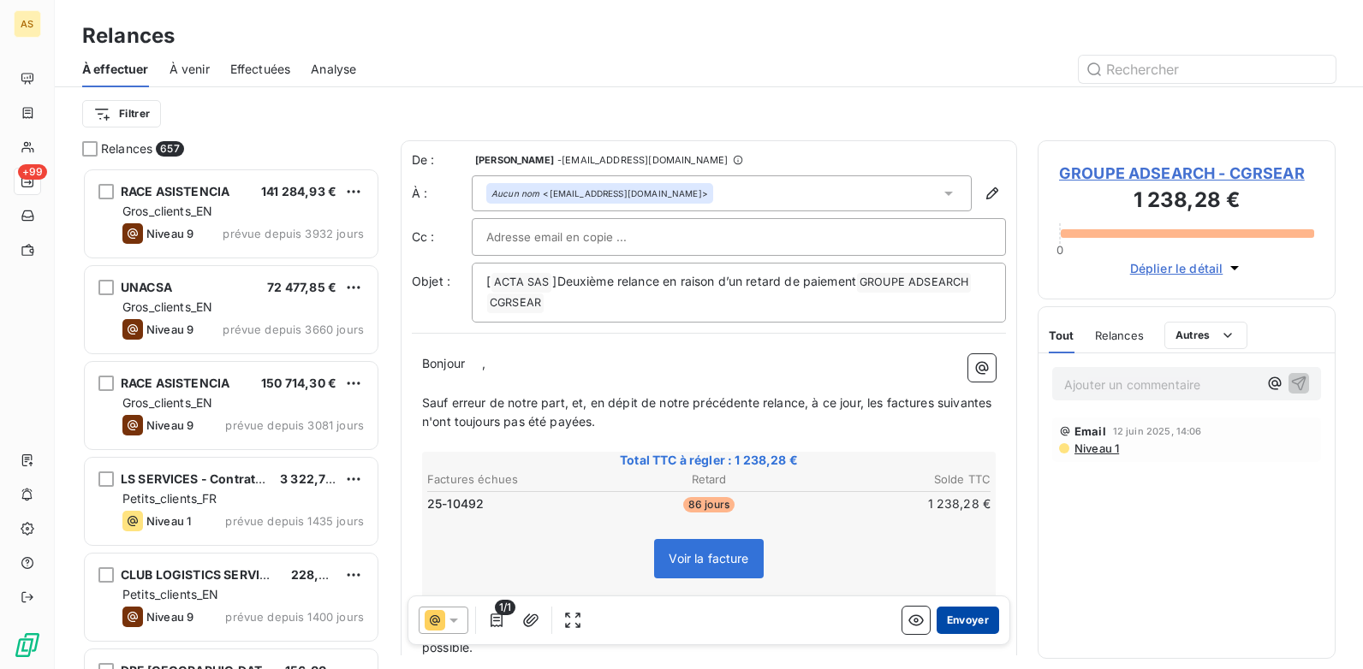
click at [938, 624] on button "Envoyer" at bounding box center [967, 620] width 62 height 27
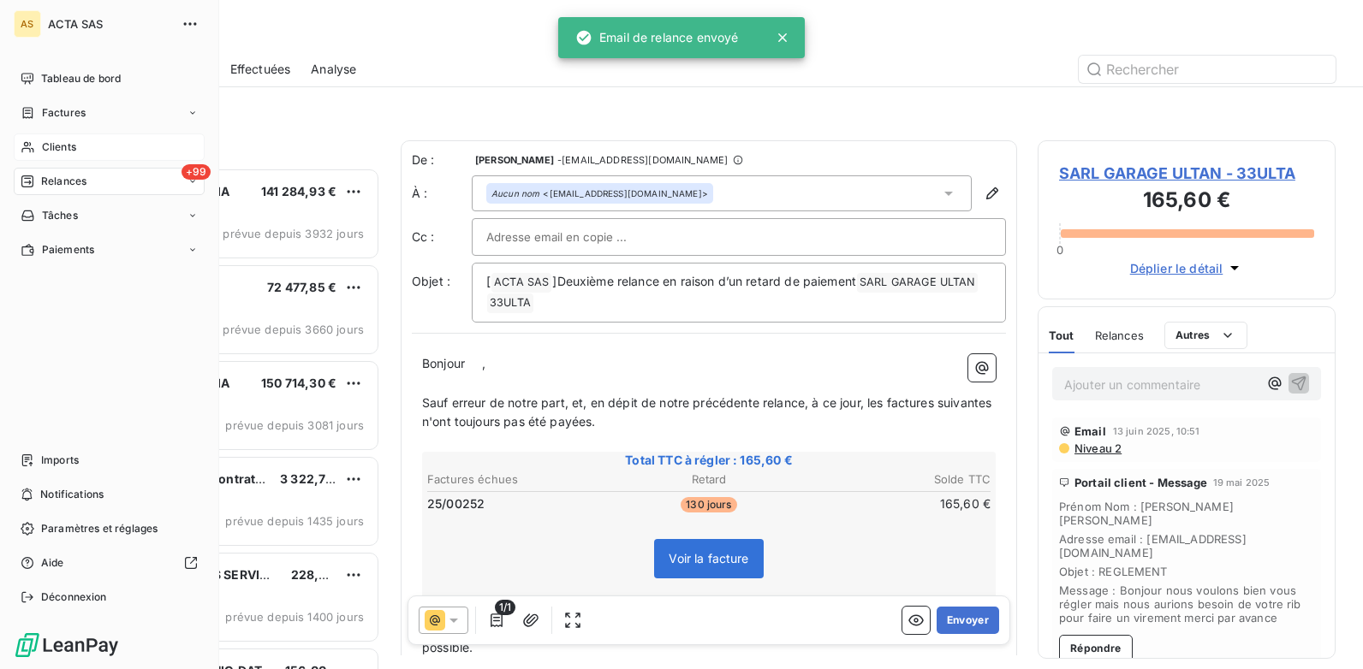
click at [51, 149] on span "Clients" at bounding box center [59, 147] width 34 height 15
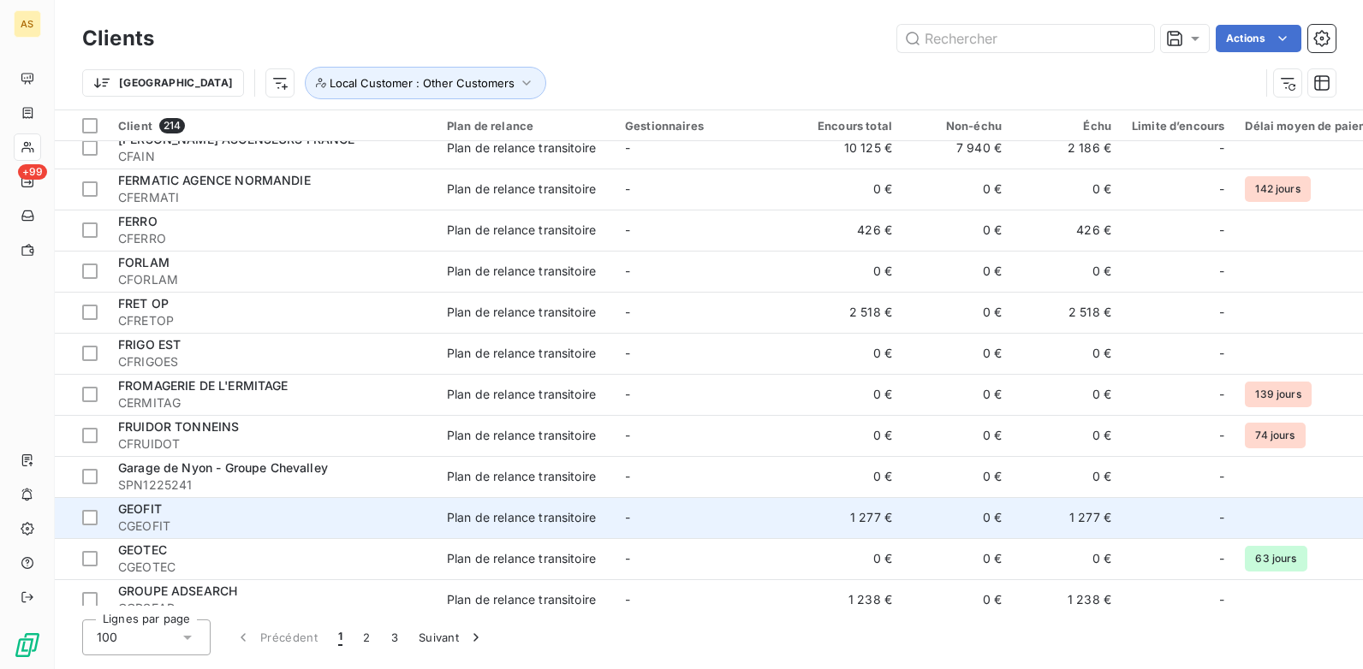
scroll to position [3652, 0]
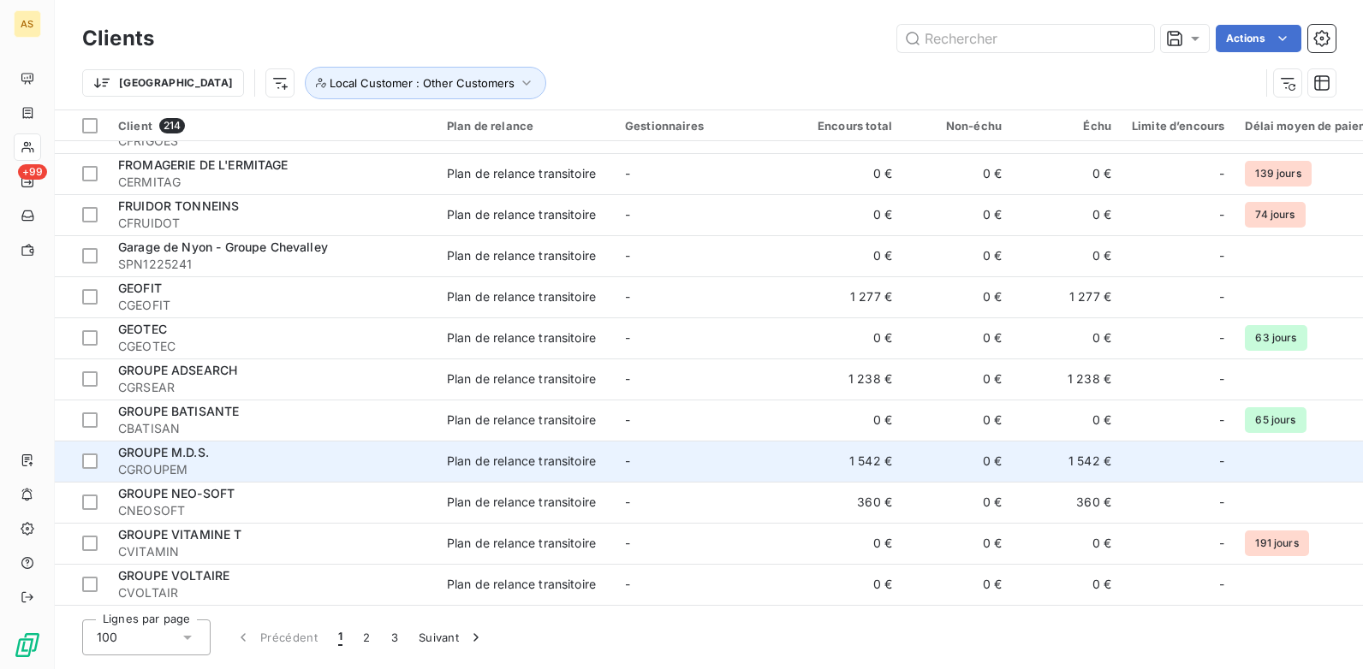
click at [1053, 457] on td "1 542 €" at bounding box center [1067, 461] width 110 height 41
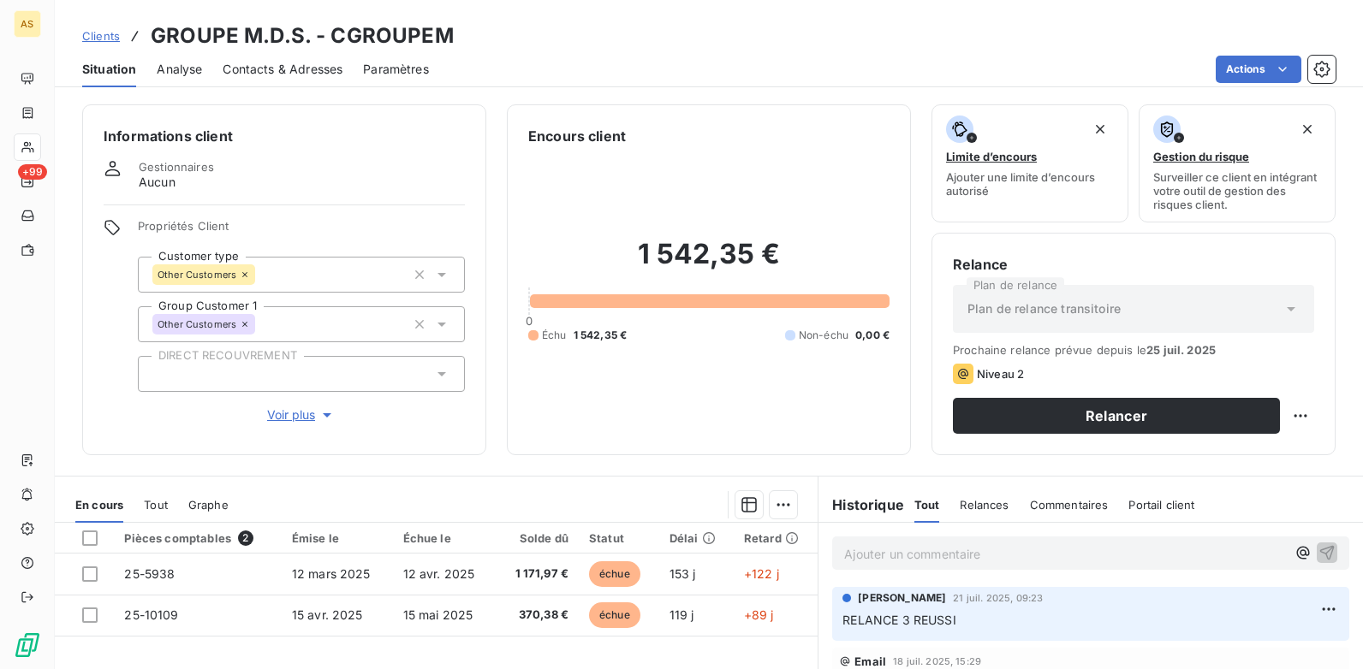
click at [288, 78] on div "Contacts & Adresses" at bounding box center [283, 69] width 120 height 36
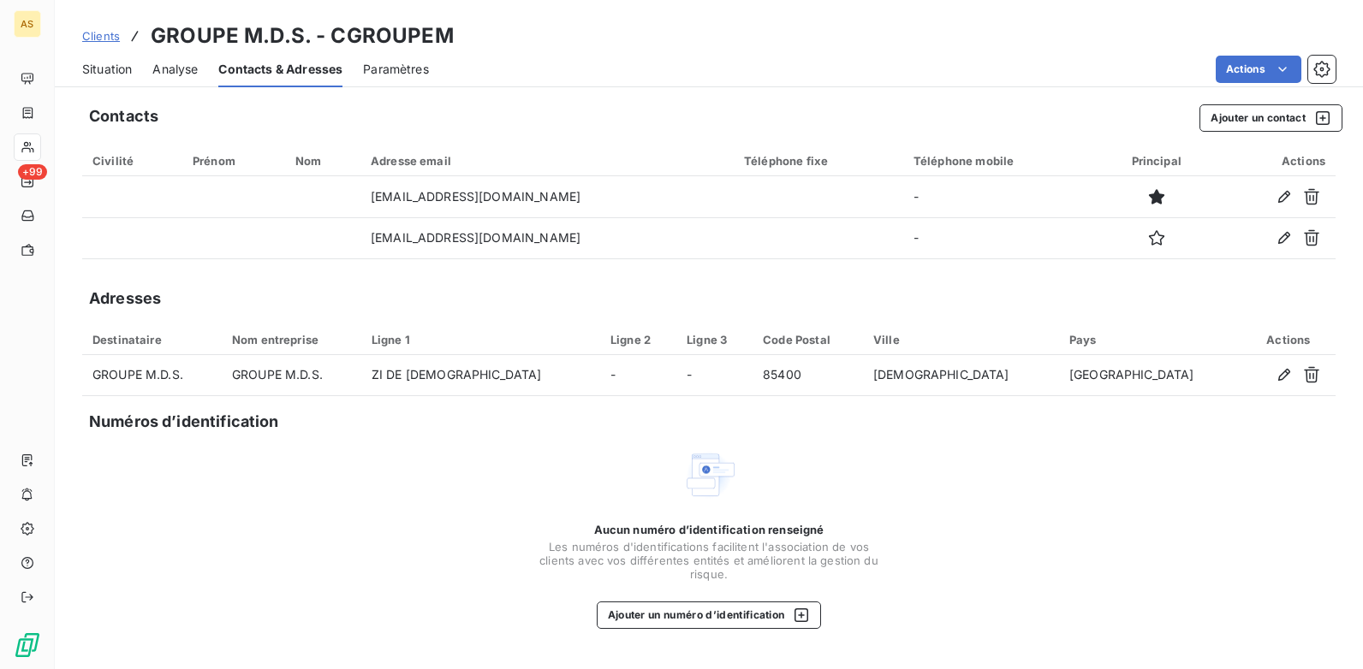
click at [104, 65] on span "Situation" at bounding box center [107, 69] width 50 height 17
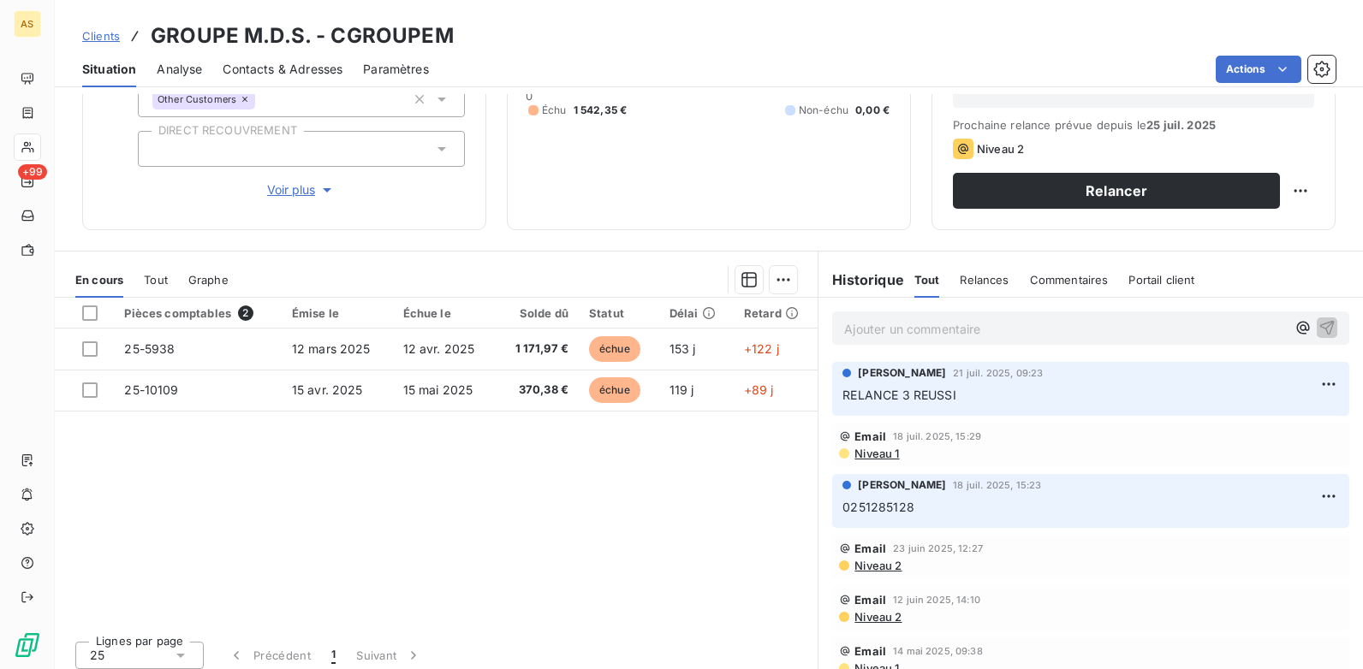
scroll to position [235, 0]
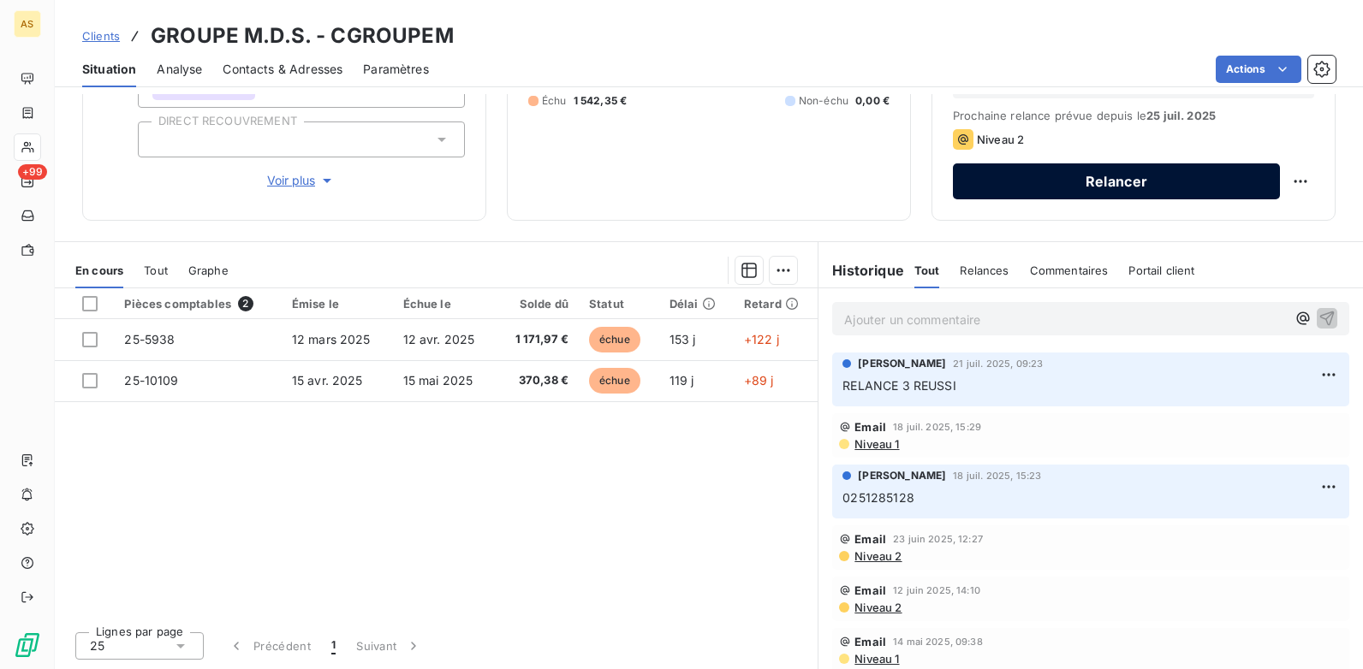
click at [1149, 184] on button "Relancer" at bounding box center [1116, 181] width 327 height 36
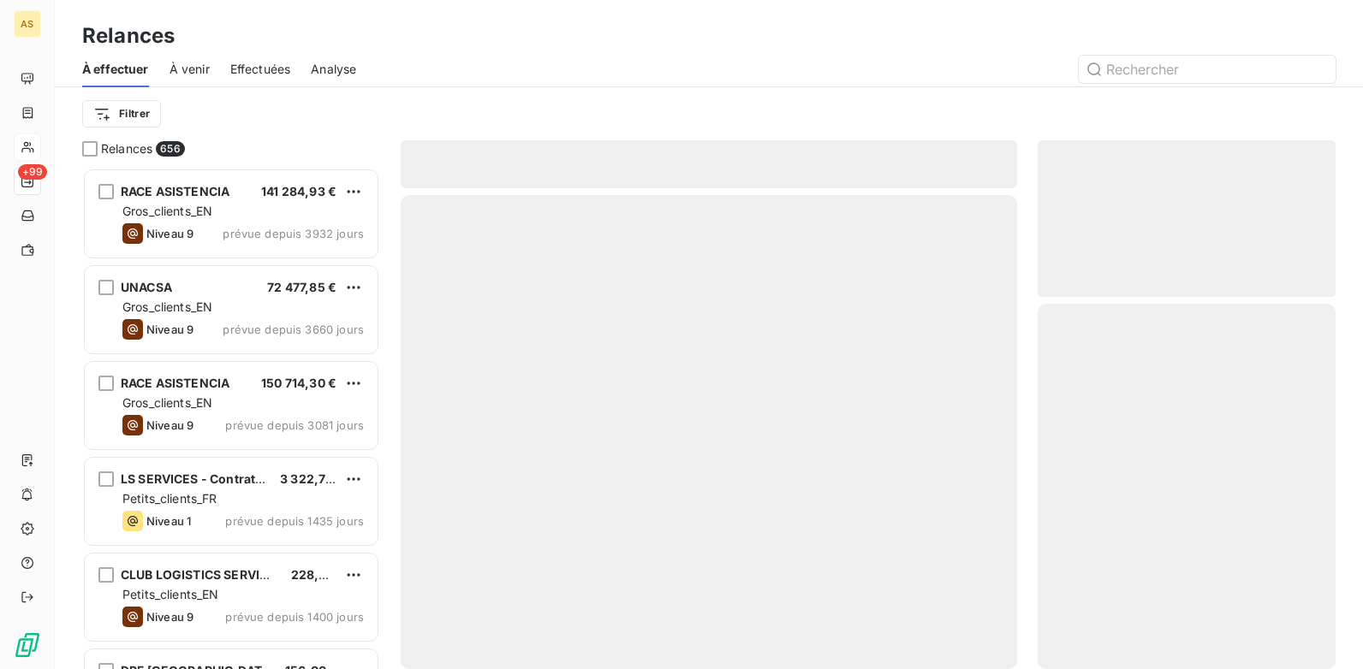
scroll to position [489, 285]
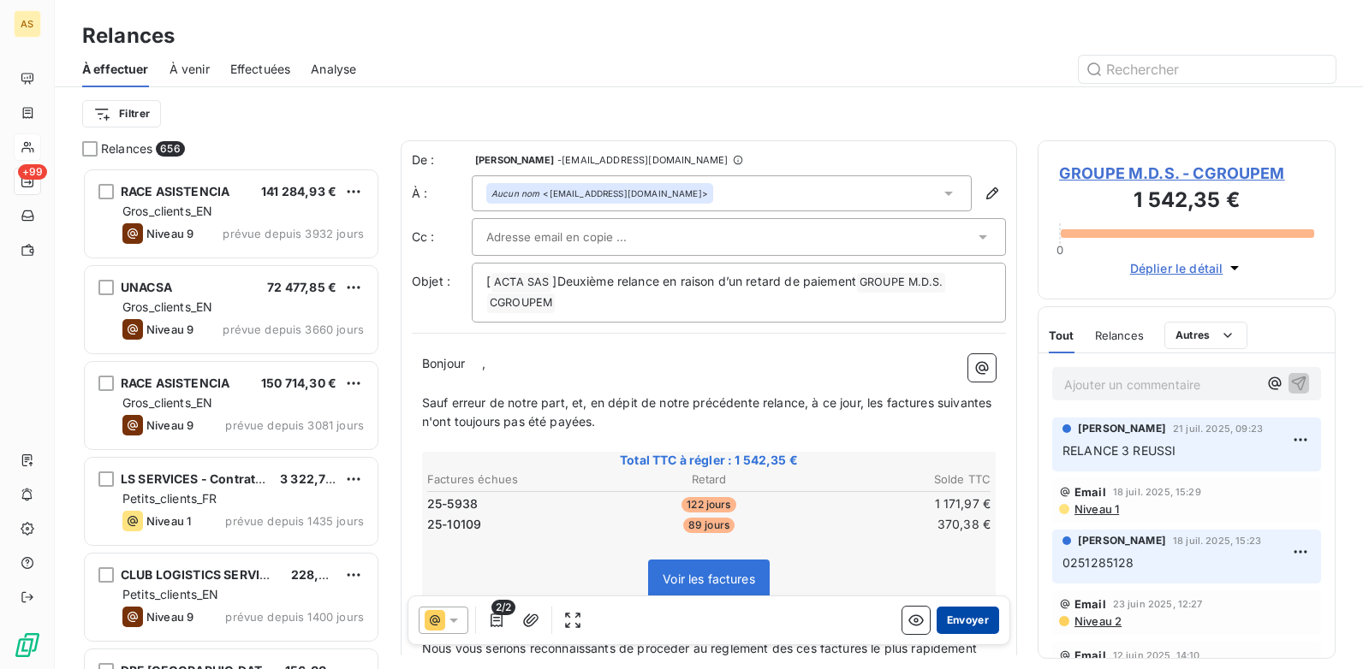
click at [937, 630] on button "Envoyer" at bounding box center [967, 620] width 62 height 27
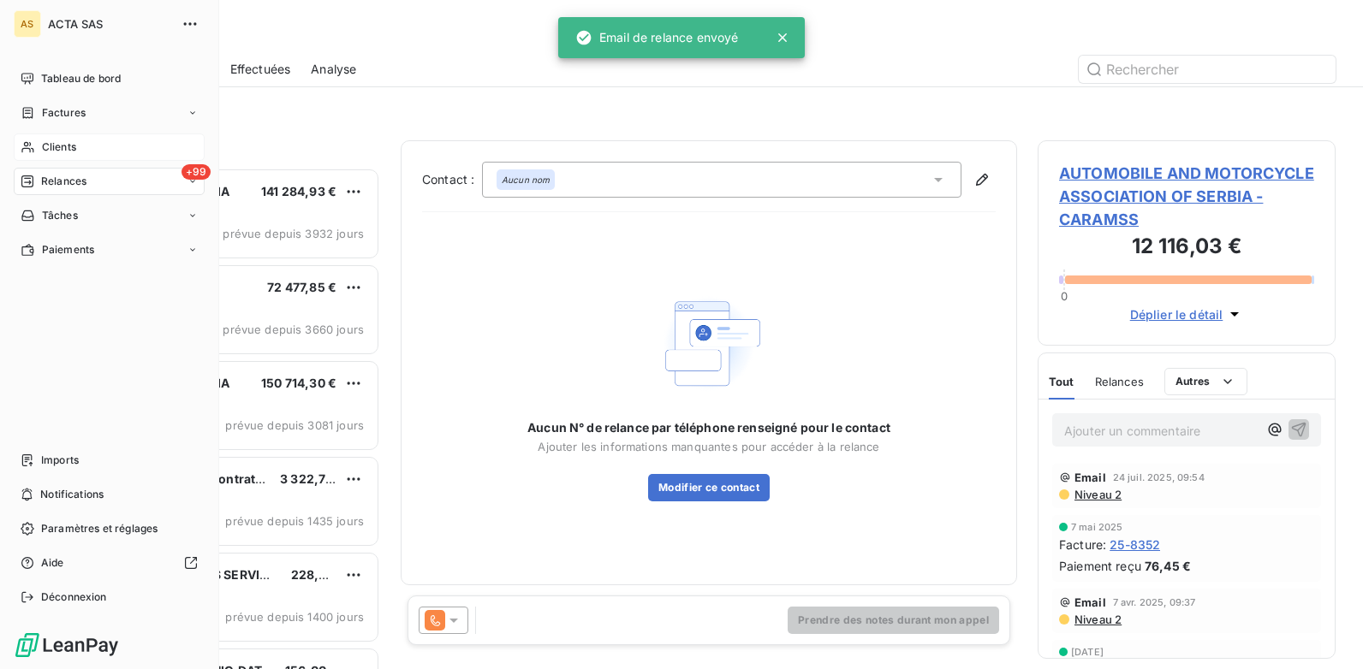
click at [68, 145] on span "Clients" at bounding box center [59, 147] width 34 height 15
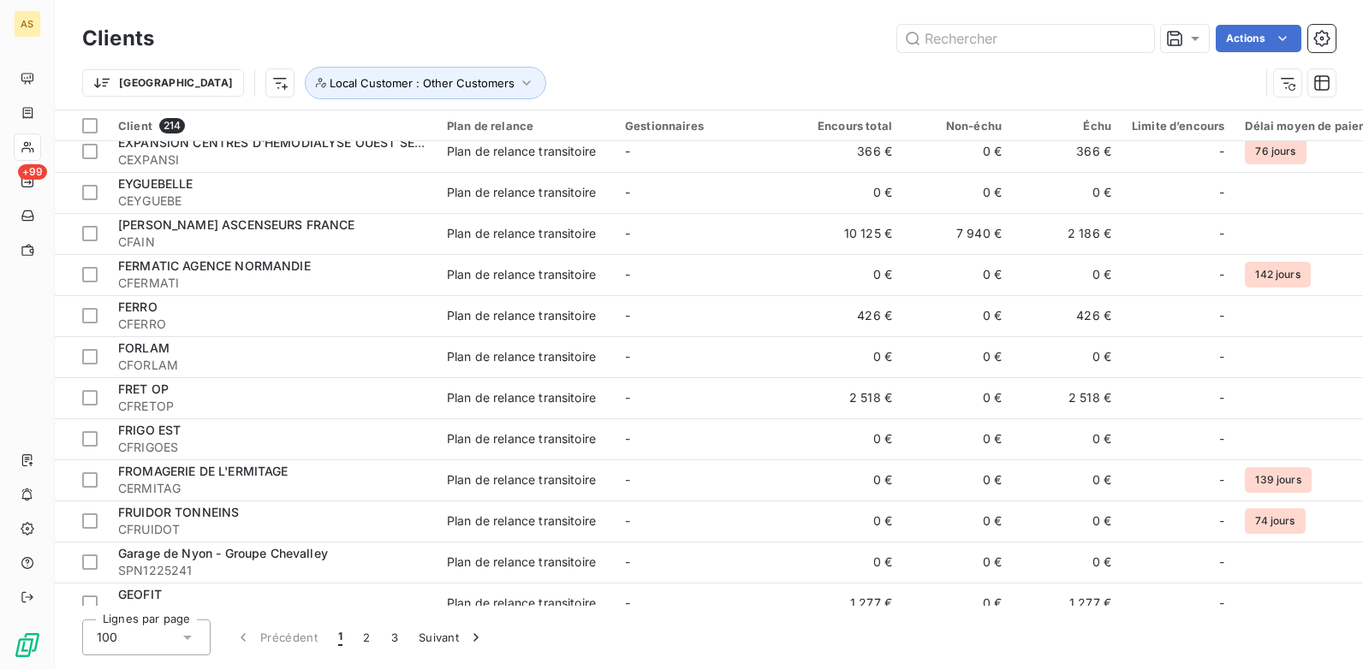
scroll to position [3652, 0]
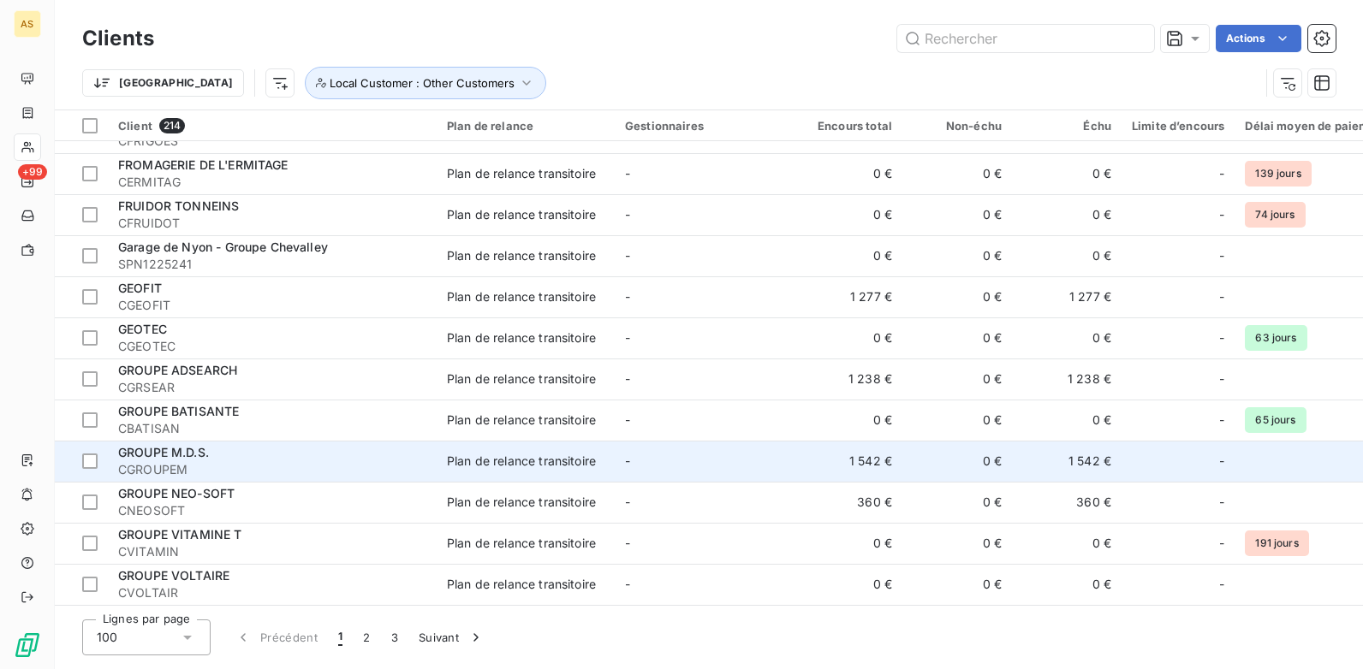
click at [1090, 458] on td "1 542 €" at bounding box center [1067, 461] width 110 height 41
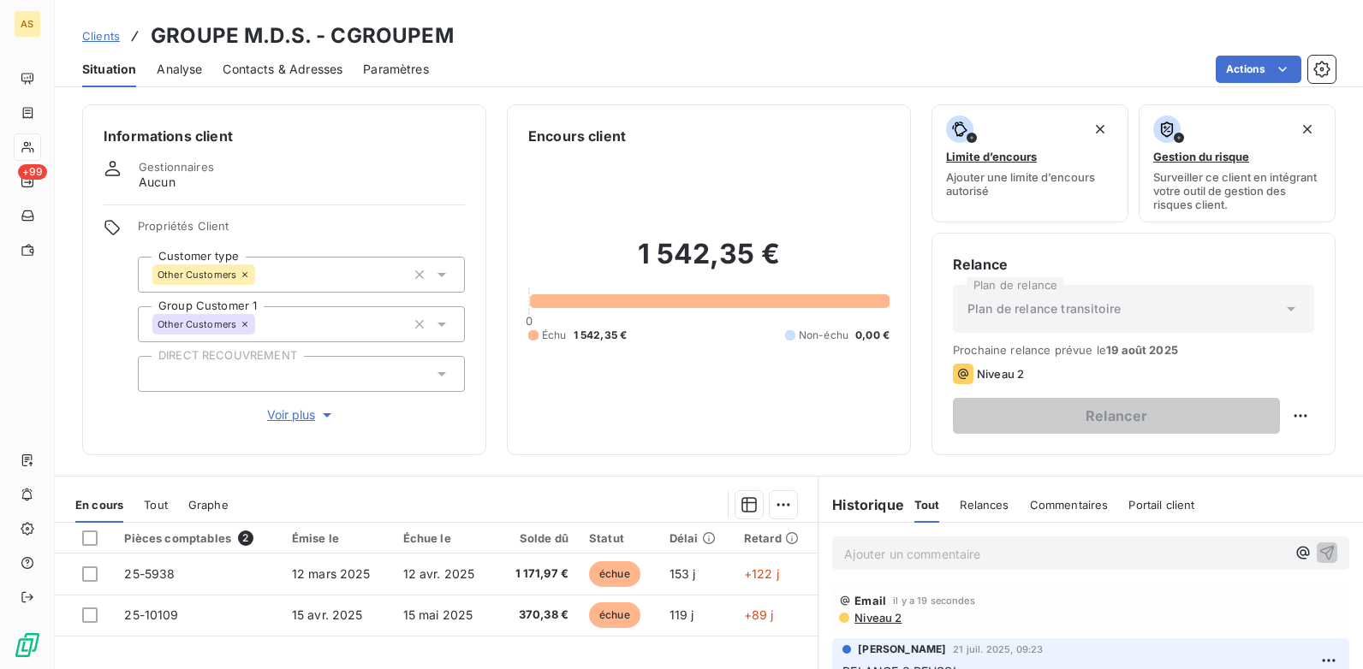
click at [90, 29] on span "Clients" at bounding box center [101, 36] width 38 height 14
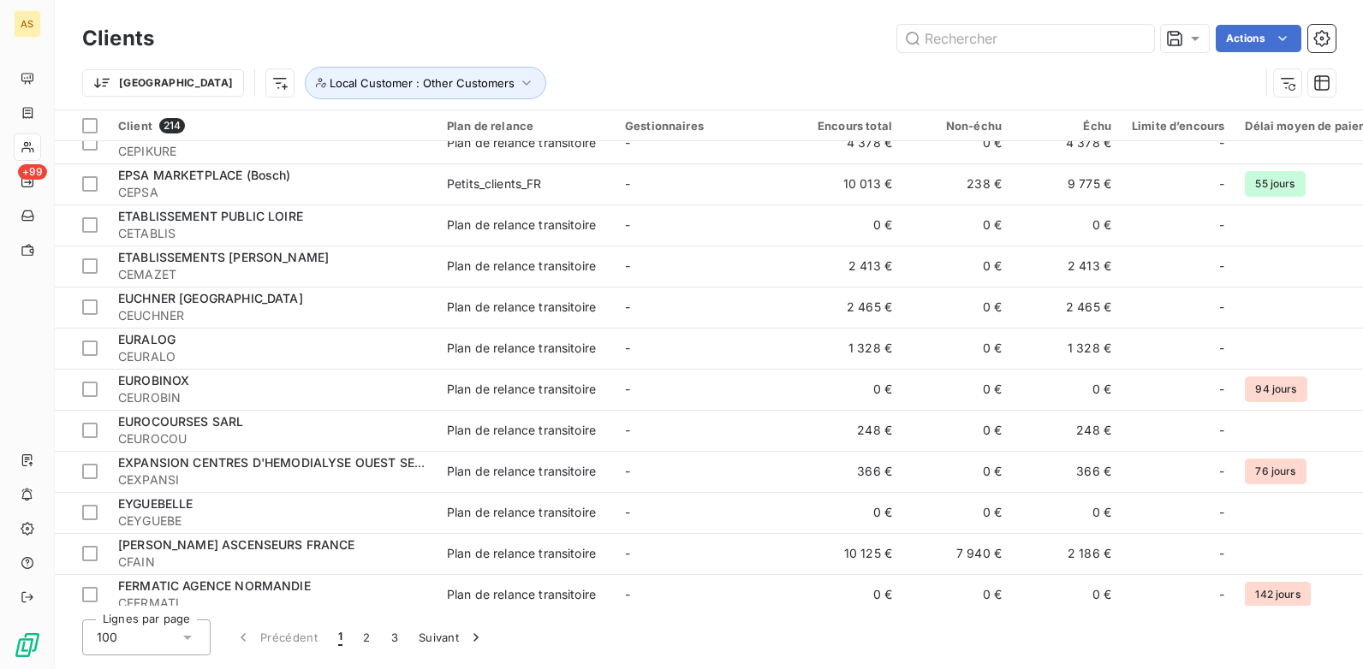
scroll to position [3652, 0]
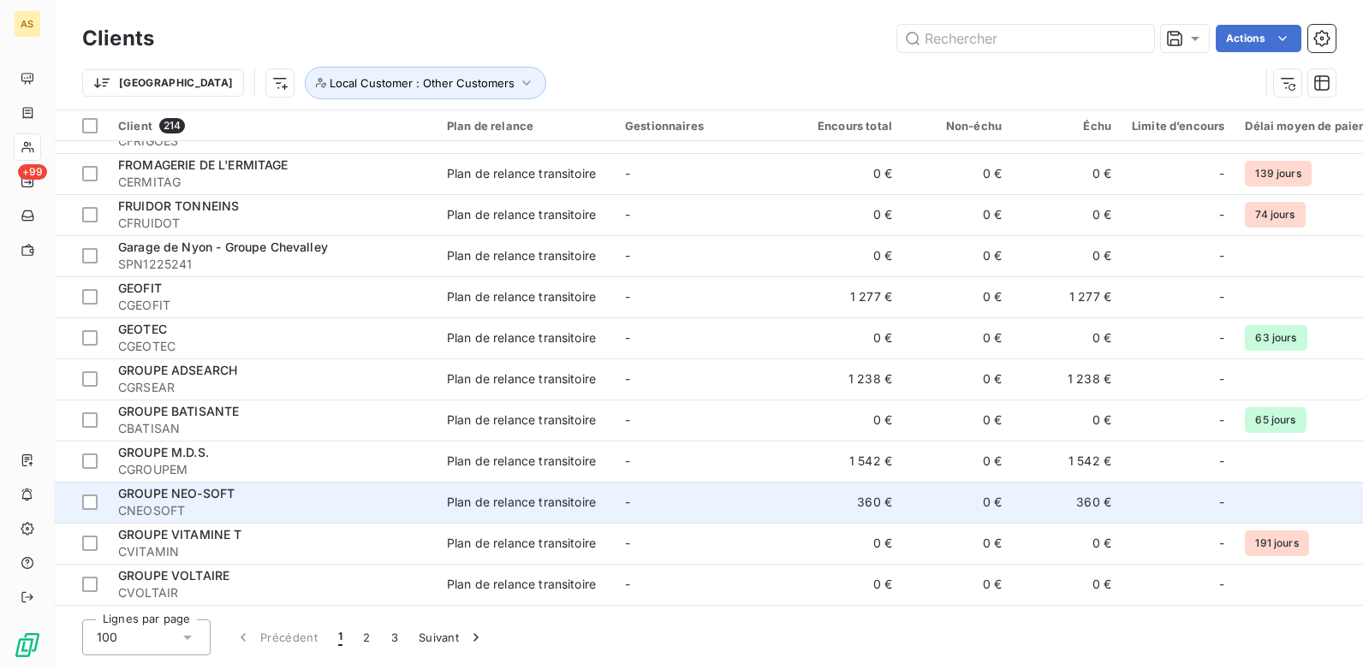
click at [1090, 496] on td "360 €" at bounding box center [1067, 502] width 110 height 41
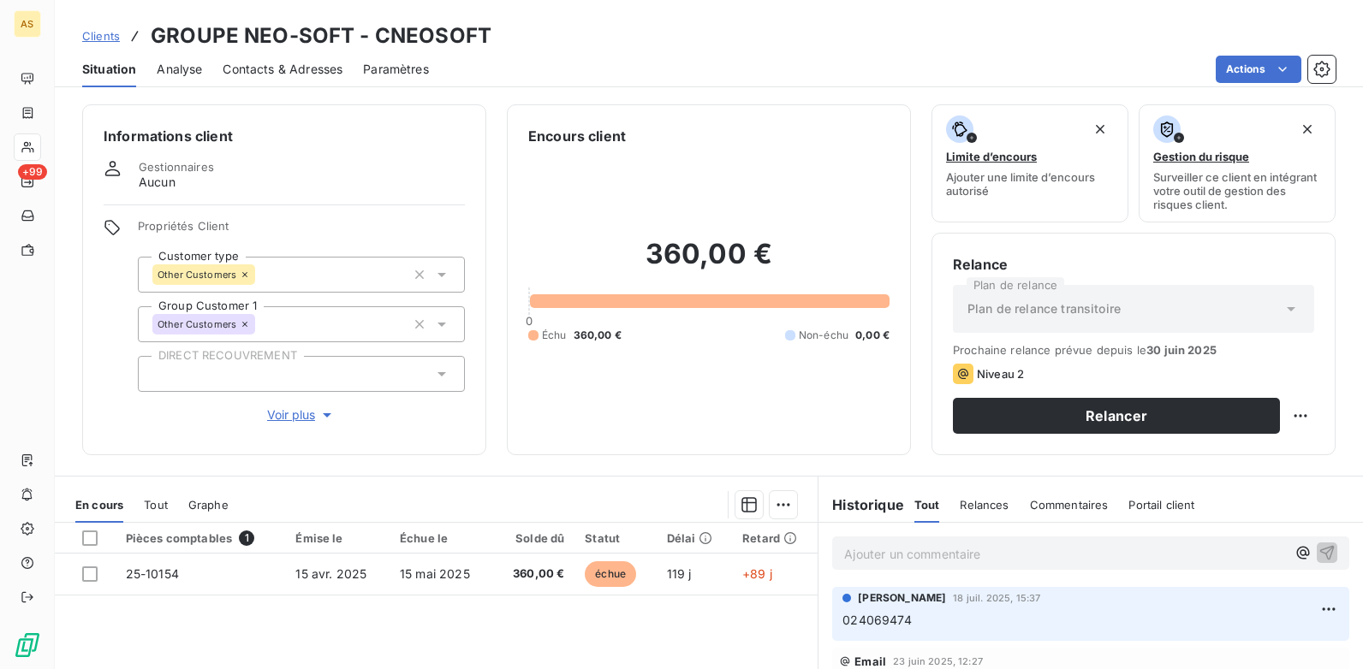
click at [294, 80] on div "Contacts & Adresses" at bounding box center [283, 69] width 120 height 36
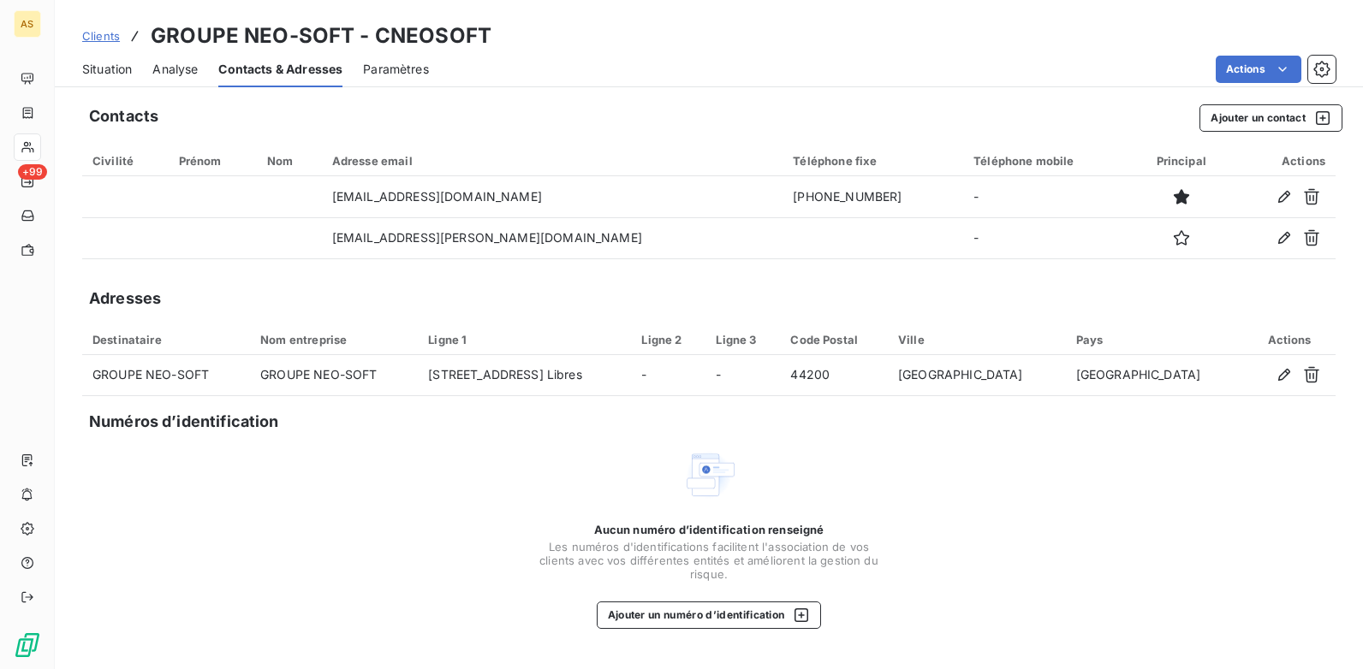
click at [95, 73] on span "Situation" at bounding box center [107, 69] width 50 height 17
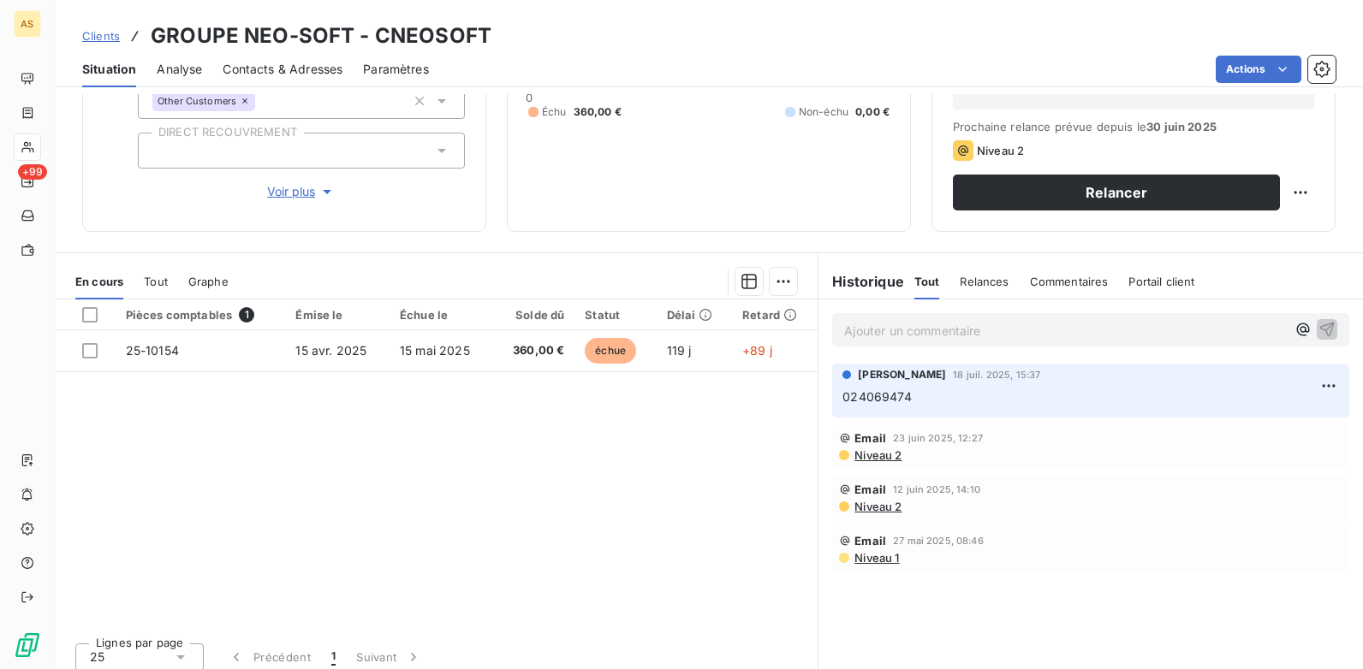
scroll to position [235, 0]
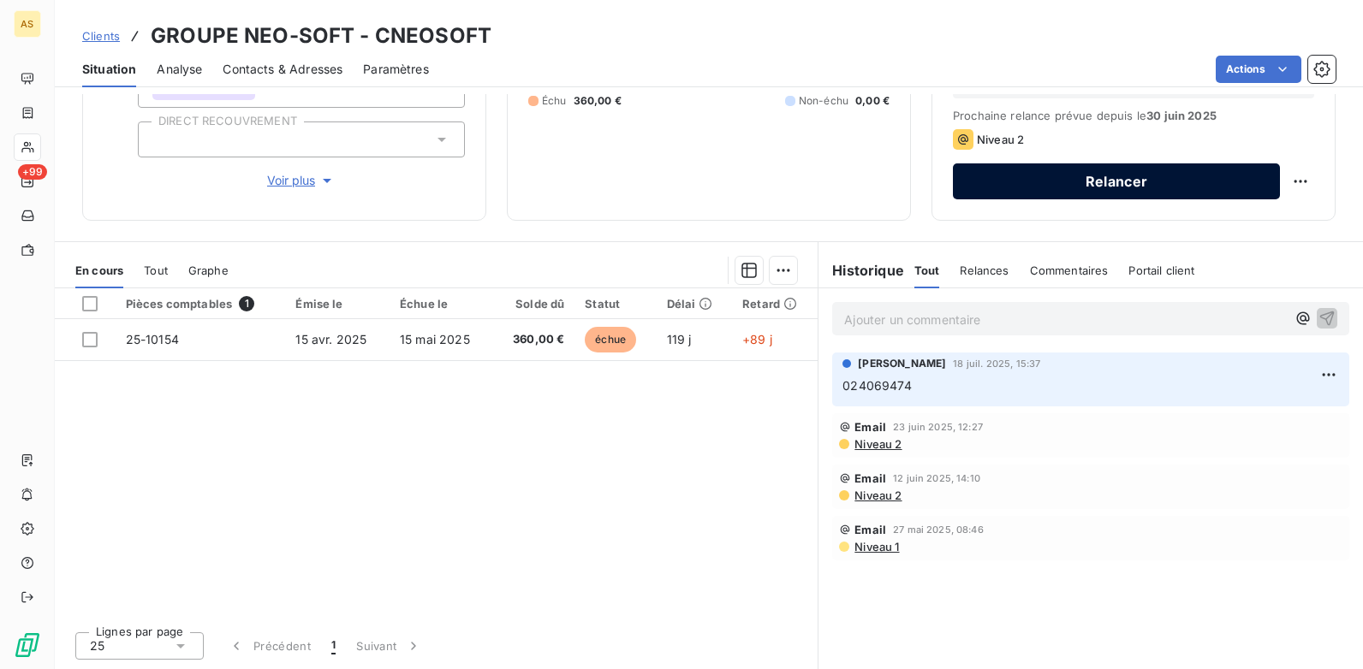
click at [1073, 175] on button "Relancer" at bounding box center [1116, 181] width 327 height 36
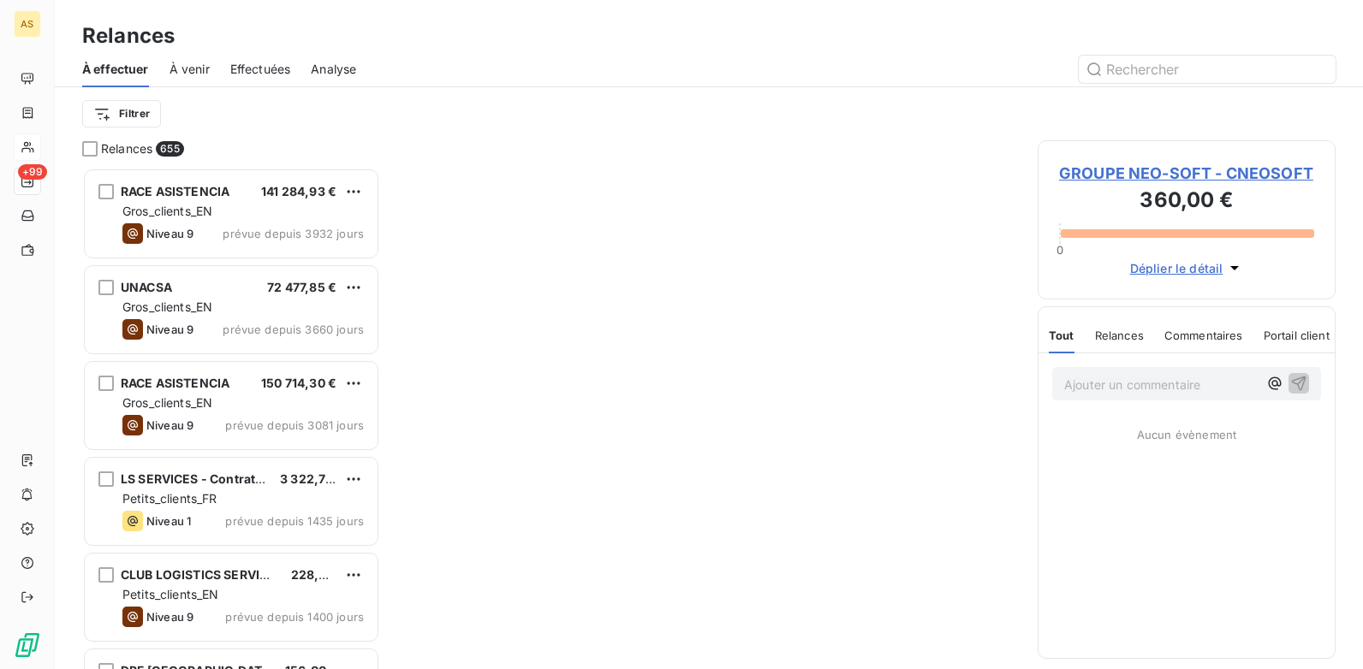
scroll to position [489, 285]
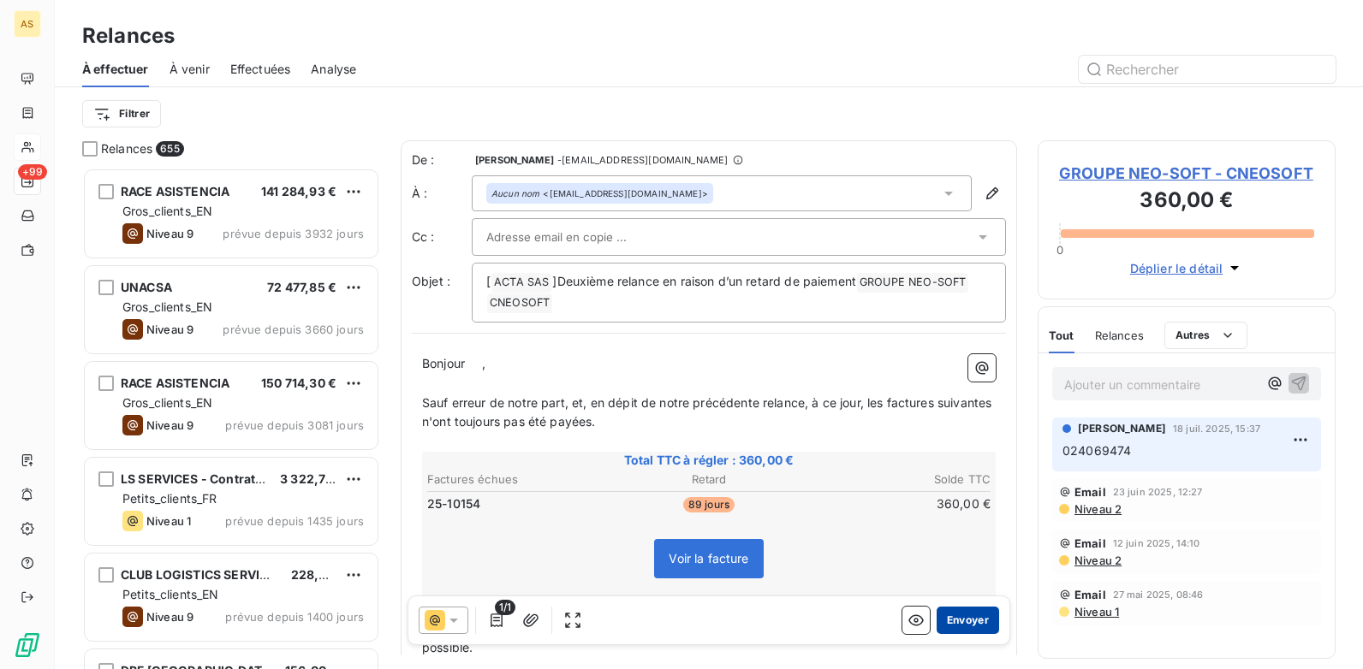
click at [954, 618] on button "Envoyer" at bounding box center [967, 620] width 62 height 27
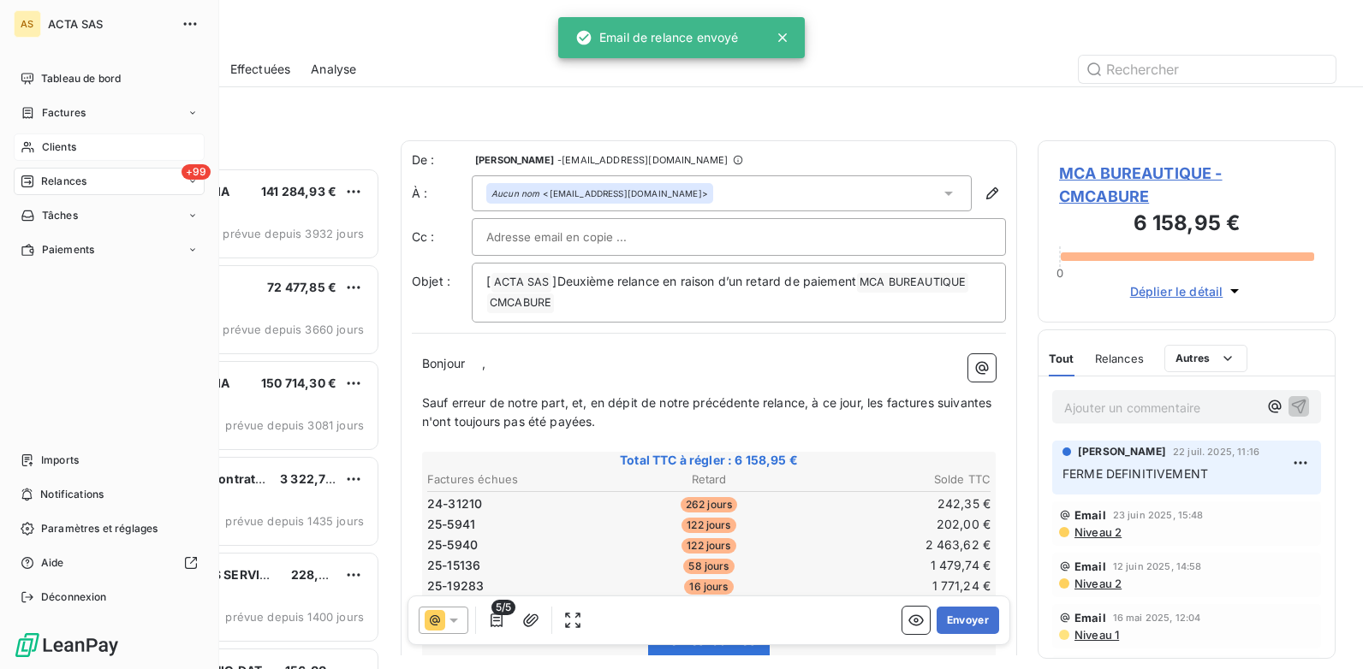
click at [70, 144] on span "Clients" at bounding box center [59, 147] width 34 height 15
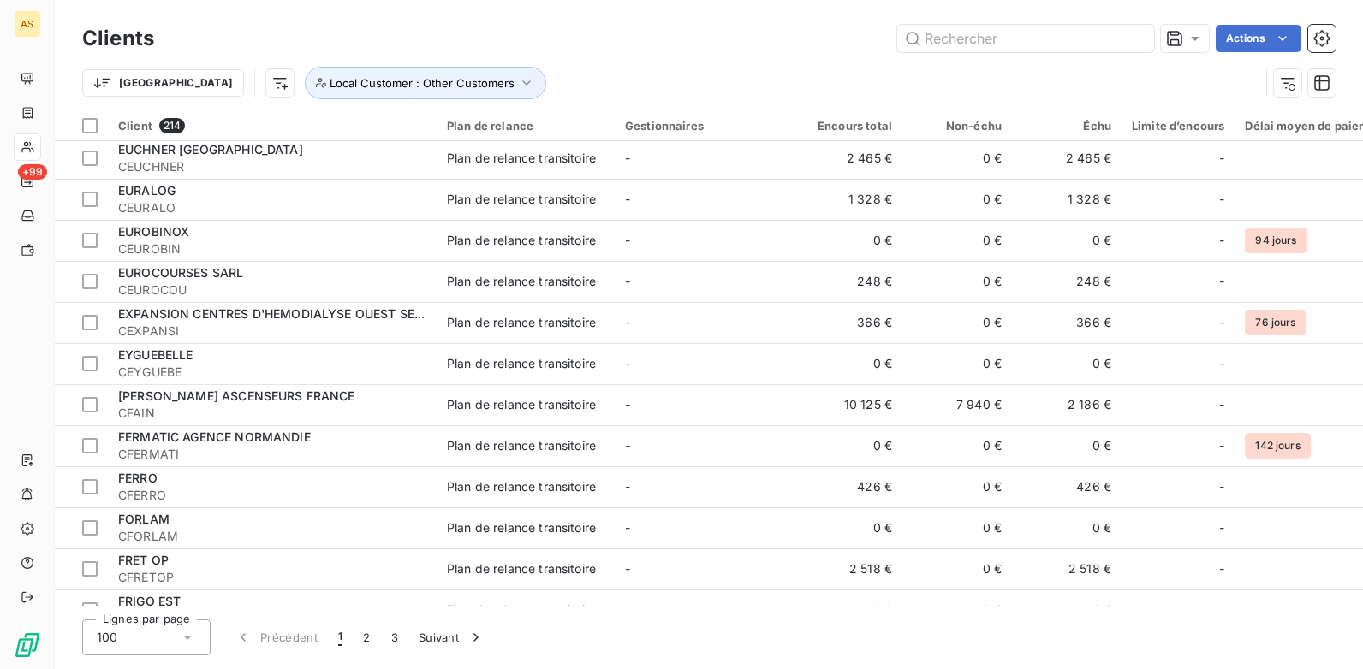
scroll to position [3652, 0]
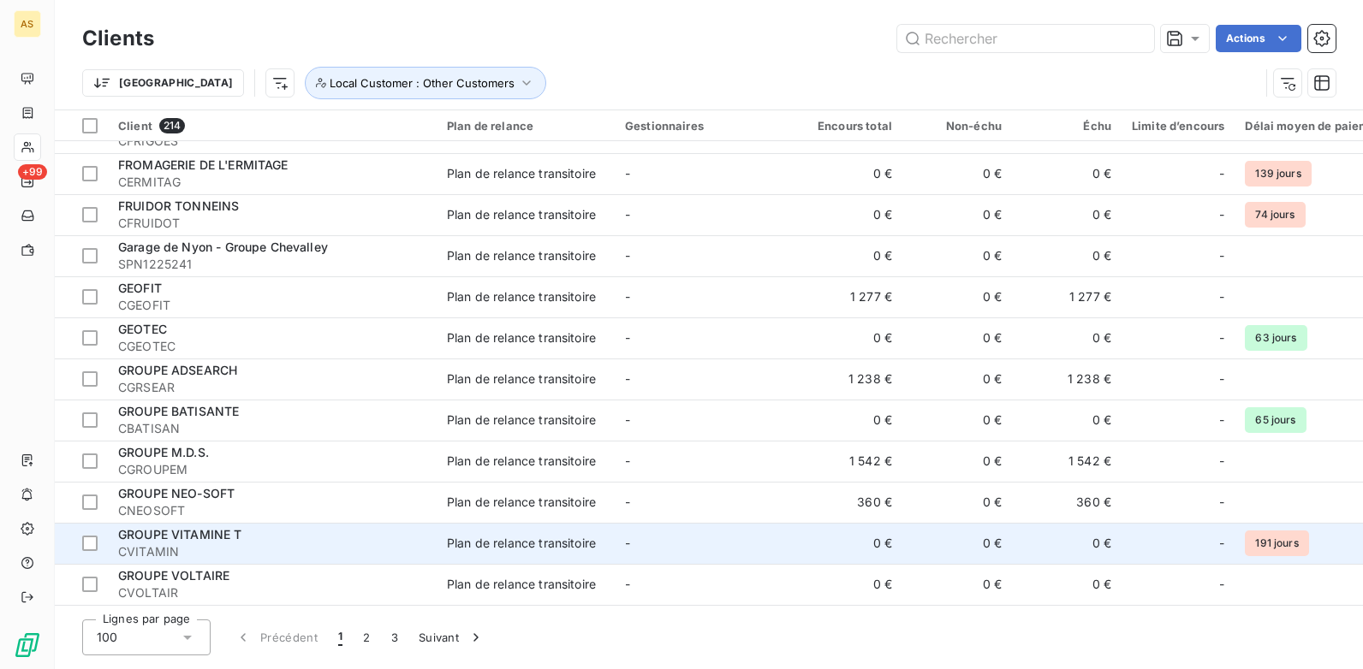
click at [406, 544] on span "CVITAMIN" at bounding box center [272, 552] width 308 height 17
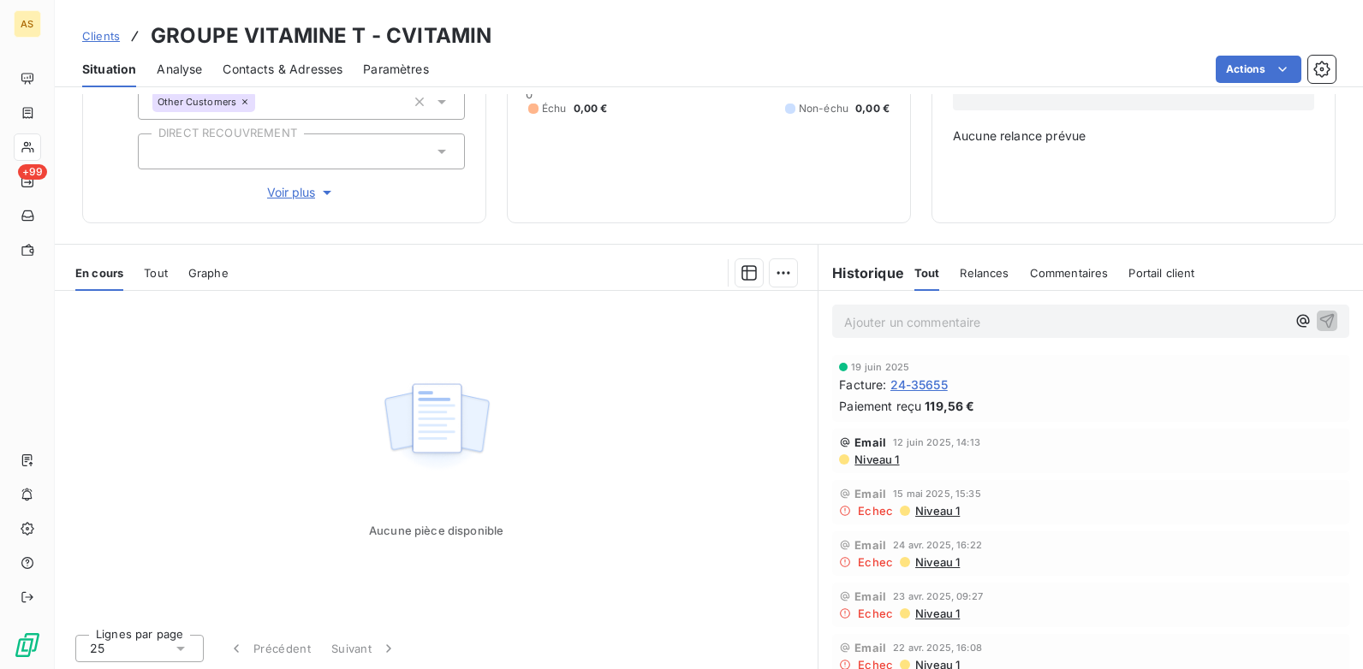
scroll to position [225, 0]
click at [104, 32] on span "Clients" at bounding box center [101, 36] width 38 height 14
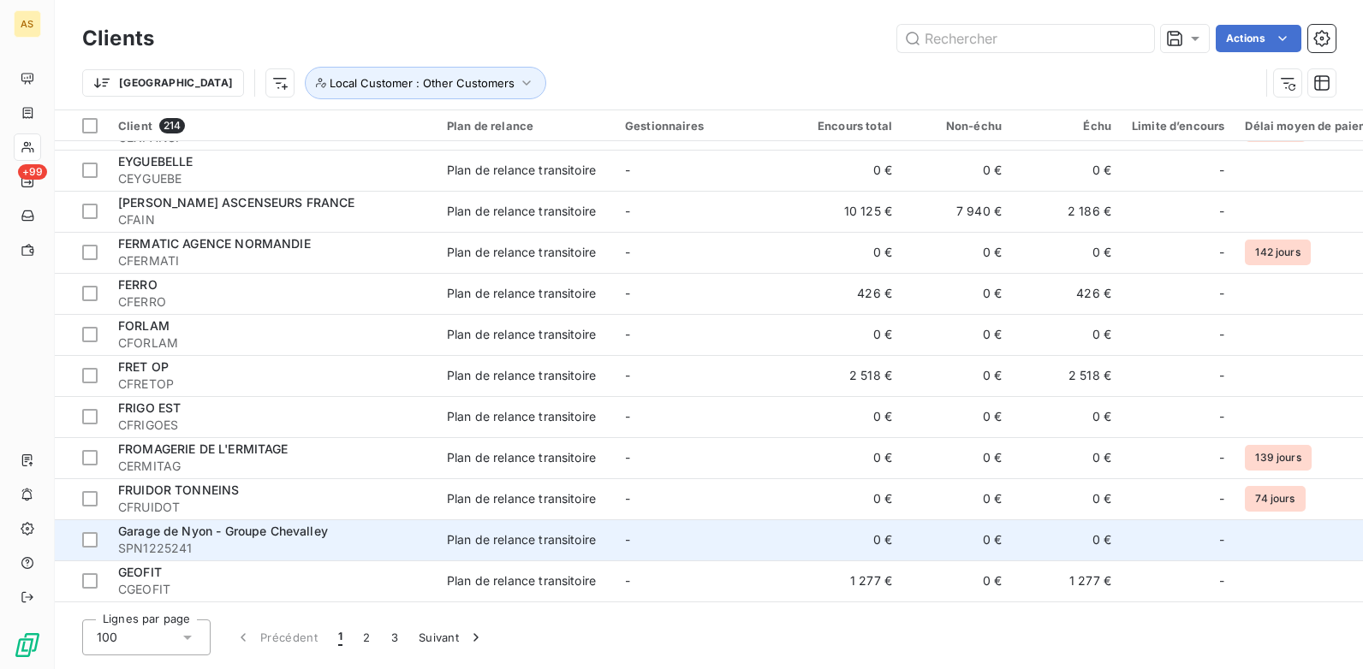
scroll to position [3652, 0]
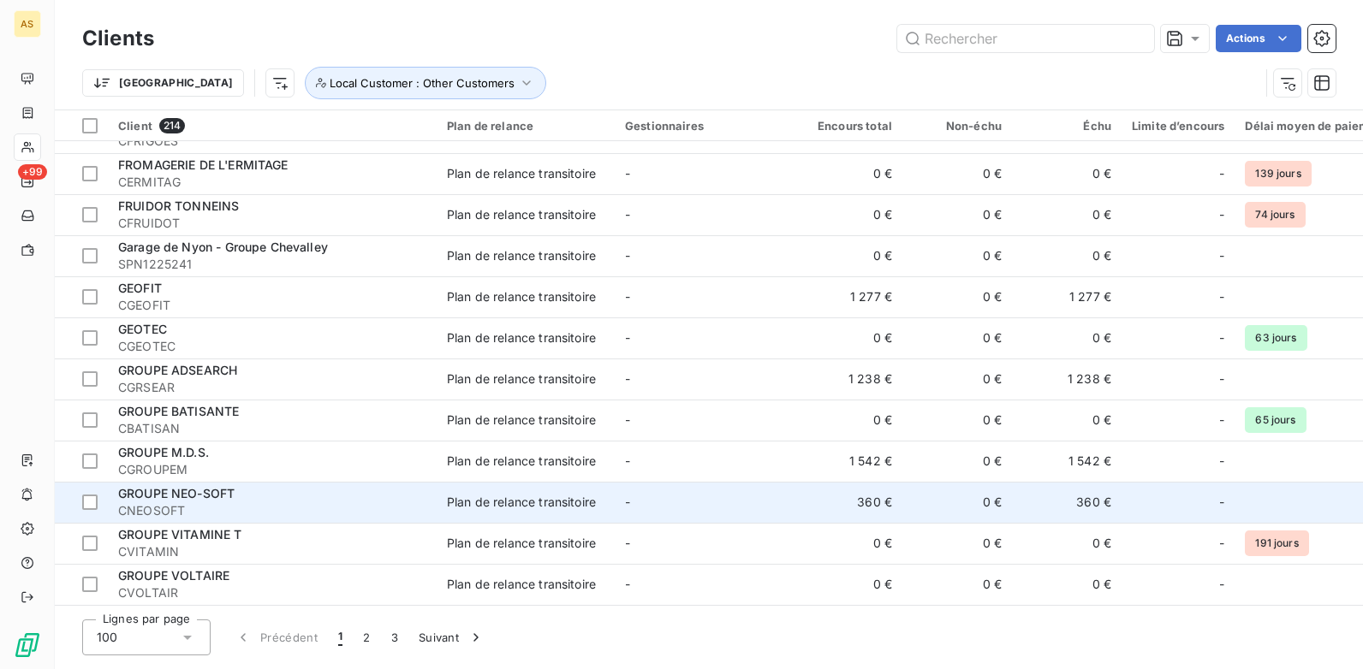
click at [1081, 490] on td "360 €" at bounding box center [1067, 502] width 110 height 41
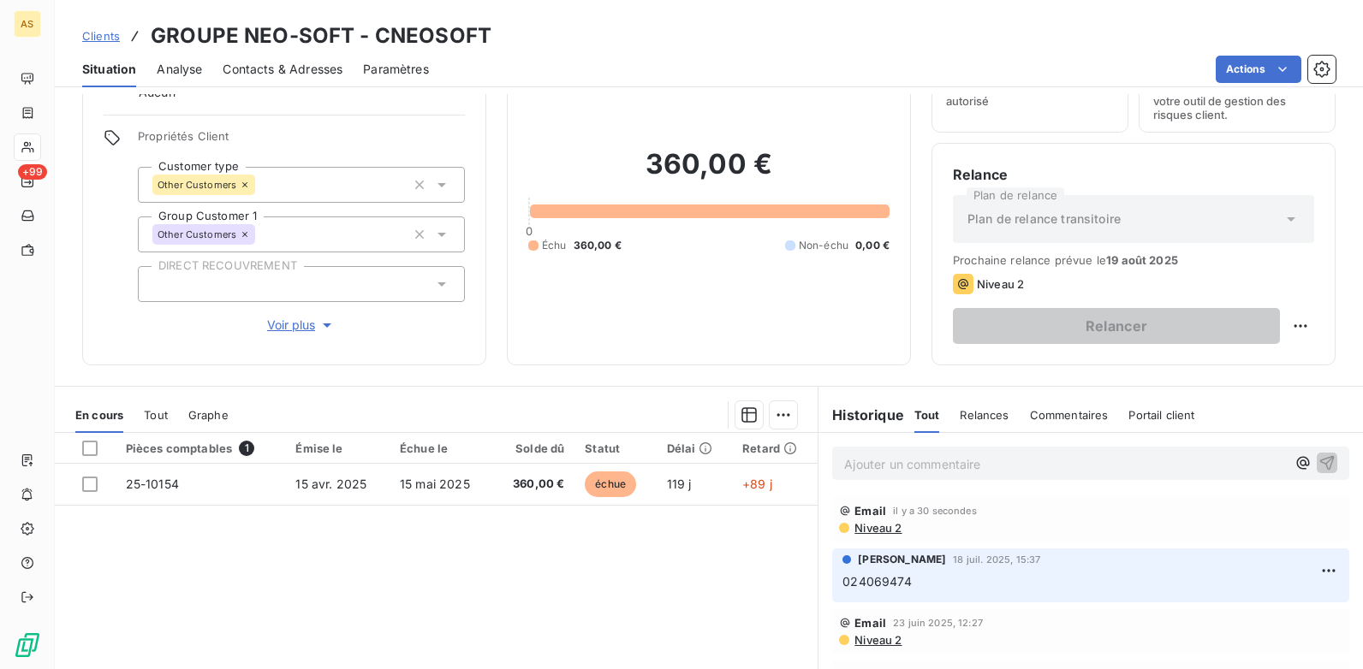
scroll to position [235, 0]
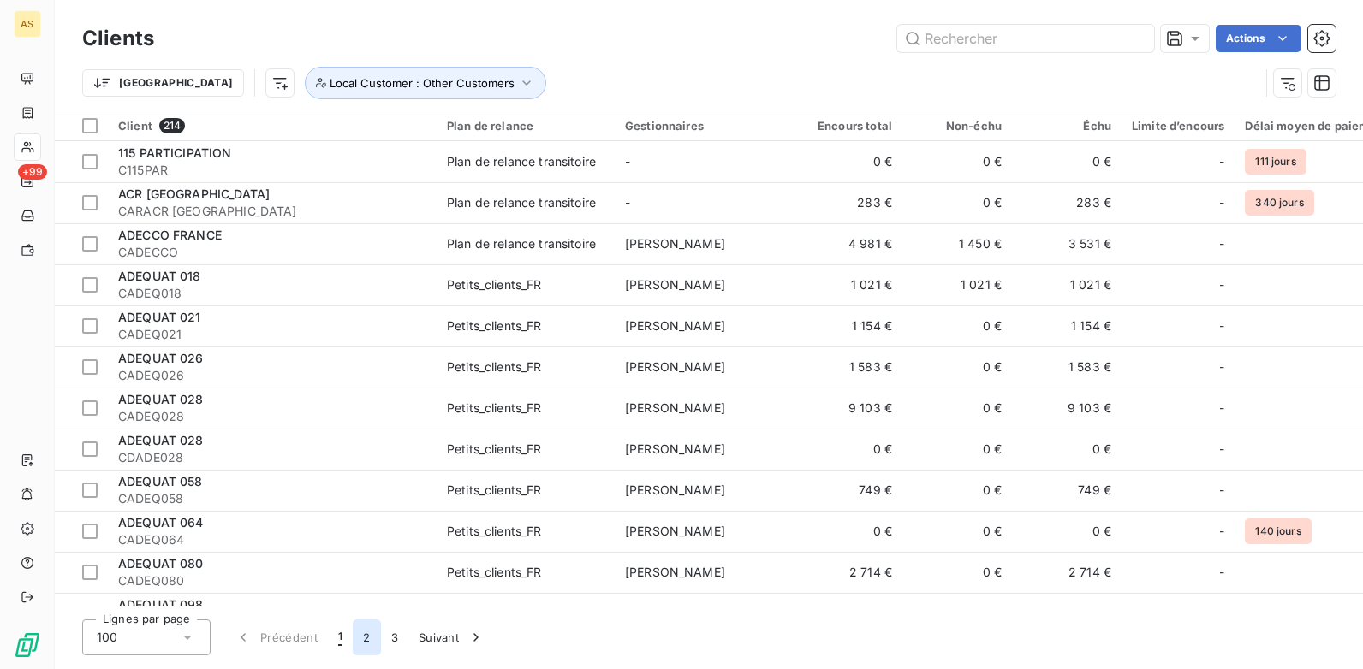
click at [360, 639] on button "2" at bounding box center [366, 638] width 27 height 36
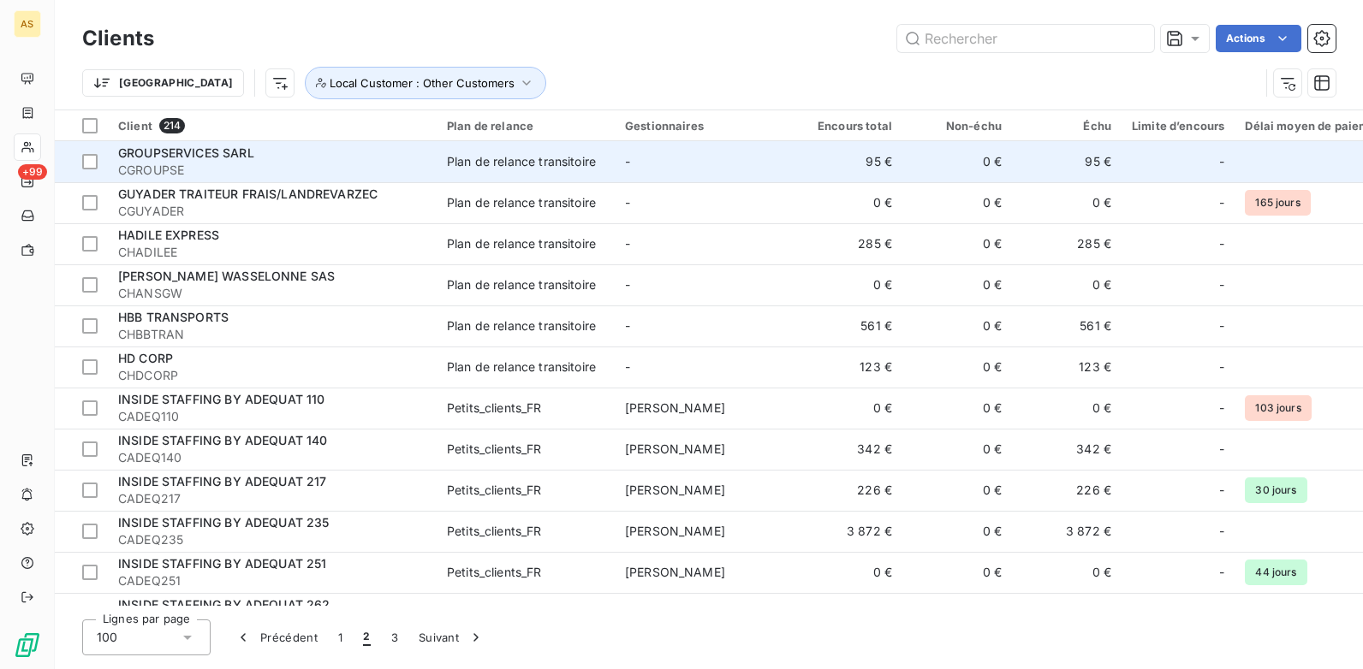
click at [954, 149] on td "0 €" at bounding box center [957, 161] width 110 height 41
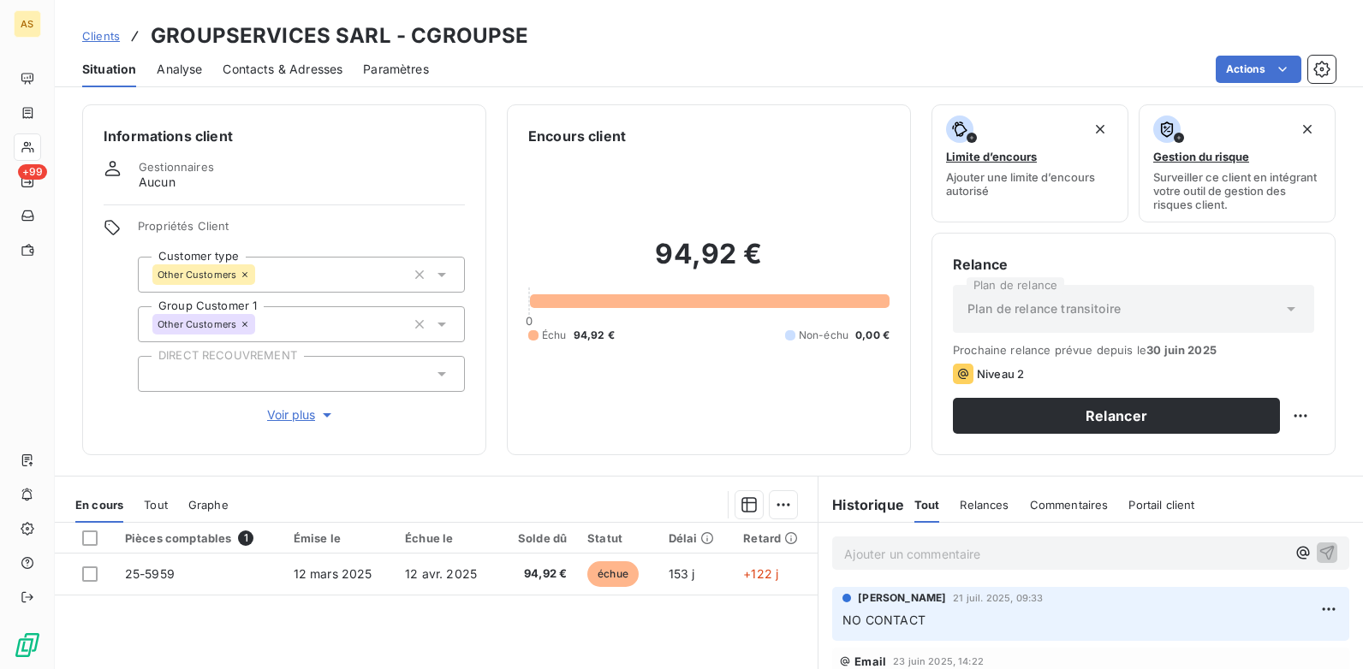
click at [95, 32] on span "Clients" at bounding box center [101, 36] width 38 height 14
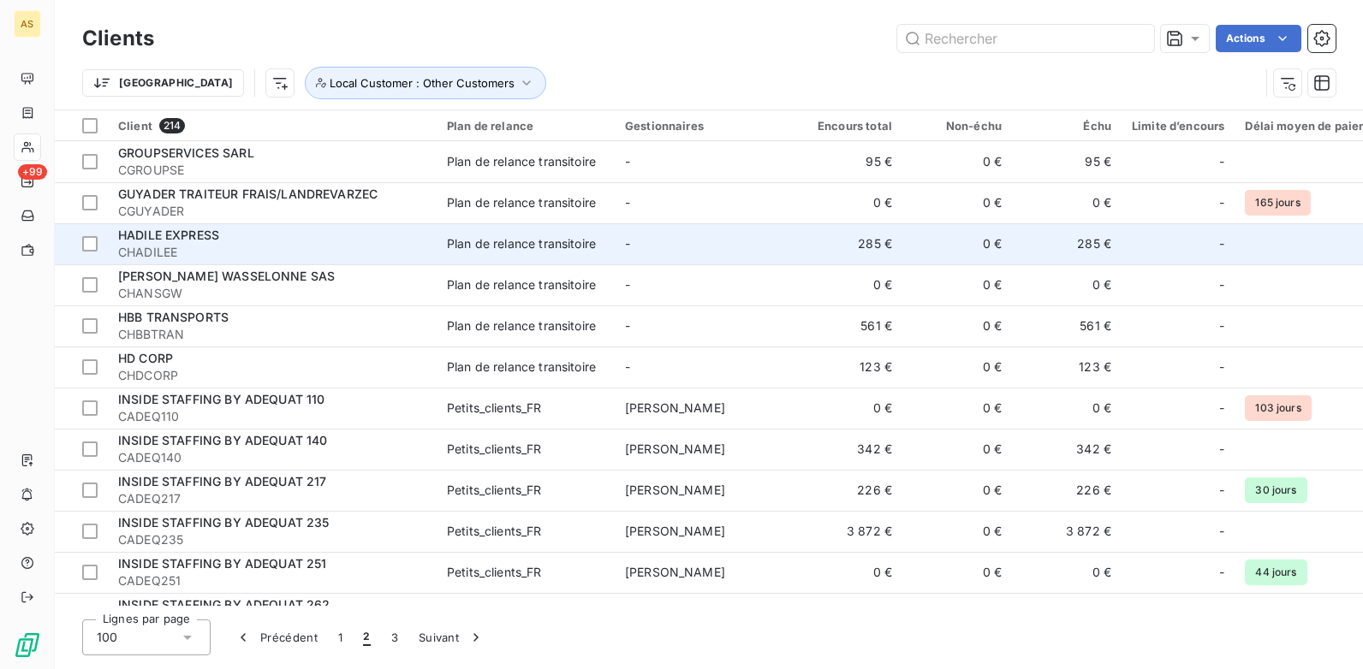
click at [1085, 243] on td "285 €" at bounding box center [1067, 243] width 110 height 41
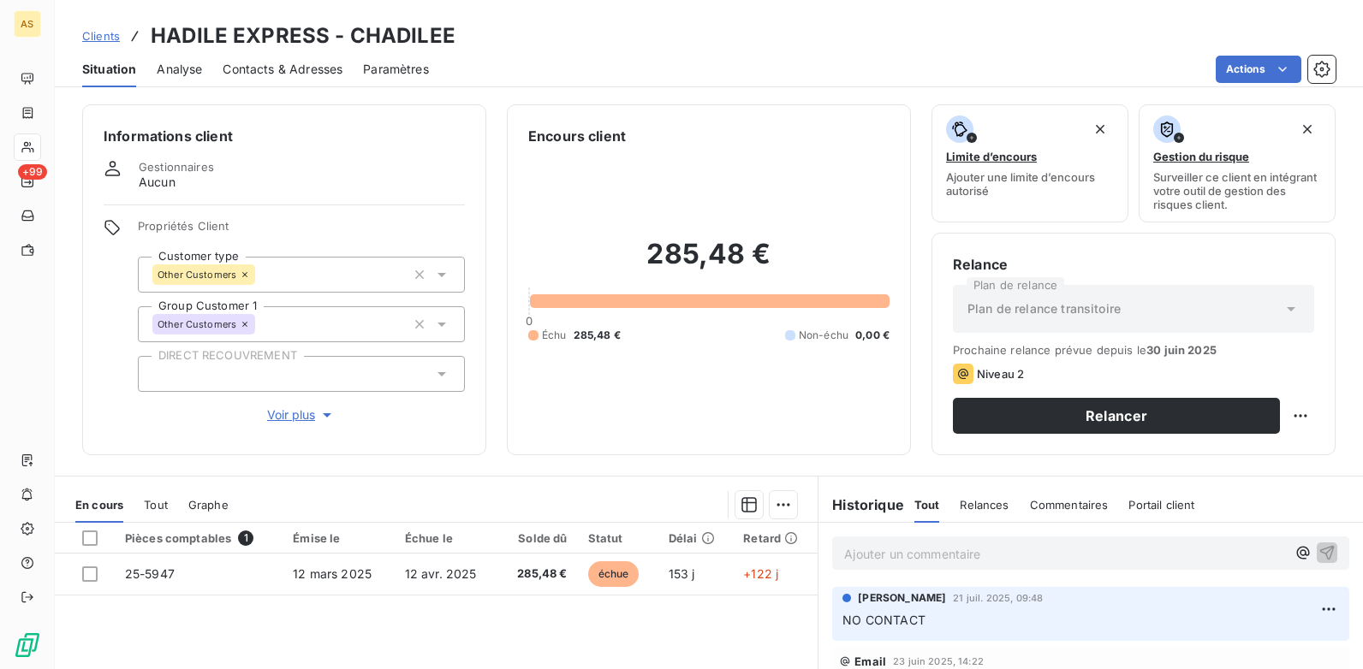
click at [98, 36] on span "Clients" at bounding box center [101, 36] width 38 height 14
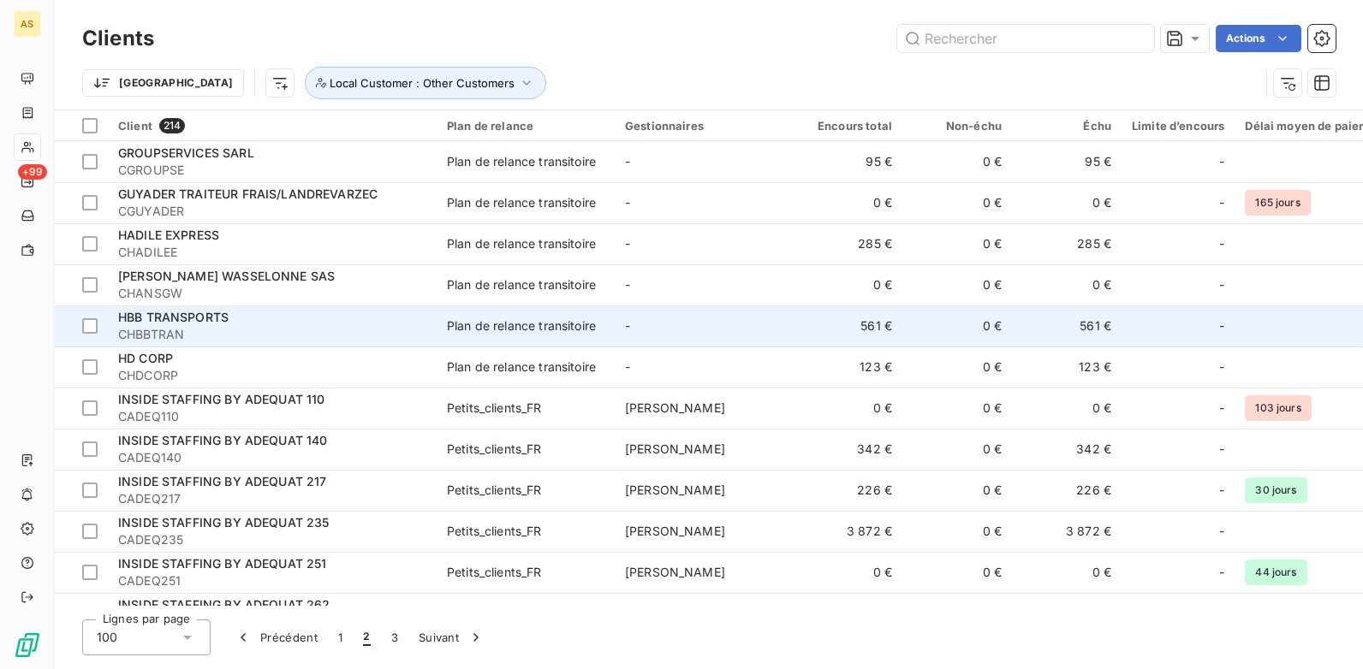
click at [1109, 331] on td "561 €" at bounding box center [1067, 326] width 110 height 41
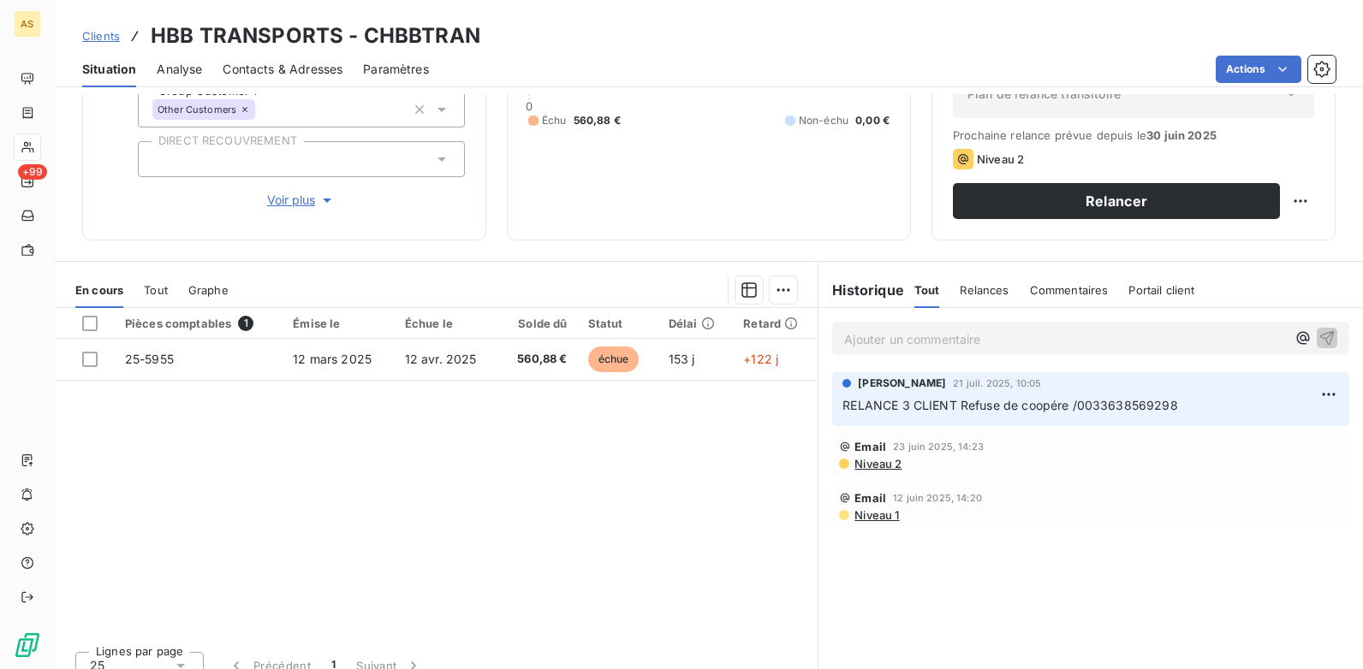
scroll to position [235, 0]
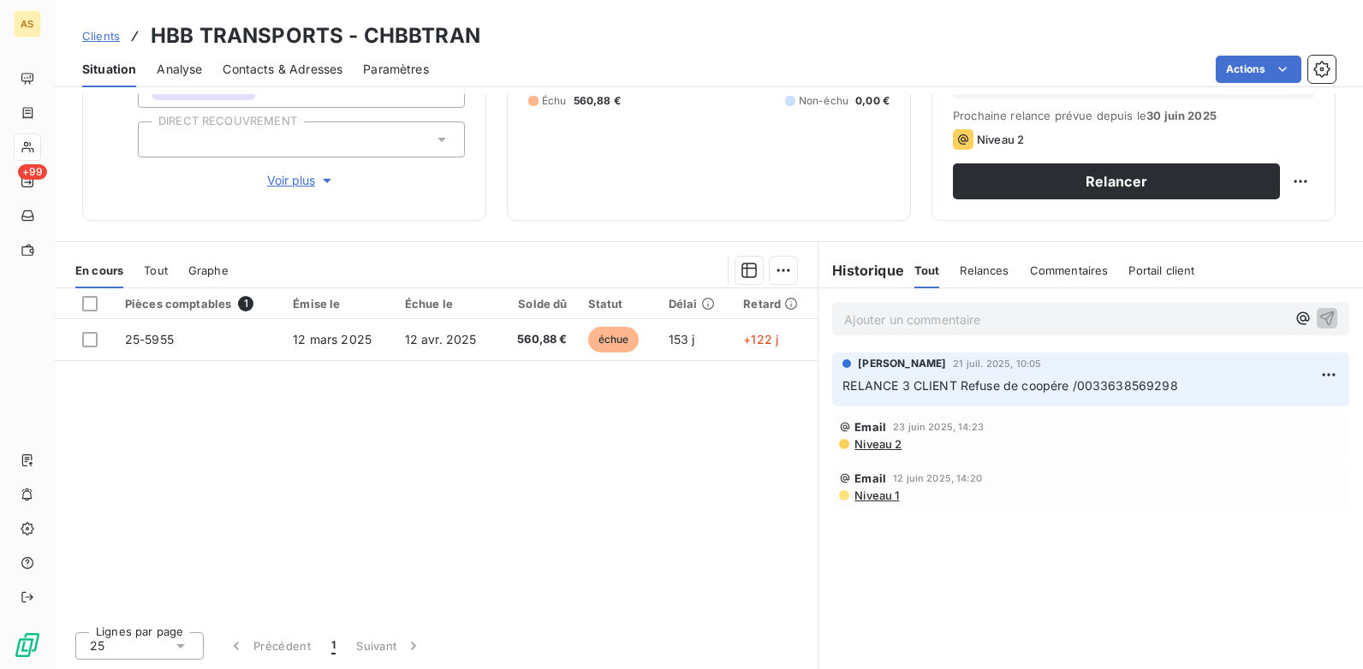
click at [99, 33] on span "Clients" at bounding box center [101, 36] width 38 height 14
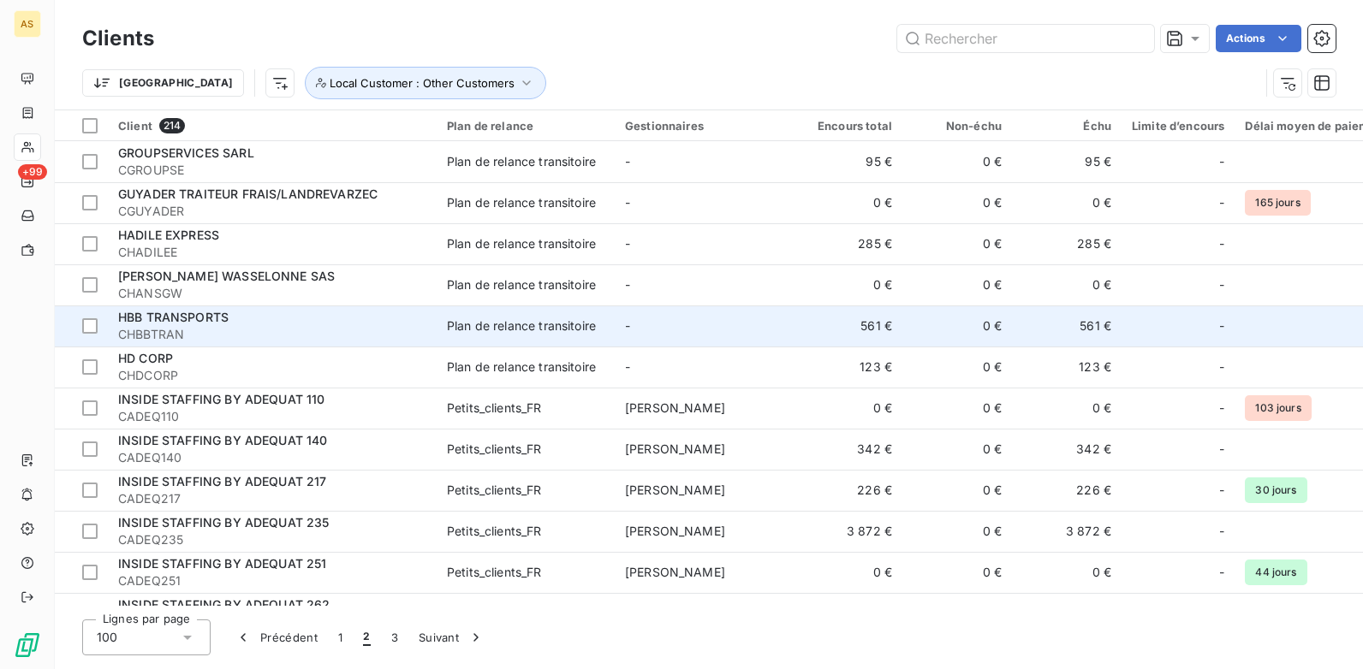
click at [1090, 337] on td "561 €" at bounding box center [1067, 326] width 110 height 41
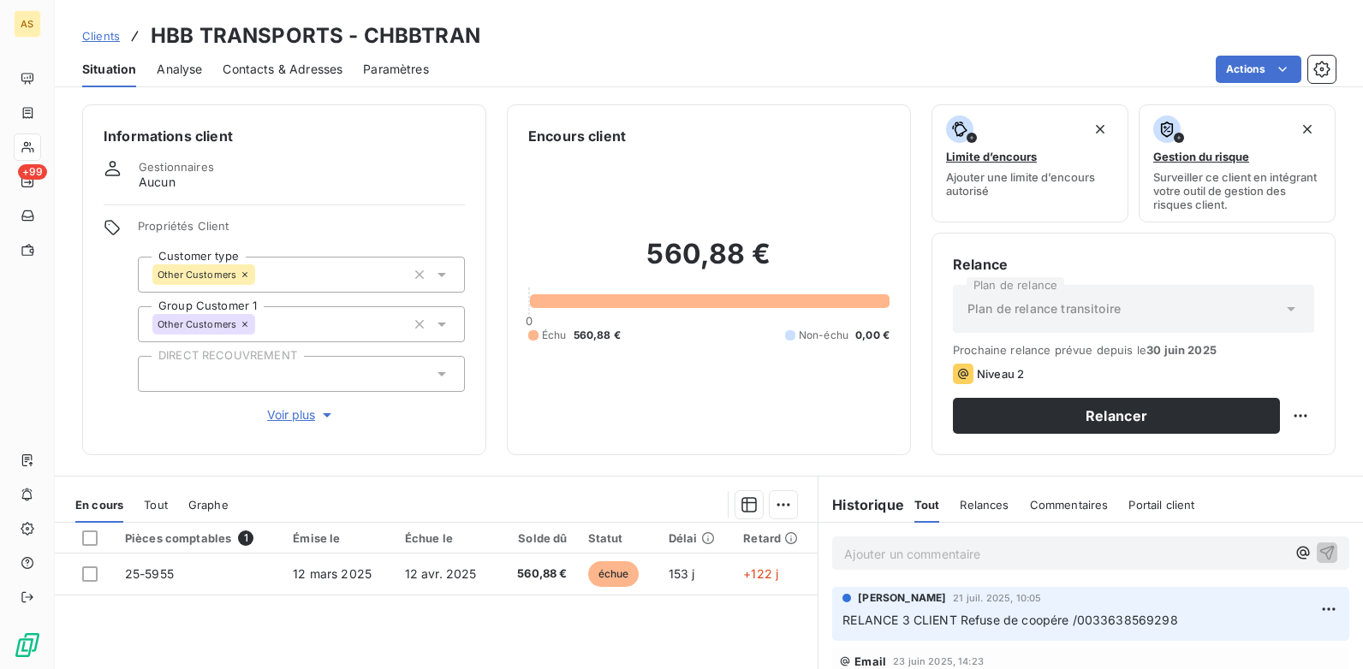
click at [98, 29] on span "Clients" at bounding box center [101, 36] width 38 height 14
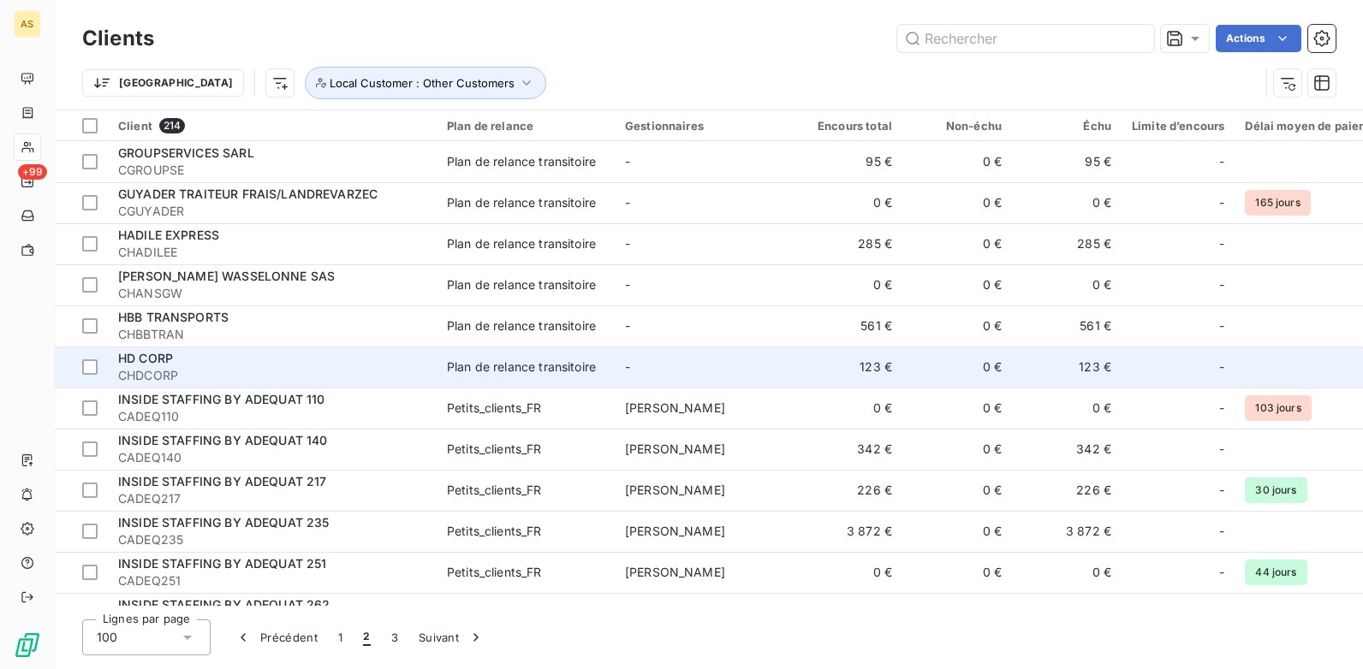
click at [1096, 365] on td "123 €" at bounding box center [1067, 367] width 110 height 41
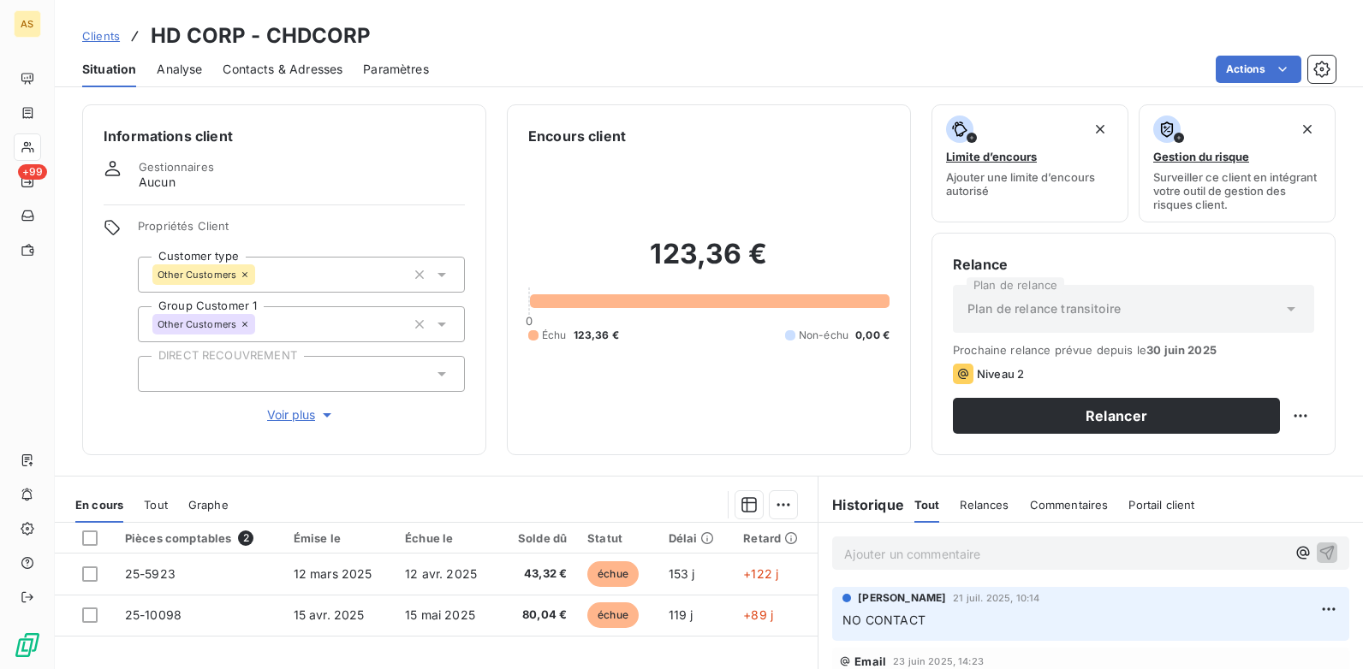
click at [78, 23] on div "Clients HD CORP - CHDCORP" at bounding box center [709, 36] width 1308 height 31
click at [80, 36] on div "Clients HD CORP - CHDCORP" at bounding box center [709, 36] width 1308 height 31
click at [97, 34] on span "Clients" at bounding box center [101, 36] width 38 height 14
